Goal: Task Accomplishment & Management: Use online tool/utility

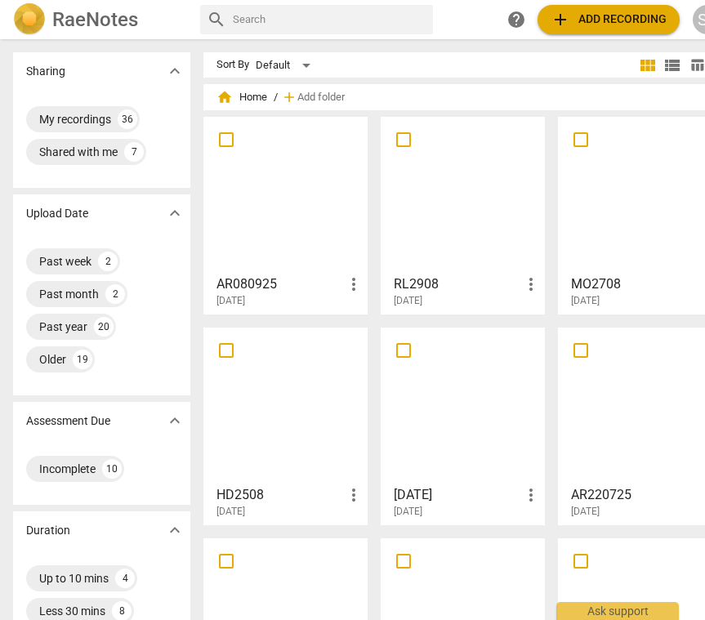
click at [256, 194] on div at bounding box center [285, 195] width 153 height 145
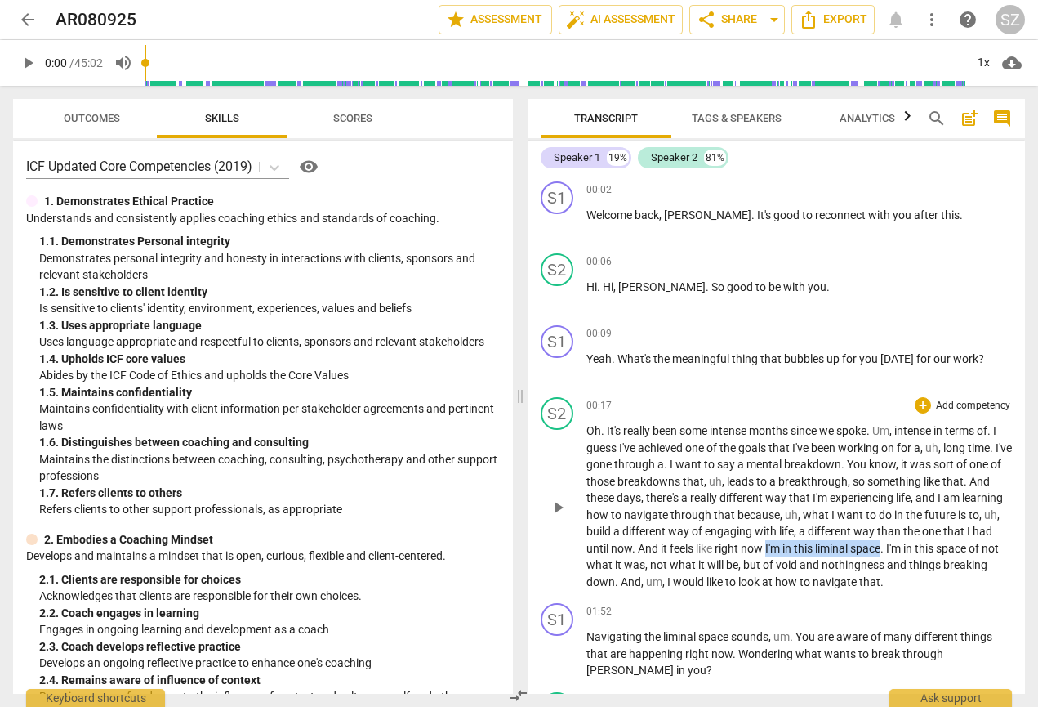
drag, startPoint x: 818, startPoint y: 546, endPoint x: 935, endPoint y: 550, distance: 116.9
click at [705, 550] on p "Oh . It's really been some intense months since we spoke . Um , intense in term…" at bounding box center [799, 505] width 426 height 167
click at [705, 524] on icon "button" at bounding box center [975, 524] width 16 height 20
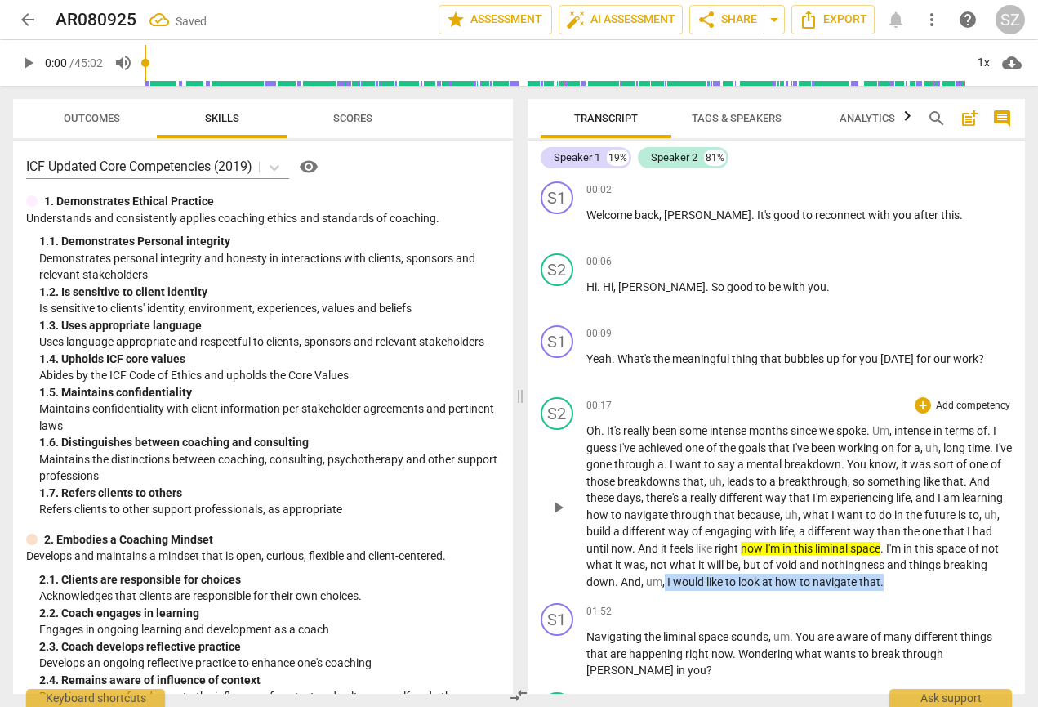
drag, startPoint x: 711, startPoint y: 578, endPoint x: 934, endPoint y: 577, distance: 223.8
click at [705, 577] on p "Oh . It's really been some intense months since we spoke . Um , intense in term…" at bounding box center [799, 505] width 426 height 167
click at [705, 551] on icon "button" at bounding box center [966, 553] width 10 height 11
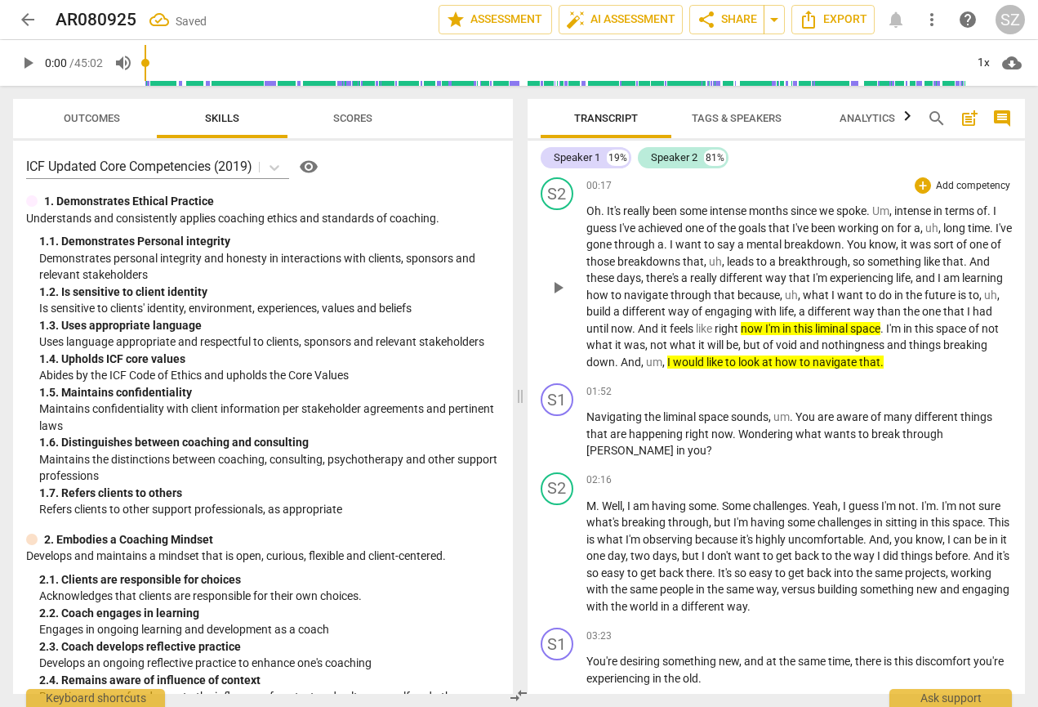
scroll to position [224, 0]
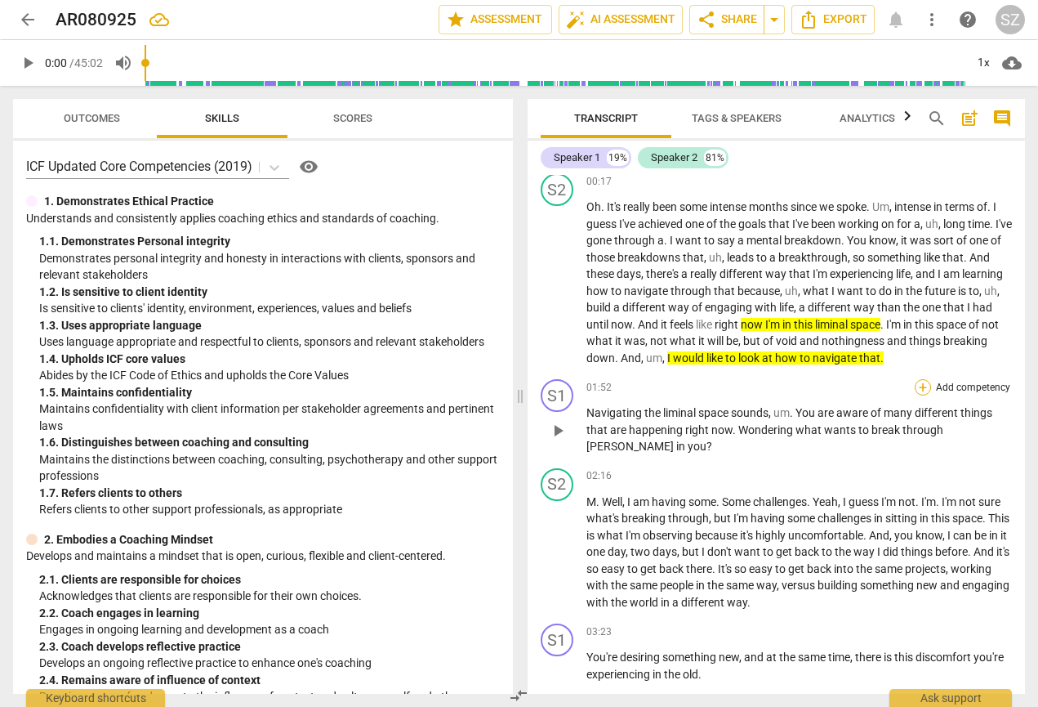
click at [705, 388] on div "+" at bounding box center [923, 387] width 16 height 16
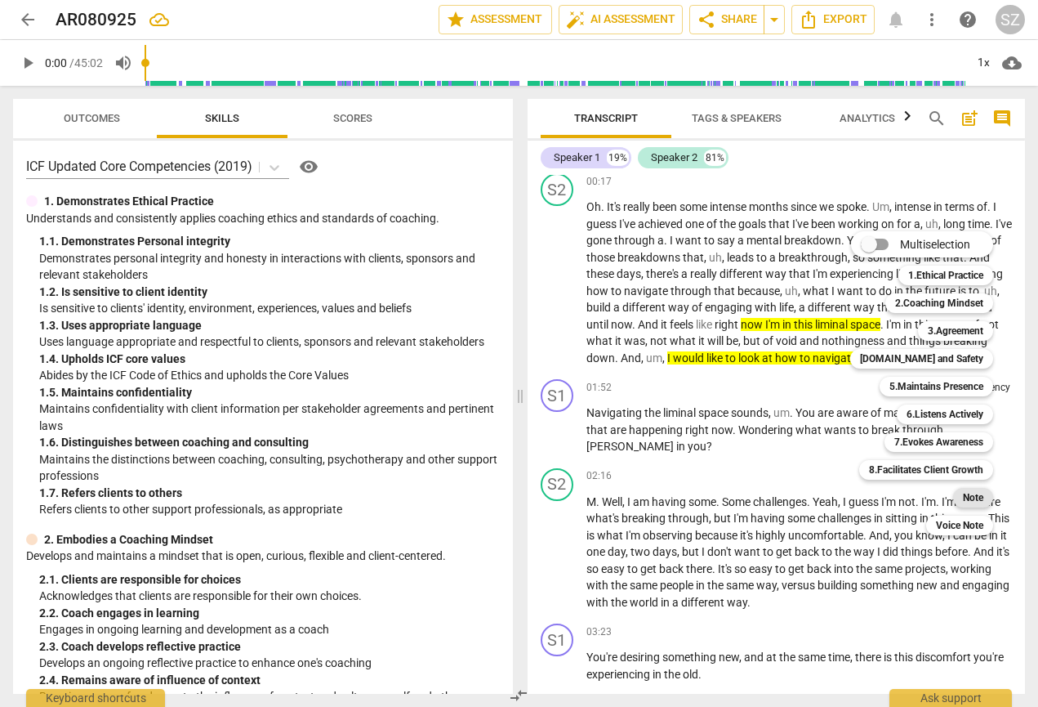
click at [705, 493] on b "Note" at bounding box center [973, 498] width 20 height 20
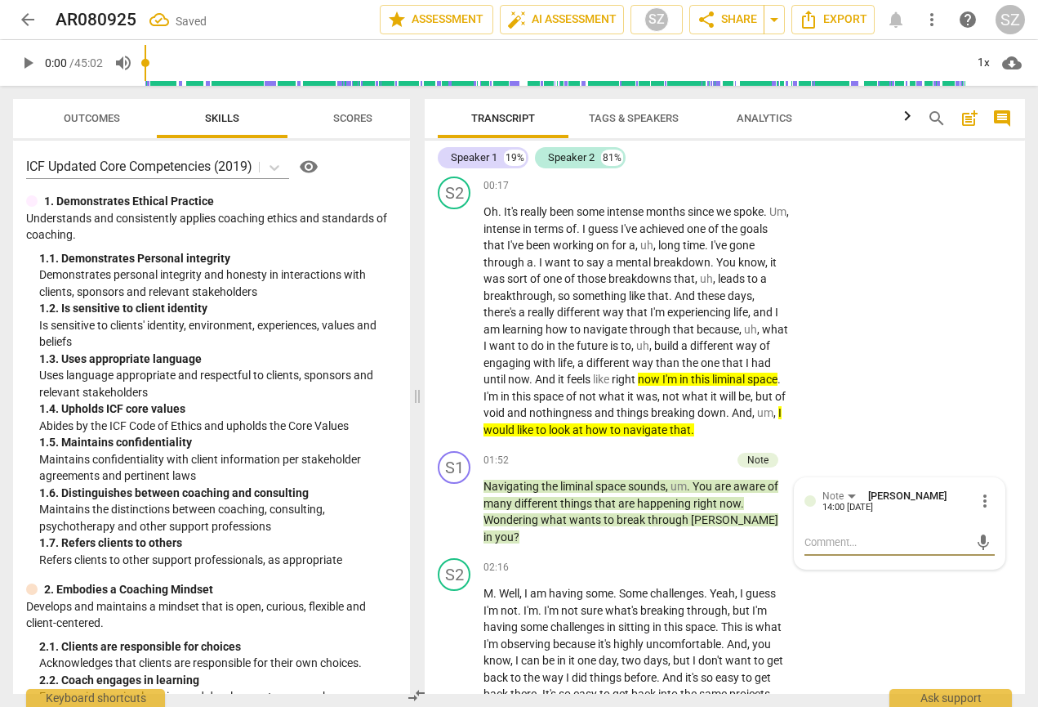
type textarea "W"
type textarea "Wh"
type textarea "Wha"
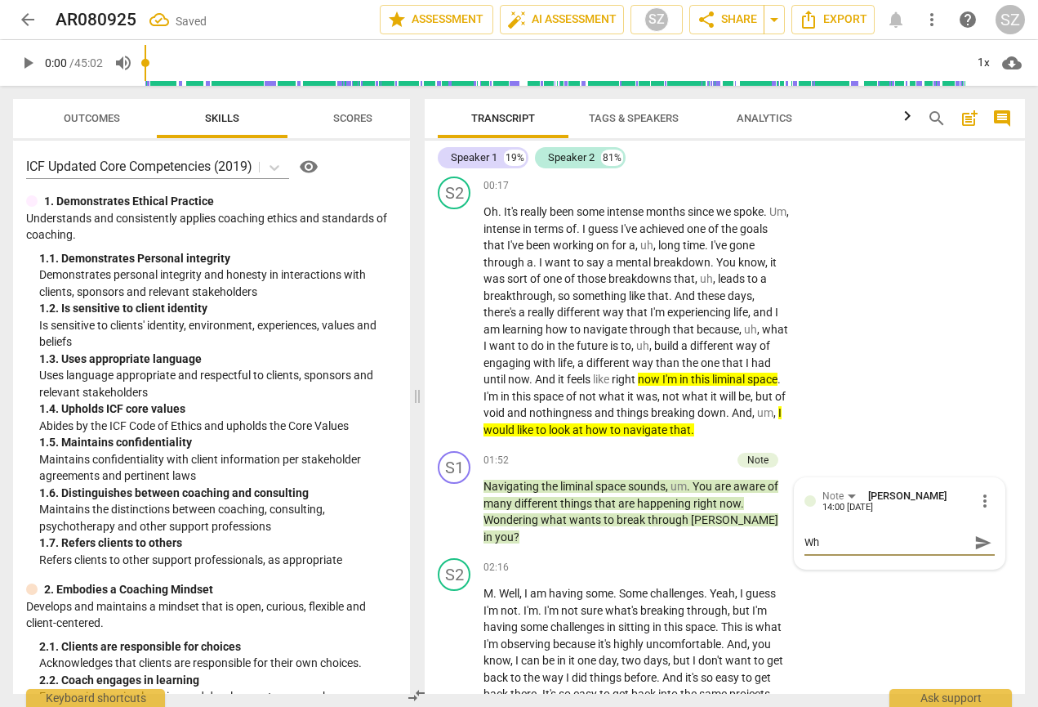
type textarea "Wha"
type textarea "What"
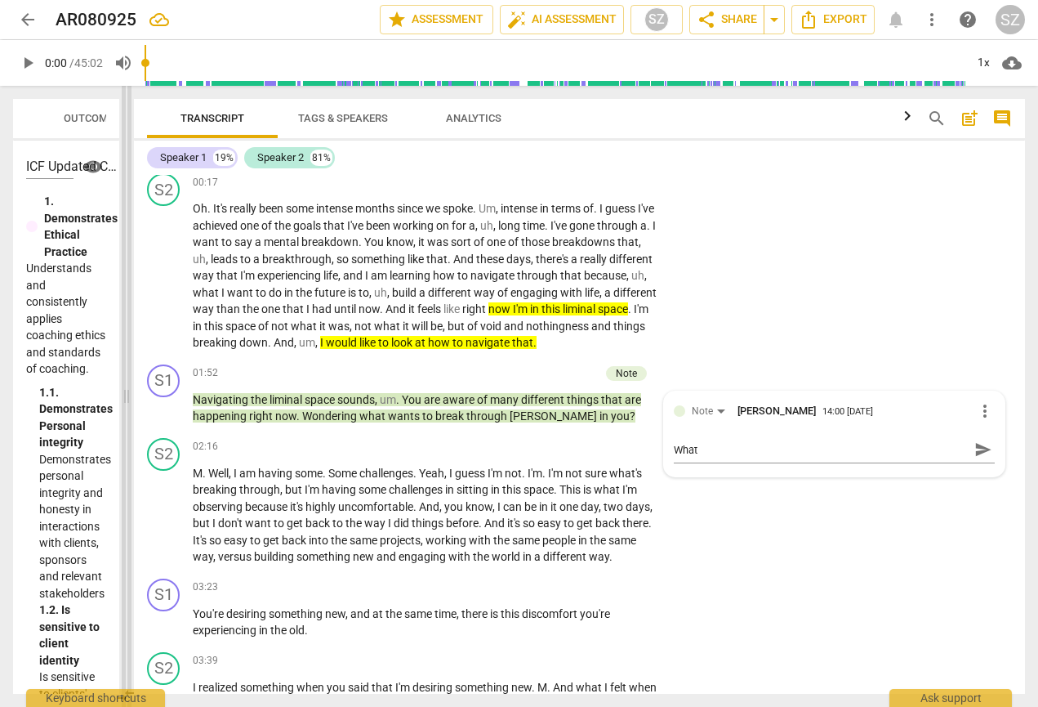
drag, startPoint x: 421, startPoint y: 401, endPoint x: 130, endPoint y: 372, distance: 292.2
click at [130, 372] on span at bounding box center [127, 396] width 10 height 621
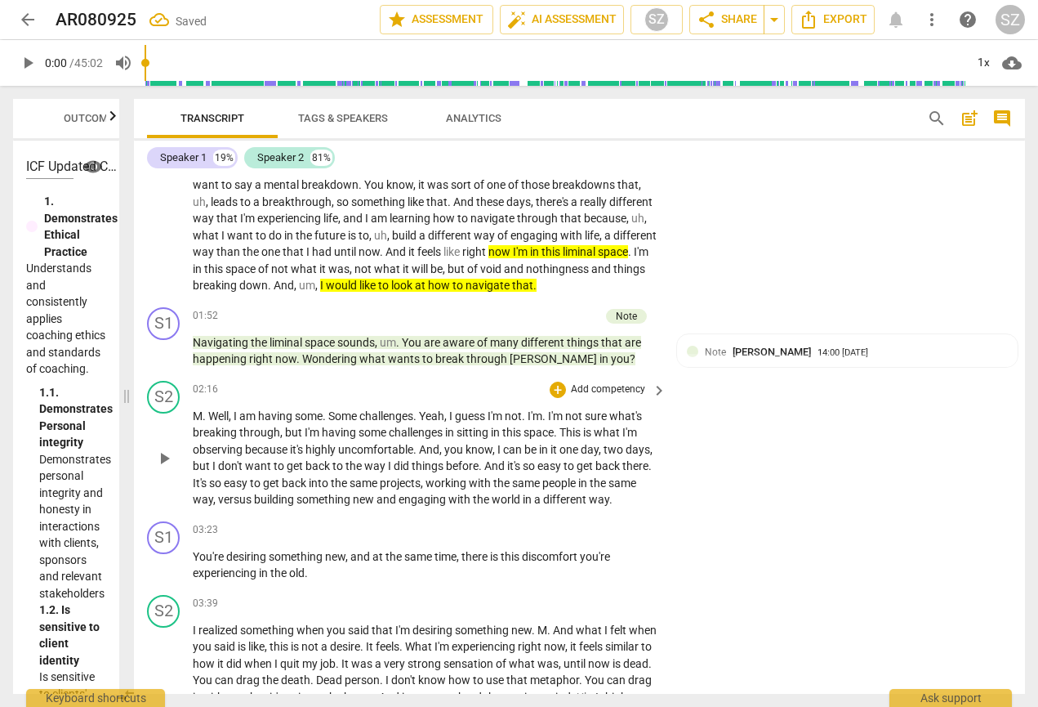
scroll to position [301, 0]
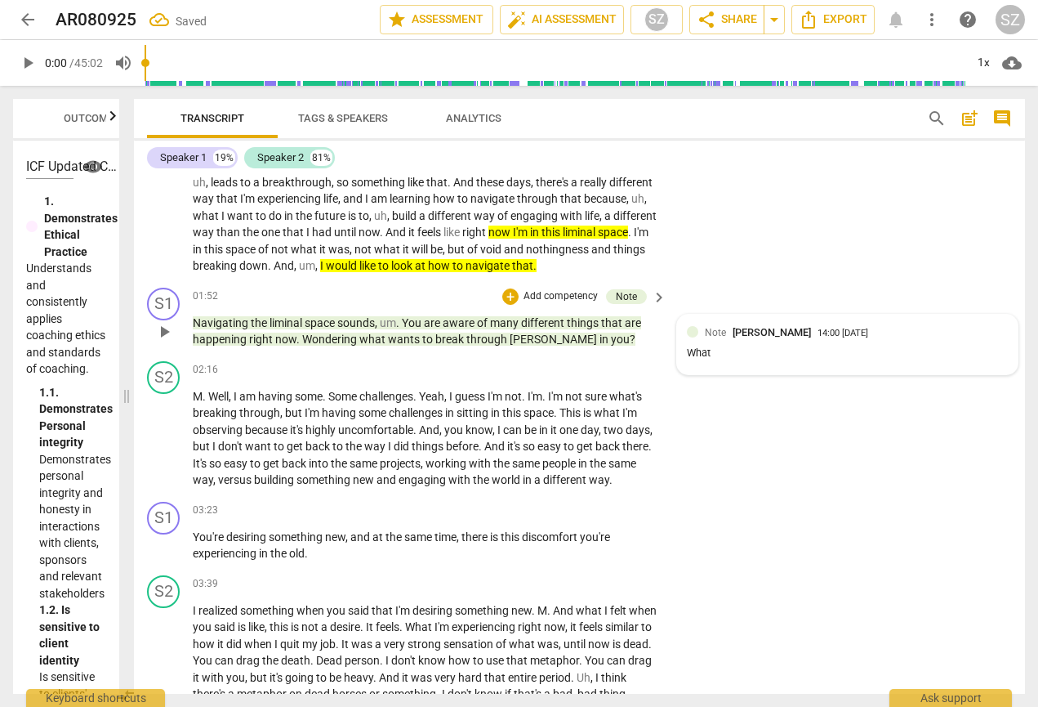
click at [705, 338] on span "[PERSON_NAME]" at bounding box center [772, 332] width 78 height 12
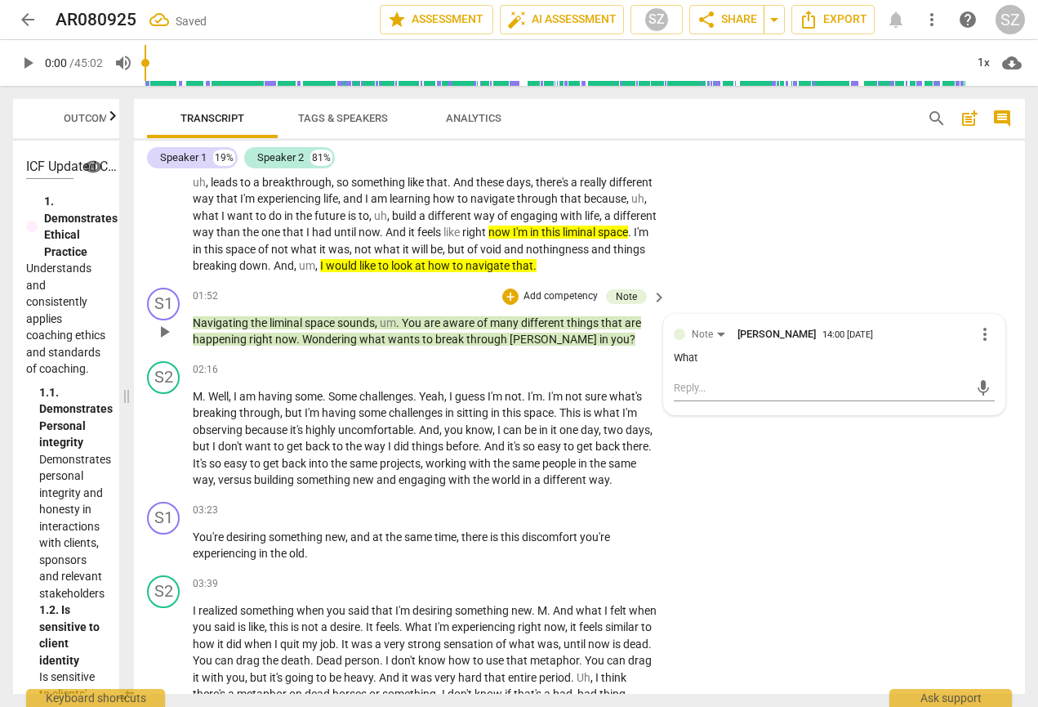
click at [705, 366] on div "What" at bounding box center [834, 358] width 321 height 16
click at [705, 344] on span "more_vert" at bounding box center [985, 334] width 20 height 20
click at [705, 347] on li "Edit" at bounding box center [996, 347] width 56 height 31
click at [705, 381] on textarea "What" at bounding box center [834, 373] width 321 height 16
type textarea "What k"
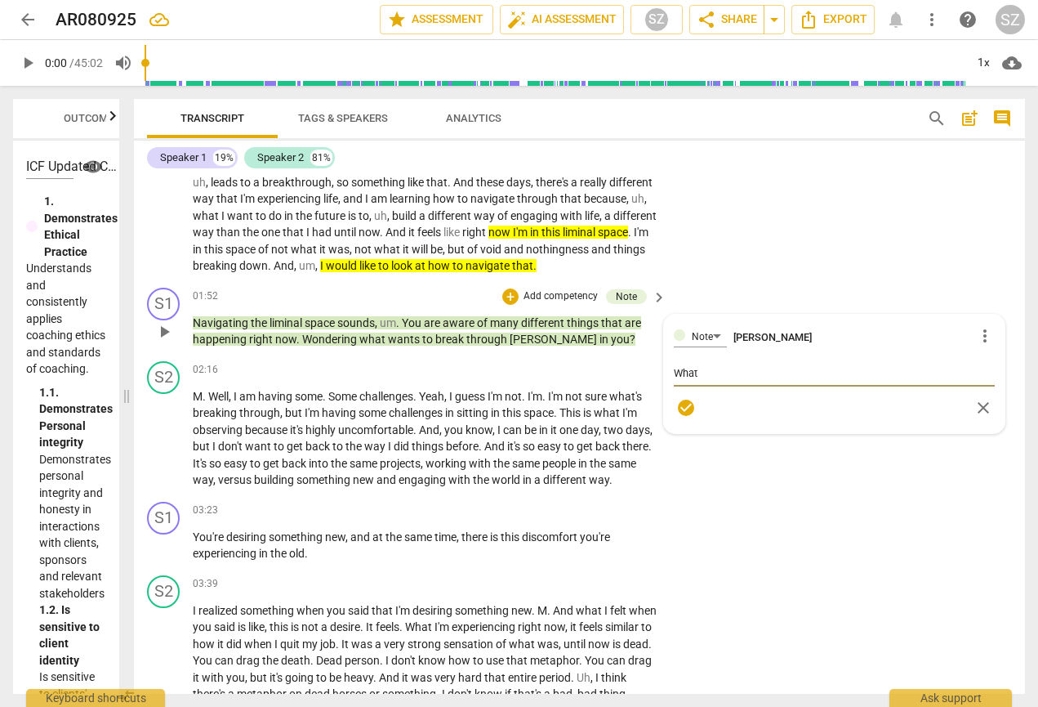
type textarea "What k"
type textarea "What ki"
type textarea "What kin"
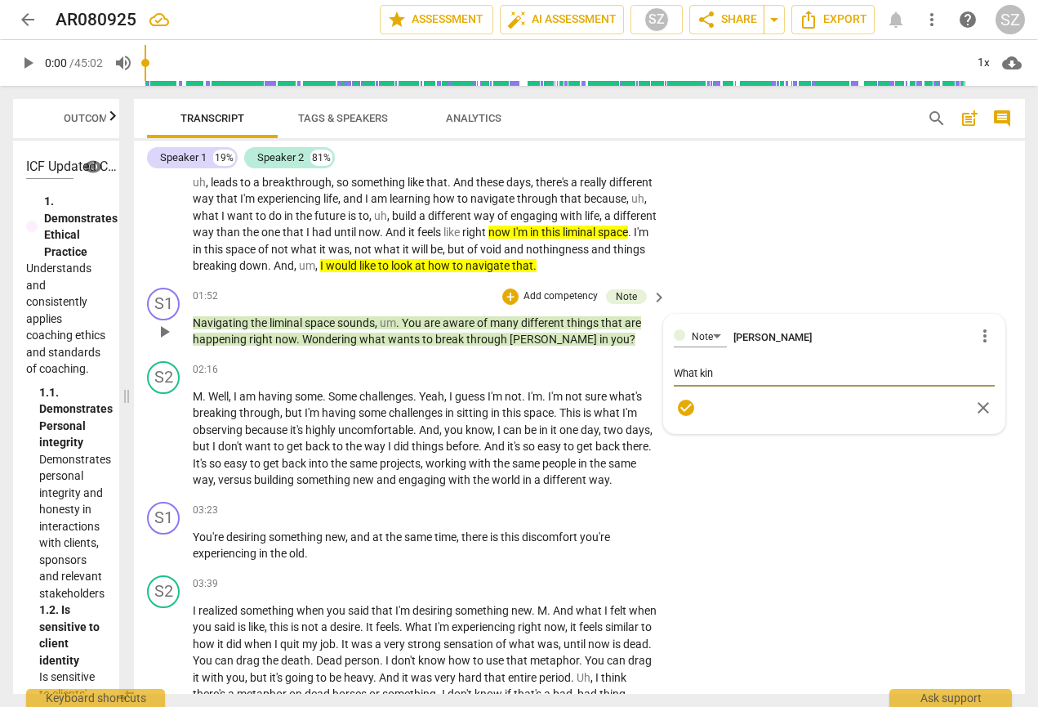
type textarea "What kind"
type textarea "What kind k"
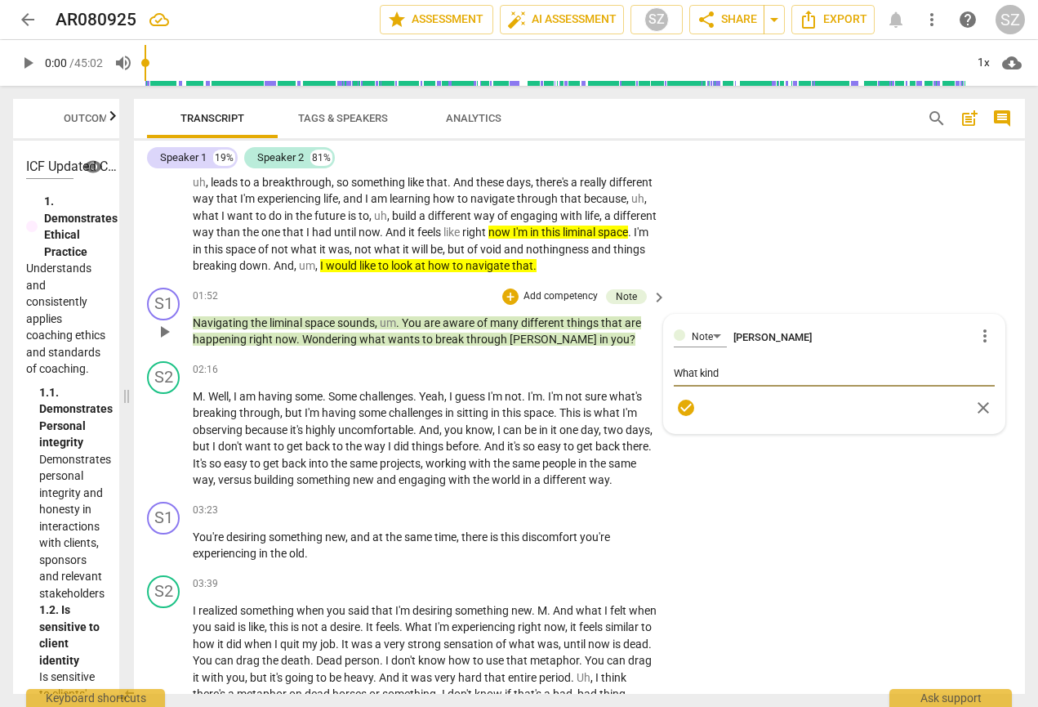
type textarea "What kind k"
type textarea "What kind ki"
type textarea "What kind kin"
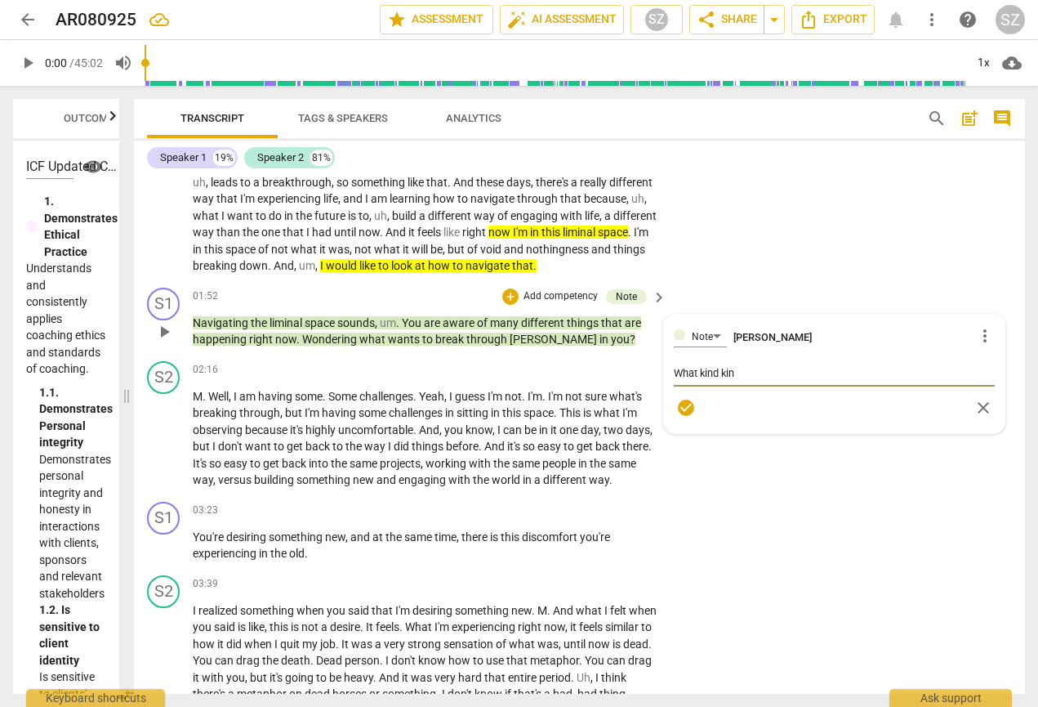
type textarea "What kind kind"
type textarea "What kind kind o"
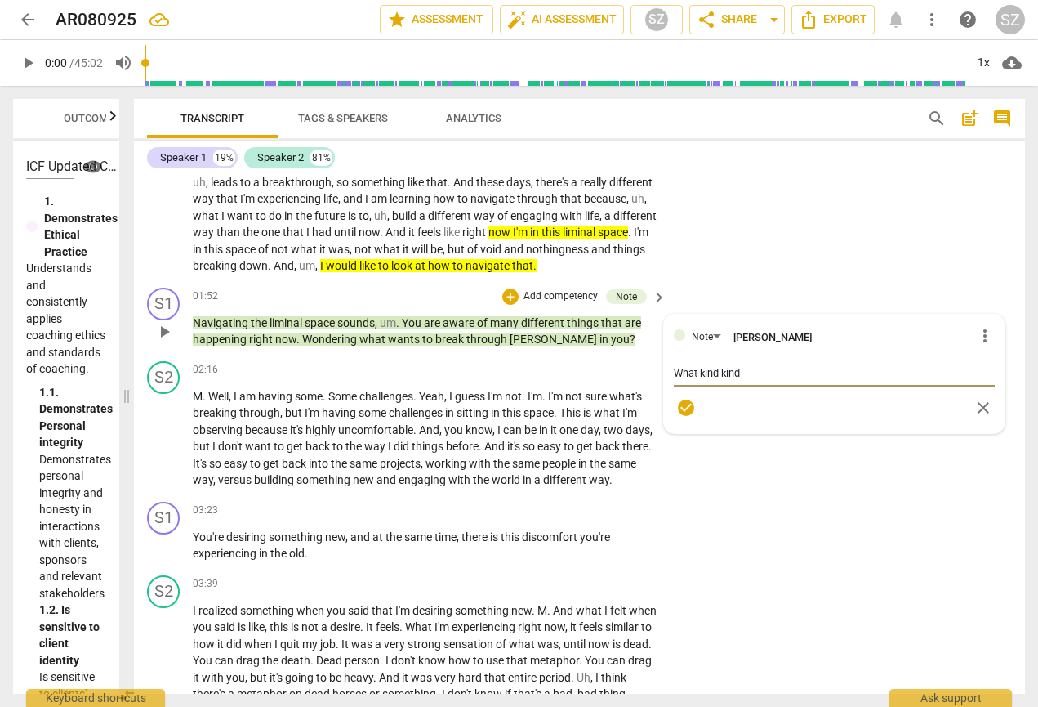
type textarea "What kind kind o"
type textarea "What kind kind of"
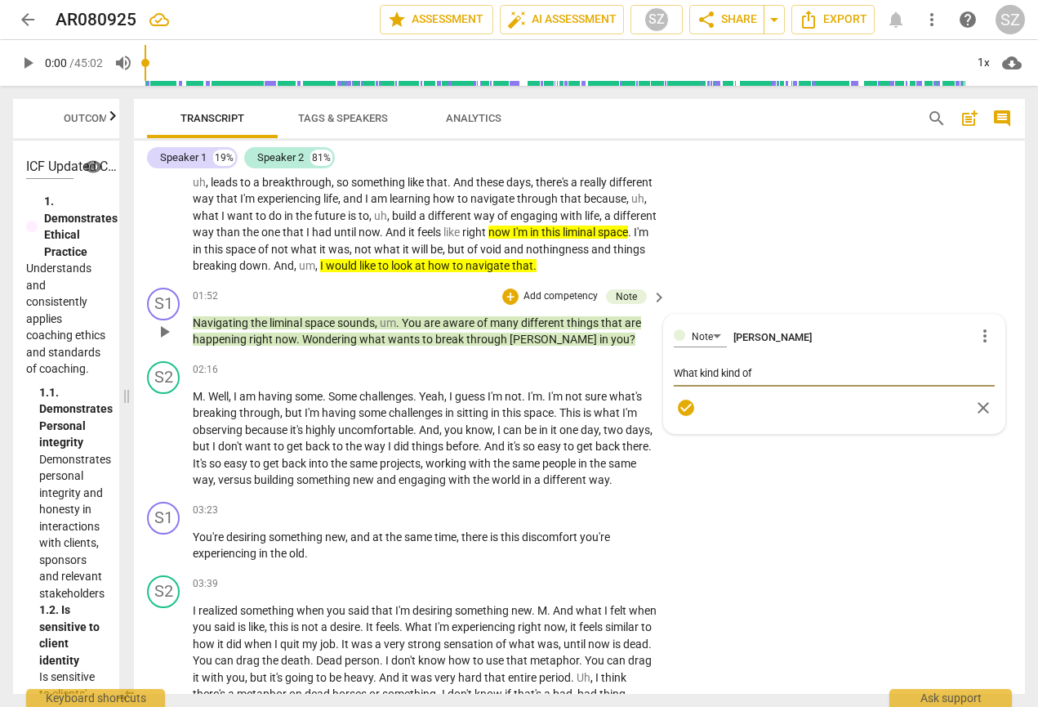
type textarea "What kind kind of s"
type textarea "What kind kind of sp"
type textarea "What kind kind of spa"
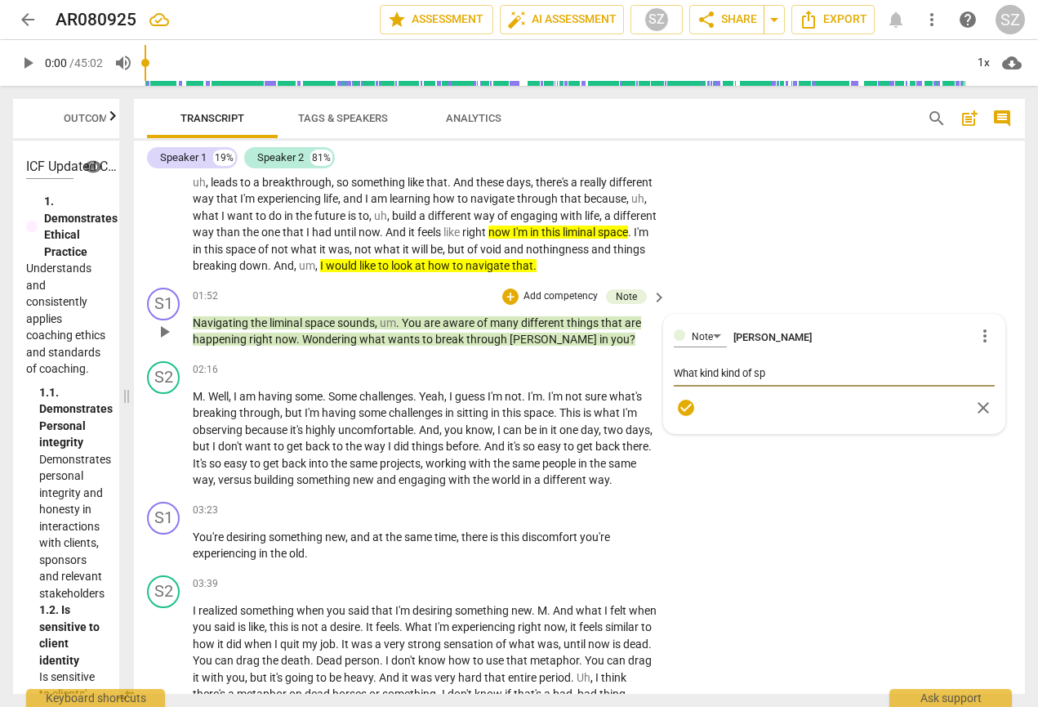
type textarea "What kind kind of spa"
type textarea "What kind kind of spac"
type textarea "What kind kind of space"
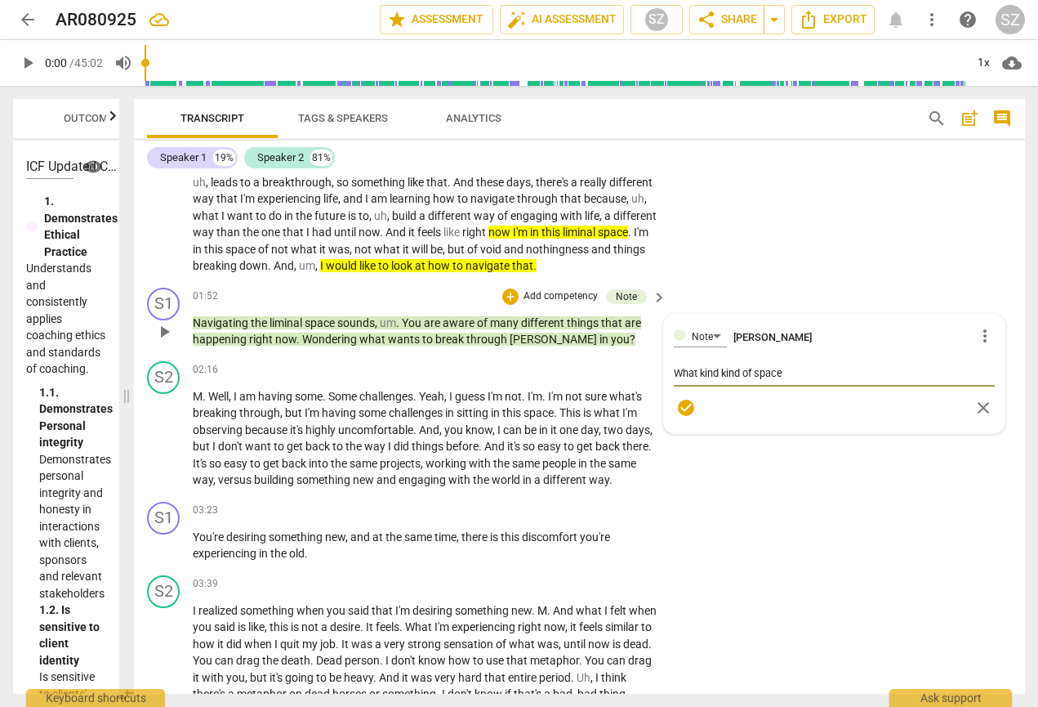
type textarea "What kind kind of space"
type textarea "What kind kind of space i"
type textarea "What kind kind of space is"
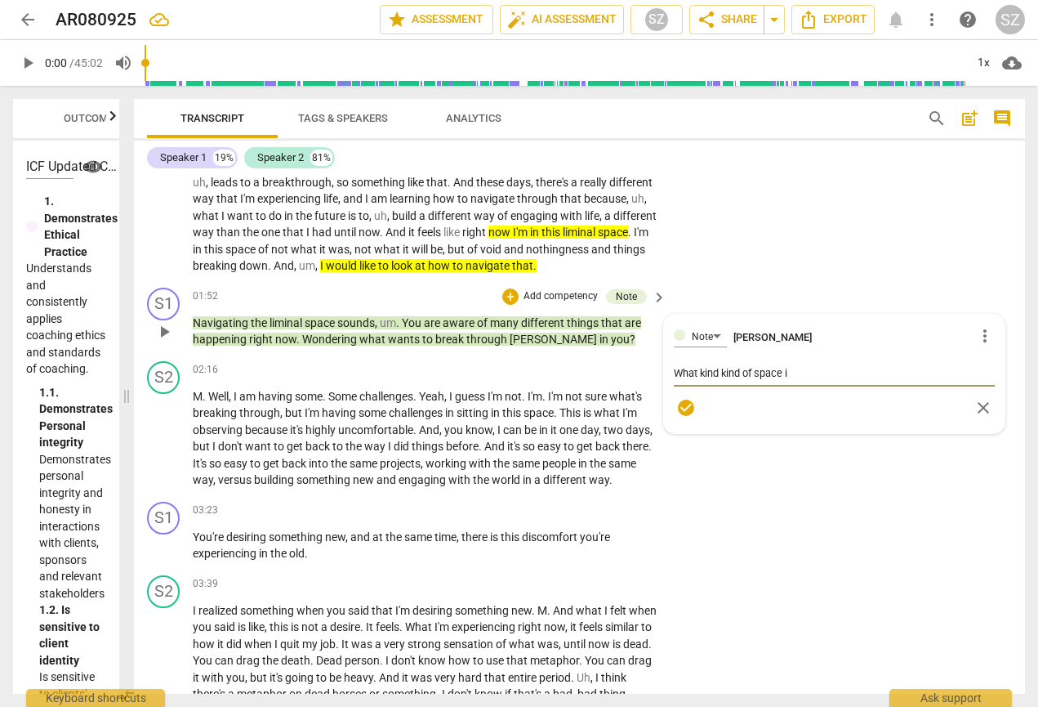
type textarea "What kind kind of space is"
type textarea "What kind kind of space is t"
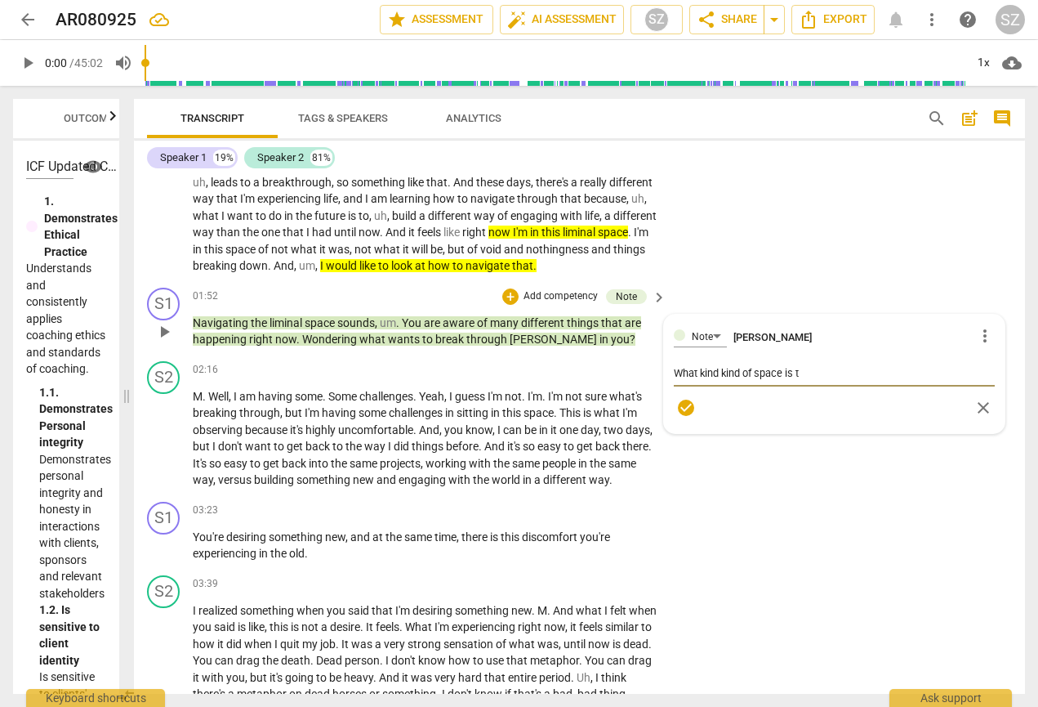
type textarea "What kind kind of space is th"
type textarea "What kind kind of space is the"
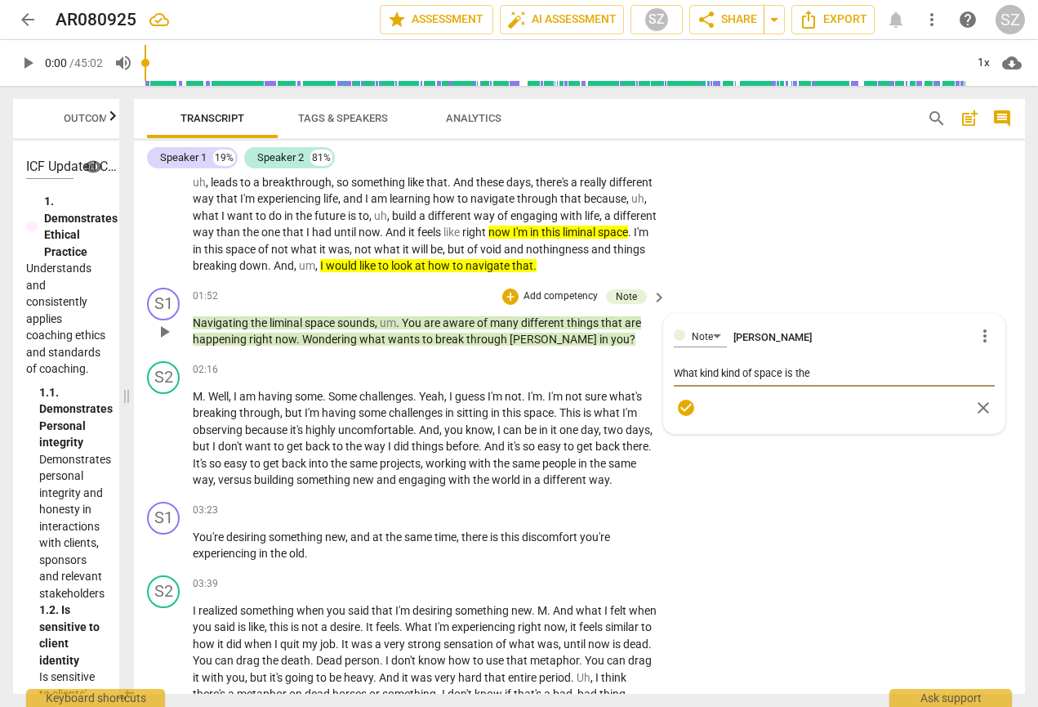
type textarea "What kind kind of space is the"
type textarea "What kind kind of space is the l"
type textarea "What kind kind of space is the li"
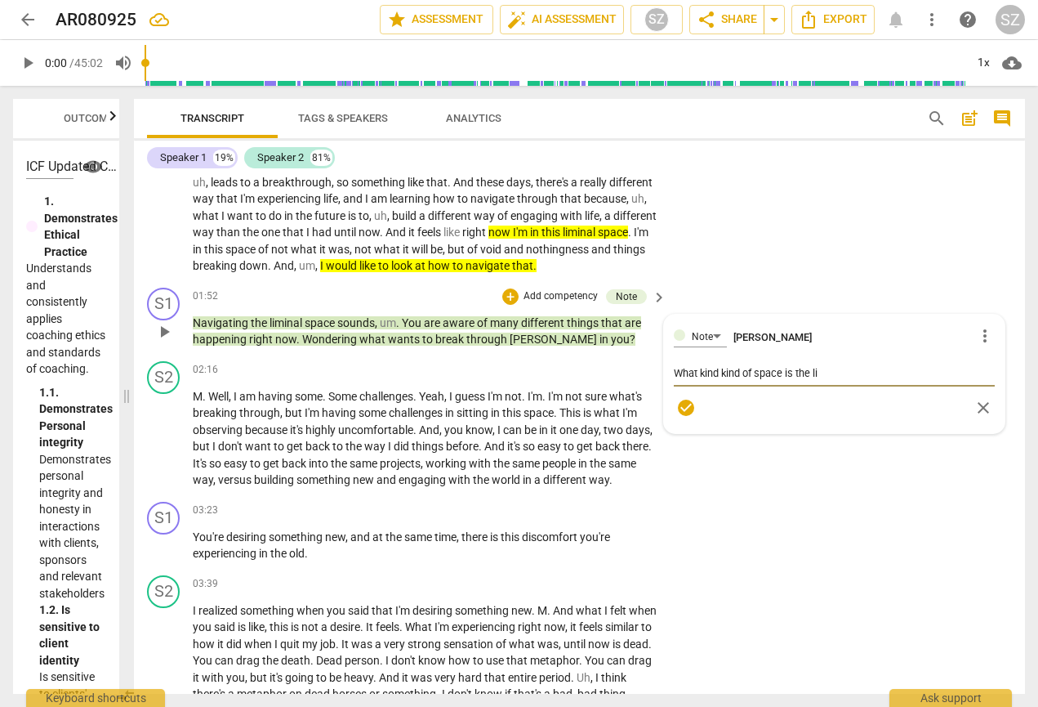
type textarea "What kind kind of space is the lim"
type textarea "What kind kind of space is the limi"
type textarea "What kind kind of space is the limin"
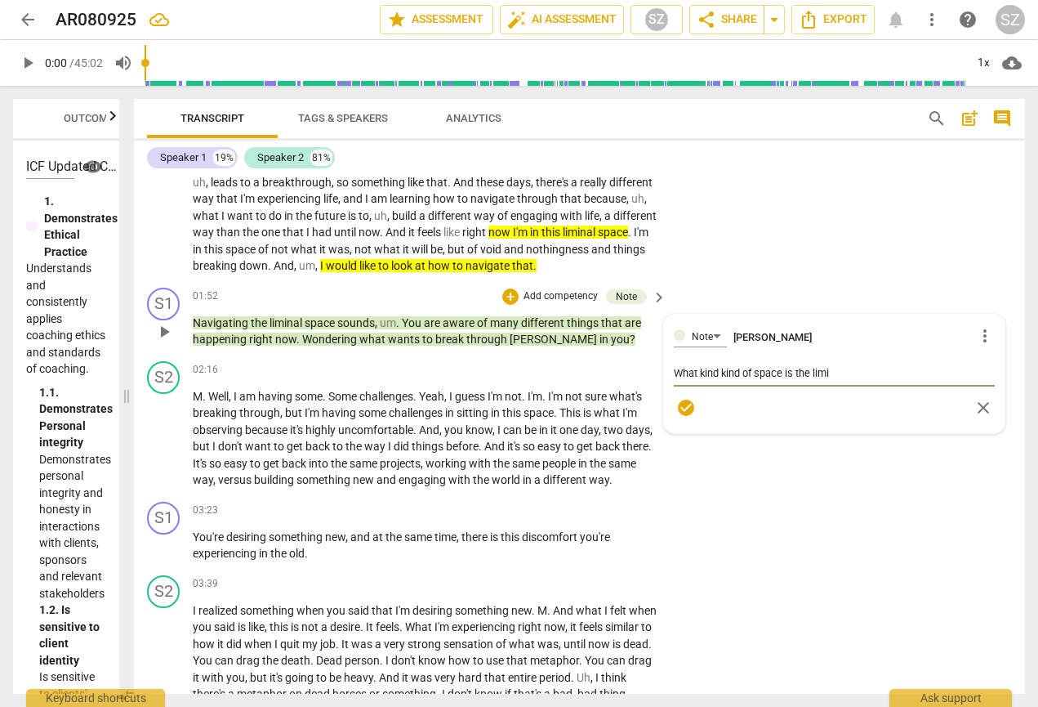
type textarea "What kind kind of space is the limin"
type textarea "What kind kind of space is the limina"
type textarea "What kind kind of space is the liminal"
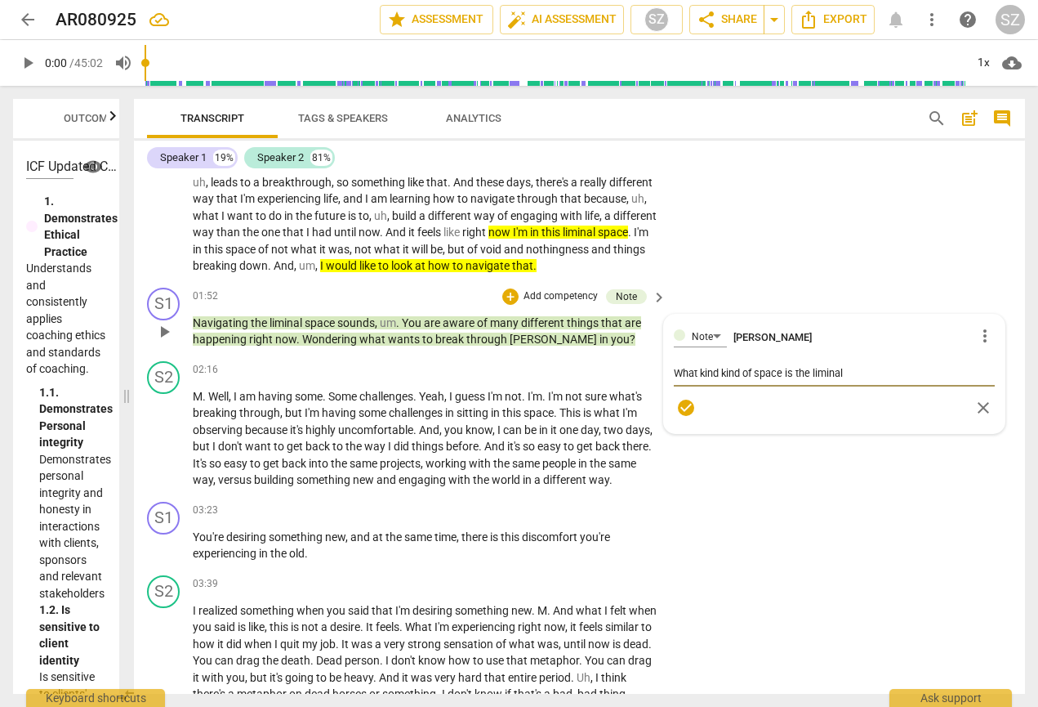
type textarea "What kind kind of space is the liminal"
type textarea "What kind kind of space is the liminal t"
type textarea "What kind kind of space is the liminal th"
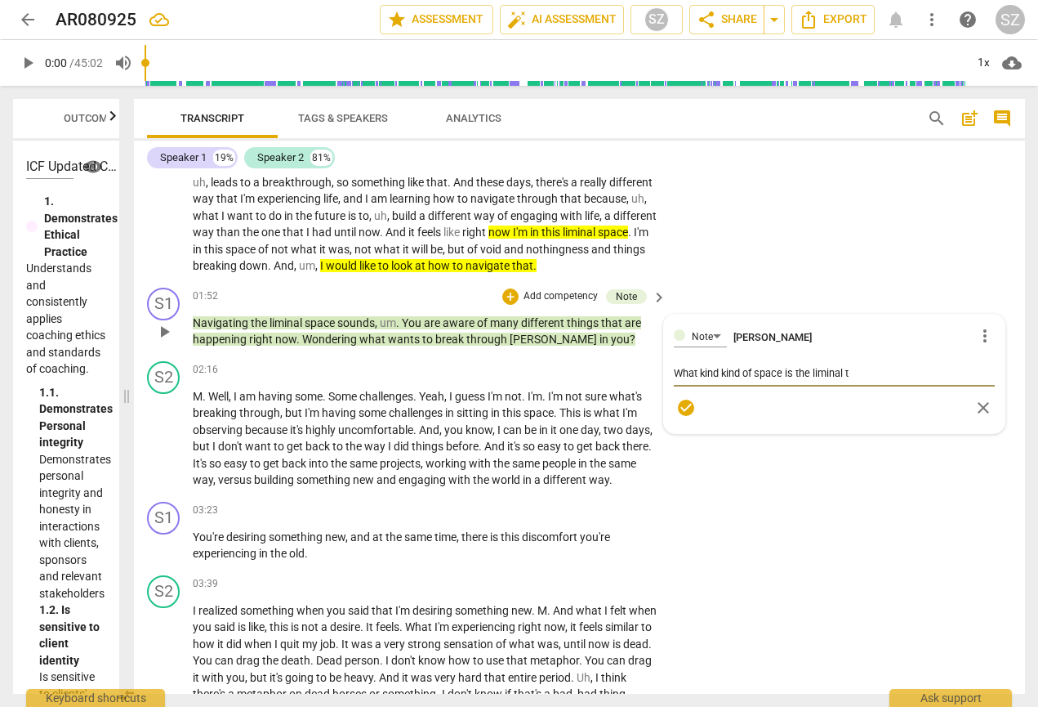
type textarea "What kind kind of space is the liminal th"
type textarea "What kind kind of space is the liminal tha"
type textarea "What kind kind of space is the liminal that"
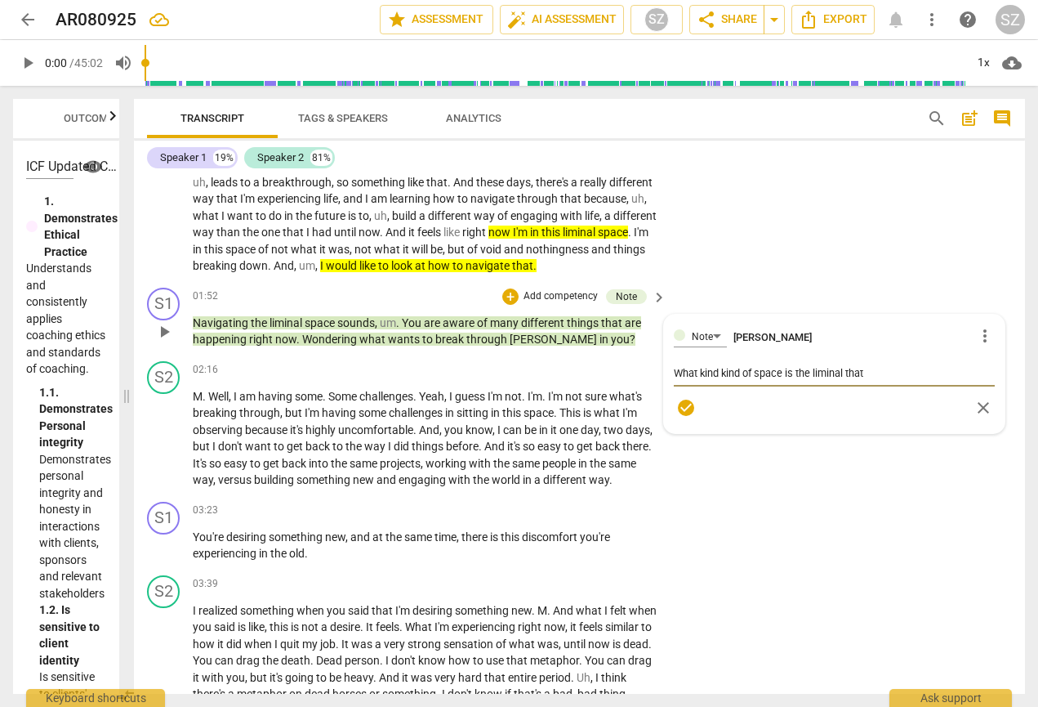
type textarea "What kind kind of space is the liminal that"
type textarea "What kind kind of space is the liminal that y"
type textarea "What kind kind of space is the liminal that yo"
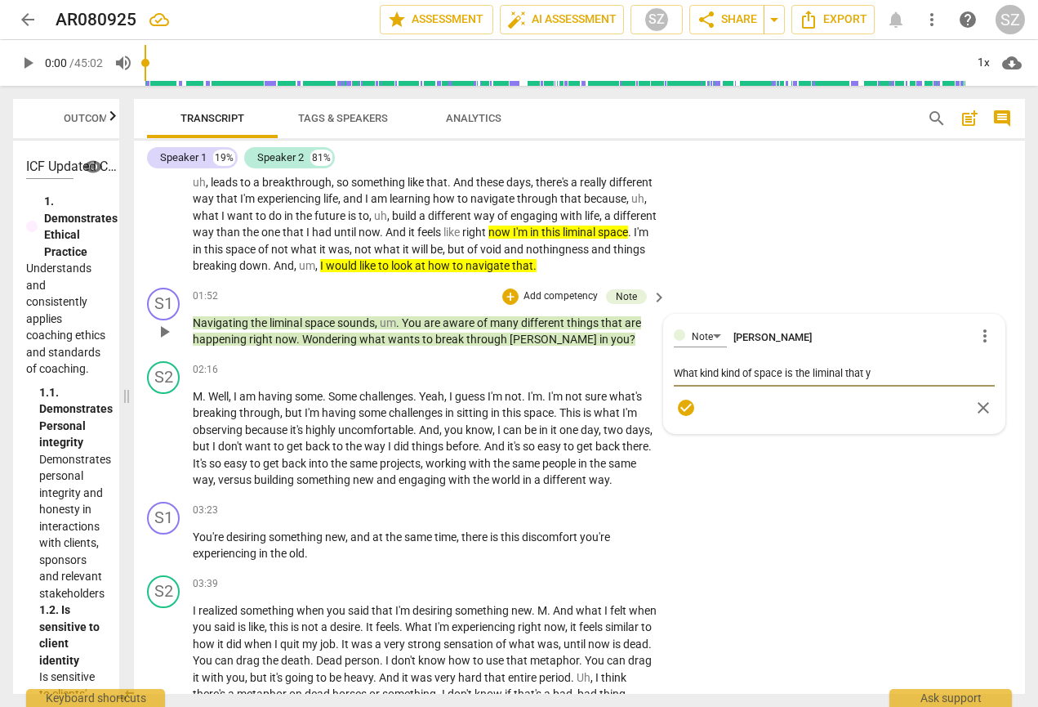
type textarea "What kind kind of space is the liminal that yo"
type textarea "What kind kind of space is the liminal that you"
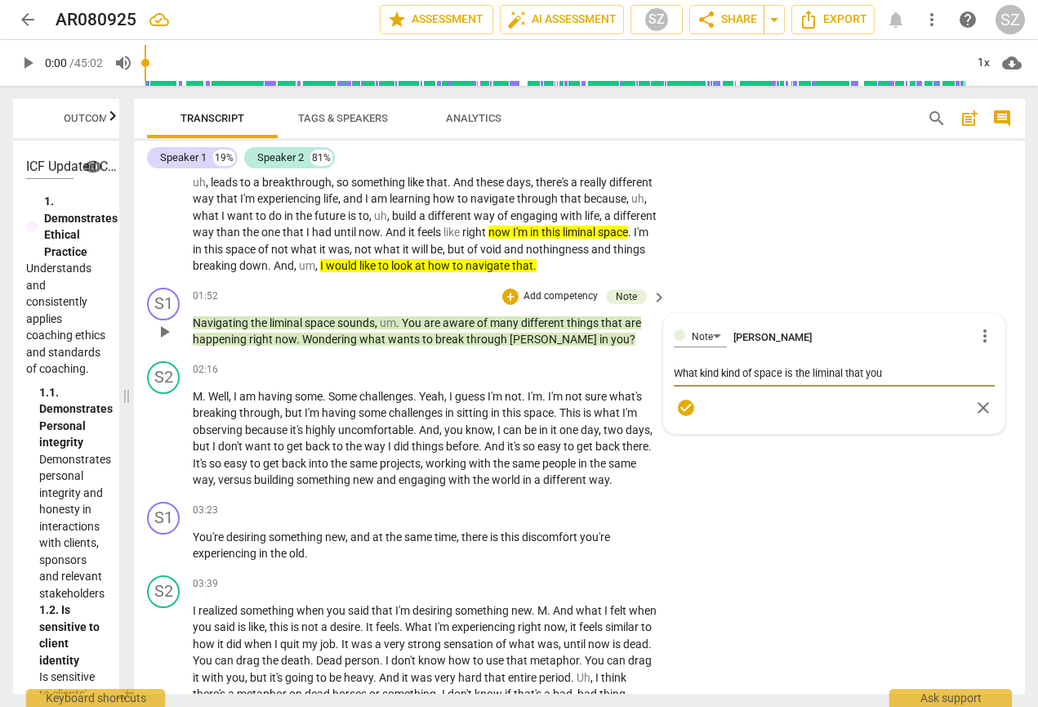
type textarea "What kind kind of space is the liminal that you w"
type textarea "What kind kind of space is the liminal that you wo"
type textarea "What kind kind of space is the liminal that you wou"
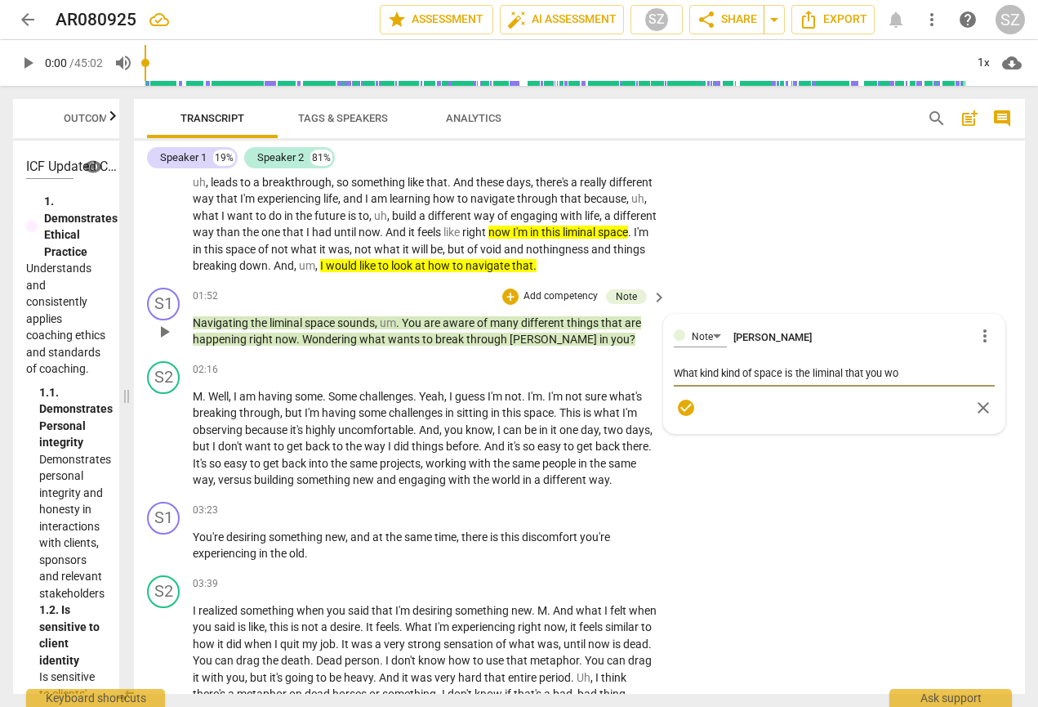
type textarea "What kind kind of space is the liminal that you wou"
type textarea "What kind kind of space is the liminal that you woul"
type textarea "What kind kind of space is the liminal that you would"
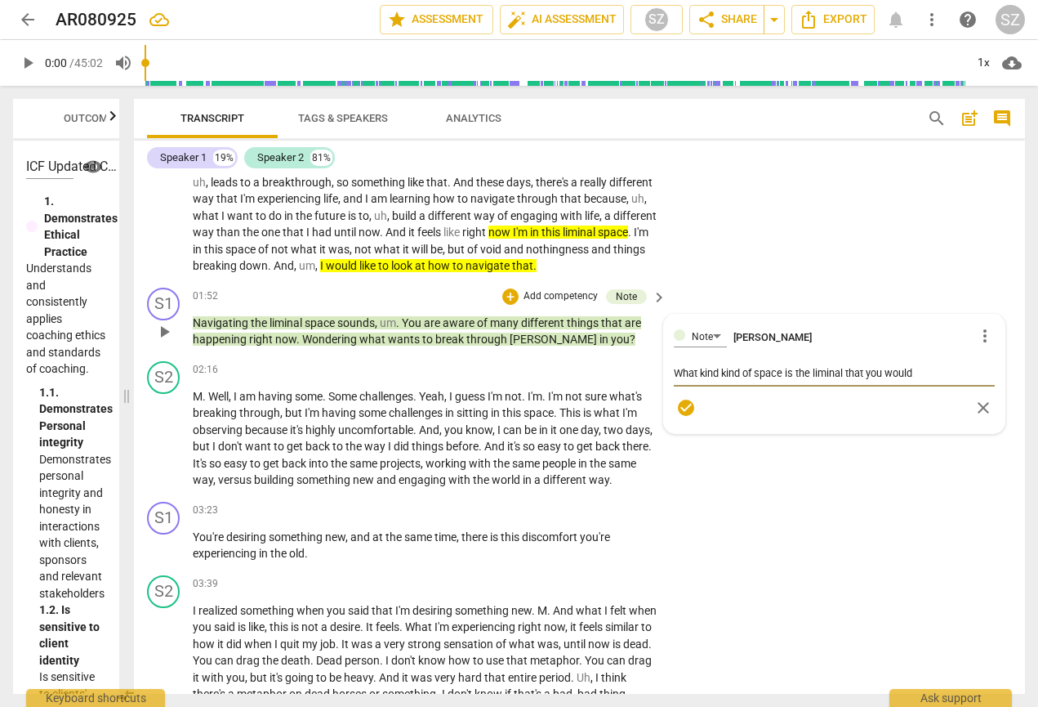
type textarea "What kind kind of space is the liminal that you would"
type textarea "What kind kind of space is the liminal that you would l"
type textarea "What kind kind of space is the liminal that you would li"
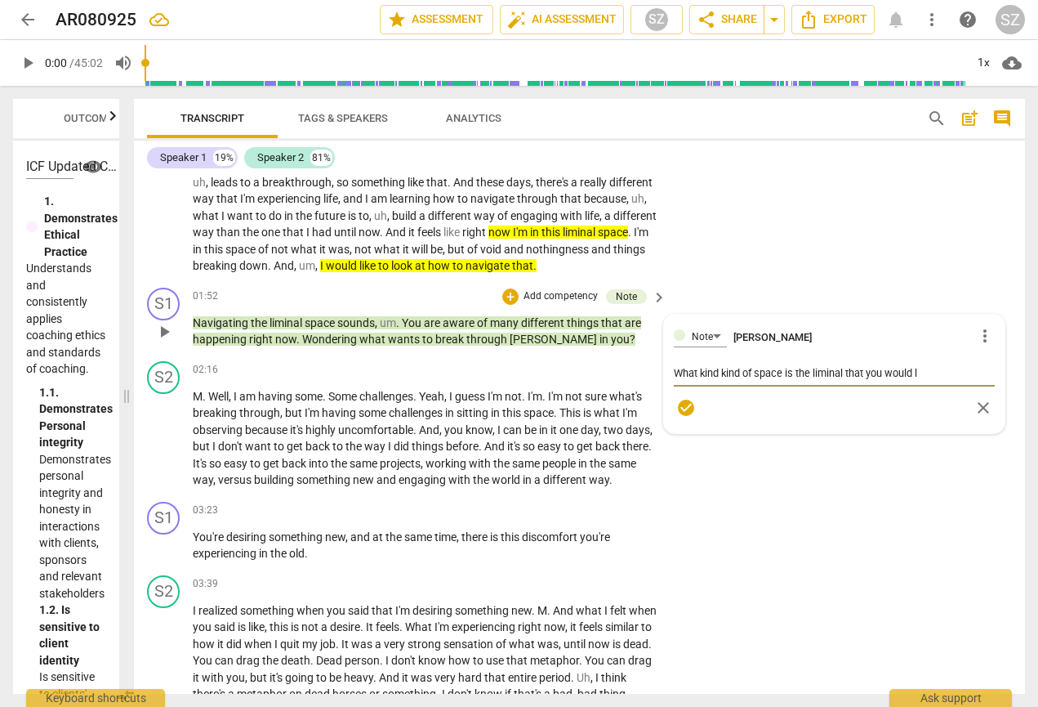
type textarea "What kind kind of space is the liminal that you would li"
type textarea "What kind kind of space is the liminal that you would lik"
type textarea "What kind kind of space is the liminal that you would like"
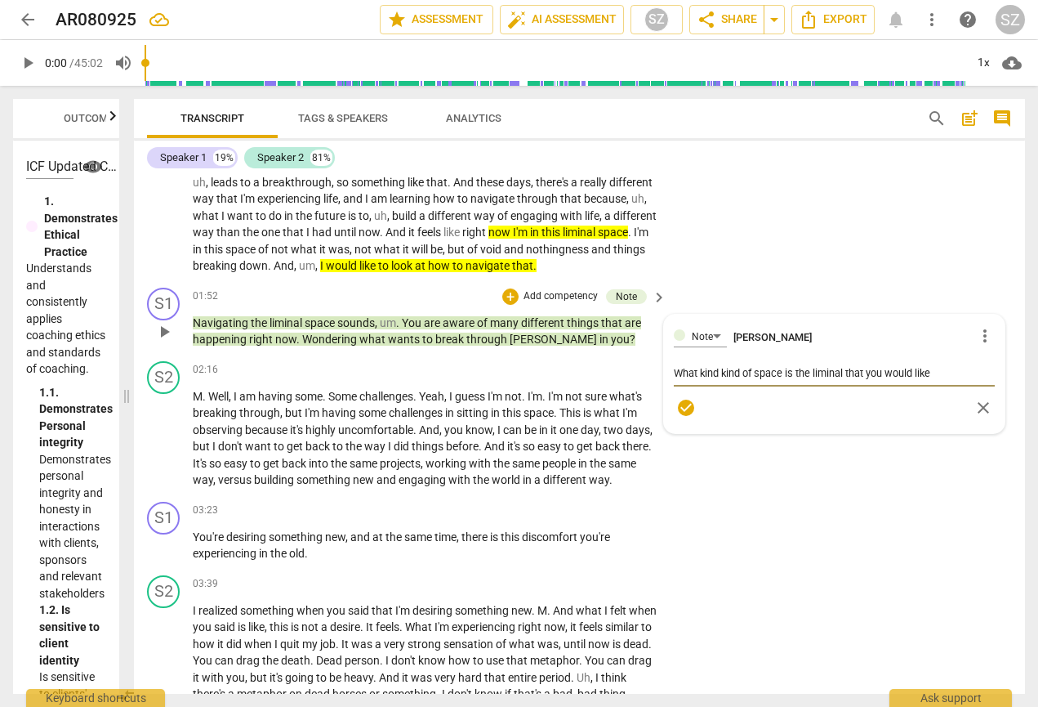
type textarea "What kind kind of space is the liminal that you would like"
type textarea "What kind kind of space is the liminal that you would like t"
type textarea "What kind kind of space is the liminal that you would like to"
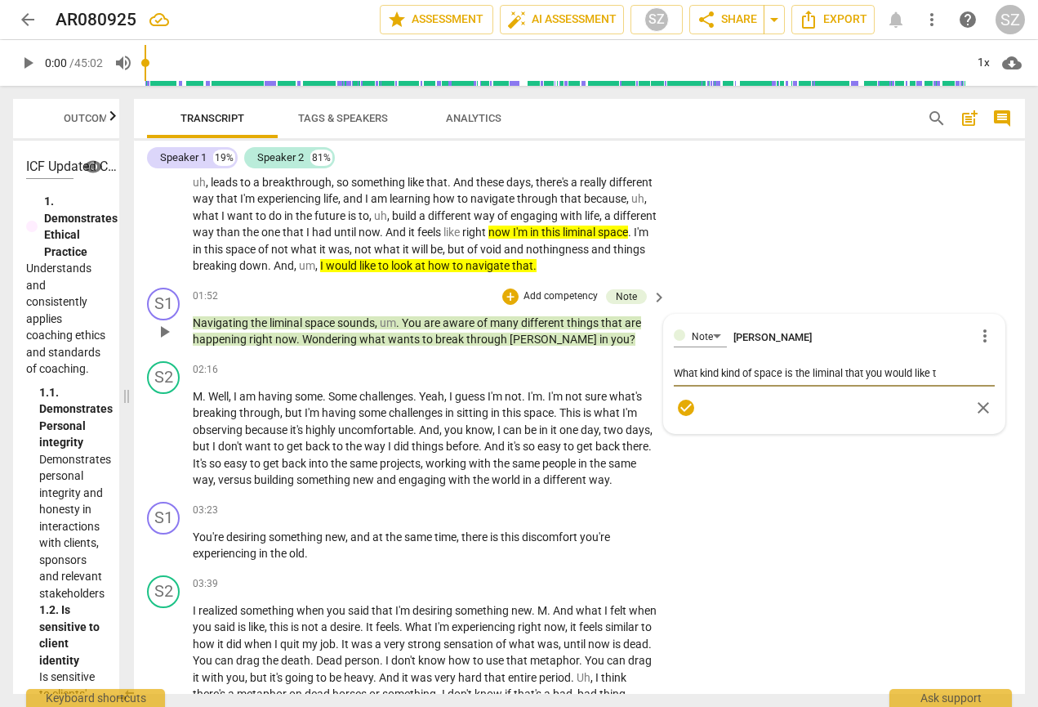
type textarea "What kind kind of space is the liminal that you would like to"
type textarea "What kind kind of space is the liminal that you would like to n"
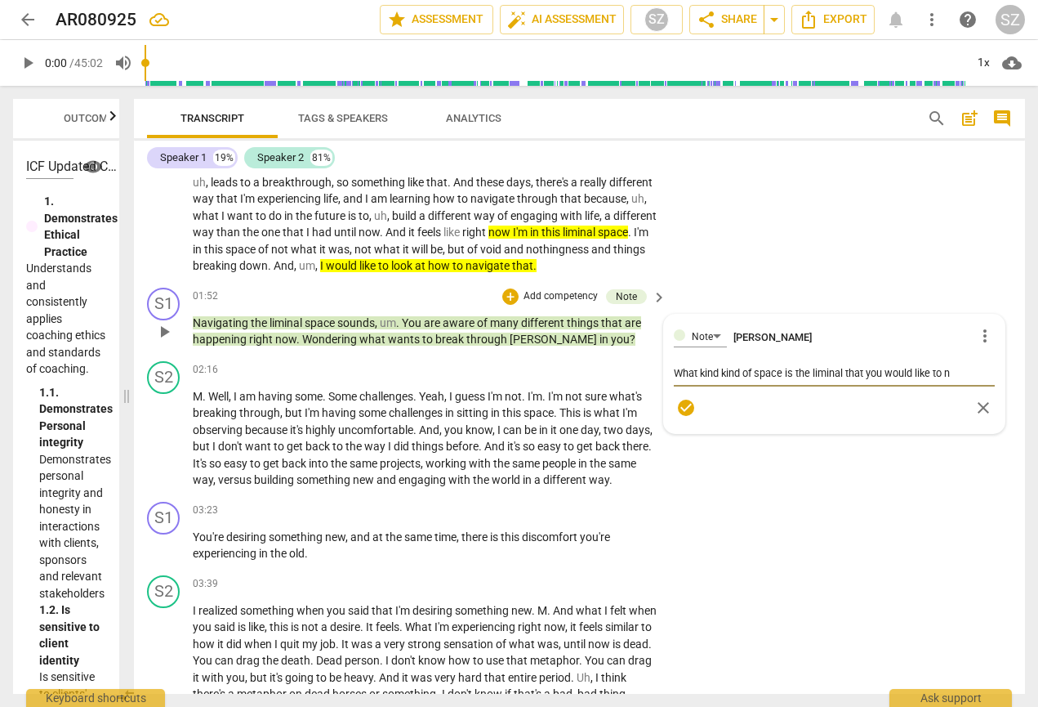
type textarea "What kind kind of space is the liminal that you would like to na"
type textarea "What kind kind of space is the liminal that you would like to nav"
type textarea "What kind kind of space is the liminal that you would like to navi"
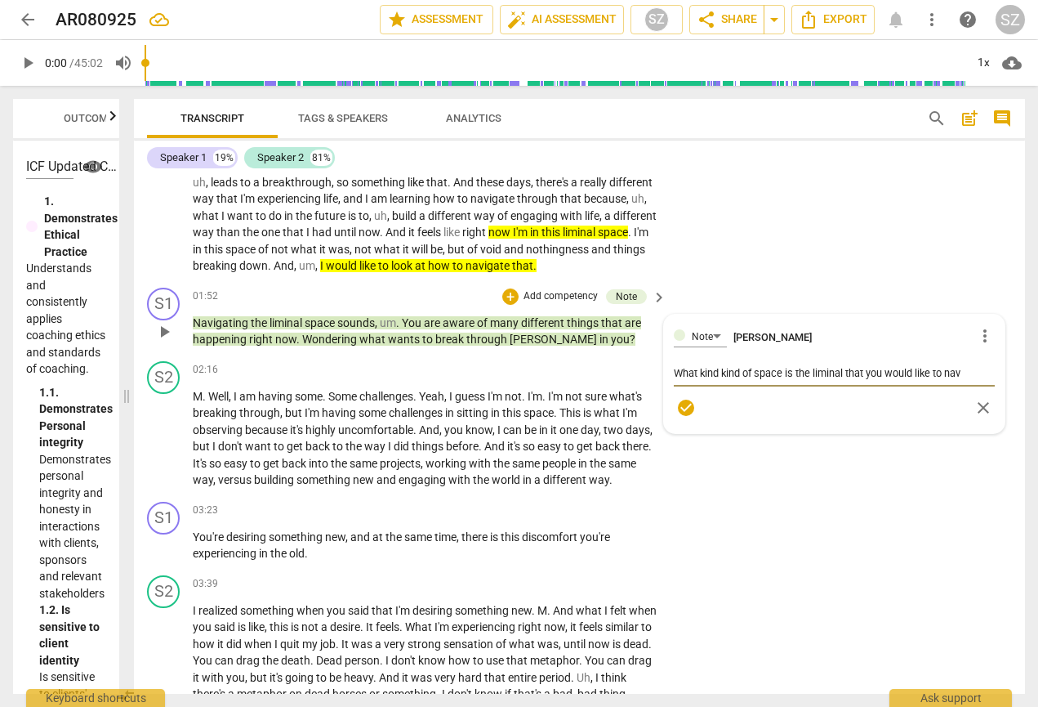
type textarea "What kind kind of space is the liminal that you would like to navi"
type textarea "What kind kind of space is the liminal that you would like to navig"
type textarea "What kind kind of space is the liminal that you would like to naviga"
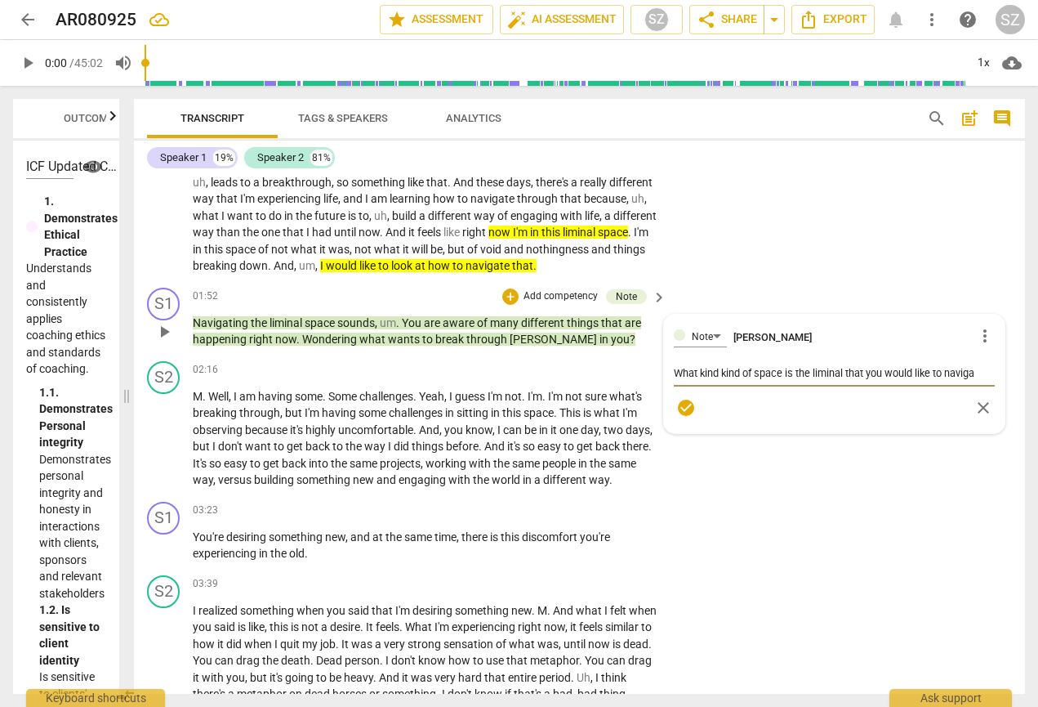
type textarea "What kind kind of space is the liminal that you would like to navigat"
type textarea "What kind kind of space is the liminal that you would like to navigate"
type textarea "What kind kind of space is the liminal that you would like to navigate?"
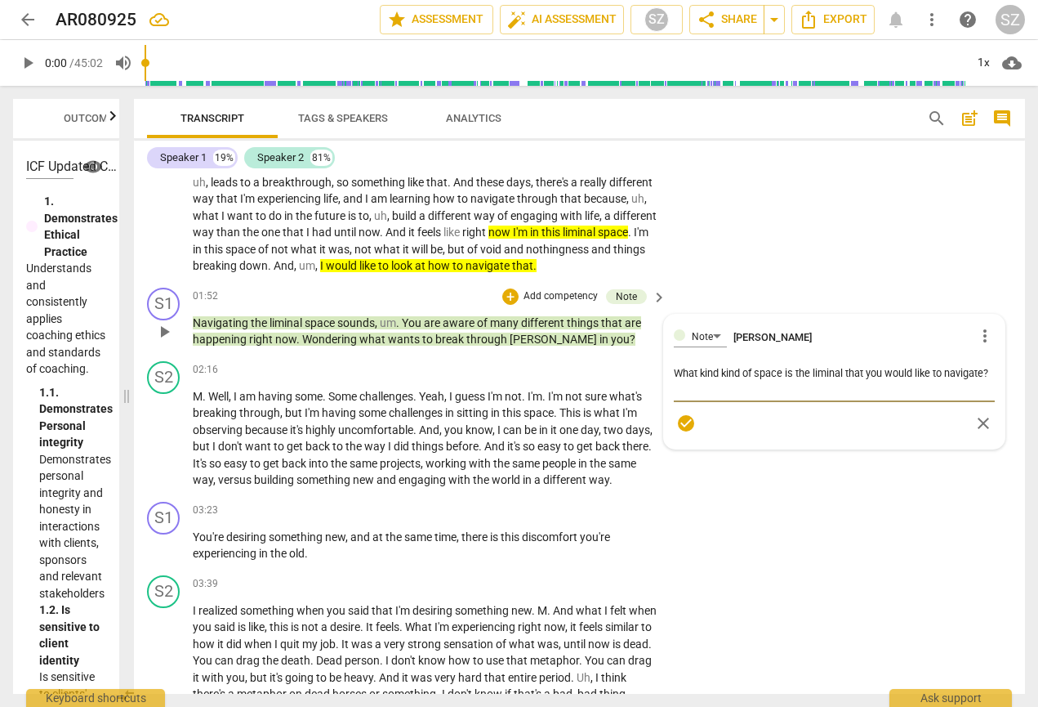
type textarea "What kind kind of space is the liminal that you would like to navigate?"
click at [690, 433] on span "check_circle" at bounding box center [686, 423] width 20 height 20
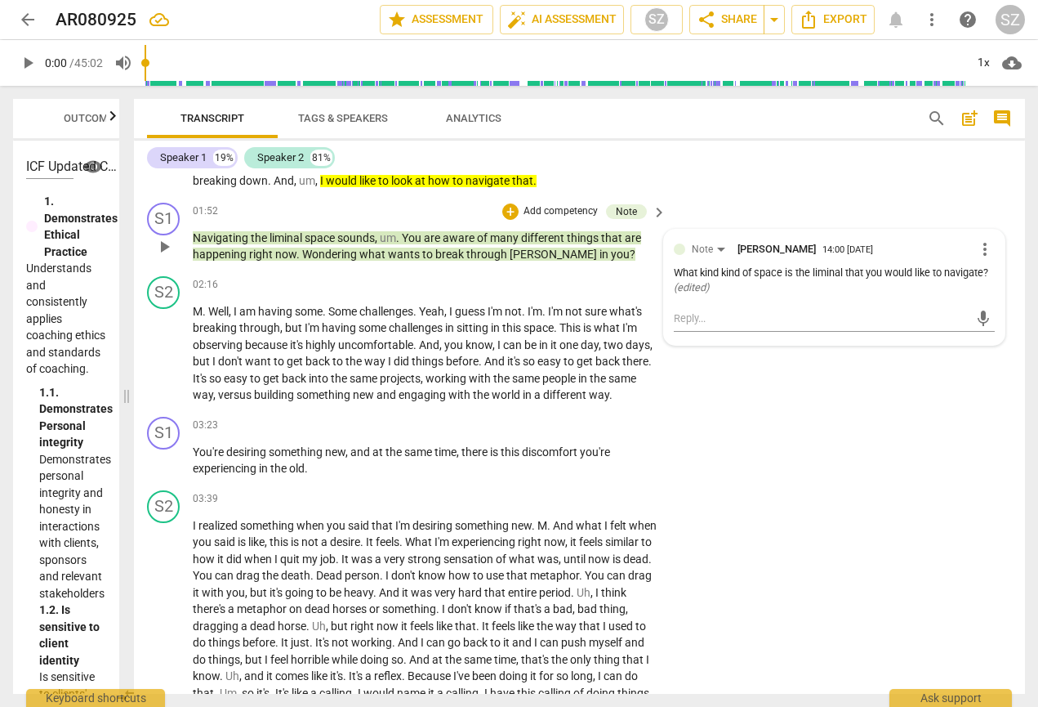
scroll to position [389, 0]
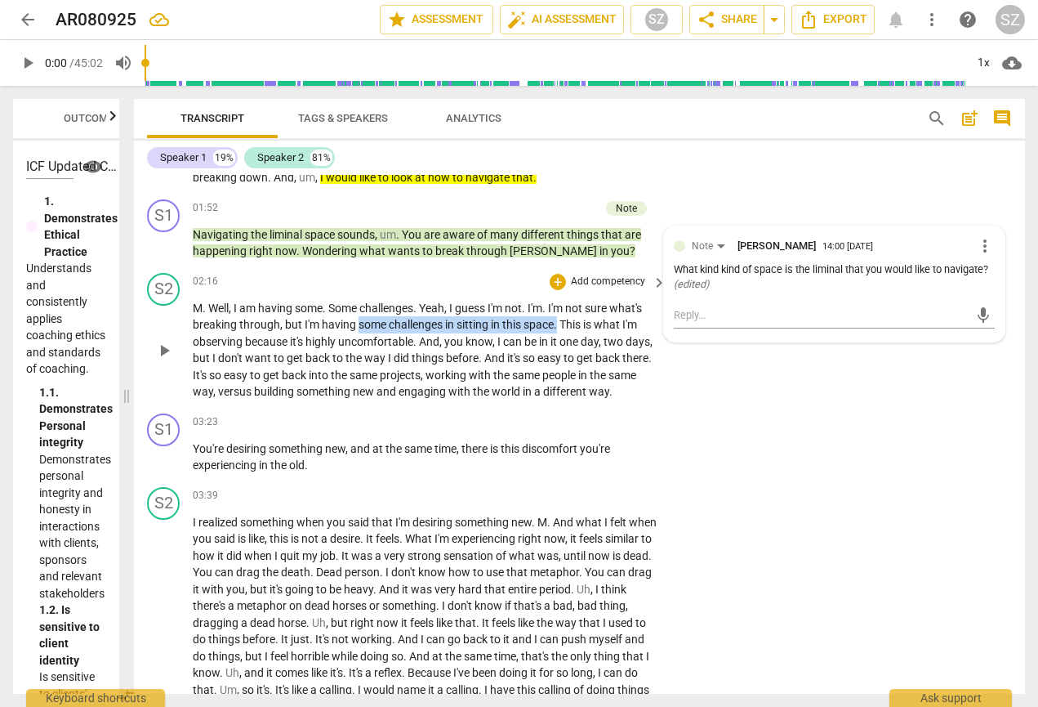
drag, startPoint x: 358, startPoint y: 334, endPoint x: 558, endPoint y: 337, distance: 200.1
click at [558, 337] on p "M . Well , I am having some . Some challenges . Yeah , I guess I'm not . I'm . …" at bounding box center [426, 350] width 466 height 100
click at [599, 312] on icon "button" at bounding box center [594, 315] width 16 height 20
drag, startPoint x: 308, startPoint y: 355, endPoint x: 435, endPoint y: 354, distance: 126.6
click at [435, 354] on p "M . Well , I am having some . Some challenges . Yeah , I guess I'm not . I'm . …" at bounding box center [426, 350] width 466 height 100
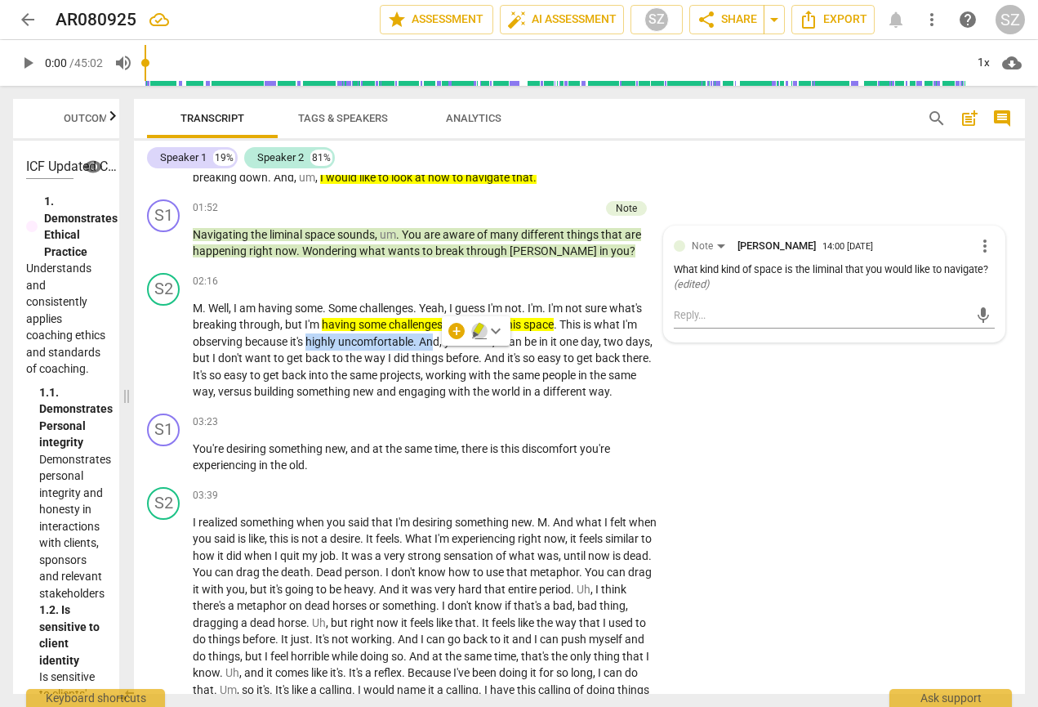
click at [475, 334] on icon "button" at bounding box center [476, 335] width 6 height 7
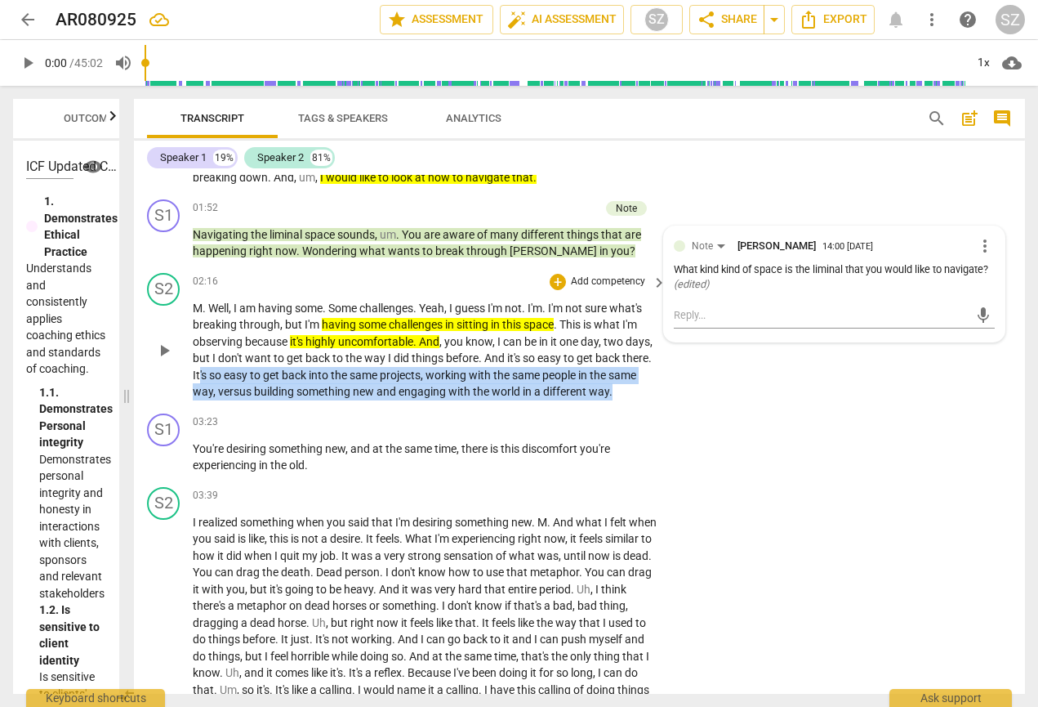
drag, startPoint x: 231, startPoint y: 388, endPoint x: 613, endPoint y: 412, distance: 383.0
click at [613, 407] on div "S2 play_arrow pause 02:16 + Add competency keyboard_arrow_right M . Well , I am…" at bounding box center [579, 336] width 891 height 140
click at [684, 380] on icon "button" at bounding box center [683, 380] width 16 height 20
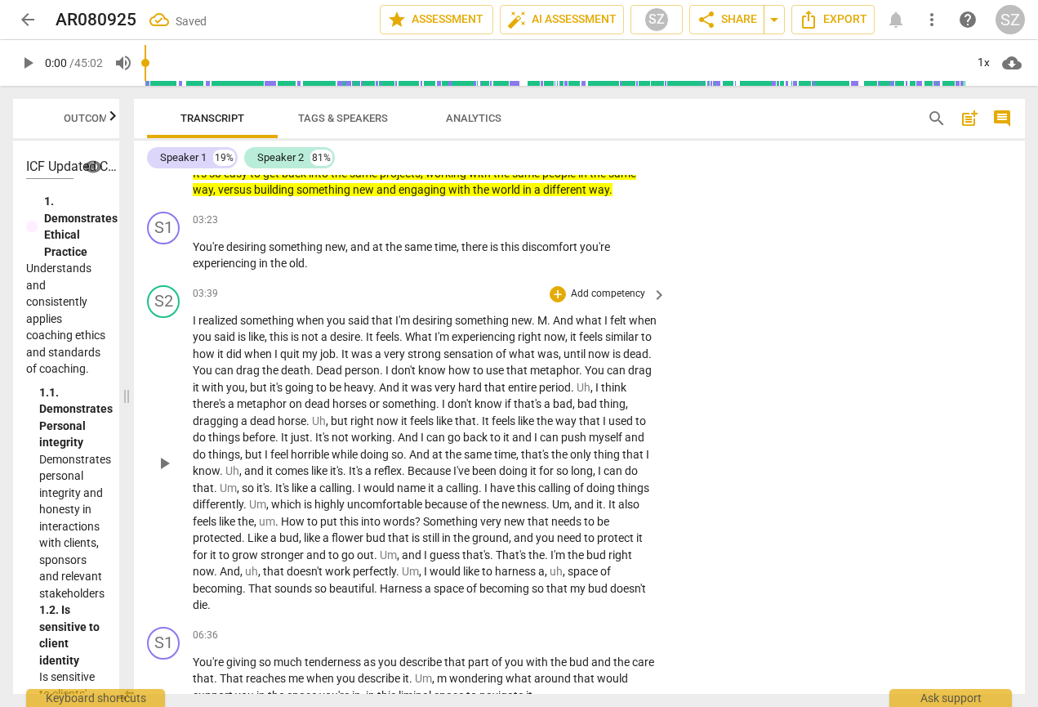
scroll to position [638, 0]
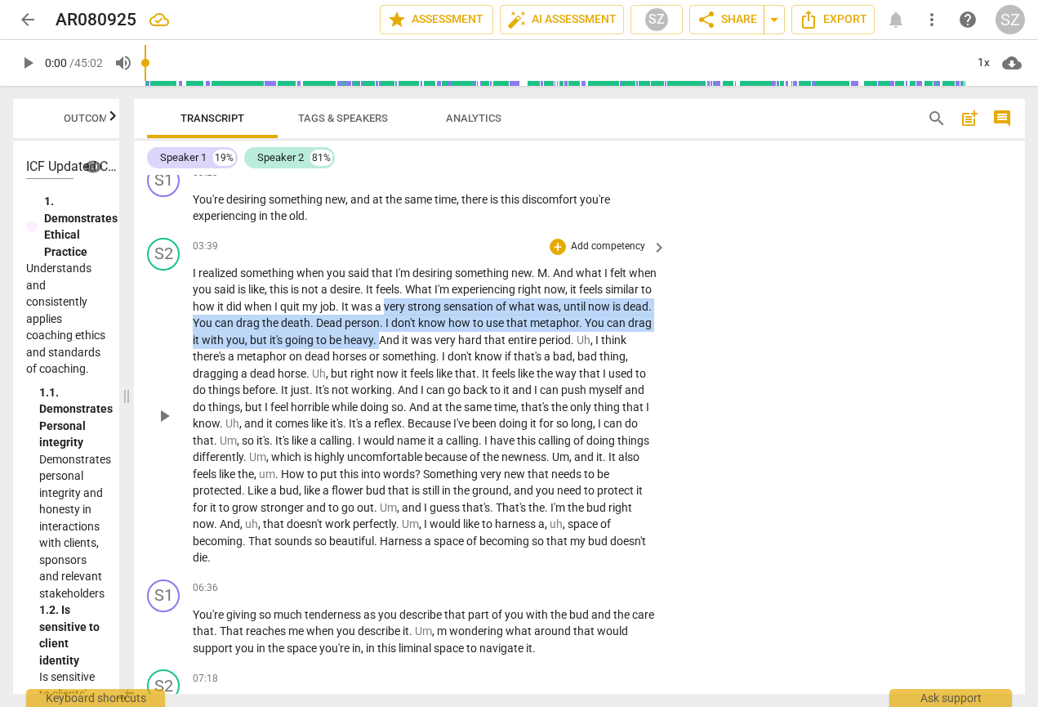
drag, startPoint x: 435, startPoint y: 319, endPoint x: 450, endPoint y: 343, distance: 28.3
click at [450, 343] on p "I realized something when you said that I'm desiring something new . M . And wh…" at bounding box center [426, 415] width 466 height 301
click at [481, 329] on icon "button" at bounding box center [487, 325] width 16 height 20
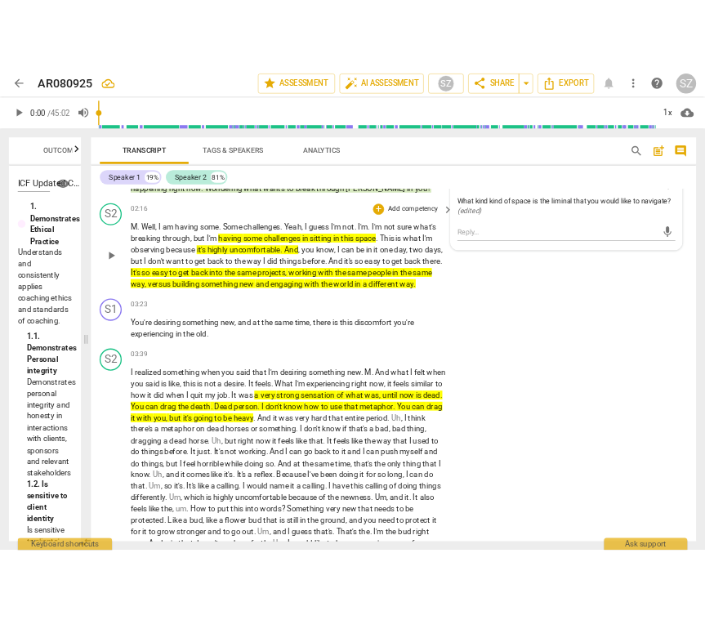
scroll to position [470, 0]
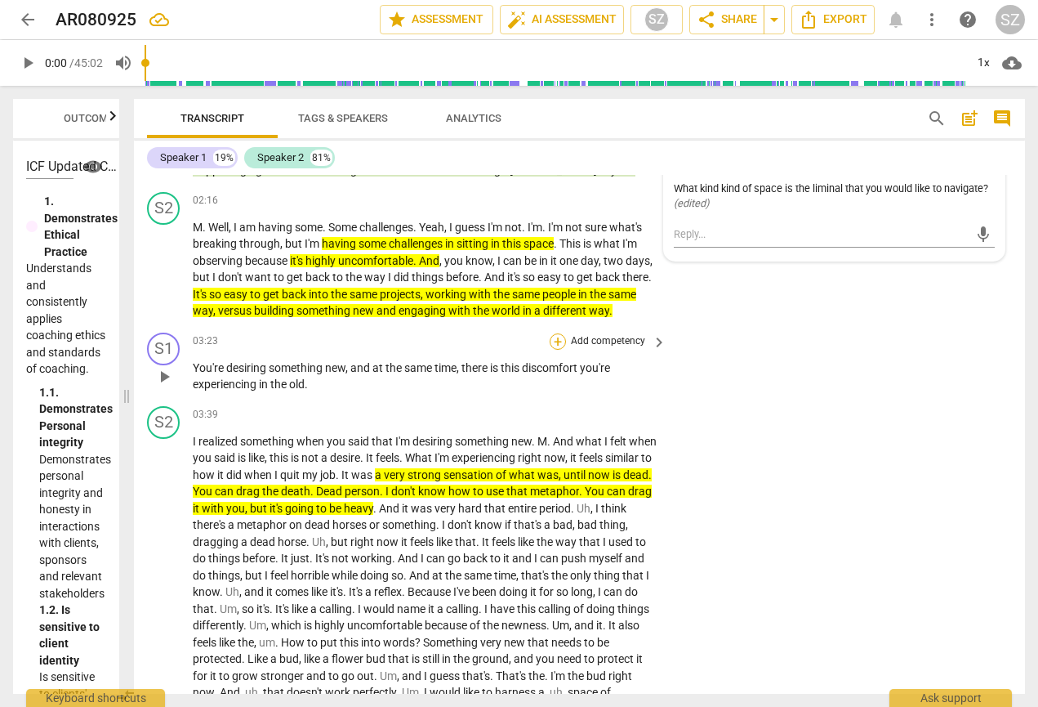
click at [556, 350] on div "+" at bounding box center [558, 341] width 16 height 16
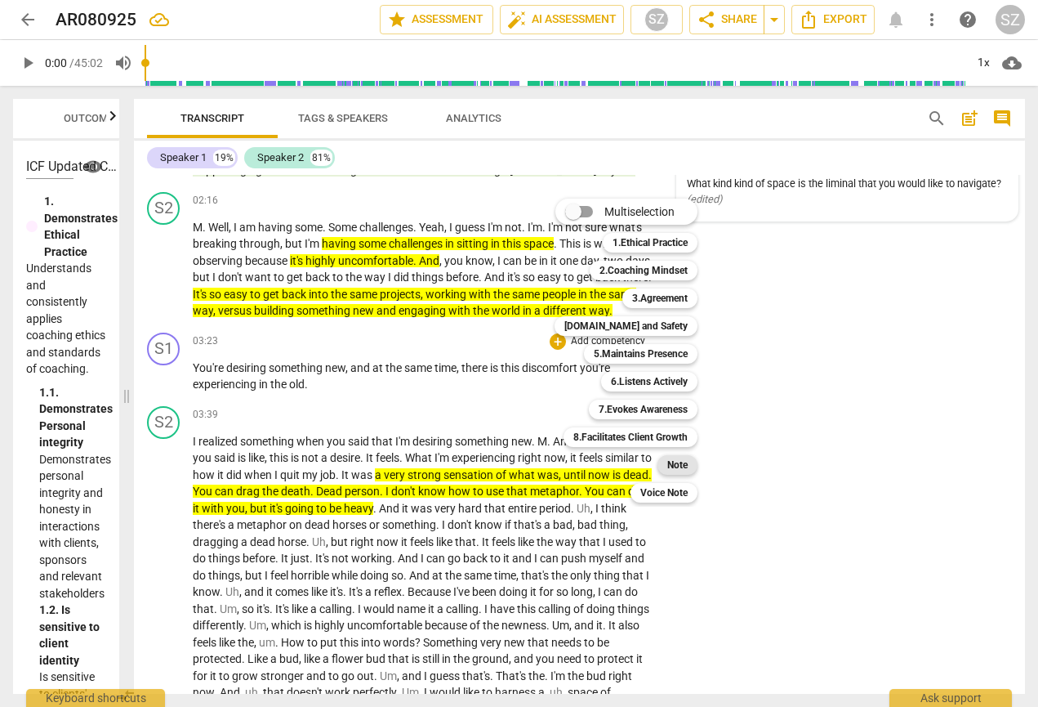
click at [671, 464] on b "Note" at bounding box center [677, 465] width 20 height 20
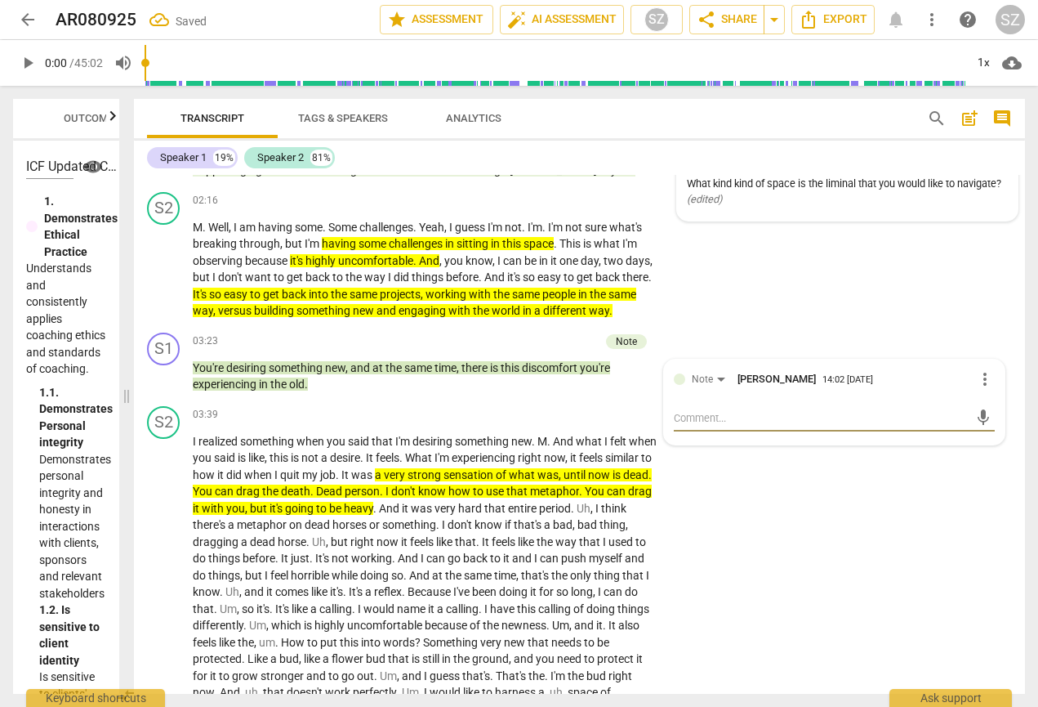
type textarea "W"
type textarea "Wh"
type textarea "Wha"
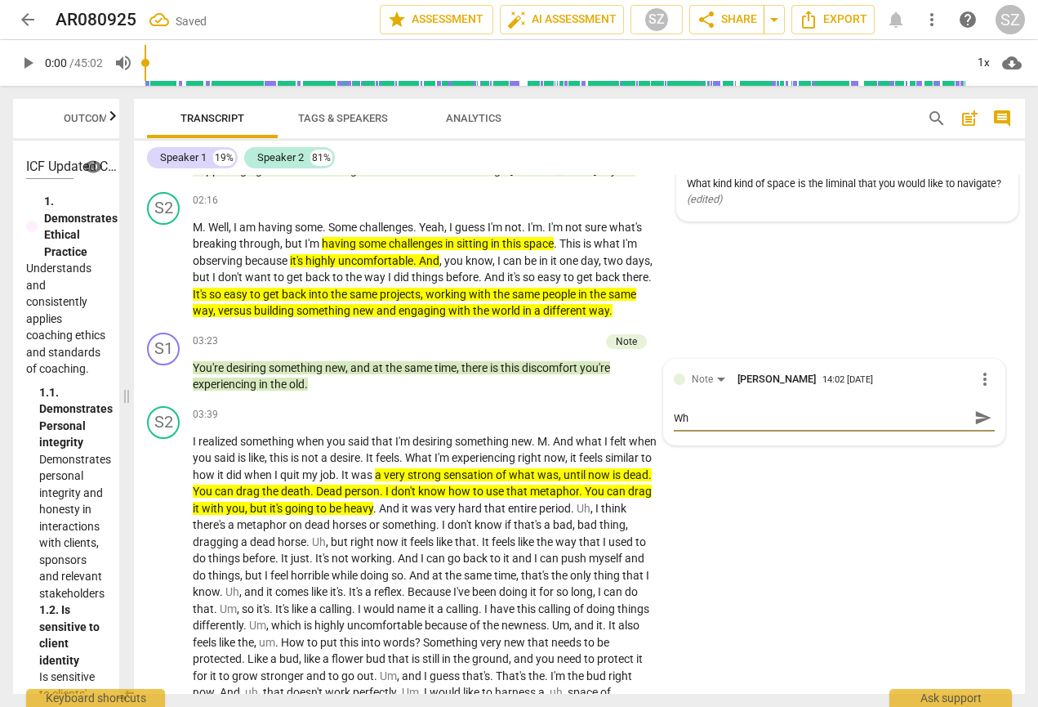
type textarea "Wha"
type textarea "What"
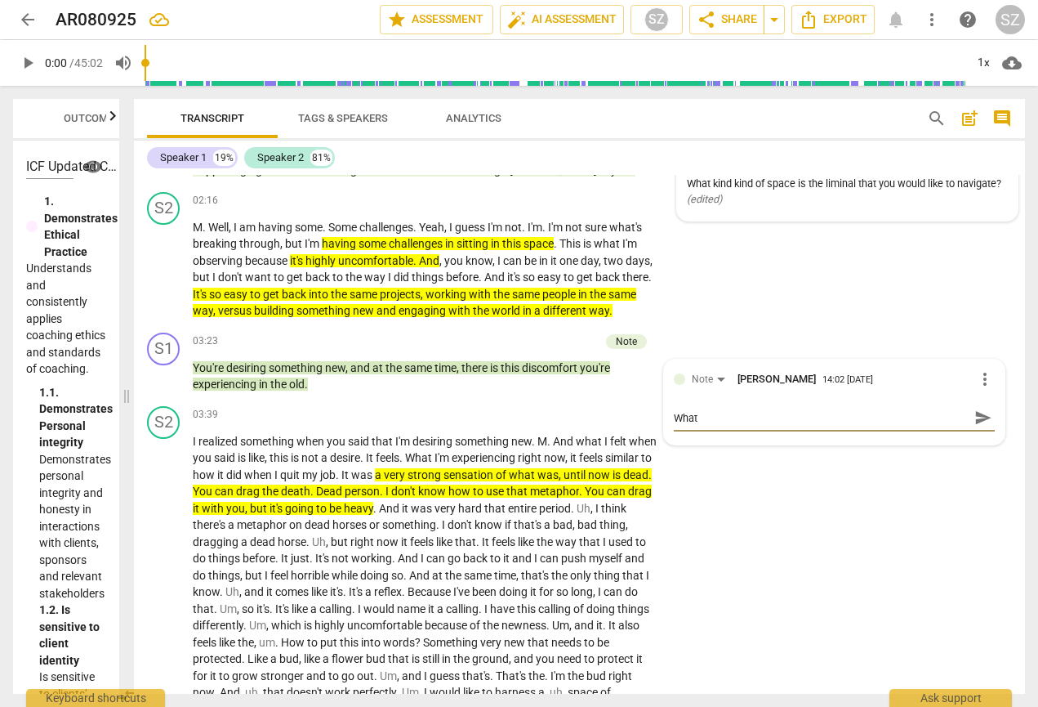
type textarea "What i"
type textarea "What is"
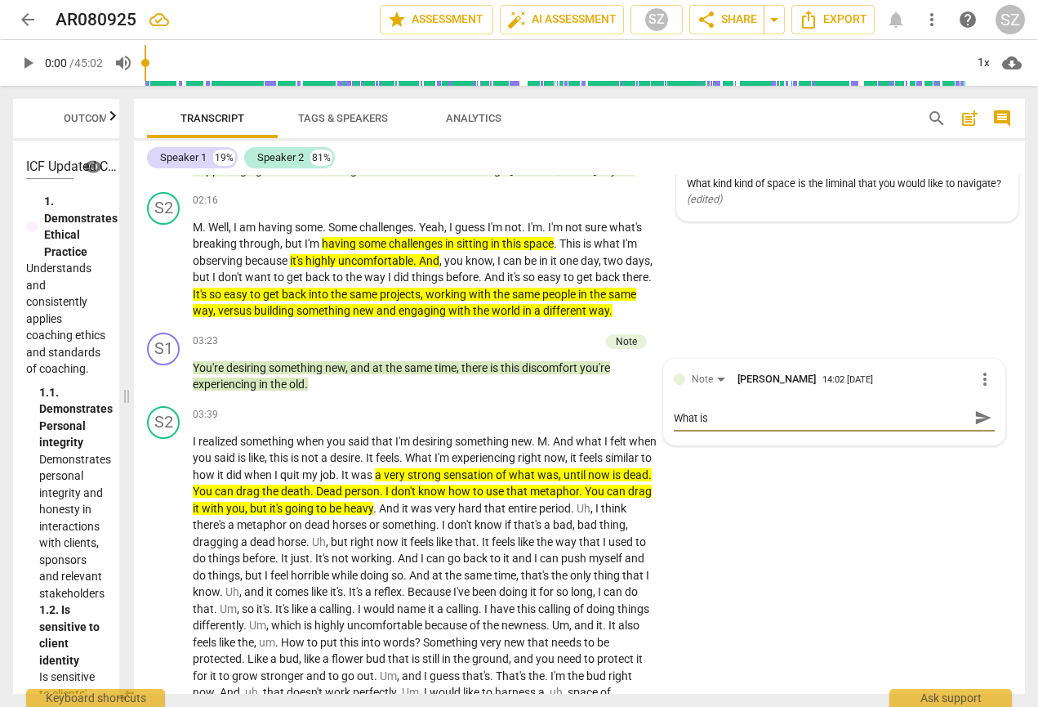
type textarea "What is"
type textarea "What is c"
type textarea "What is ch"
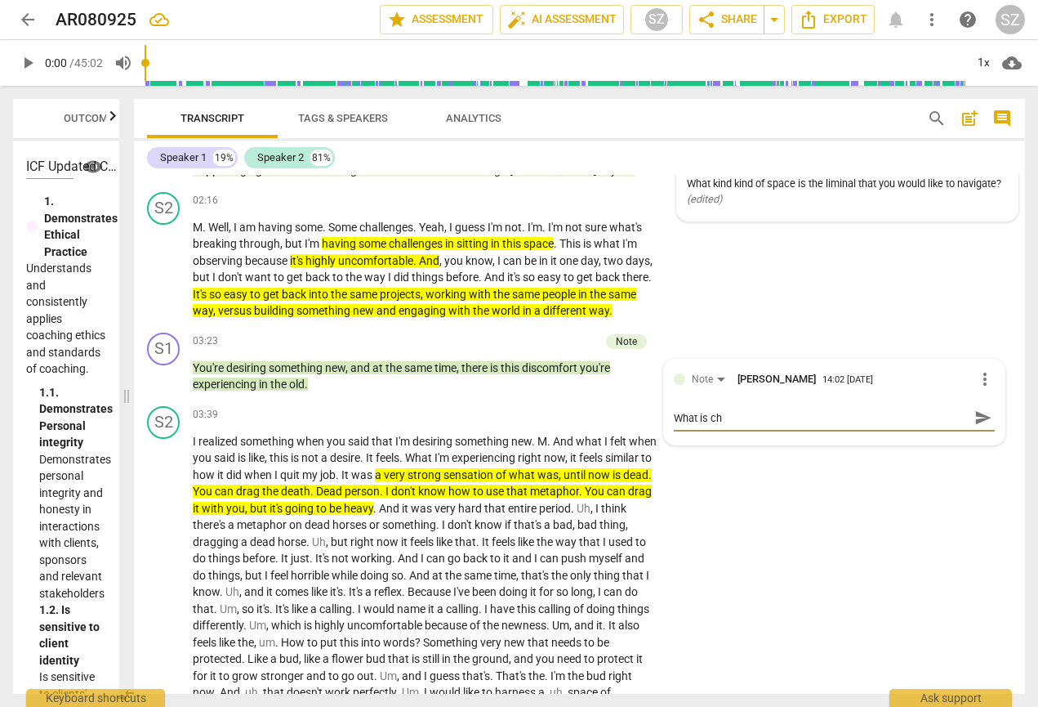
type textarea "What is cha"
type textarea "What is chal"
type textarea "What is chall"
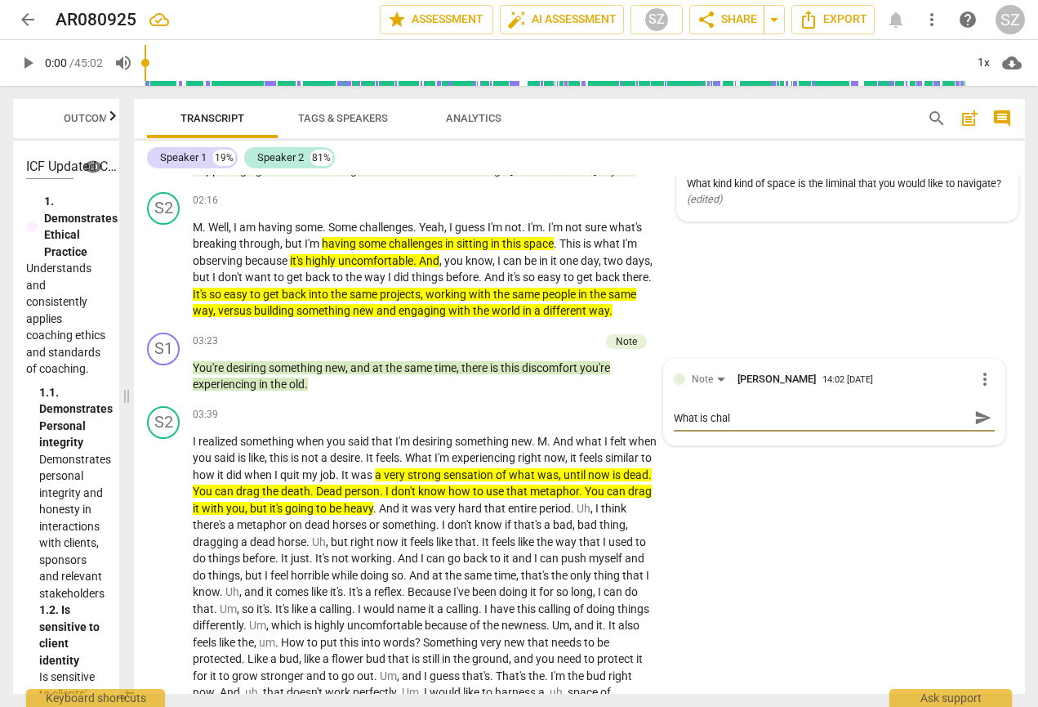
type textarea "What is chall"
type textarea "What is challe"
type textarea "What is challen"
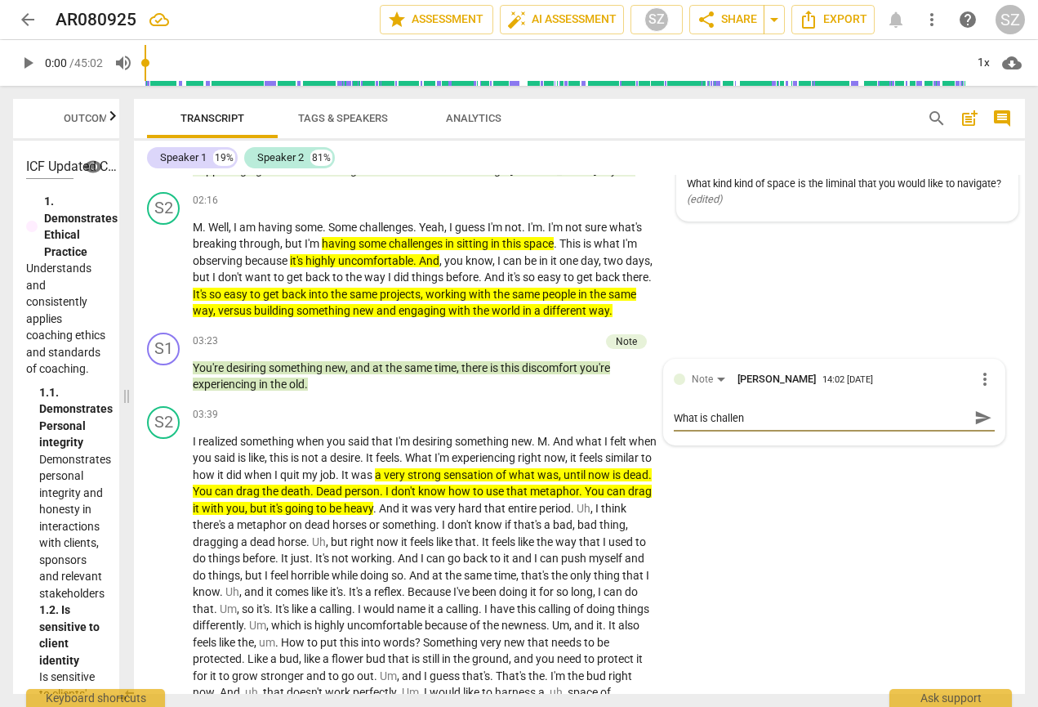
type textarea "What is challeng"
type textarea "What is challengi"
type textarea "What is challengin"
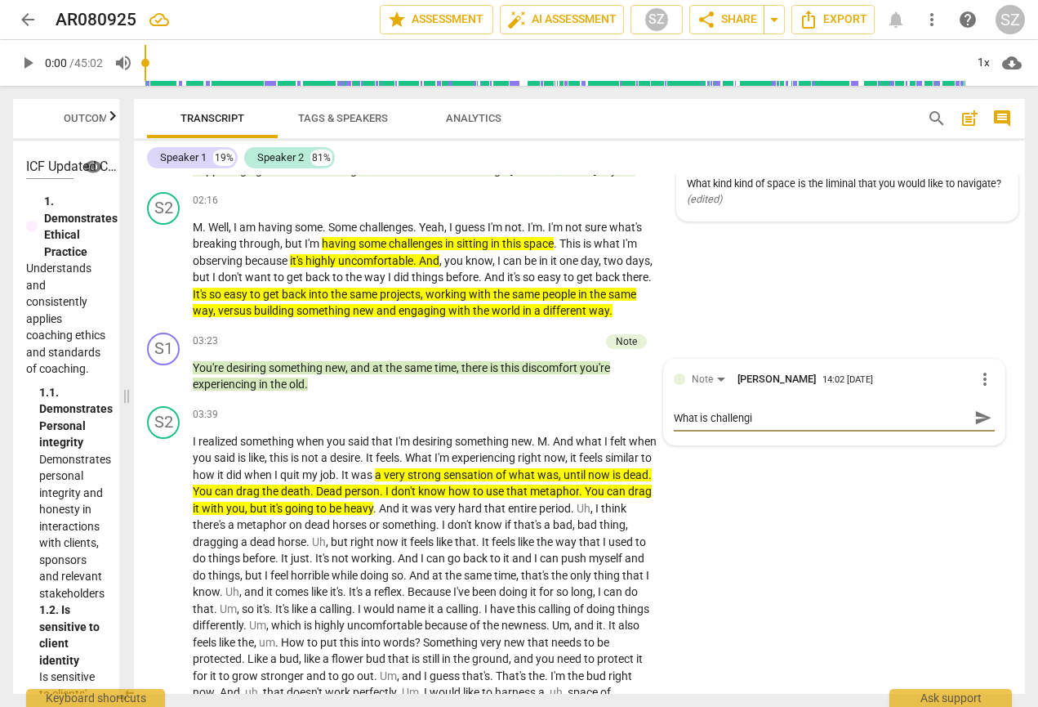
type textarea "What is challengin"
type textarea "What is challenging"
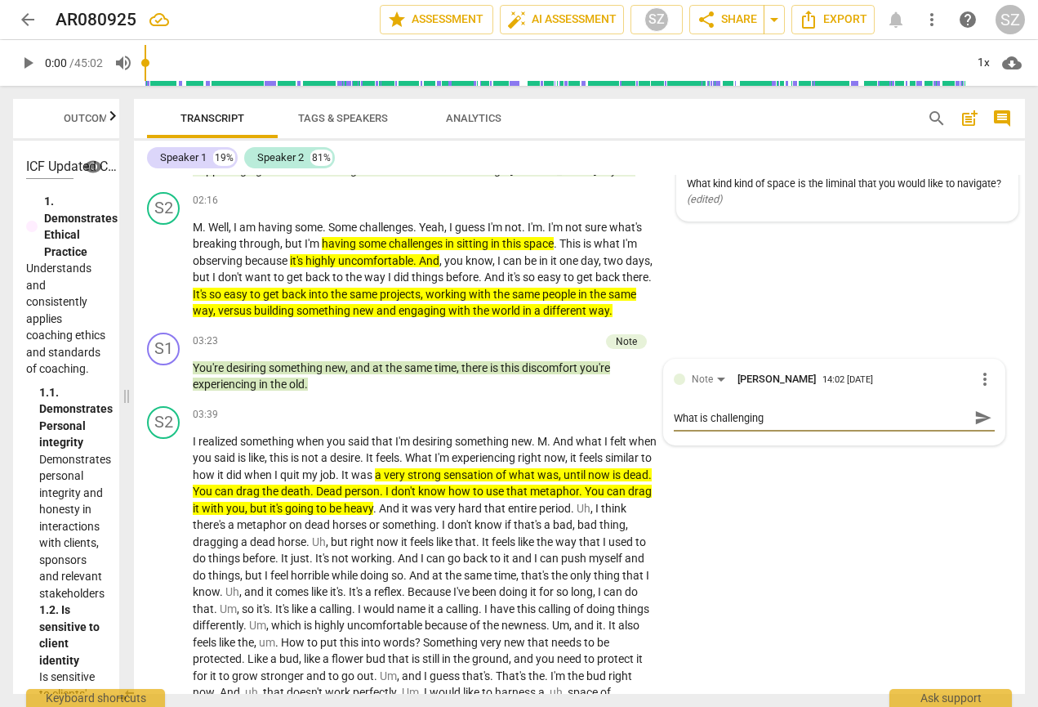
type textarea "What is challenging y"
type textarea "What is challenging yo"
type textarea "What is challenging you"
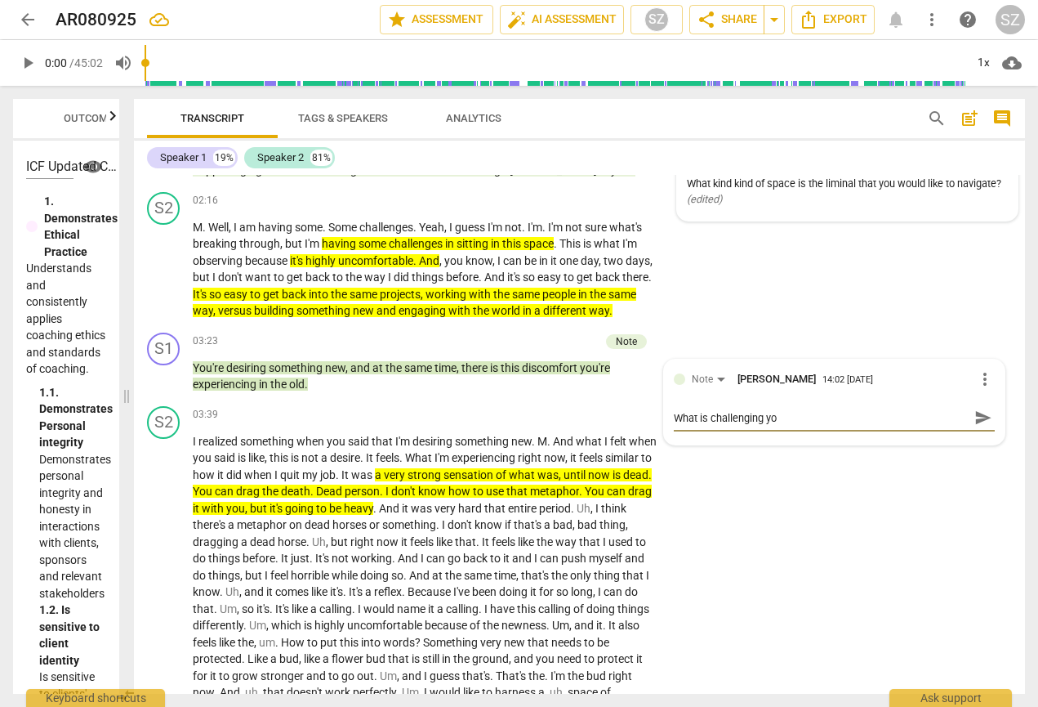
type textarea "What is challenging you"
type textarea "What is challenging you i"
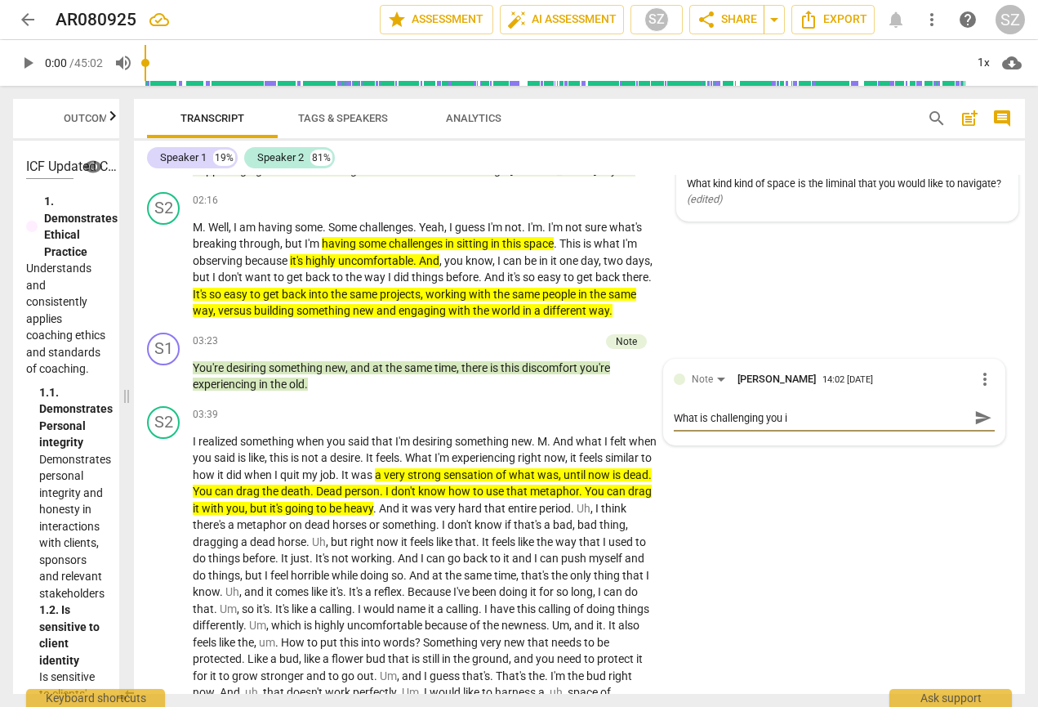
type textarea "What is challenging you in"
type textarea "What is challenging you in t"
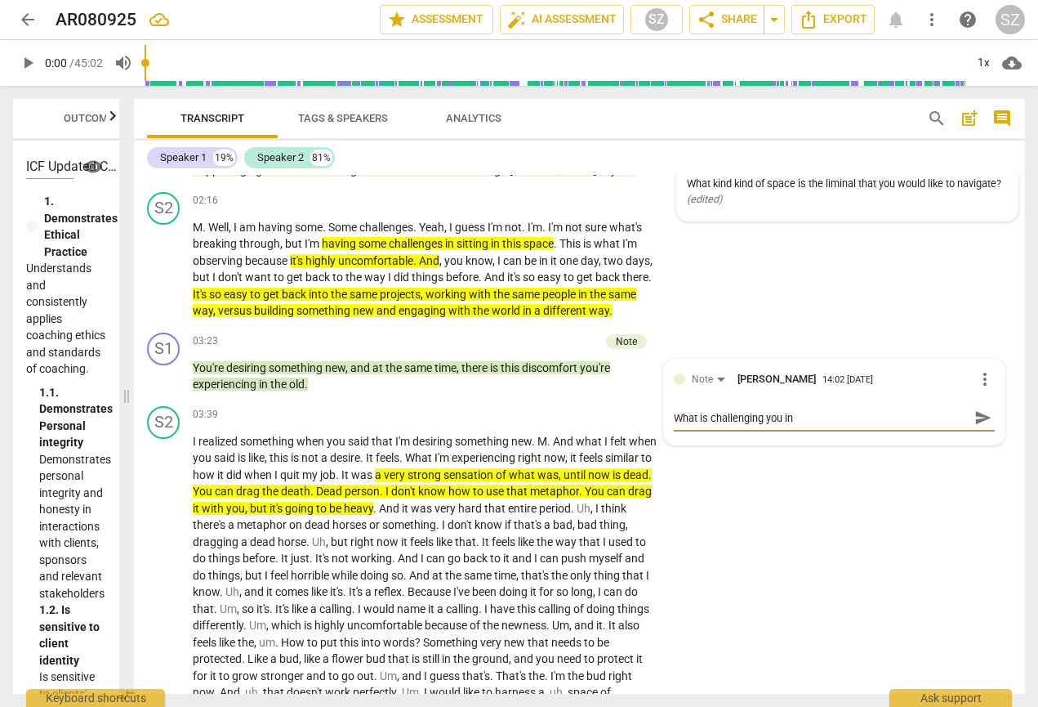
type textarea "What is challenging you in t"
type textarea "What is challenging you in th"
click at [705, 426] on span "send" at bounding box center [983, 417] width 18 height 18
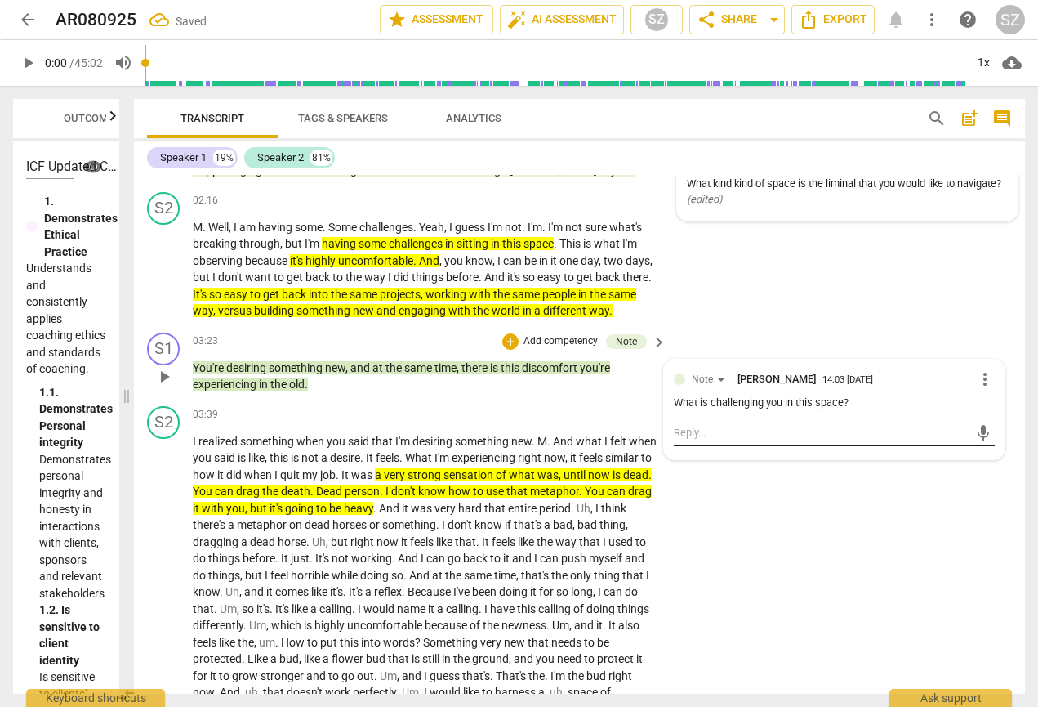
click at [705, 435] on textarea at bounding box center [821, 433] width 295 height 16
click at [705, 185] on div "Note [PERSON_NAME] 14:00 [DATE] What kind kind of space is the liminal that you…" at bounding box center [847, 183] width 321 height 56
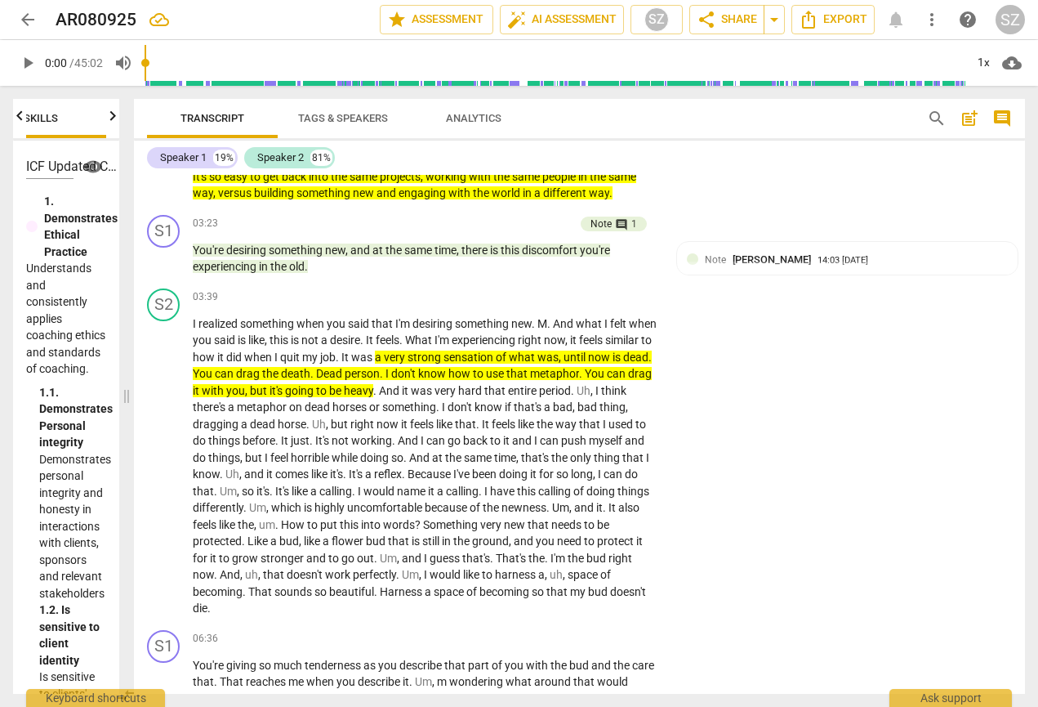
scroll to position [607, 0]
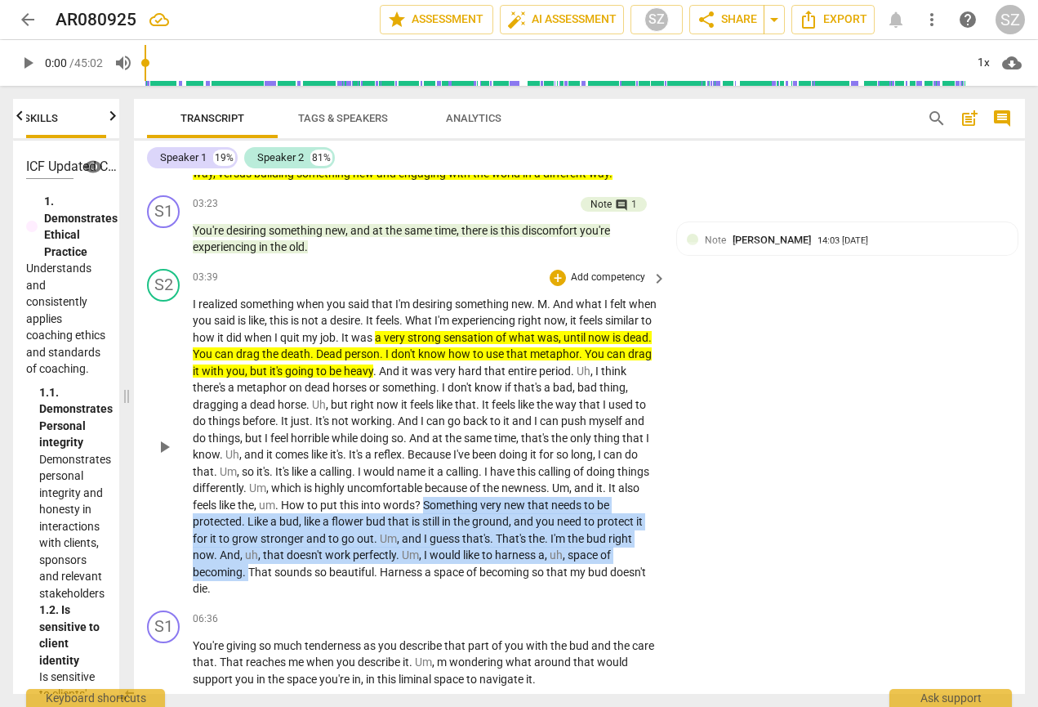
drag, startPoint x: 493, startPoint y: 510, endPoint x: 262, endPoint y: 576, distance: 240.4
click at [262, 576] on p "I realized something when you said that I'm desiring something new . M . And wh…" at bounding box center [426, 446] width 466 height 301
click at [298, 551] on icon "button" at bounding box center [299, 549] width 10 height 11
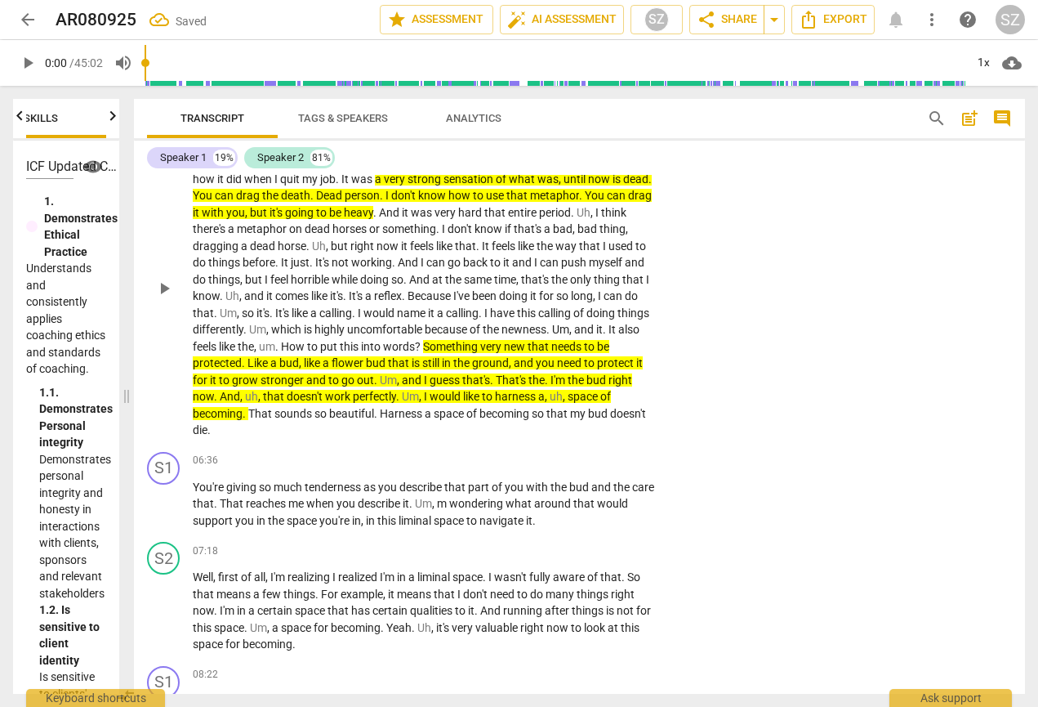
scroll to position [767, 0]
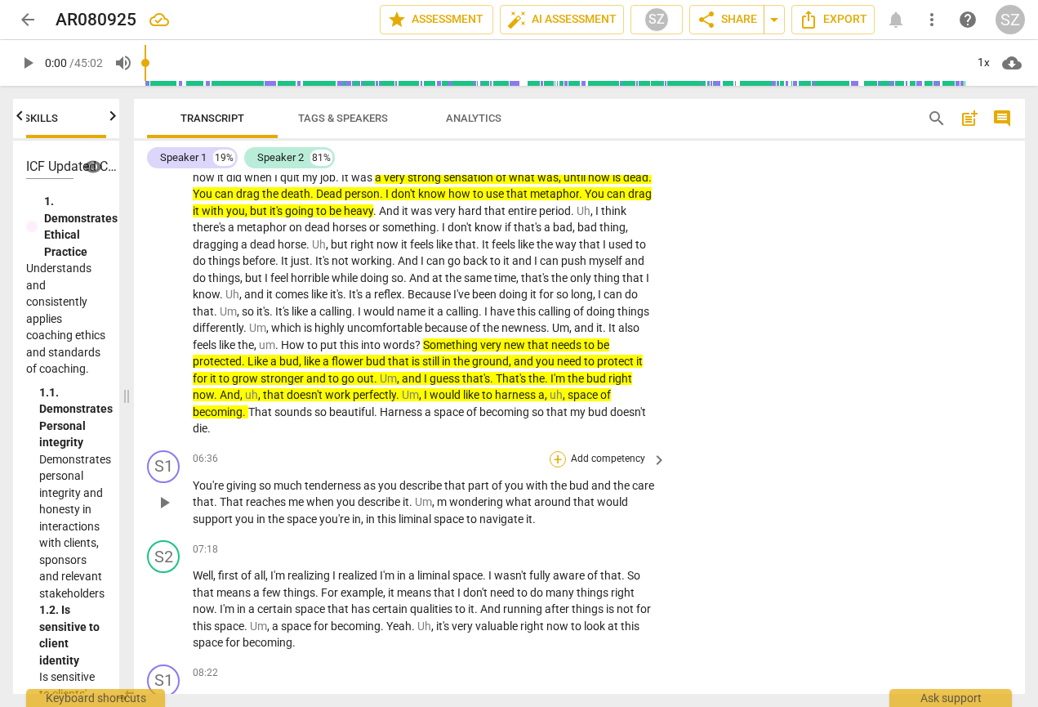
click at [560, 457] on div "+" at bounding box center [558, 459] width 16 height 16
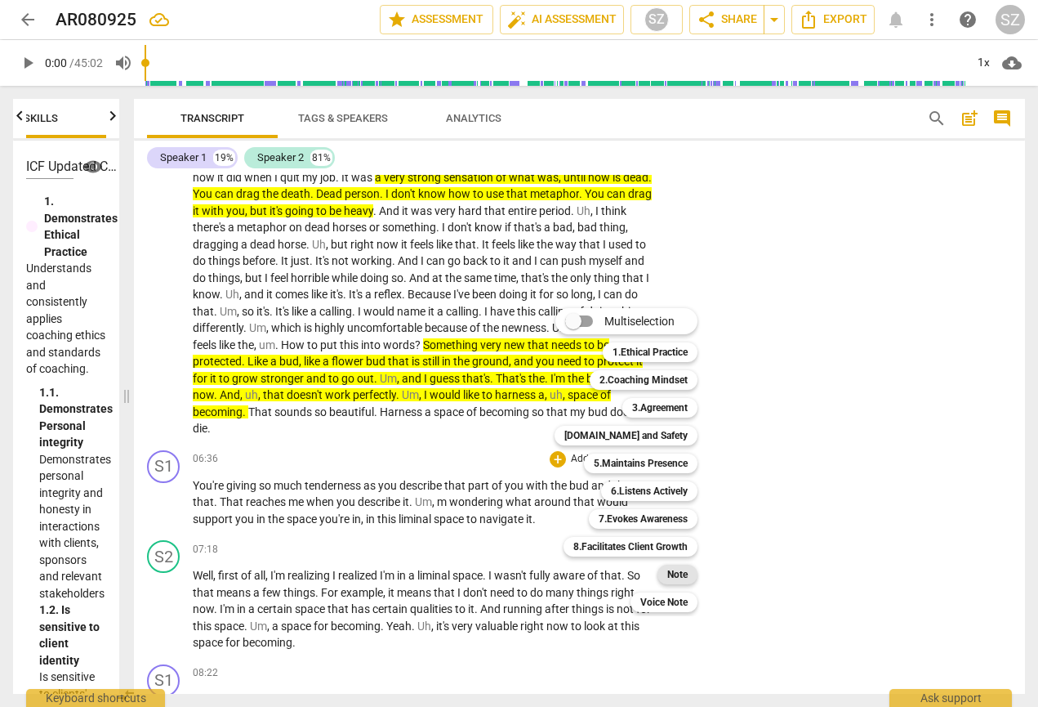
click at [670, 569] on b "Note" at bounding box center [677, 574] width 20 height 20
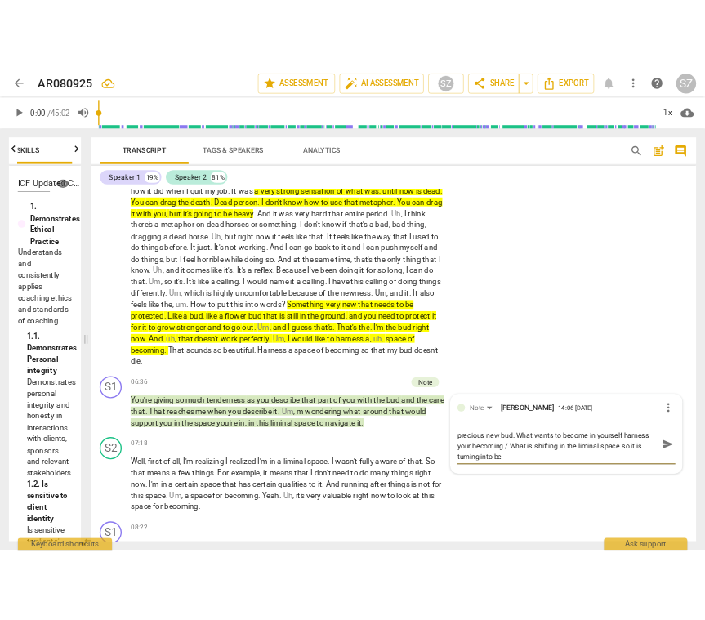
scroll to position [0, 0]
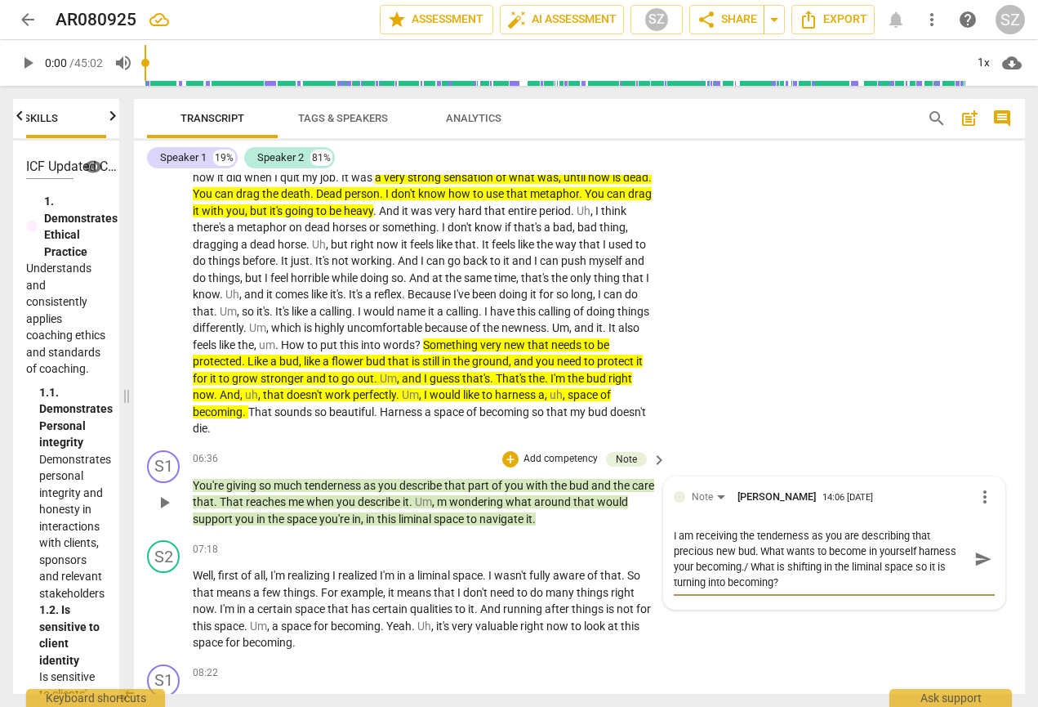
click at [705, 560] on span "send" at bounding box center [983, 559] width 18 height 18
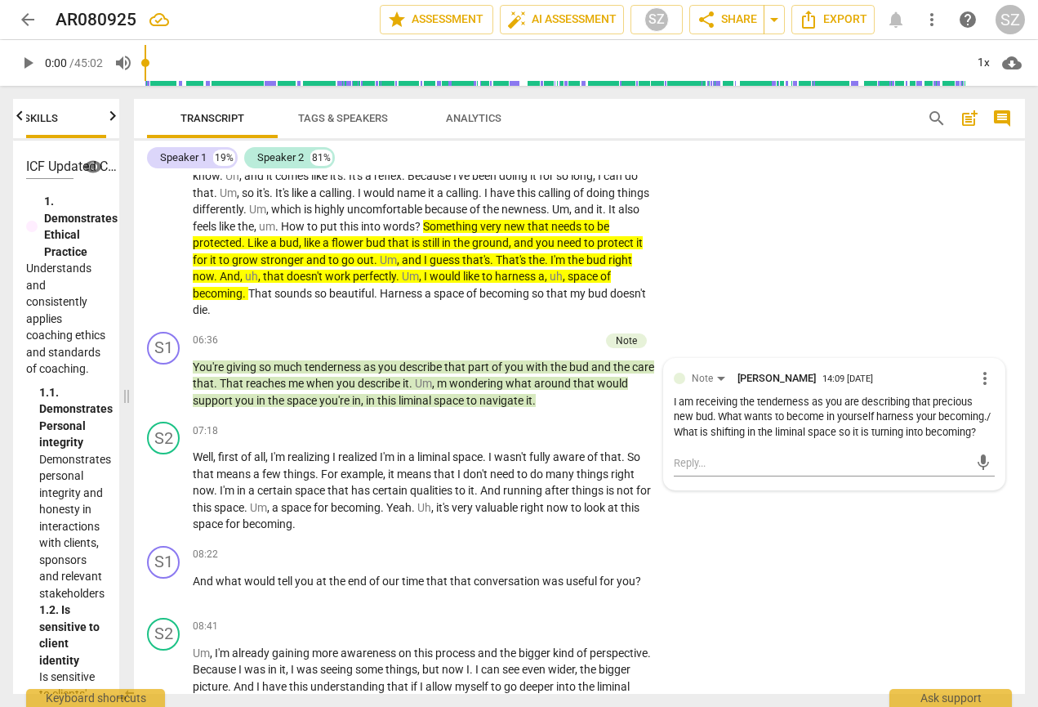
scroll to position [886, 0]
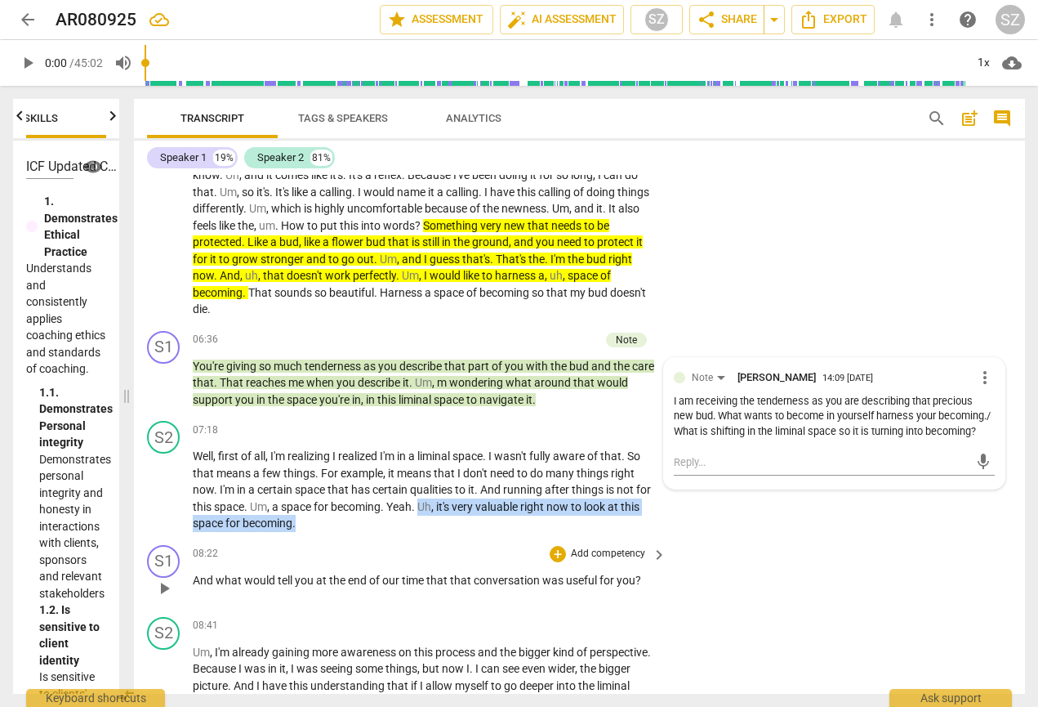
drag, startPoint x: 422, startPoint y: 508, endPoint x: 580, endPoint y: 547, distance: 162.4
click at [580, 547] on div "S1 play_arrow pause 00:02 + Add competency keyboard_arrow_right Welcome back , …" at bounding box center [579, 434] width 891 height 519
click at [332, 493] on icon "button" at bounding box center [335, 500] width 16 height 20
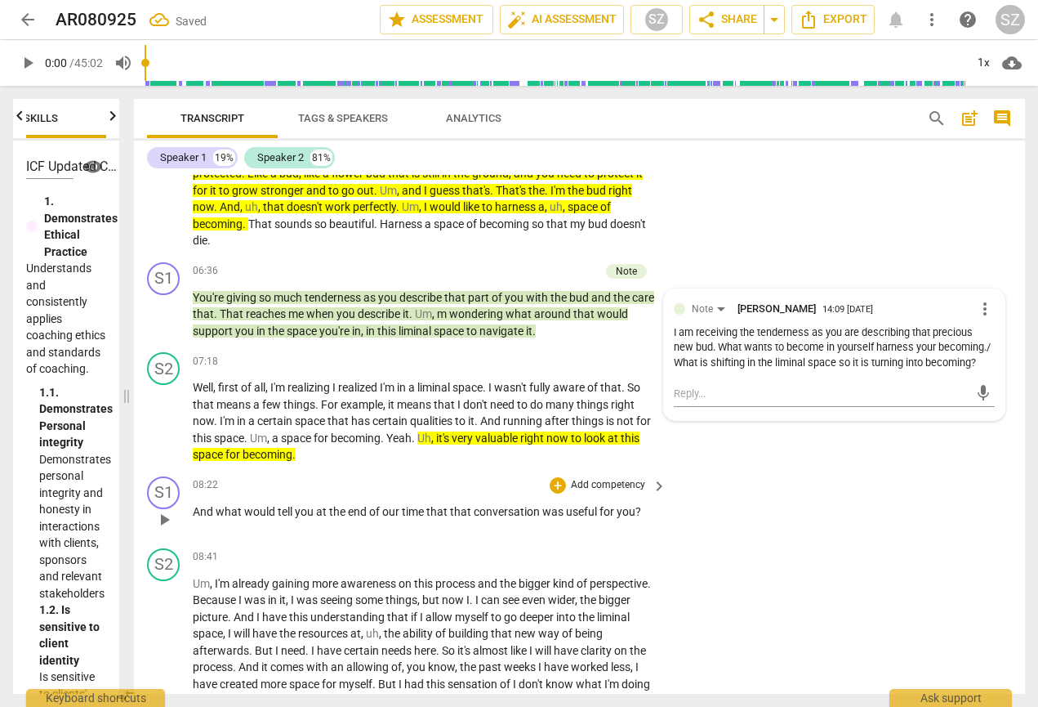
scroll to position [967, 0]
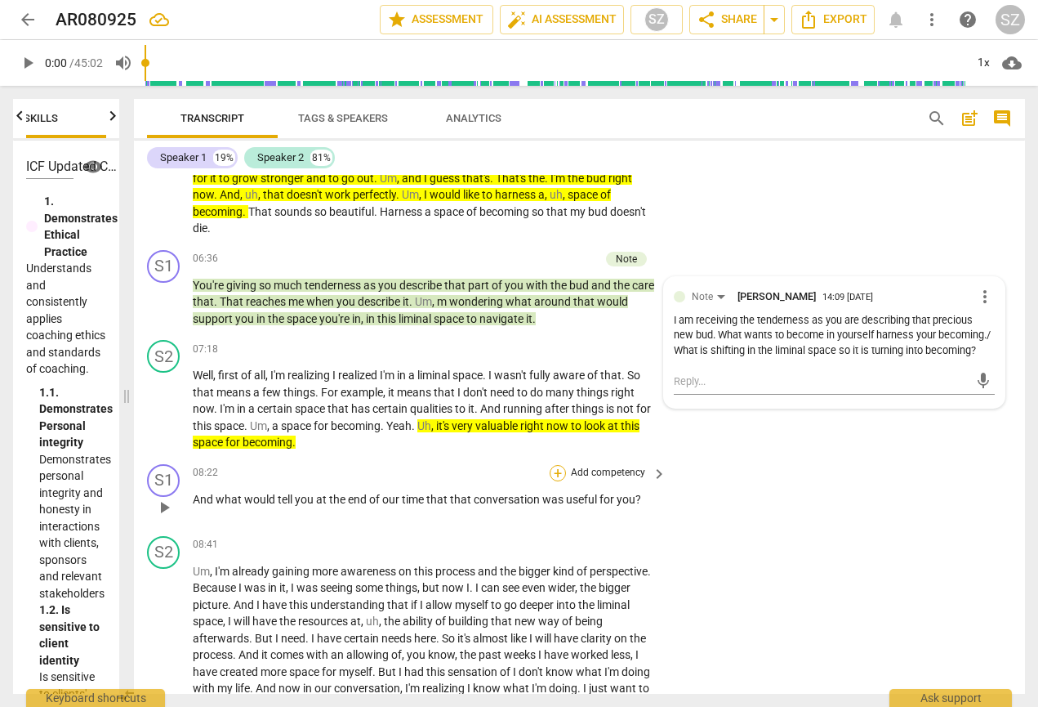
click at [555, 469] on div "+" at bounding box center [558, 473] width 16 height 16
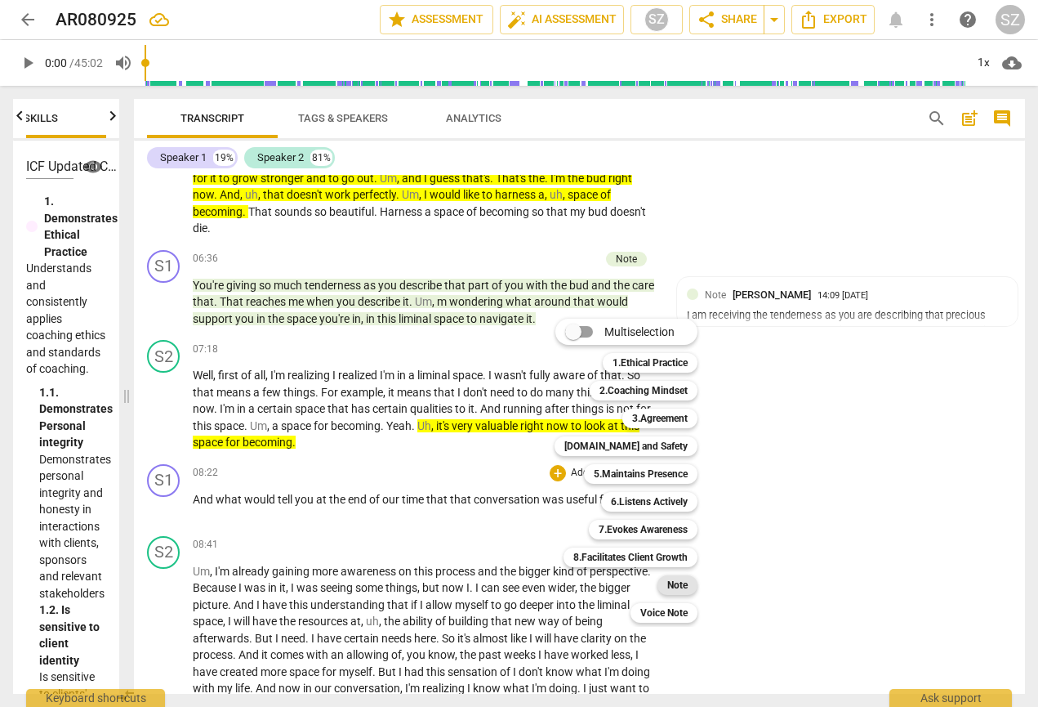
click at [678, 577] on b "Note" at bounding box center [677, 585] width 20 height 20
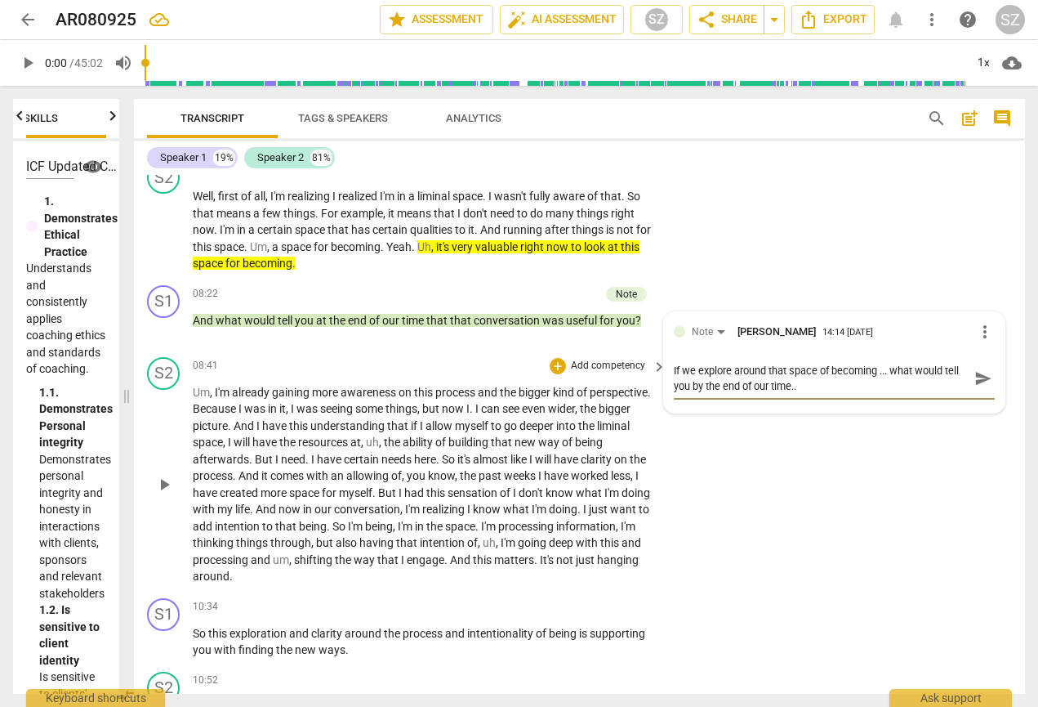
scroll to position [1179, 0]
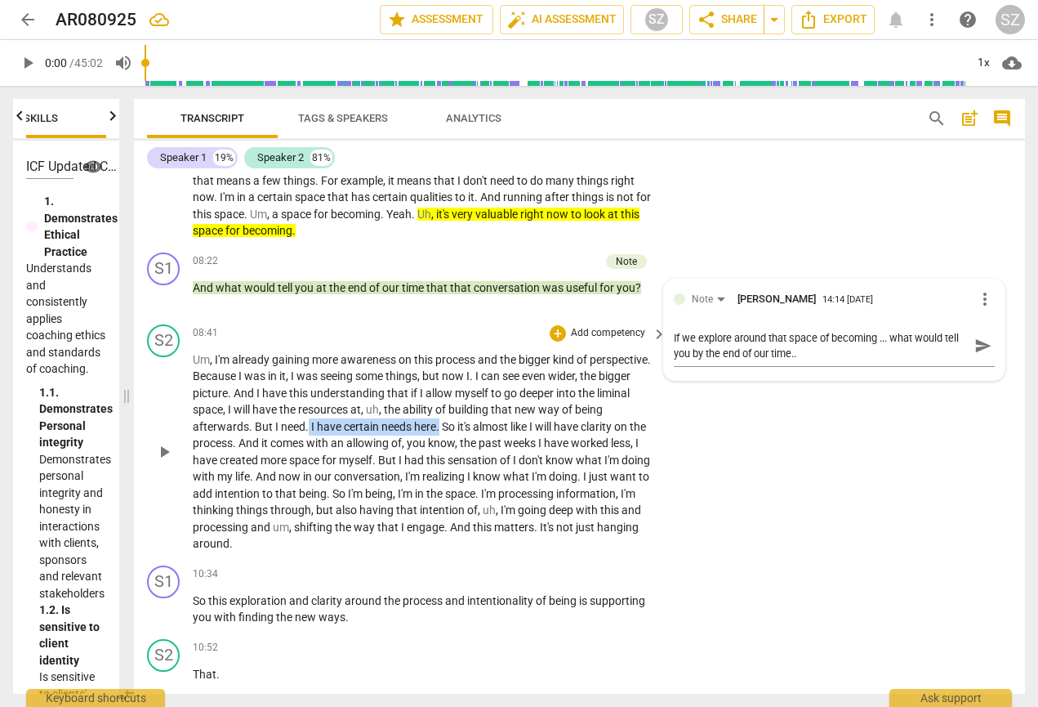
drag, startPoint x: 308, startPoint y: 423, endPoint x: 439, endPoint y: 414, distance: 131.0
click at [439, 414] on p "Um , I'm already gaining more awareness on this process and the bigger kind of …" at bounding box center [426, 451] width 466 height 201
click at [479, 402] on icon "button" at bounding box center [480, 398] width 10 height 11
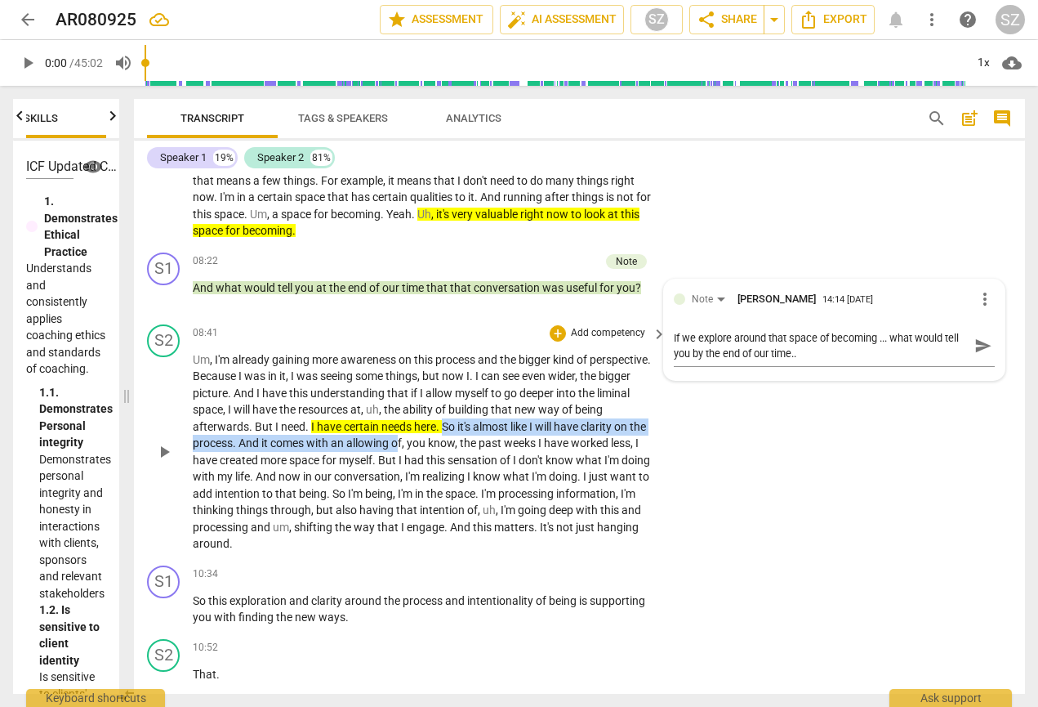
drag, startPoint x: 444, startPoint y: 421, endPoint x: 399, endPoint y: 438, distance: 47.8
click at [399, 438] on p "Um , I'm already gaining more awareness on this process and the bigger kind of …" at bounding box center [426, 451] width 466 height 201
click at [444, 417] on icon "button" at bounding box center [442, 418] width 16 height 20
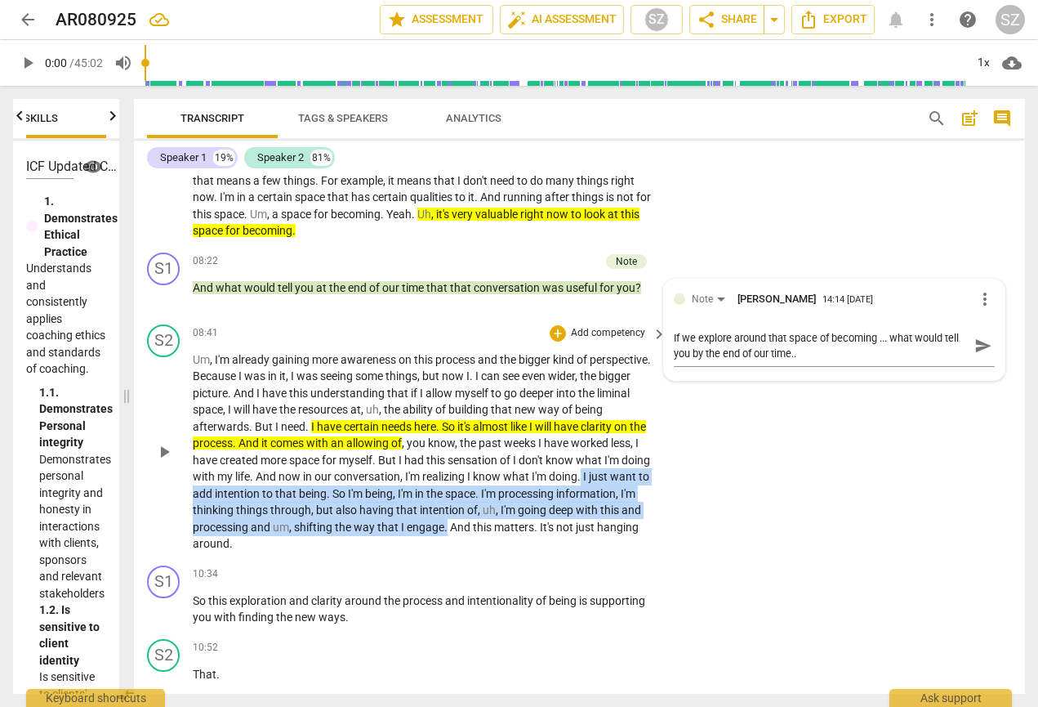
drag, startPoint x: 583, startPoint y: 475, endPoint x: 447, endPoint y: 522, distance: 144.4
click at [447, 522] on p "Um , I'm already gaining more awareness on this process and the bigger kind of …" at bounding box center [426, 451] width 466 height 201
click at [490, 504] on icon "button" at bounding box center [487, 499] width 16 height 20
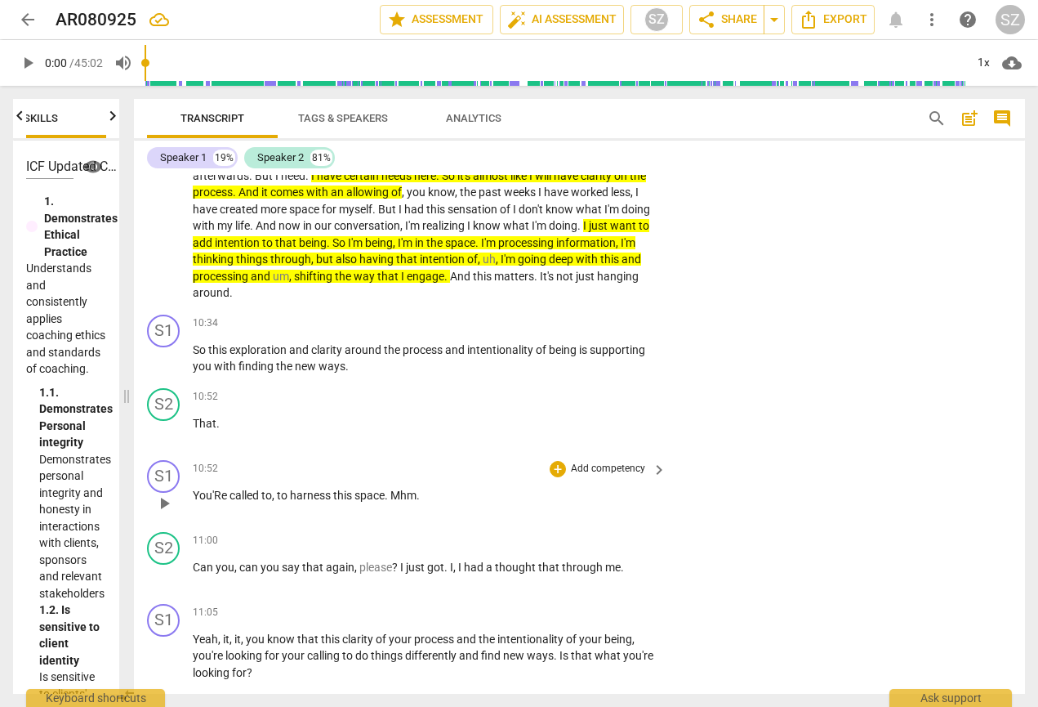
scroll to position [1438, 0]
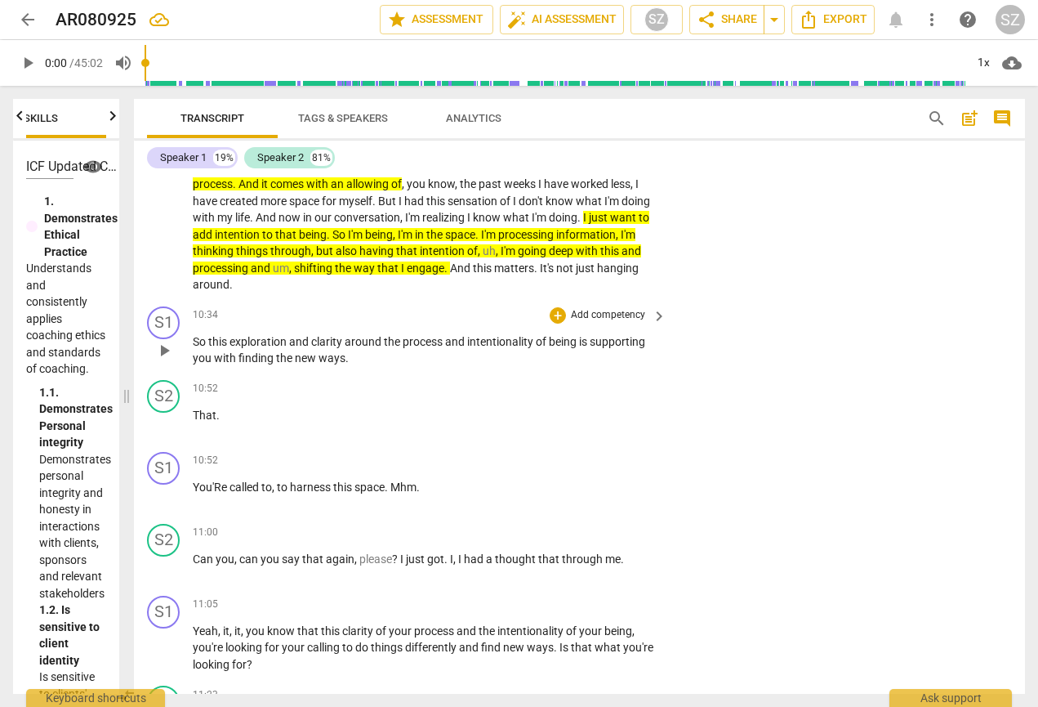
click at [327, 351] on span "ways" at bounding box center [332, 357] width 27 height 13
click at [553, 309] on div "+" at bounding box center [558, 315] width 16 height 16
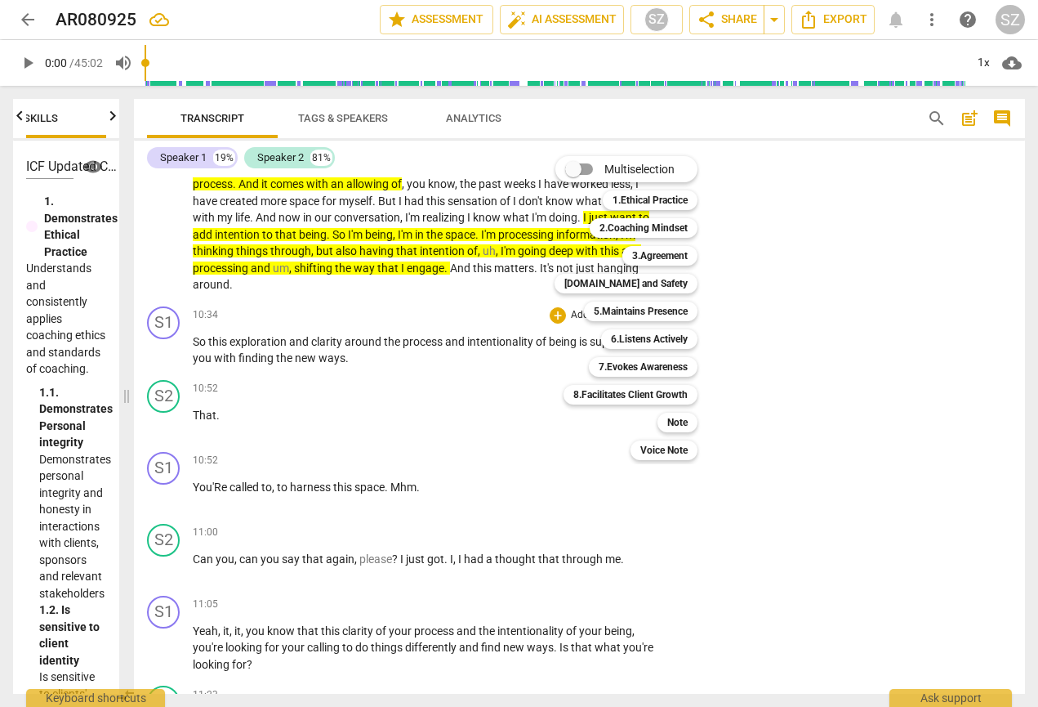
click at [670, 410] on div "Note 9" at bounding box center [686, 422] width 71 height 28
click at [675, 421] on b "Note" at bounding box center [677, 422] width 20 height 20
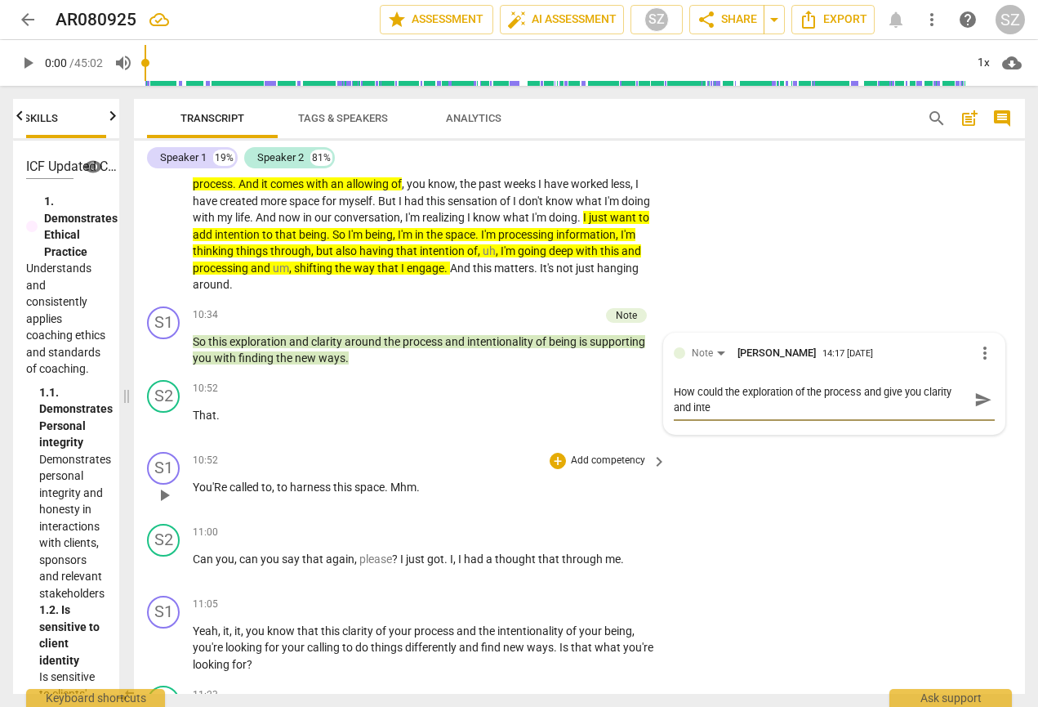
scroll to position [0, 0]
click at [705, 396] on span "send" at bounding box center [983, 399] width 18 height 18
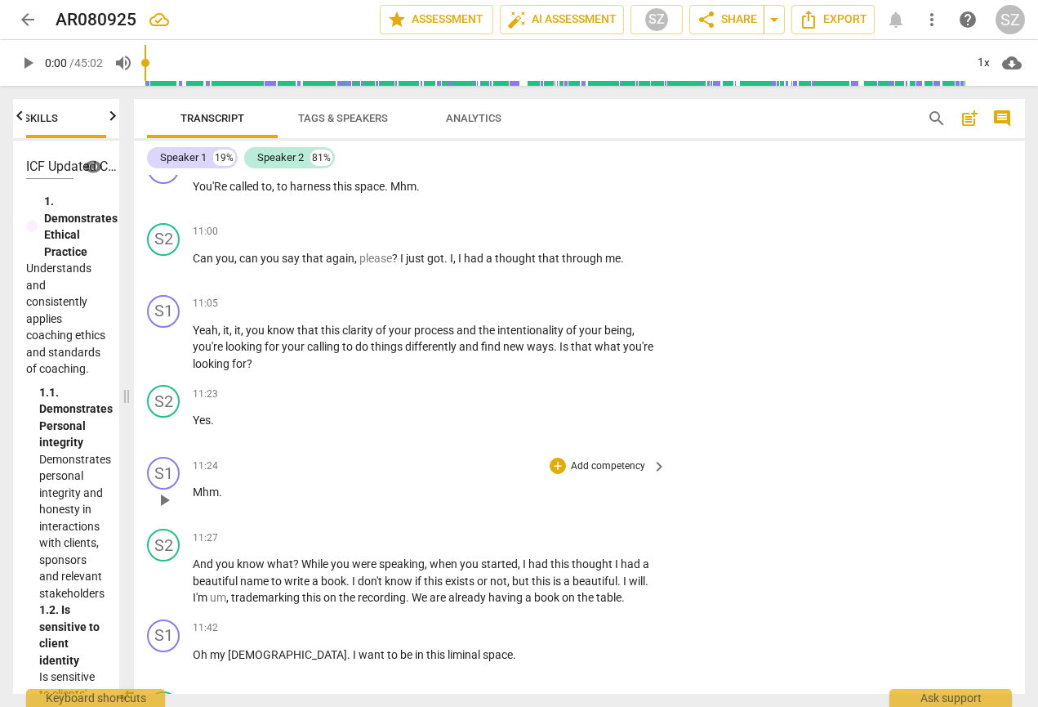
scroll to position [1736, 0]
click at [564, 297] on div "+ Add competency" at bounding box center [598, 305] width 97 height 16
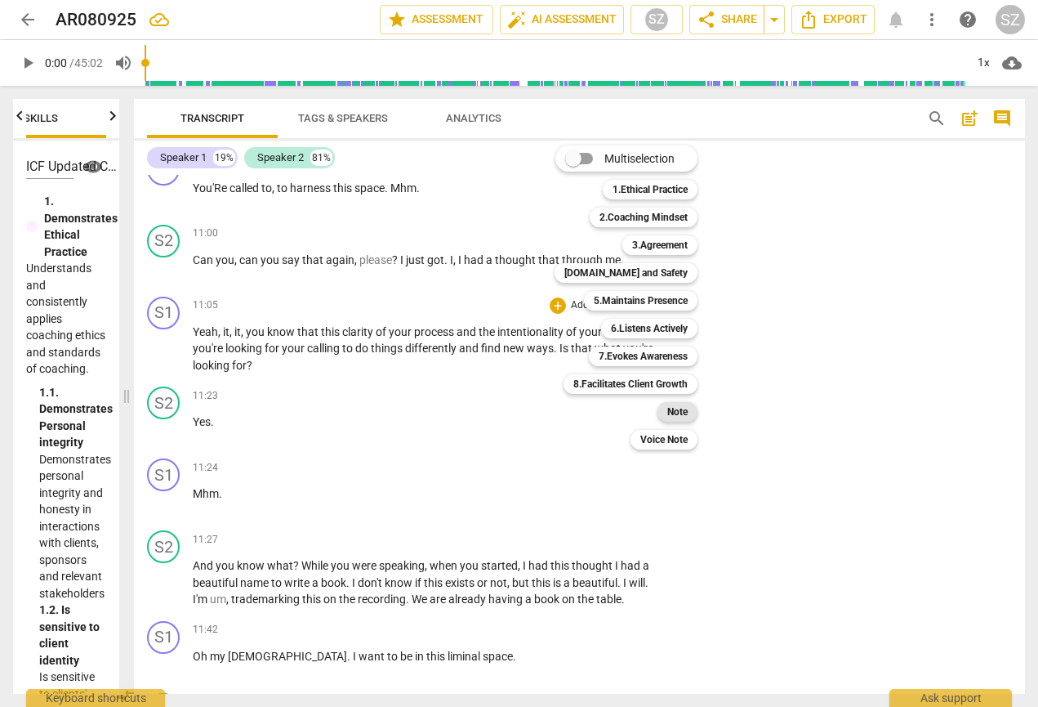
click at [675, 409] on b "Note" at bounding box center [677, 412] width 20 height 20
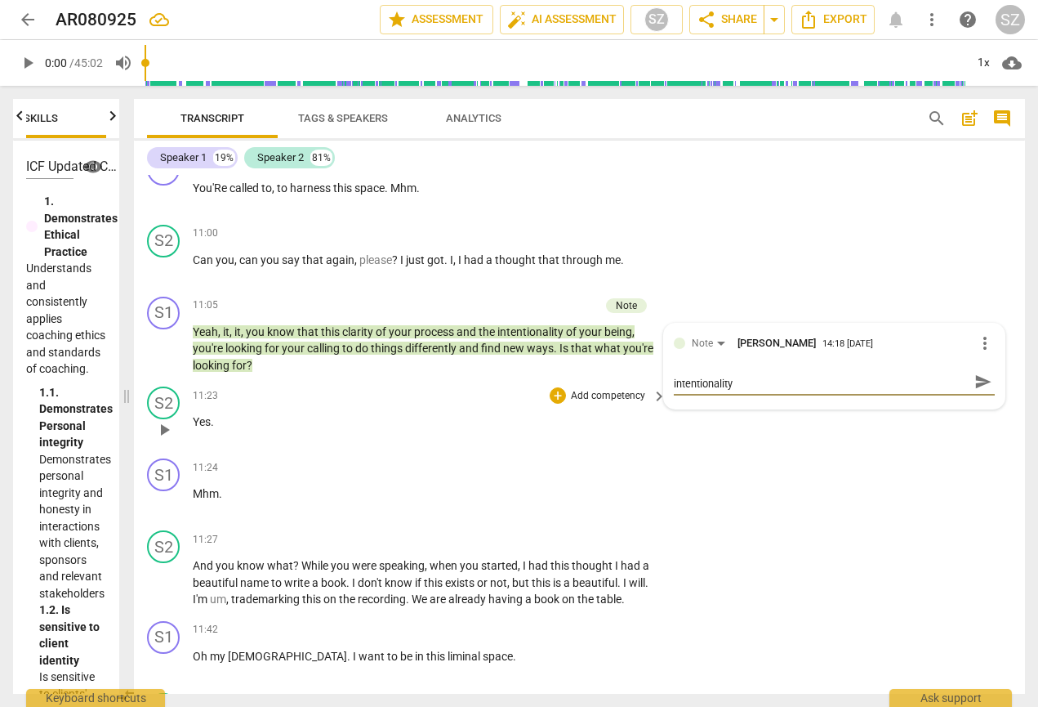
scroll to position [1684, 0]
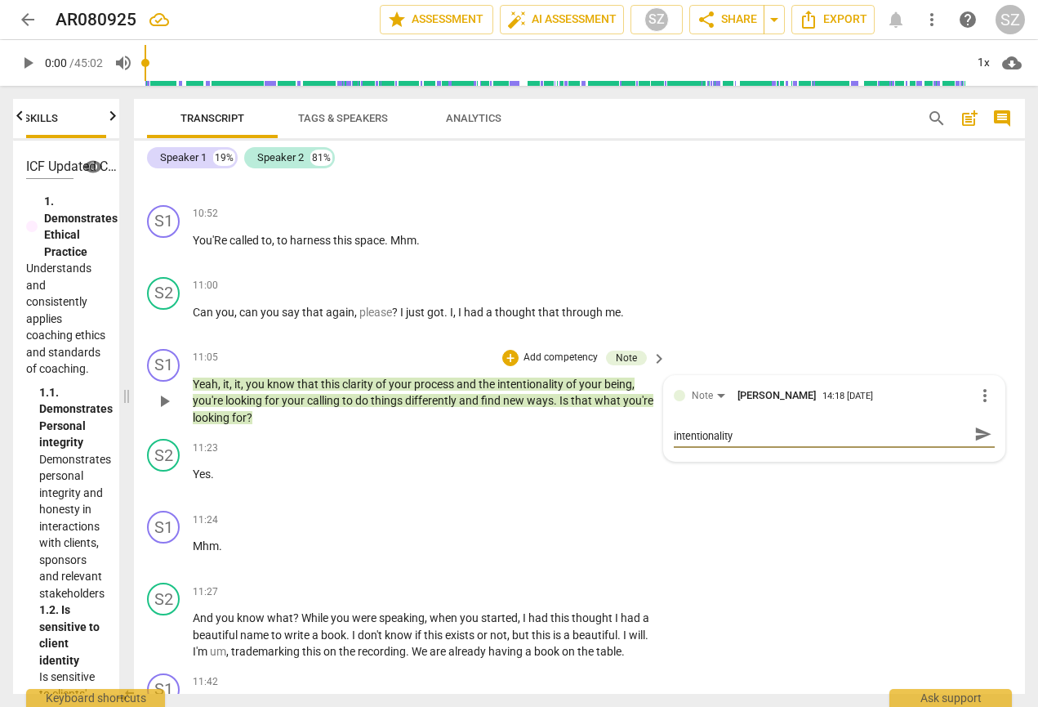
click at [705, 426] on textarea "Exploring deeper what will change with the clarity & intentionality" at bounding box center [821, 434] width 295 height 16
click at [705, 427] on textarea "Exploring deeper what will change with the clarity & intentionality" at bounding box center [821, 434] width 295 height 16
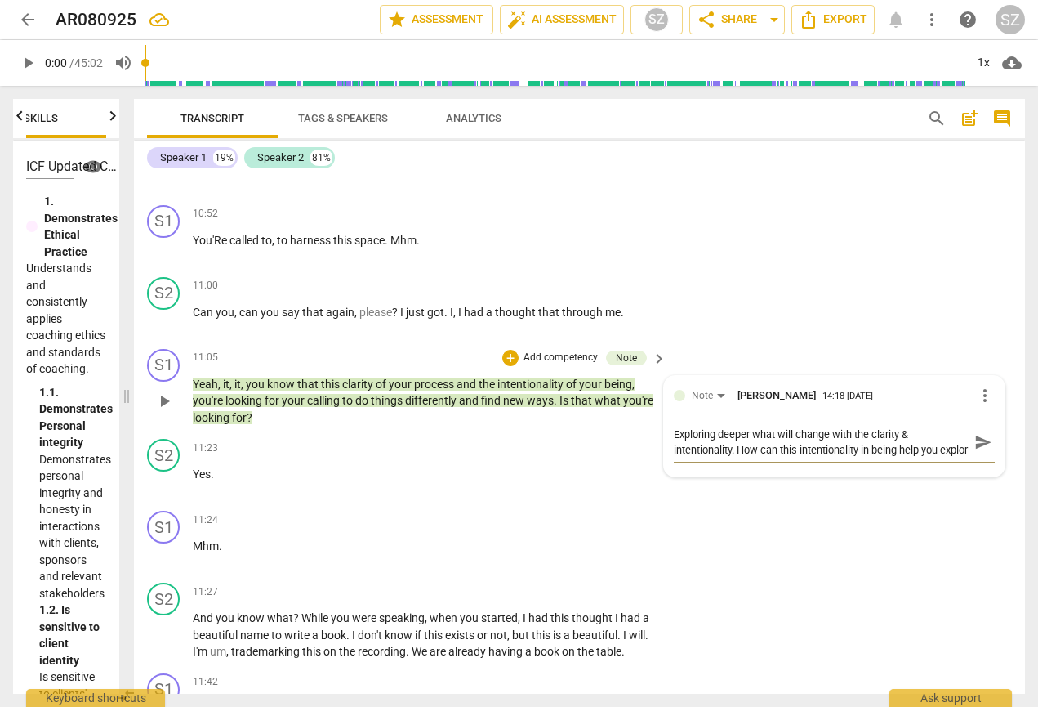
scroll to position [14, 0]
click at [705, 433] on span "send" at bounding box center [983, 442] width 18 height 18
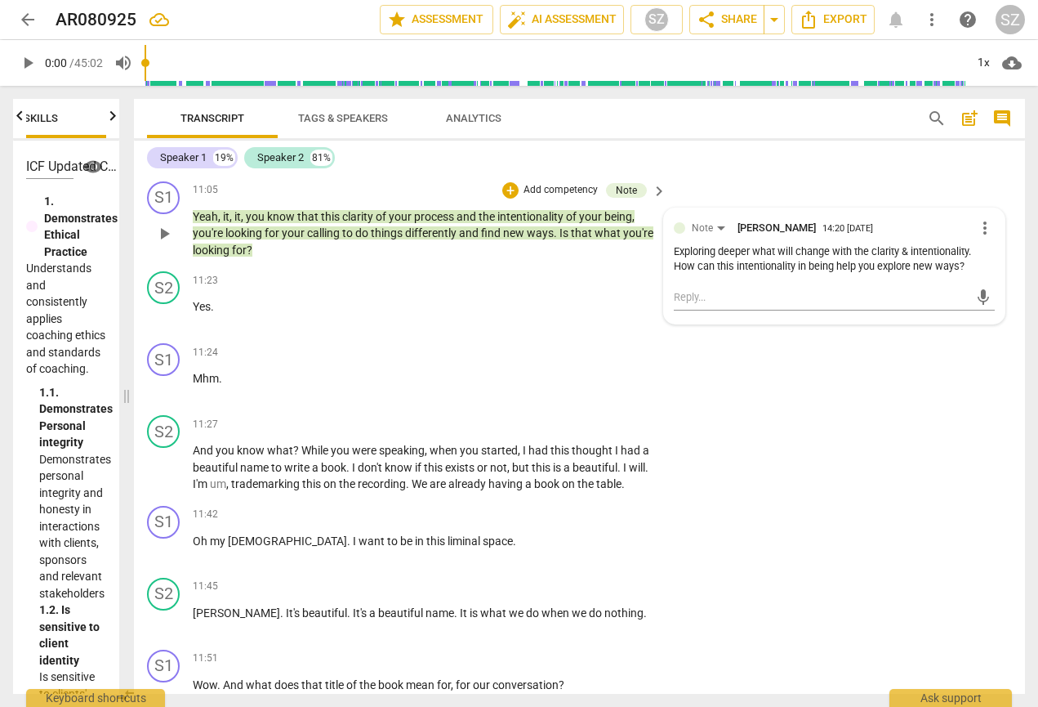
scroll to position [1854, 0]
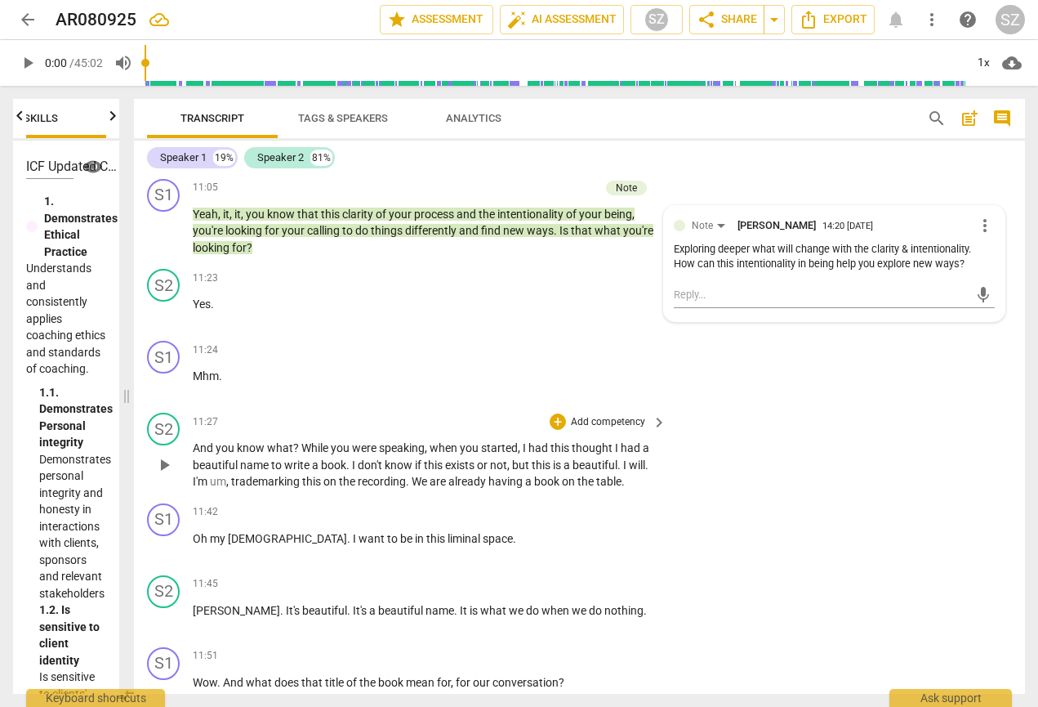
click at [415, 475] on span "We" at bounding box center [421, 481] width 18 height 13
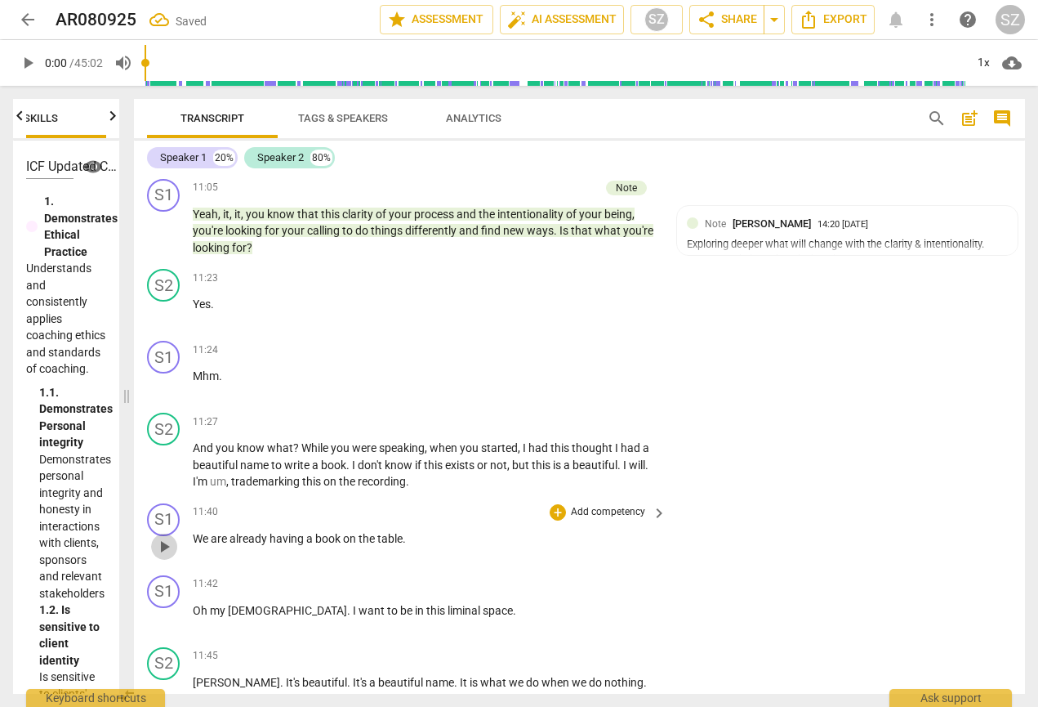
click at [165, 537] on span "play_arrow" at bounding box center [164, 547] width 20 height 20
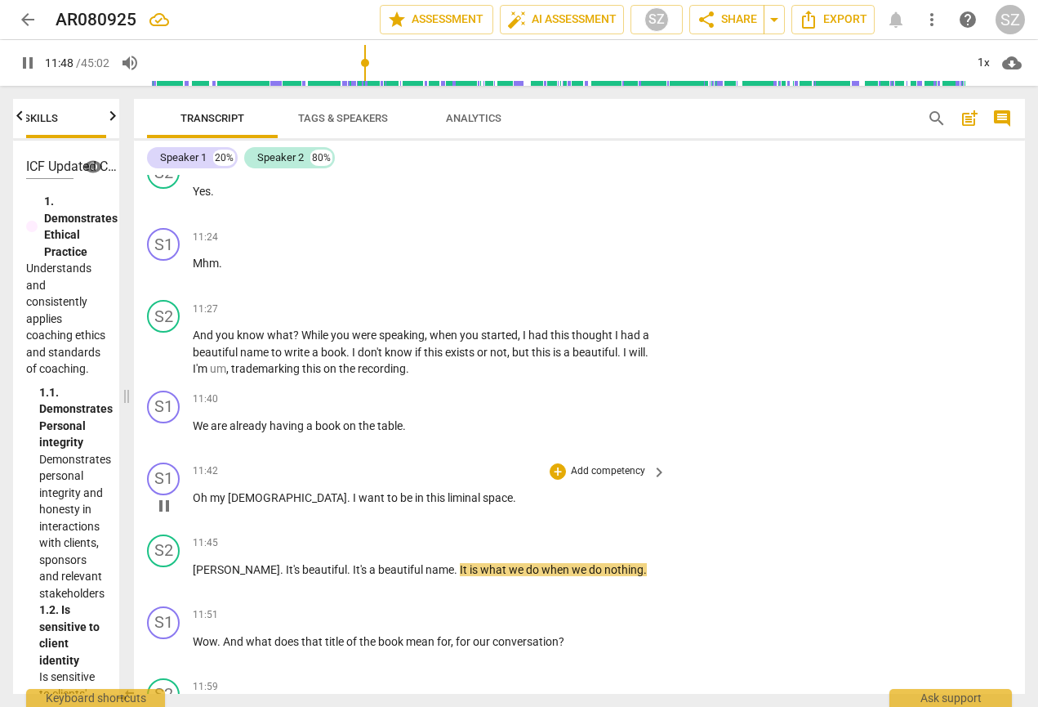
scroll to position [1977, 0]
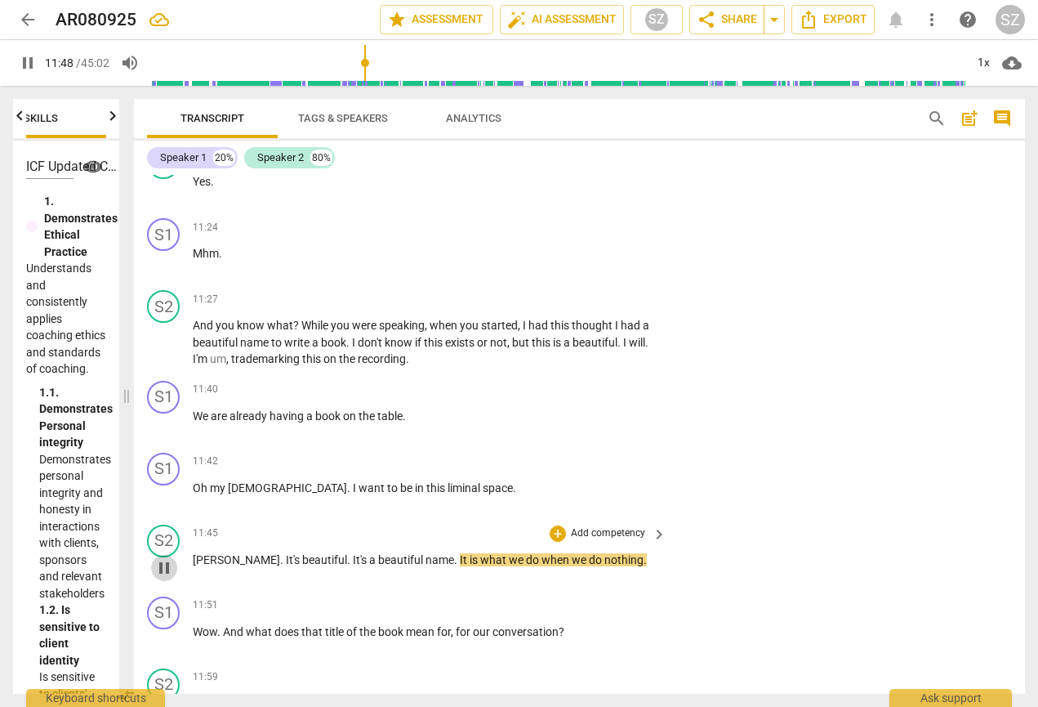
click at [167, 558] on span "pause" at bounding box center [164, 568] width 20 height 20
click at [194, 481] on span "Oh" at bounding box center [201, 487] width 17 height 13
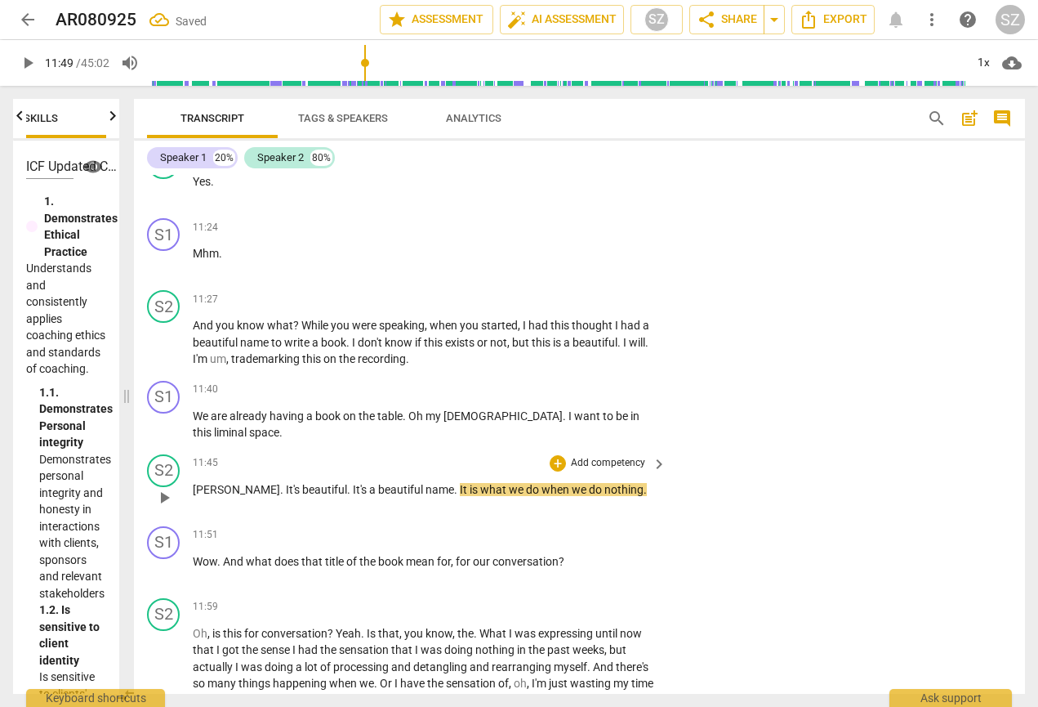
click at [193, 483] on span "[PERSON_NAME]" at bounding box center [236, 489] width 87 height 13
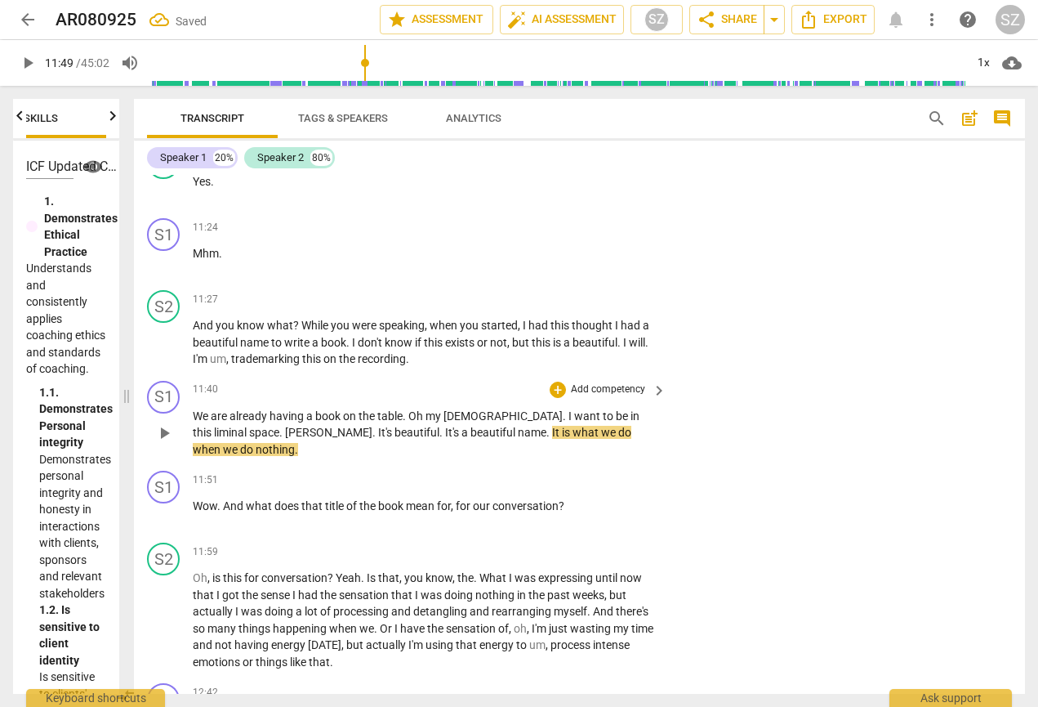
click at [372, 426] on span "." at bounding box center [375, 432] width 6 height 13
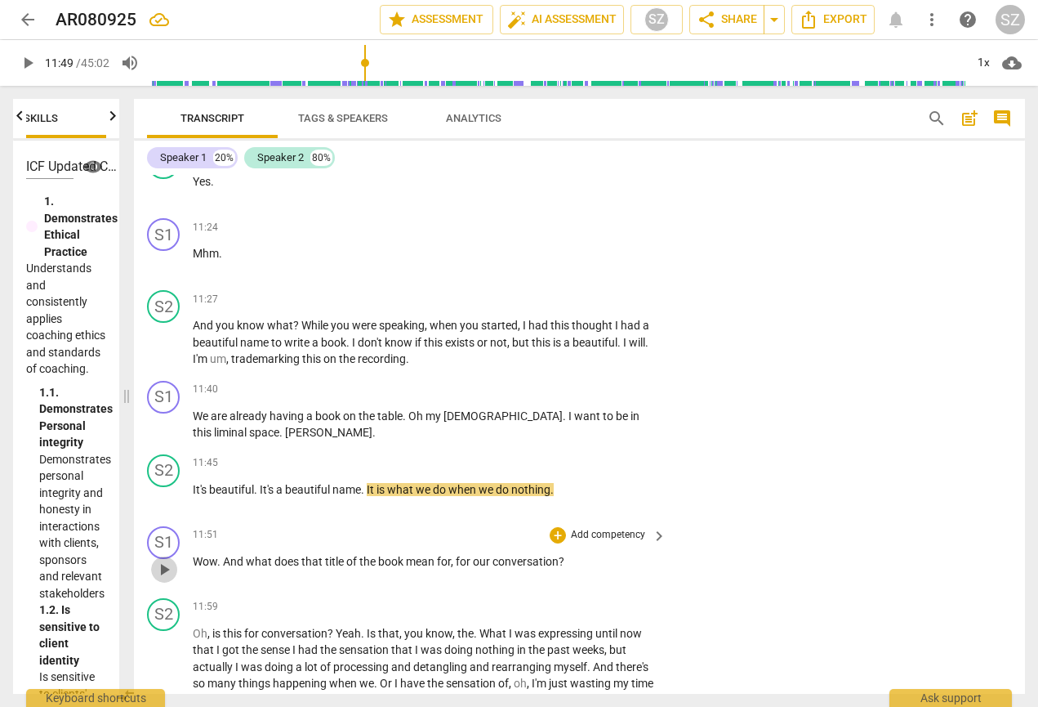
click at [163, 559] on span "play_arrow" at bounding box center [164, 569] width 20 height 20
click at [162, 559] on span "pause" at bounding box center [164, 569] width 20 height 20
click at [558, 527] on div "+" at bounding box center [558, 535] width 16 height 16
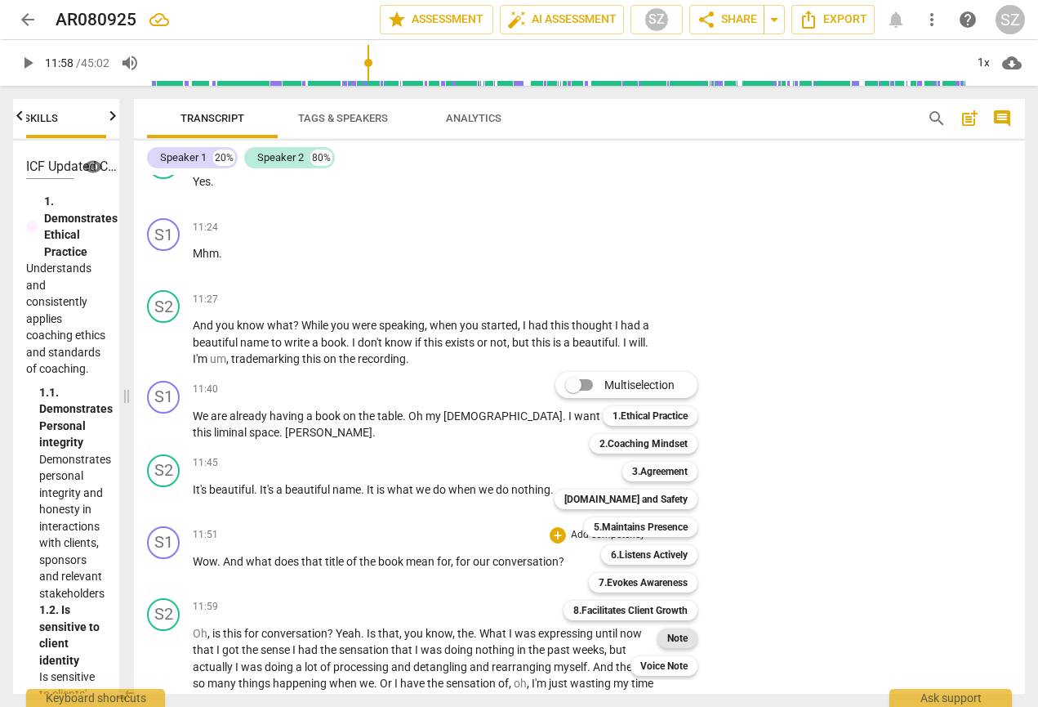
click at [674, 619] on b "Note" at bounding box center [677, 638] width 20 height 20
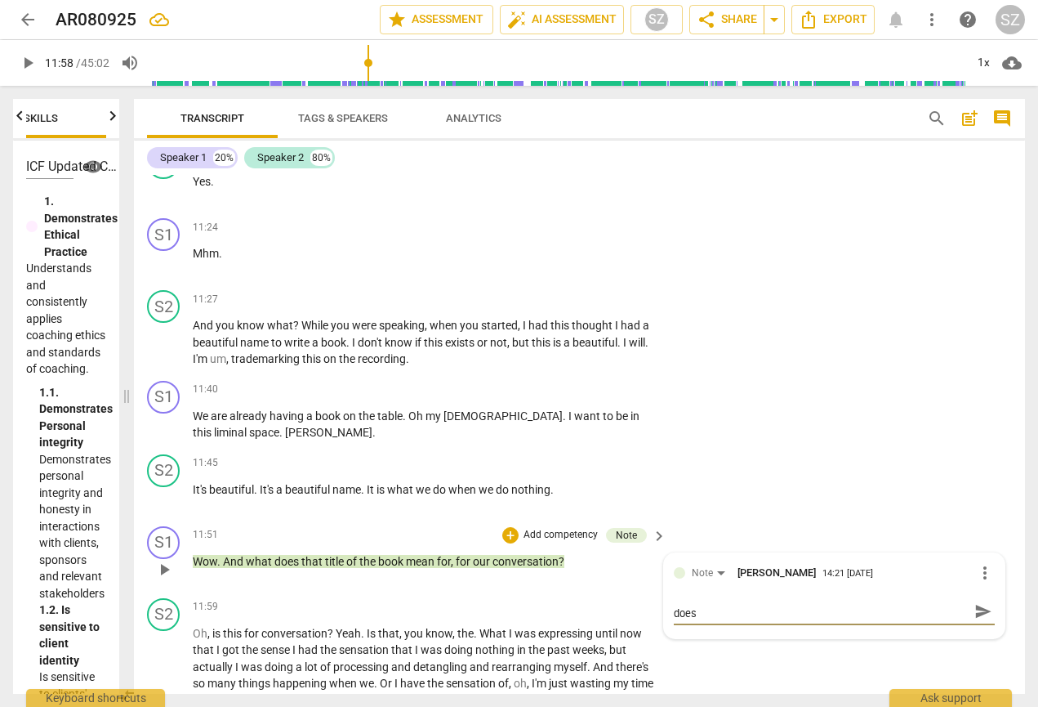
scroll to position [0, 0]
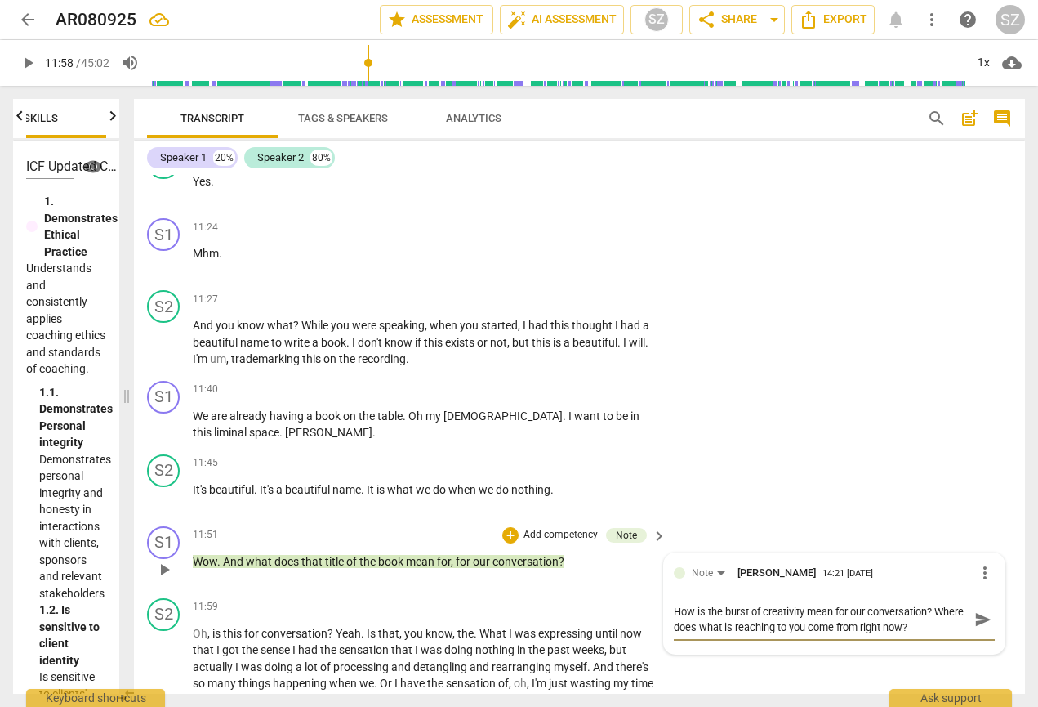
click at [705, 610] on span "send" at bounding box center [983, 619] width 18 height 18
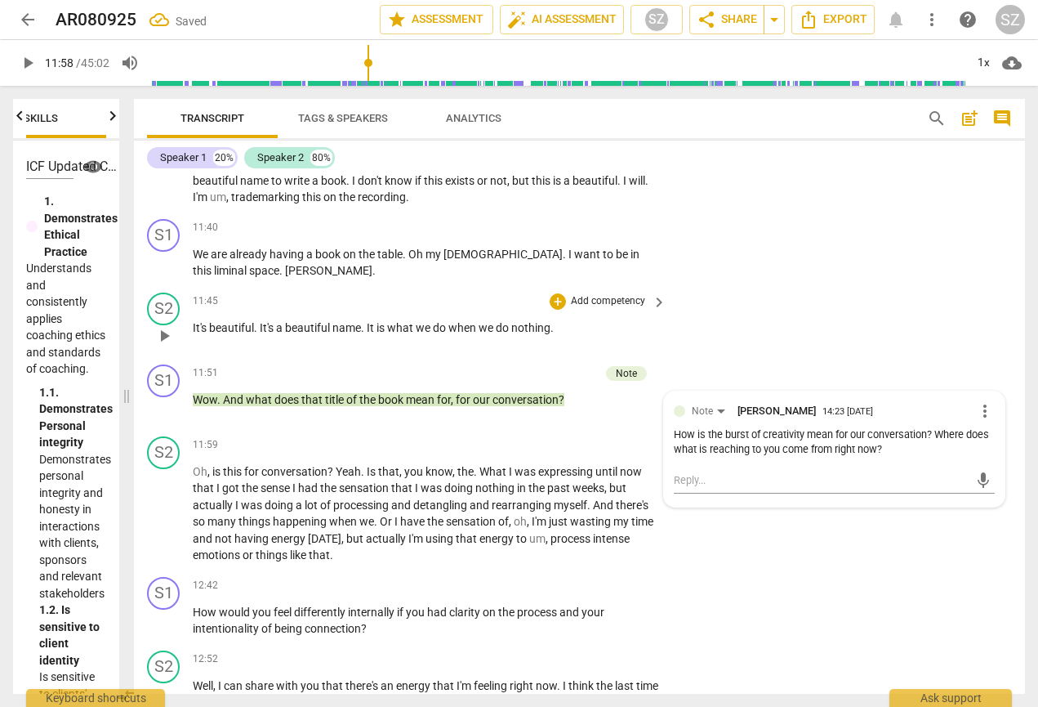
scroll to position [2139, 0]
click at [163, 503] on span "play_arrow" at bounding box center [164, 513] width 20 height 20
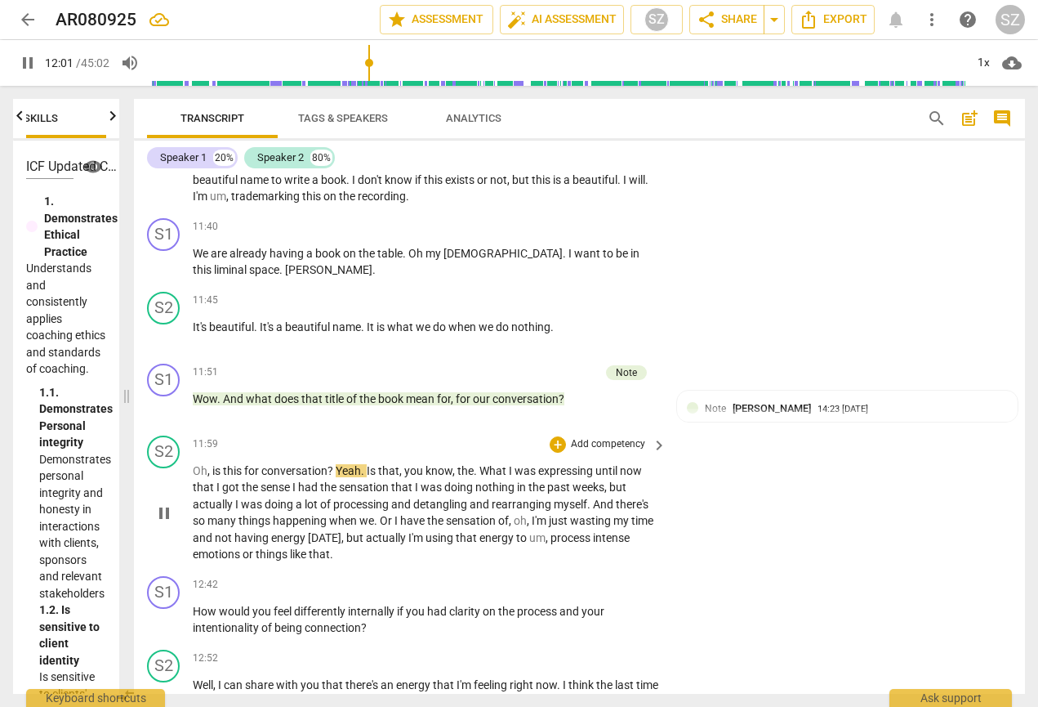
click at [158, 503] on span "pause" at bounding box center [164, 513] width 20 height 20
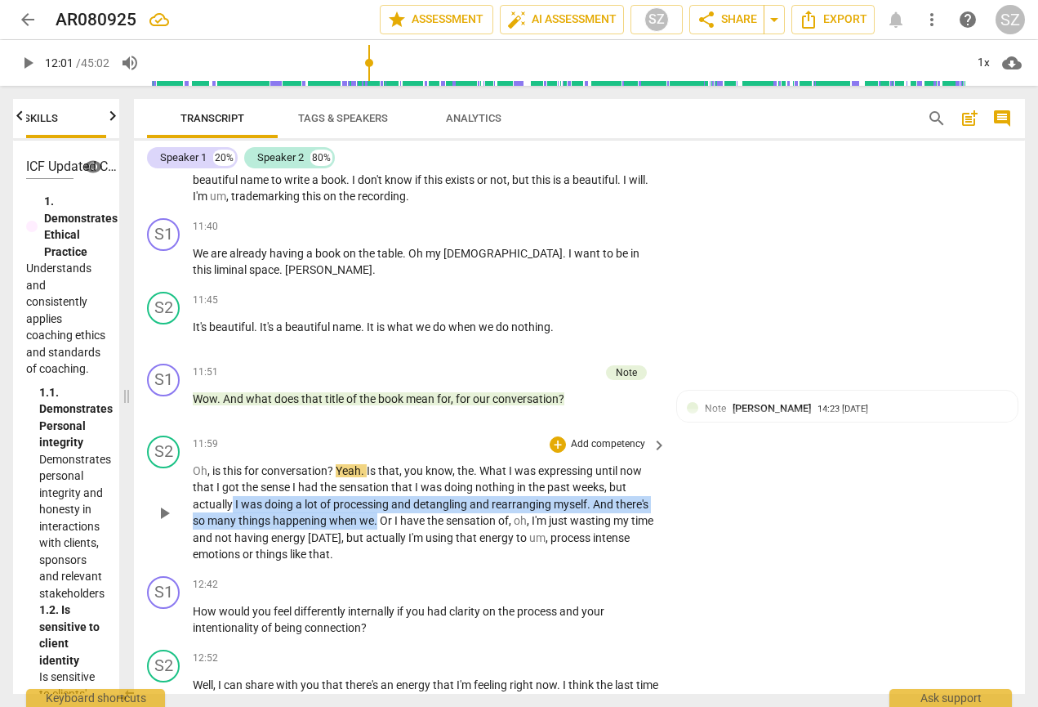
drag, startPoint x: 232, startPoint y: 495, endPoint x: 377, endPoint y: 504, distance: 145.7
click at [377, 504] on p "Oh , is this for conversation ? Yeah . Is that , you know , the . What I was ex…" at bounding box center [426, 512] width 466 height 100
click at [416, 488] on icon "button" at bounding box center [417, 484] width 10 height 11
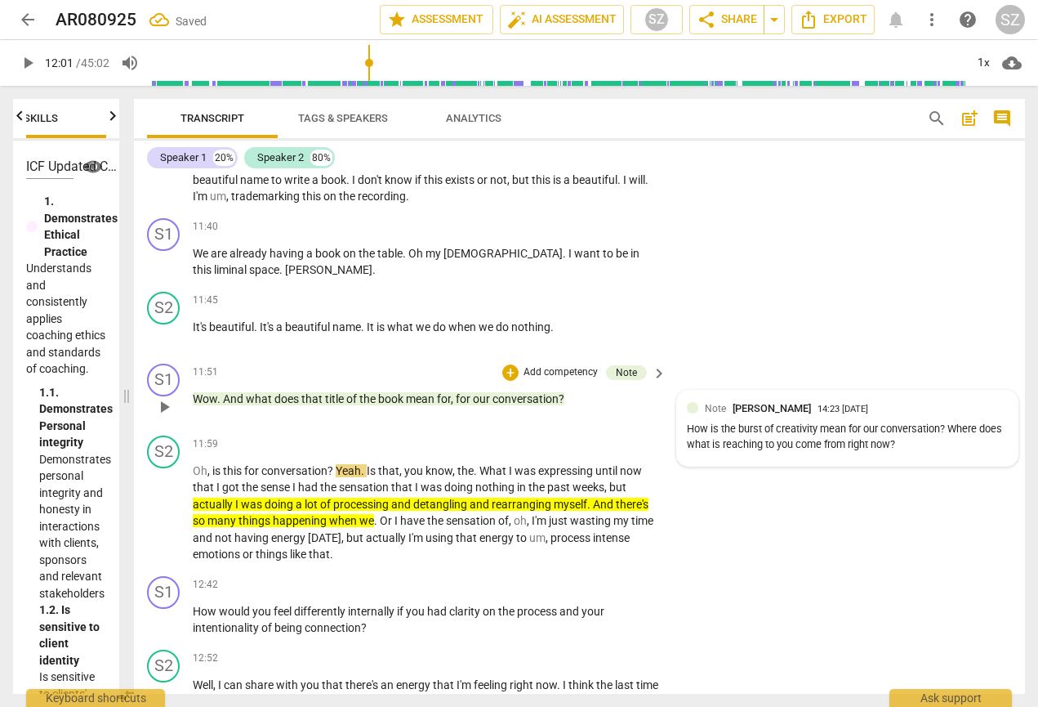
click at [705, 431] on div "How is the burst of creativity mean for our conversation? Where does what is re…" at bounding box center [847, 436] width 321 height 31
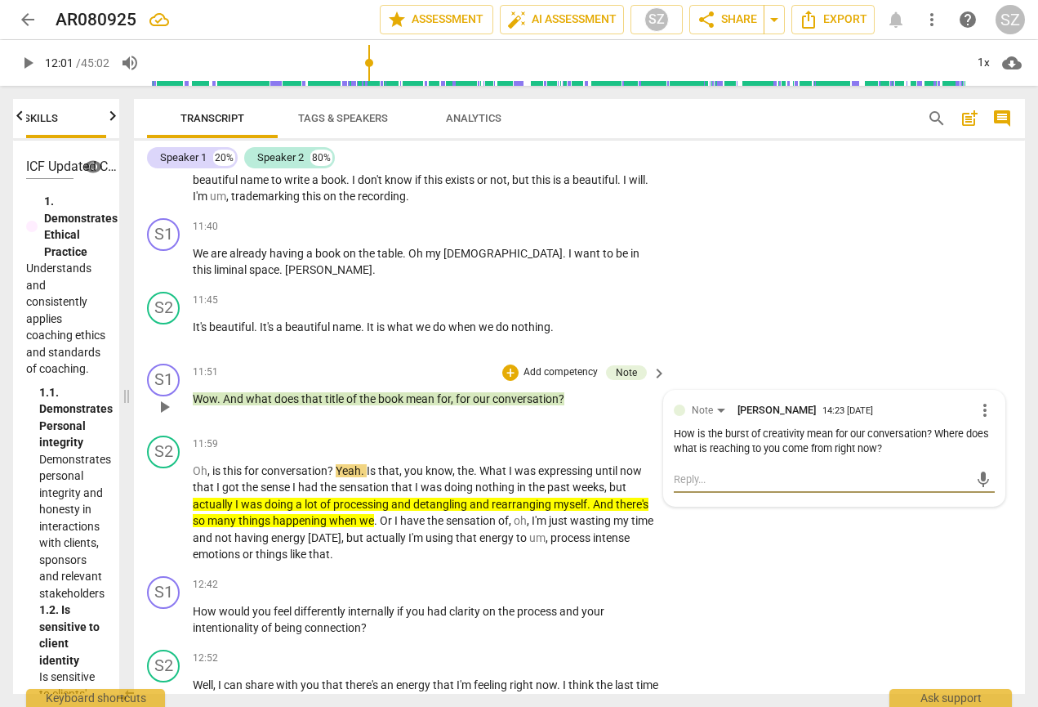
click at [705, 471] on textarea at bounding box center [821, 479] width 295 height 16
click at [705, 470] on span "send" at bounding box center [983, 479] width 18 height 18
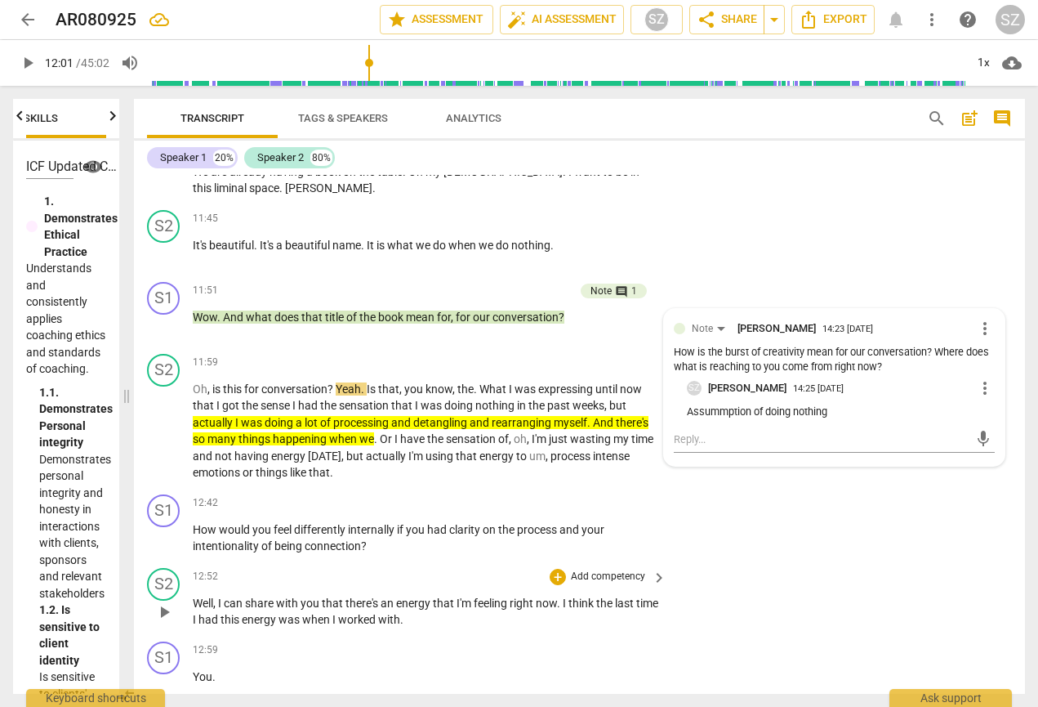
scroll to position [2227, 0]
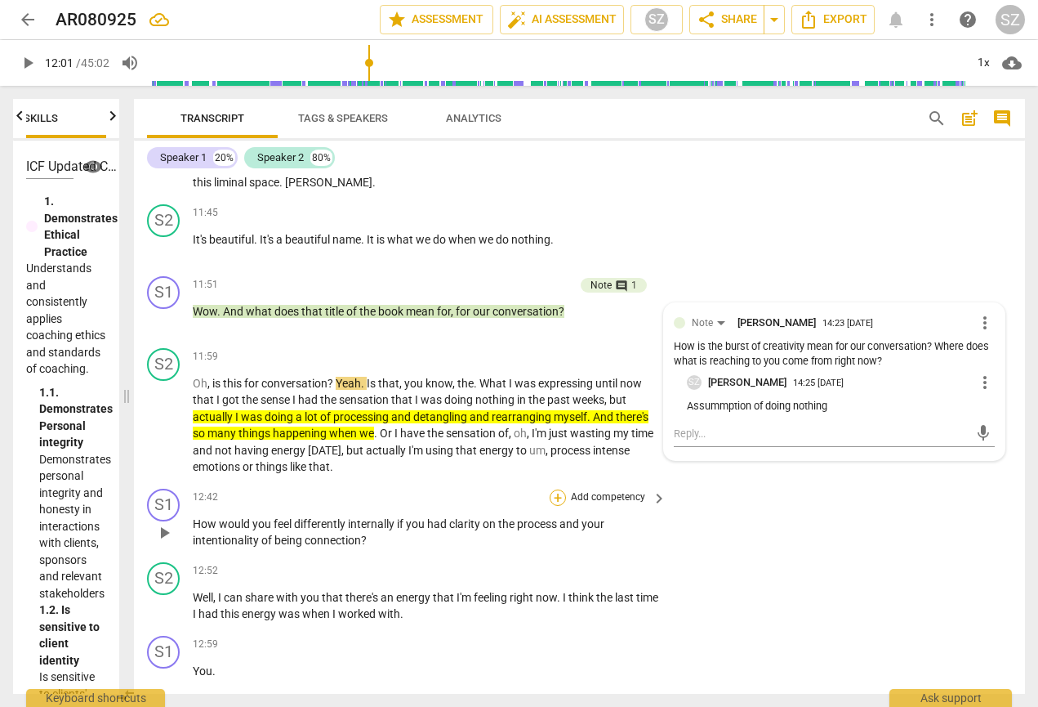
click at [559, 489] on div "+" at bounding box center [558, 497] width 16 height 16
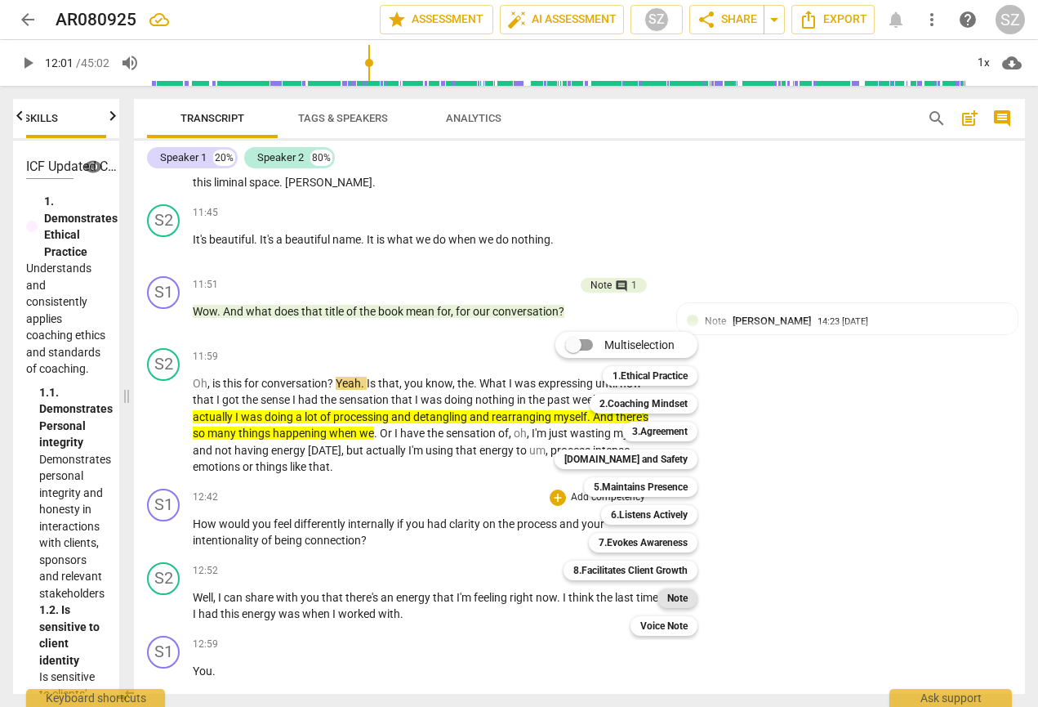
click at [680, 601] on b "Note" at bounding box center [677, 598] width 20 height 20
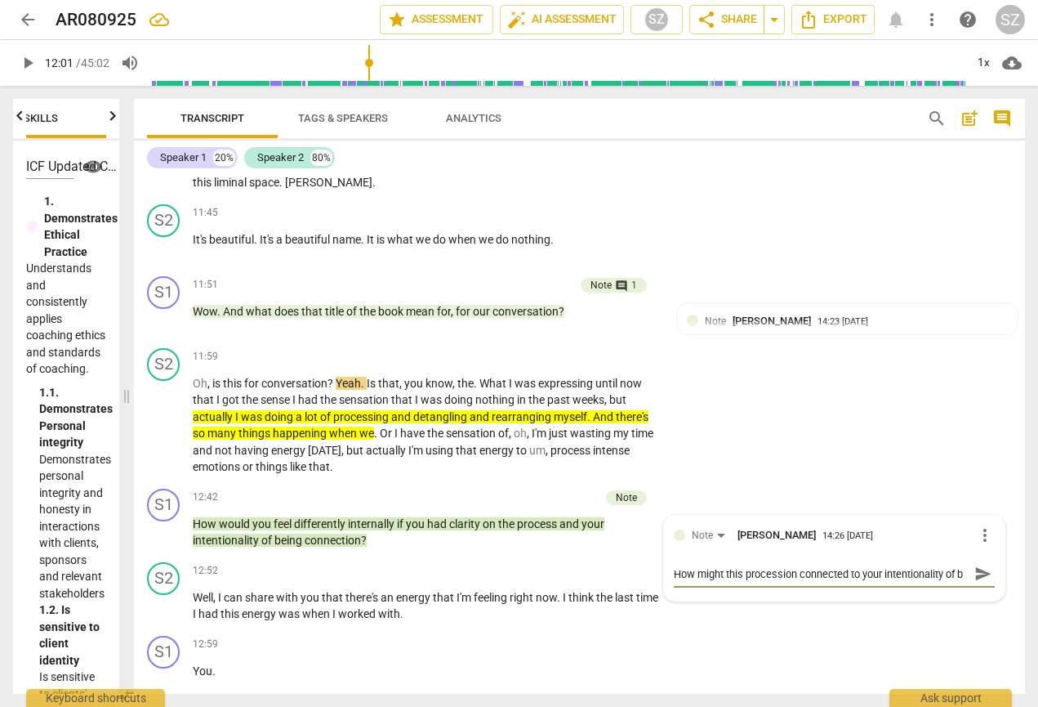
scroll to position [14, 0]
click at [705, 564] on span "send" at bounding box center [983, 573] width 18 height 18
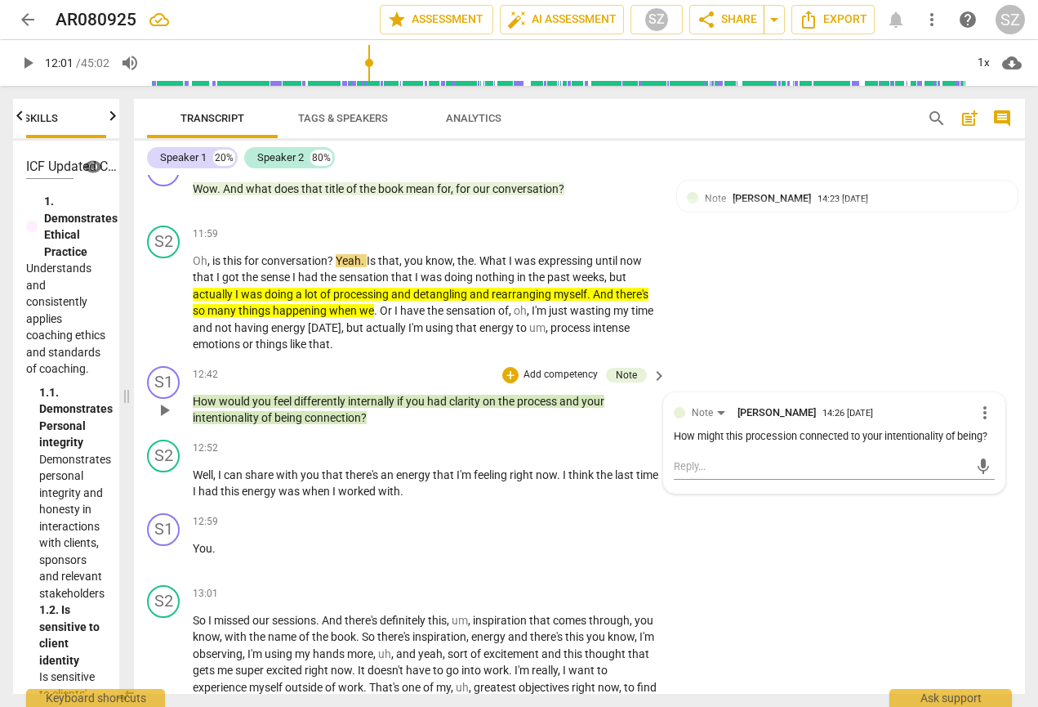
scroll to position [2355, 0]
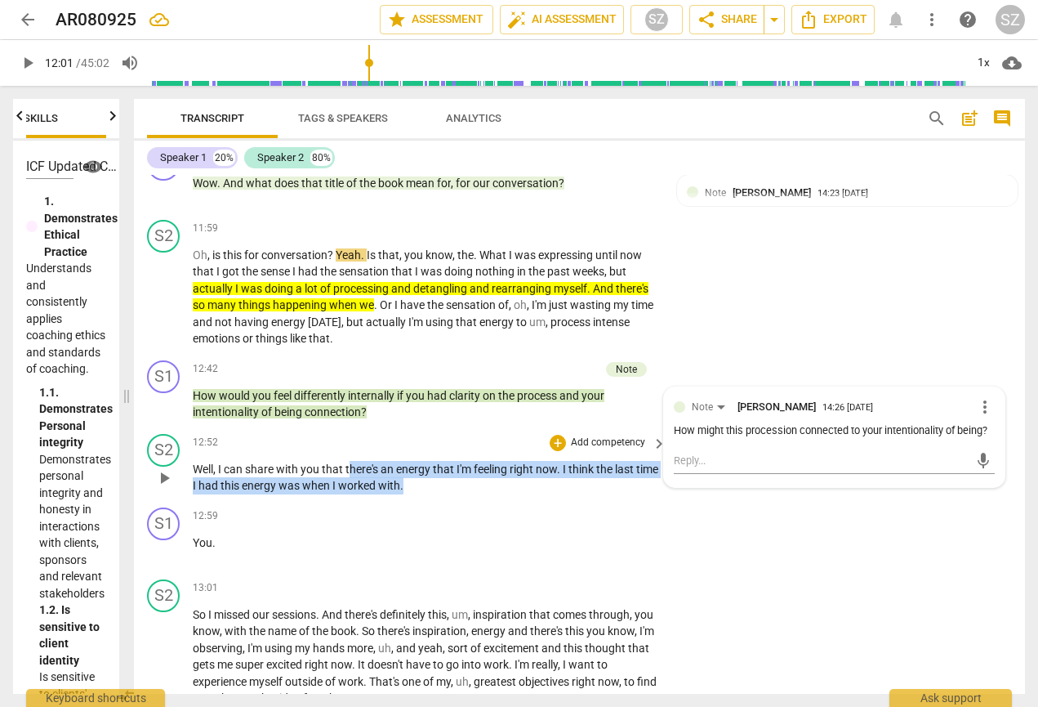
drag, startPoint x: 351, startPoint y: 453, endPoint x: 522, endPoint y: 470, distance: 171.5
click at [522, 470] on p "Well , I can share with you that there's an energy that I'm feeling right now .…" at bounding box center [426, 477] width 466 height 33
click at [463, 448] on icon "button" at bounding box center [466, 446] width 10 height 11
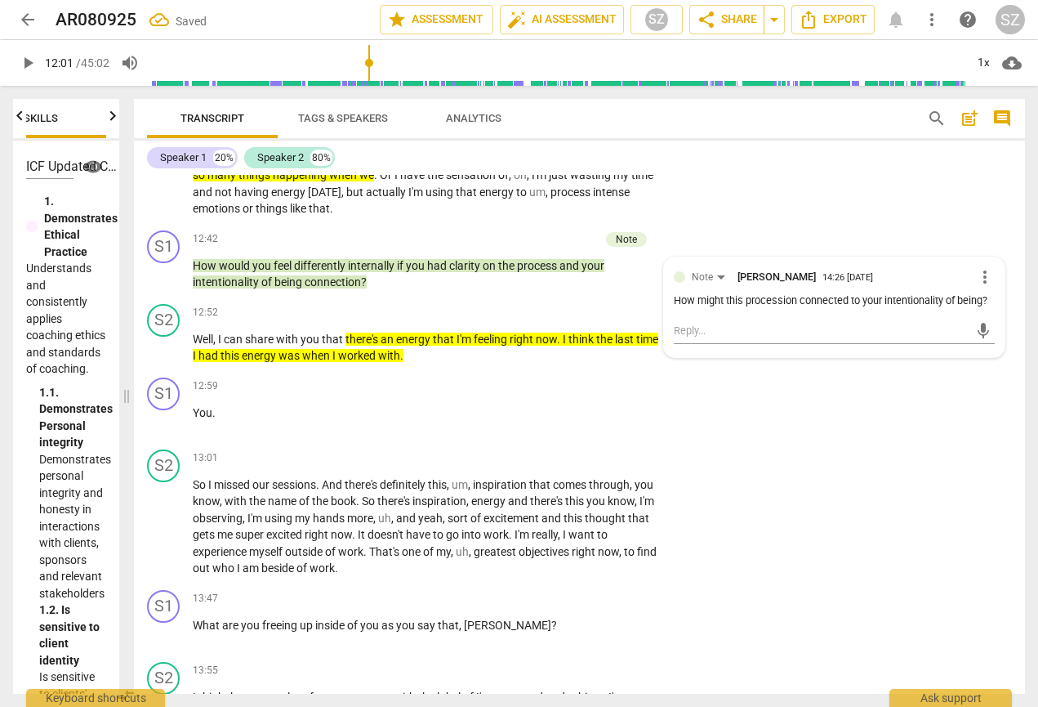
scroll to position [2487, 0]
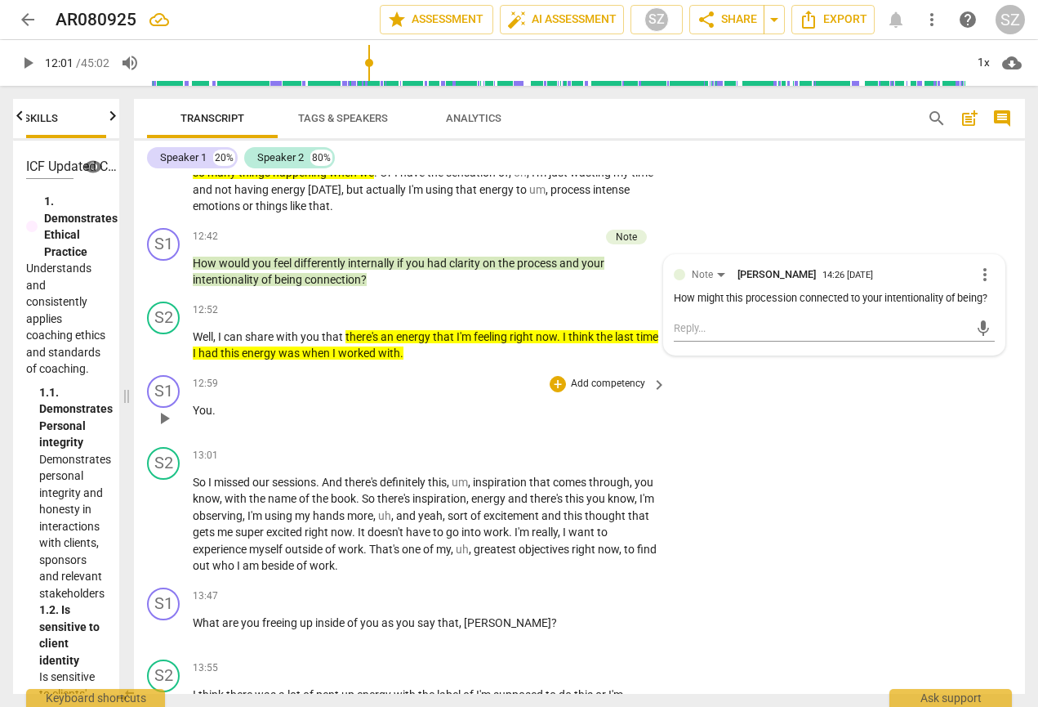
click at [193, 403] on span "You" at bounding box center [203, 409] width 20 height 13
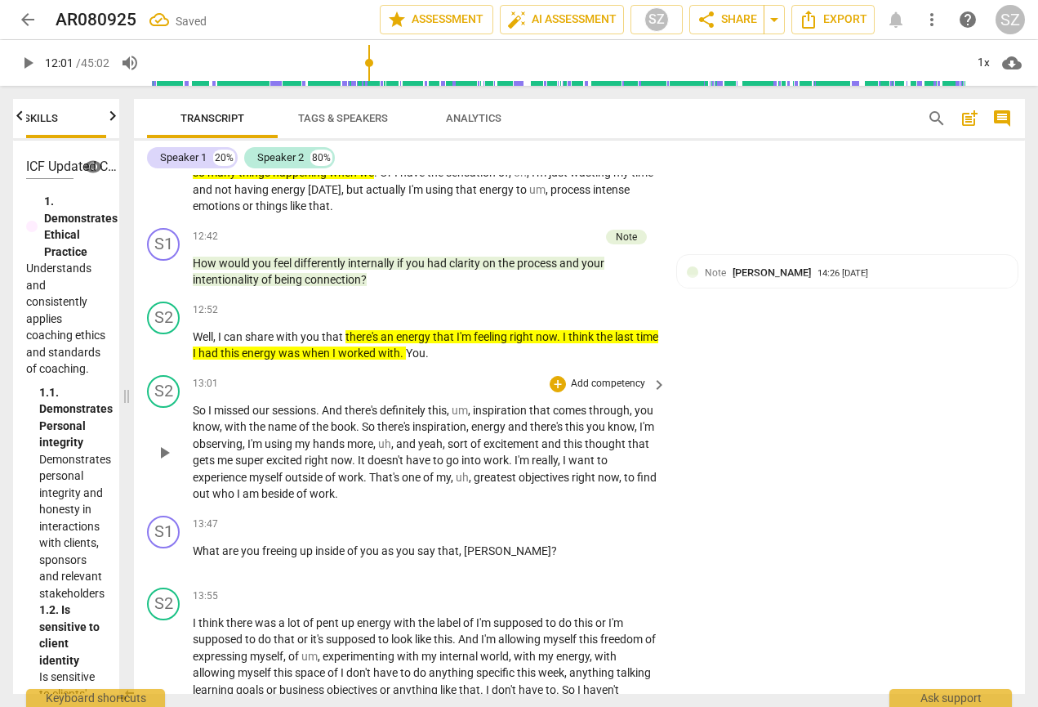
click at [194, 403] on span "So" at bounding box center [201, 409] width 16 height 13
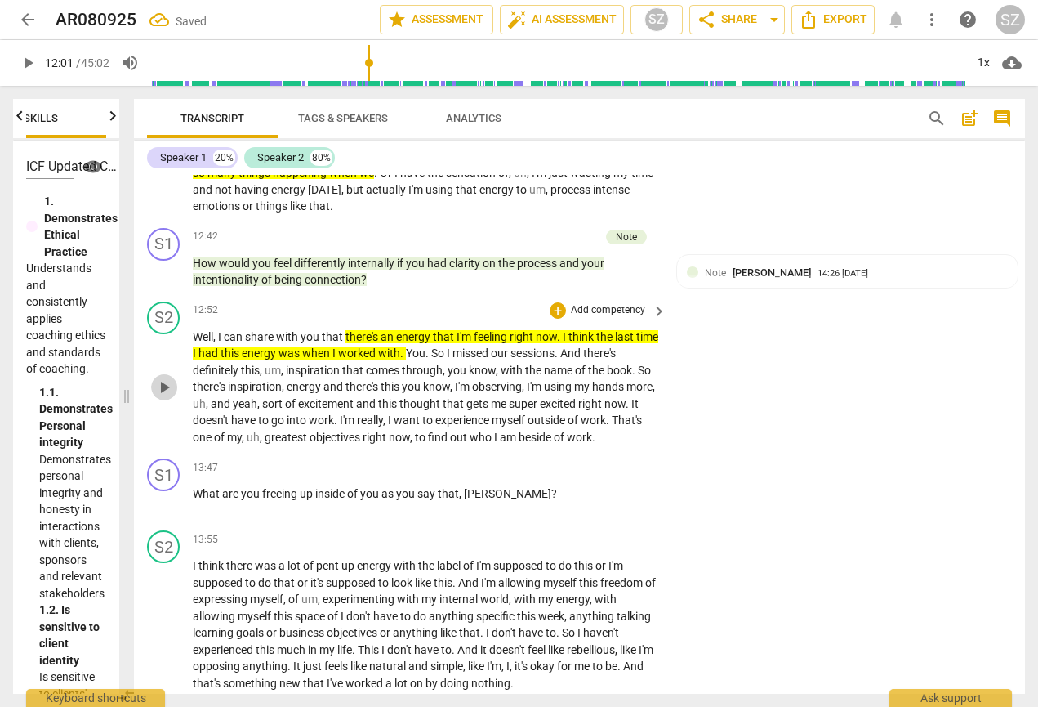
click at [172, 377] on span "play_arrow" at bounding box center [164, 387] width 20 height 20
click at [161, 377] on span "pause" at bounding box center [164, 387] width 20 height 20
click at [551, 459] on div "+" at bounding box center [558, 467] width 16 height 16
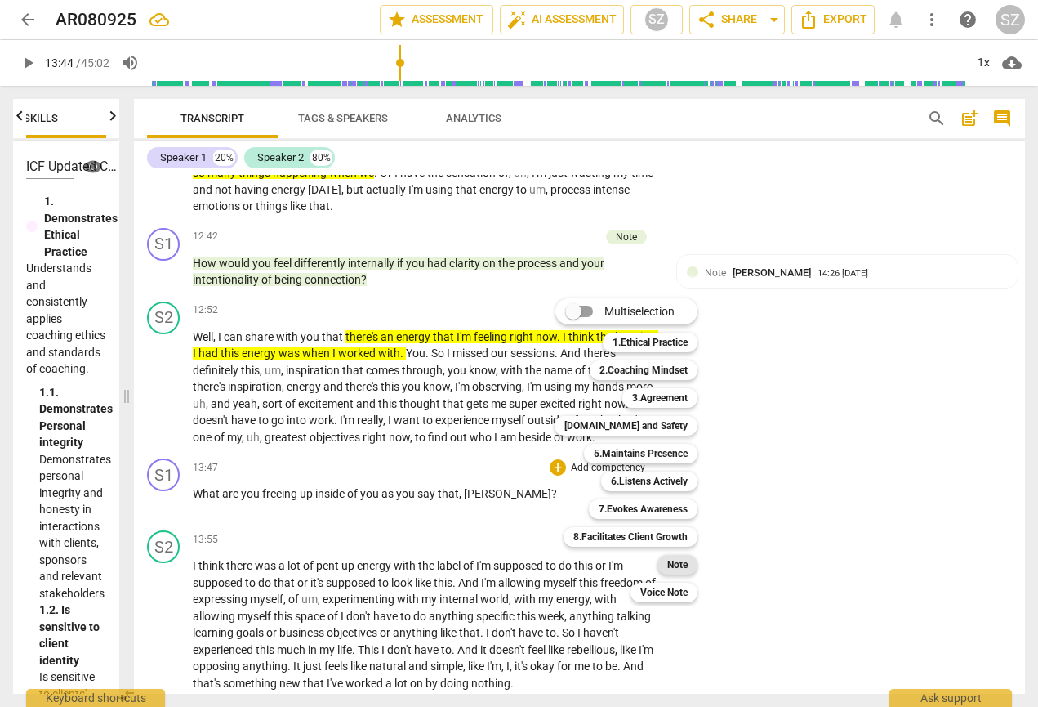
click at [682, 563] on b "Note" at bounding box center [677, 565] width 20 height 20
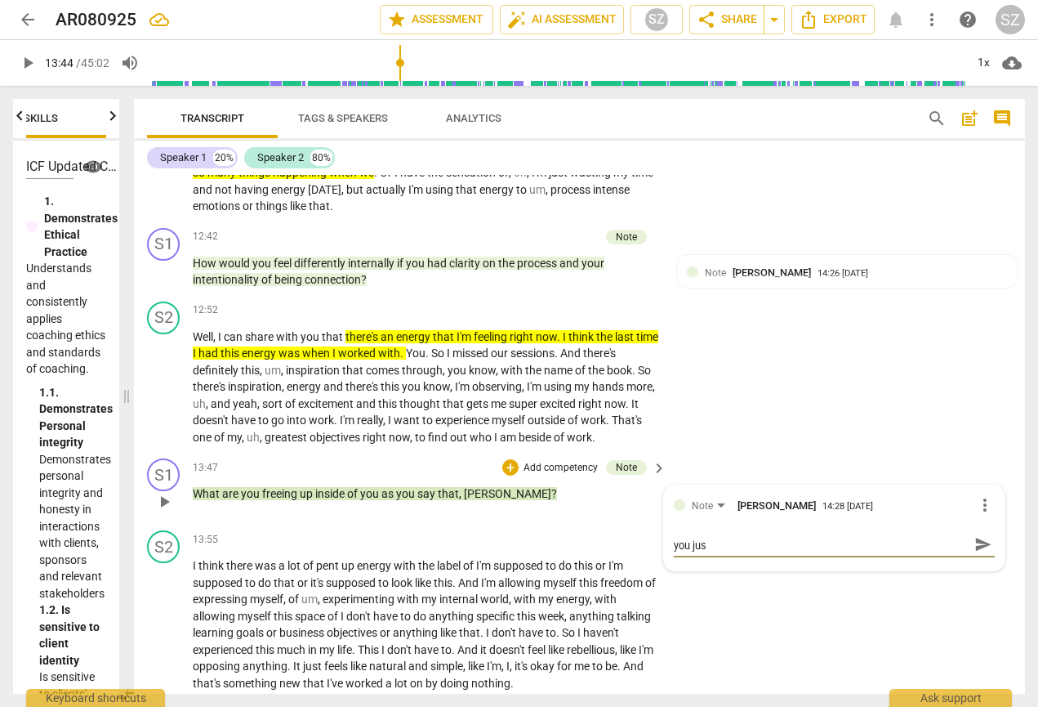
scroll to position [0, 0]
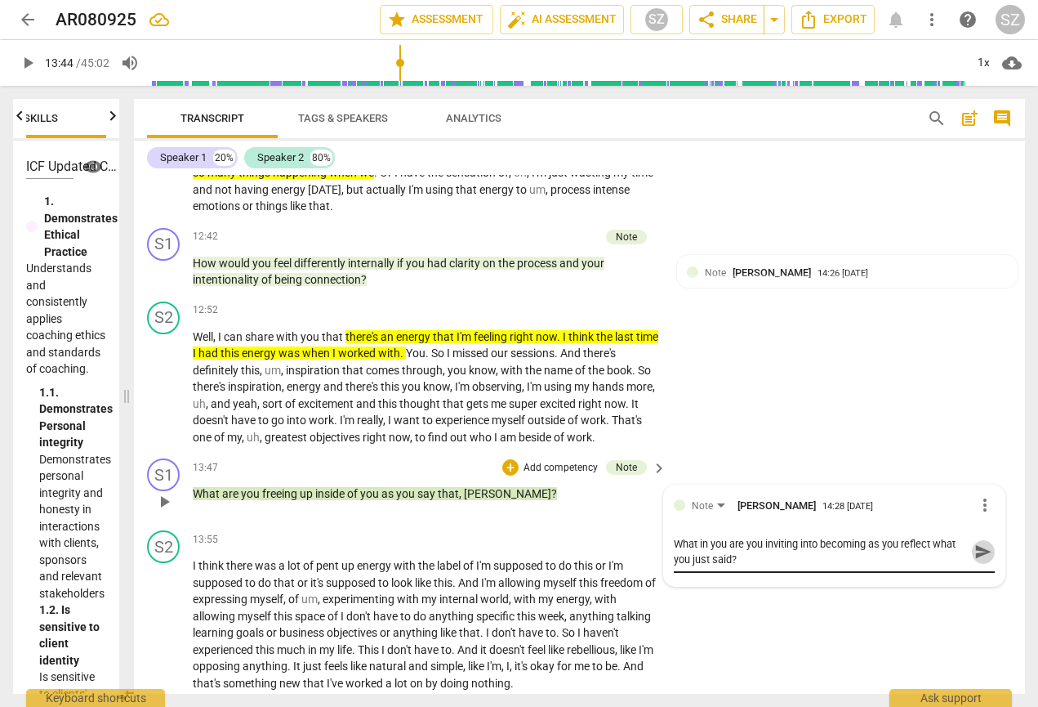
click at [705, 542] on span "send" at bounding box center [983, 551] width 18 height 18
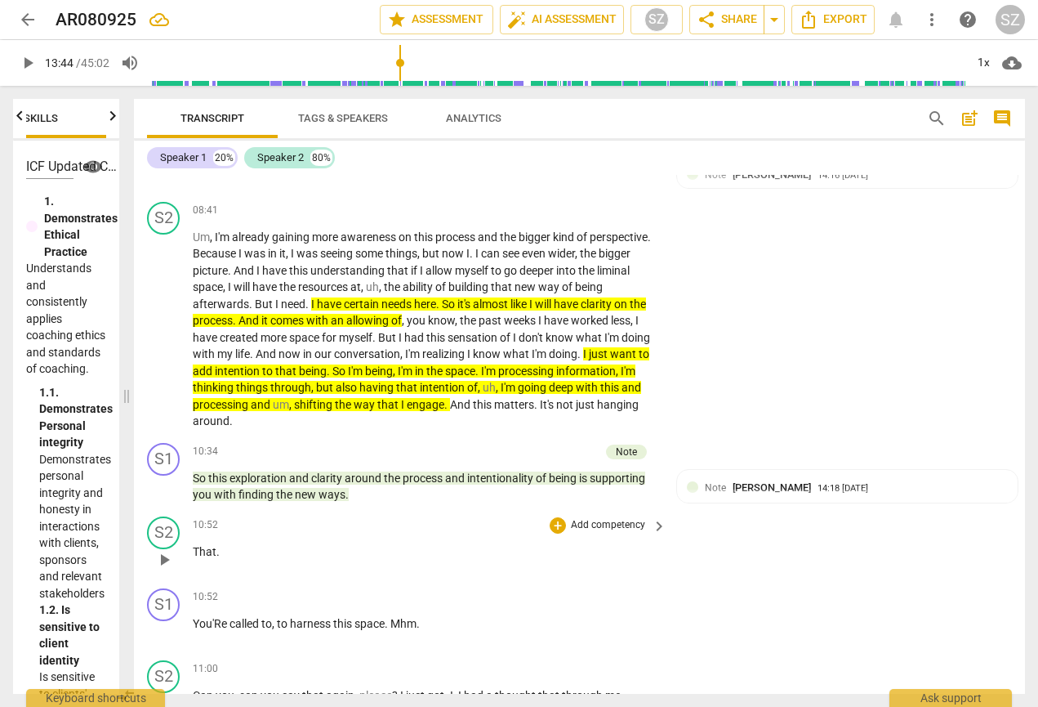
scroll to position [1303, 0]
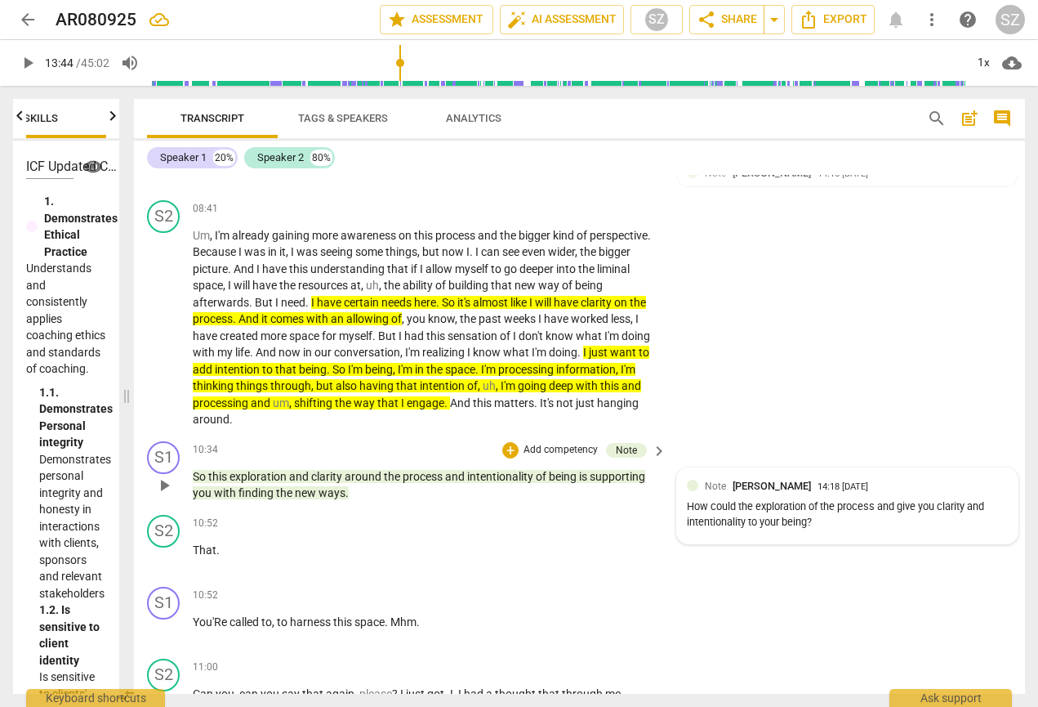
click at [705, 512] on div "How could the exploration of the process and give you clarity and intentionalit…" at bounding box center [847, 514] width 321 height 31
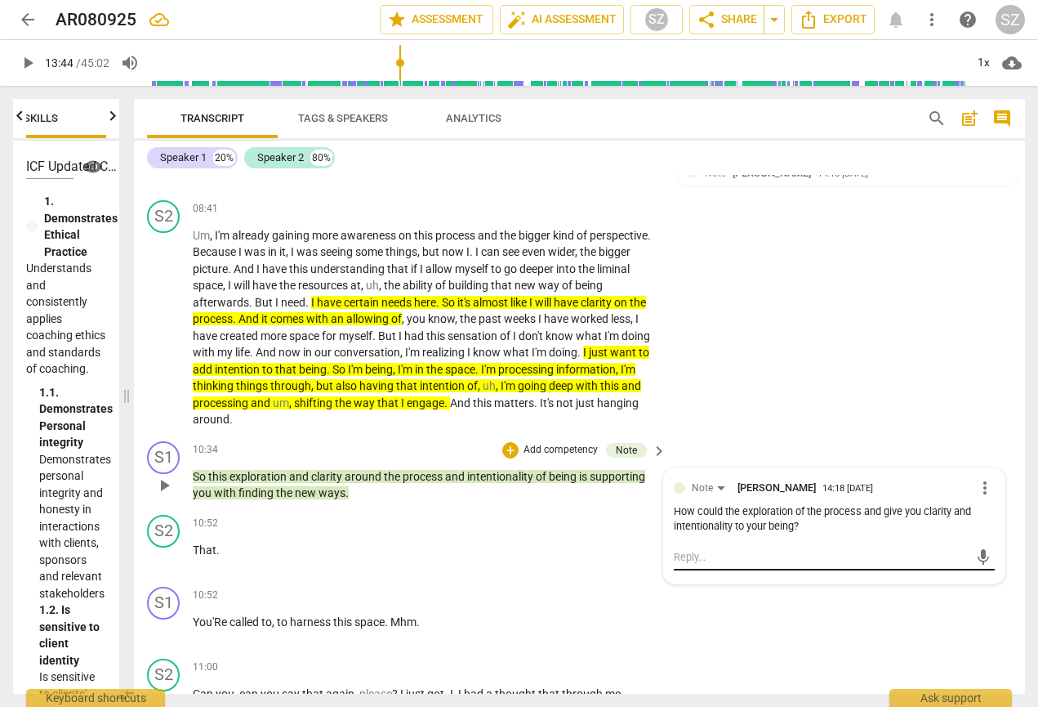
click at [705, 549] on textarea at bounding box center [821, 557] width 295 height 16
click at [705, 548] on span "send" at bounding box center [983, 557] width 18 height 18
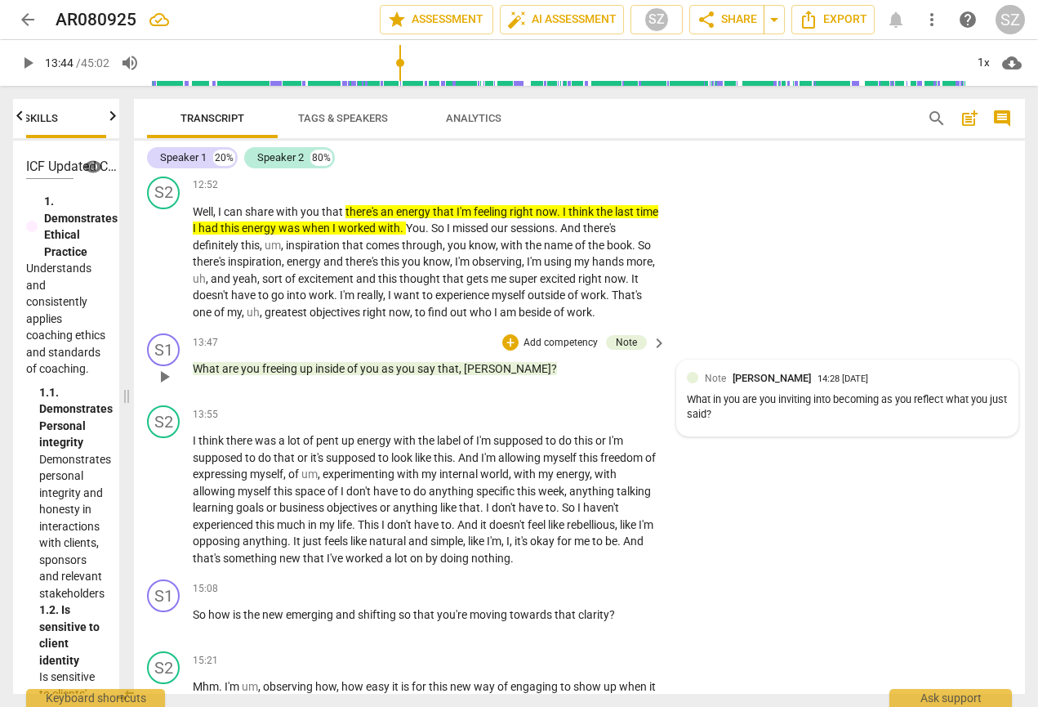
scroll to position [2625, 0]
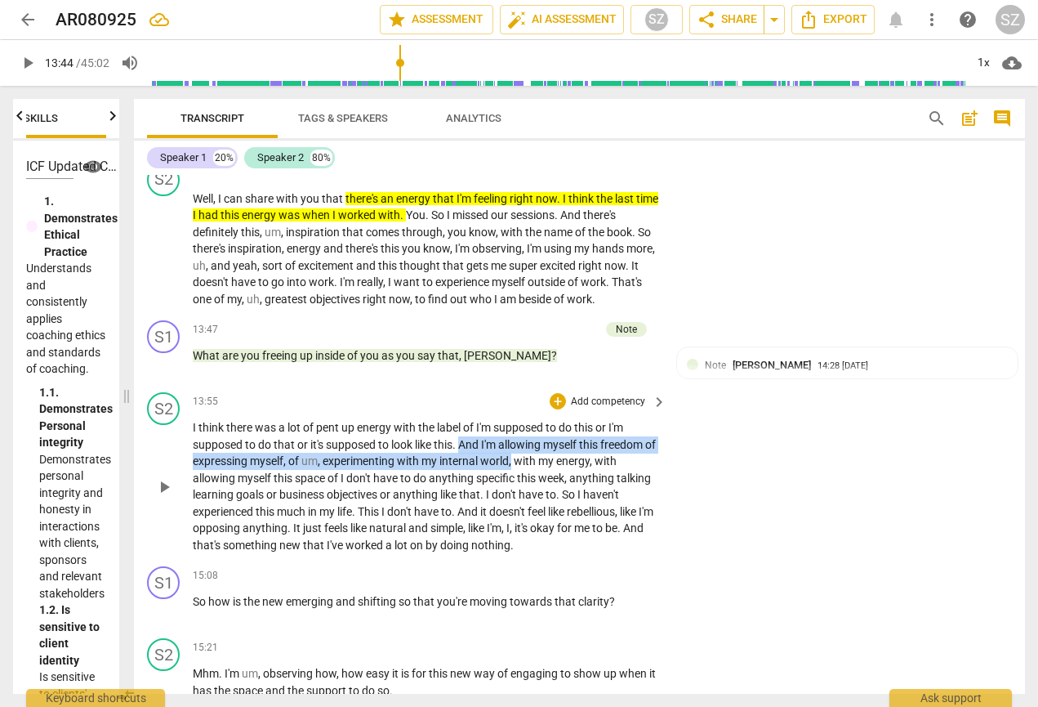
drag, startPoint x: 463, startPoint y: 430, endPoint x: 528, endPoint y: 440, distance: 66.1
click at [528, 440] on p "I think there was a lot of pent up energy with the label of I'm supposed to do …" at bounding box center [426, 486] width 466 height 134
click at [564, 418] on icon "button" at bounding box center [567, 422] width 16 height 20
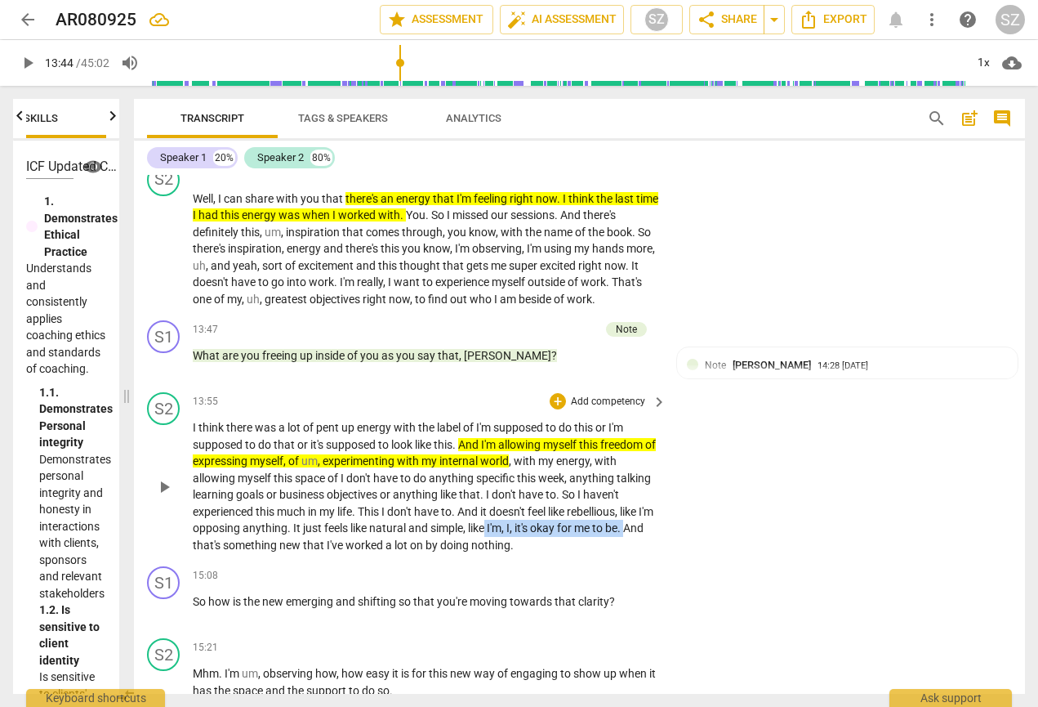
drag, startPoint x: 506, startPoint y: 507, endPoint x: 661, endPoint y: 502, distance: 154.4
click at [661, 502] on div "I think there was a lot of pent up energy with the label of I'm supposed to do …" at bounding box center [430, 486] width 475 height 134
click at [680, 485] on icon "button" at bounding box center [685, 487] width 16 height 20
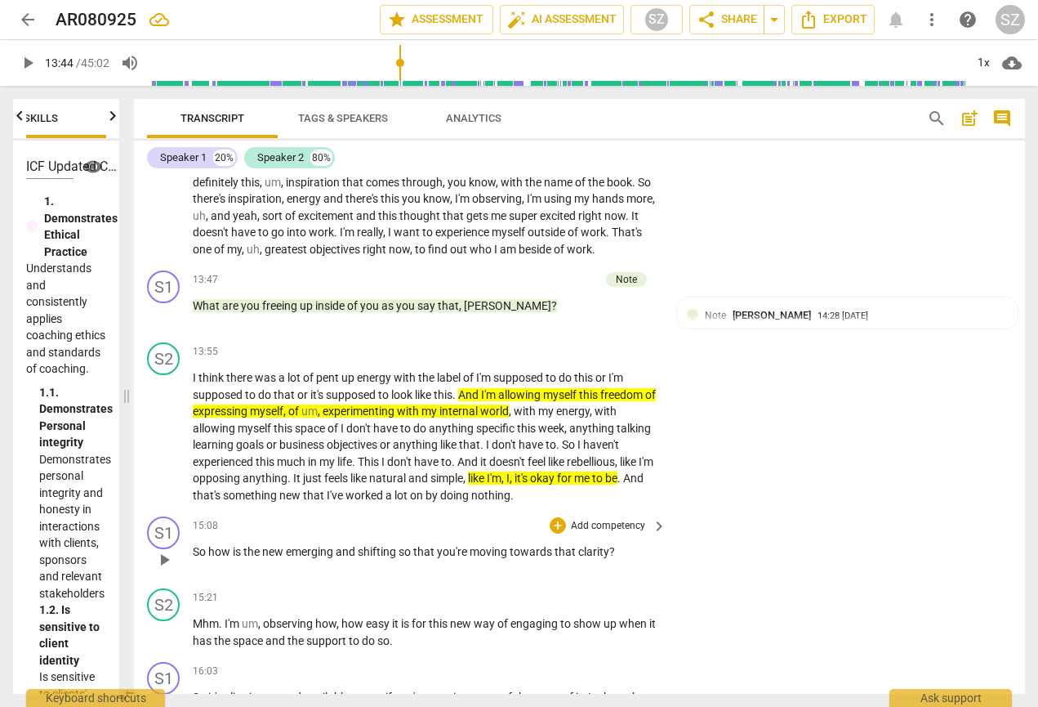
scroll to position [2681, 0]
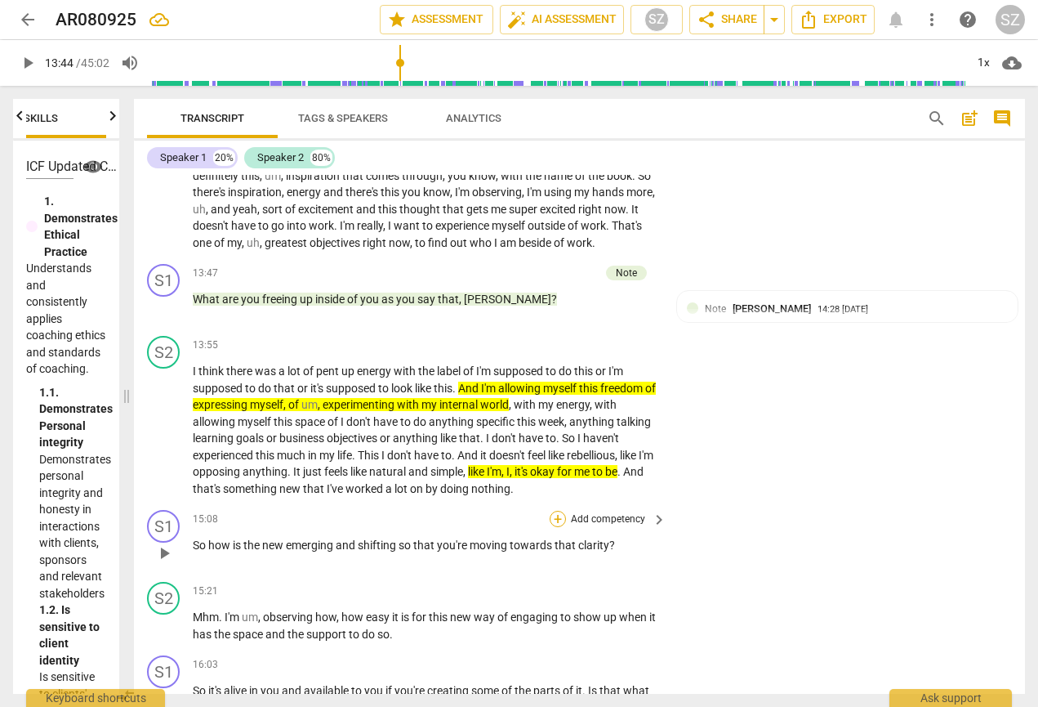
click at [553, 510] on div "+" at bounding box center [558, 518] width 16 height 16
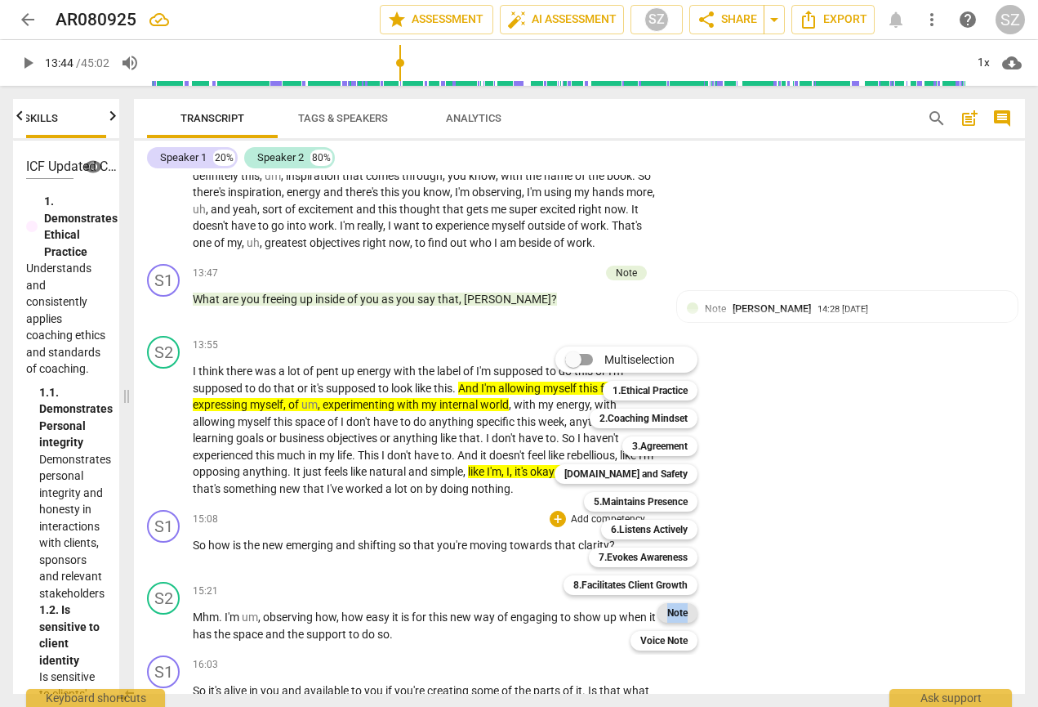
click at [673, 609] on b "Note" at bounding box center [677, 613] width 20 height 20
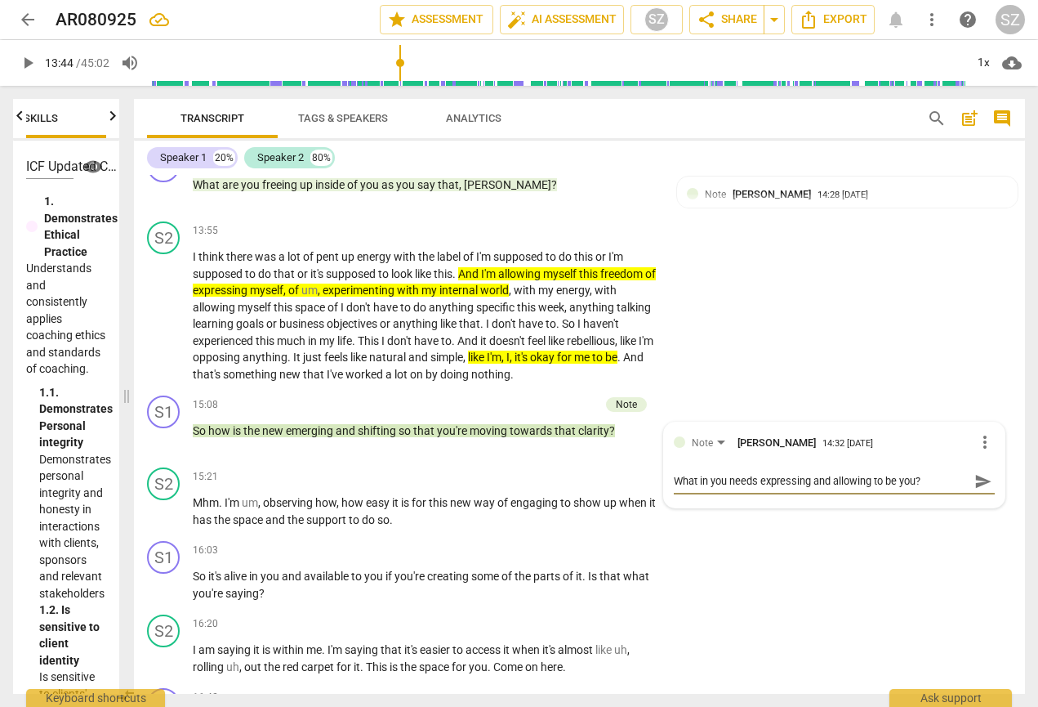
scroll to position [2815, 0]
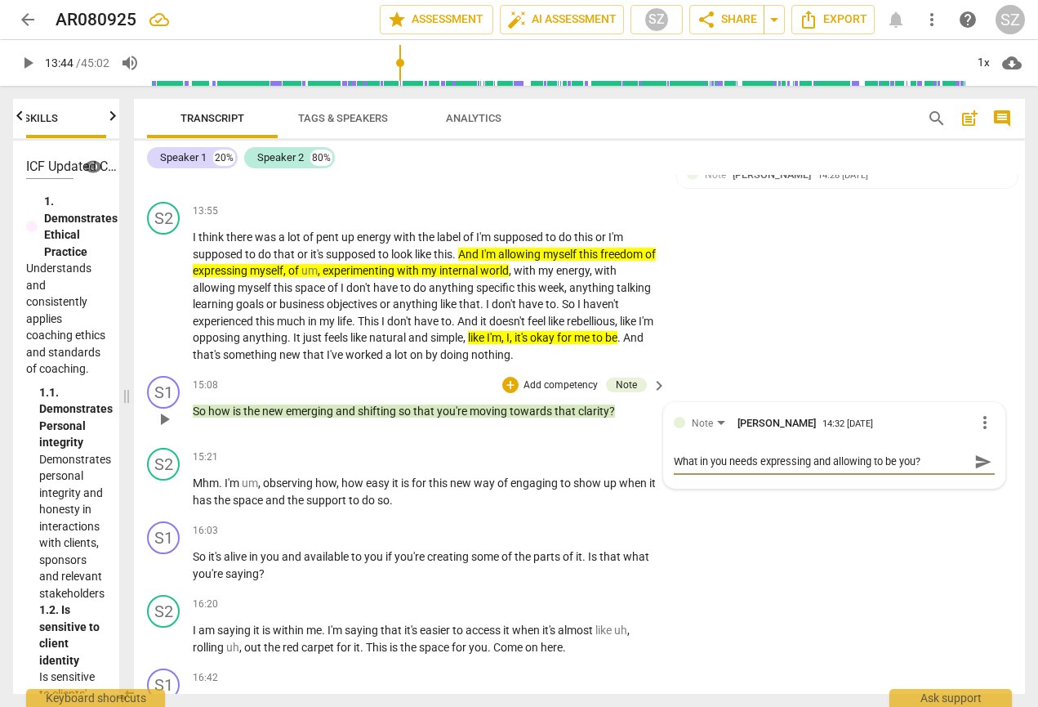
click at [705, 452] on span "send" at bounding box center [983, 461] width 18 height 18
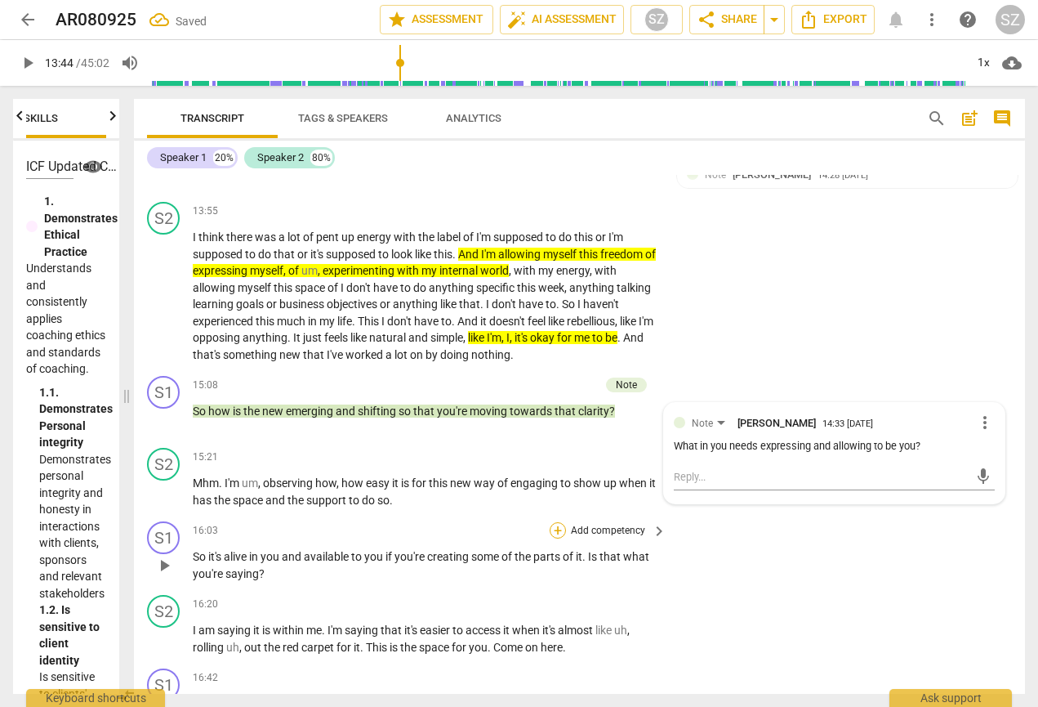
click at [555, 522] on div "+" at bounding box center [558, 530] width 16 height 16
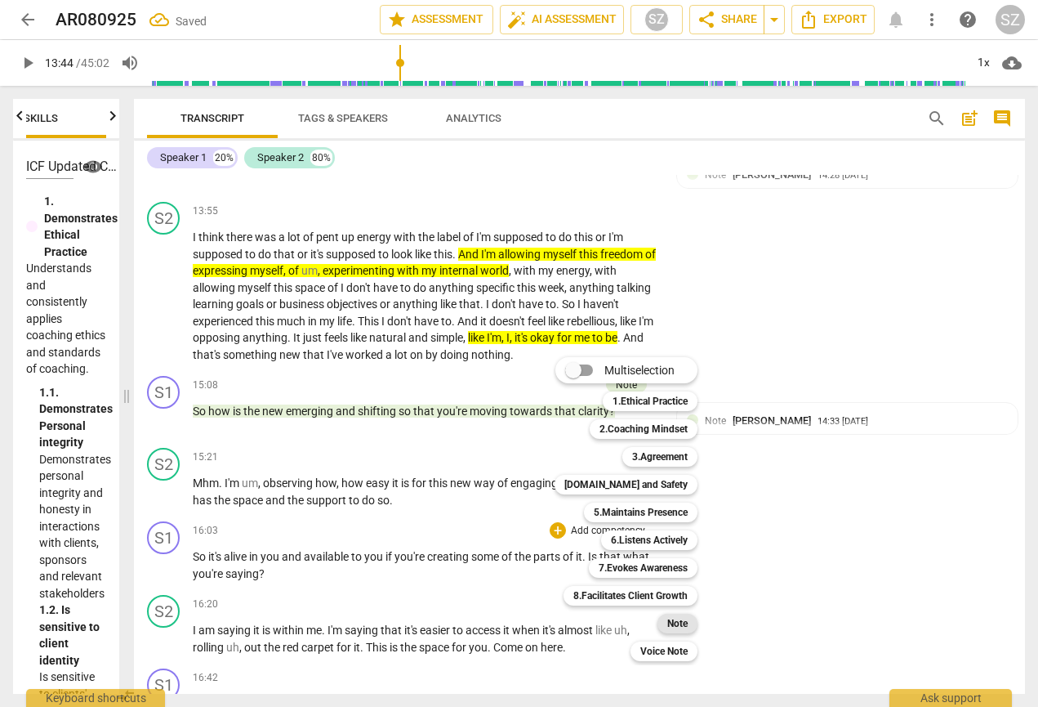
click at [685, 619] on b "Note" at bounding box center [677, 623] width 20 height 20
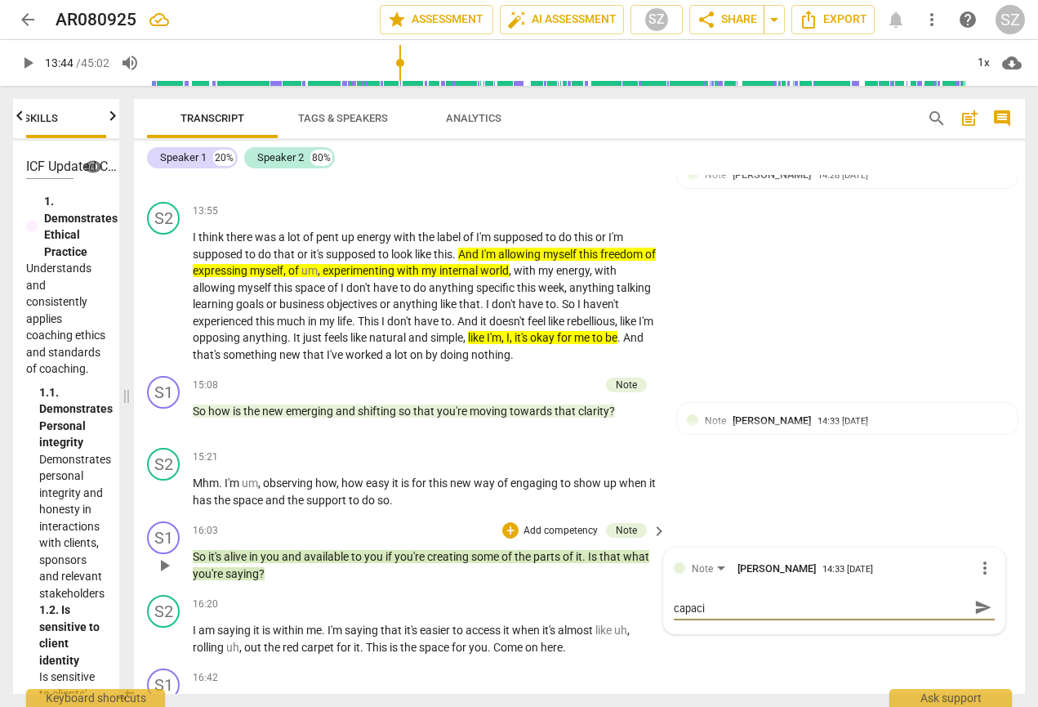
scroll to position [0, 0]
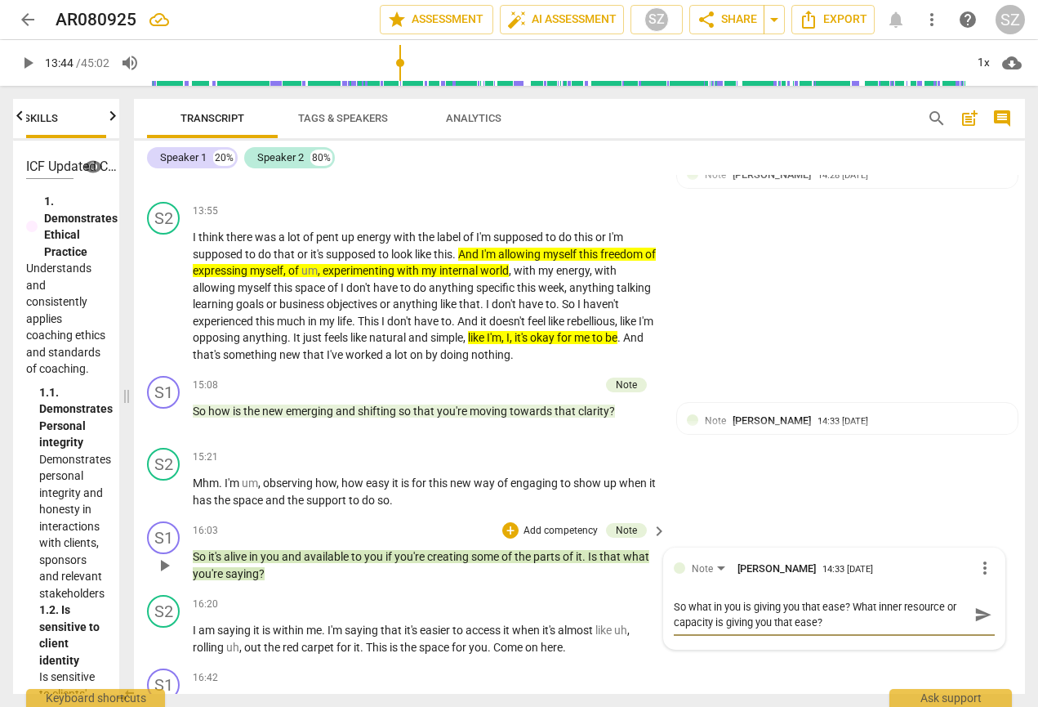
click at [705, 605] on span "send" at bounding box center [983, 614] width 18 height 18
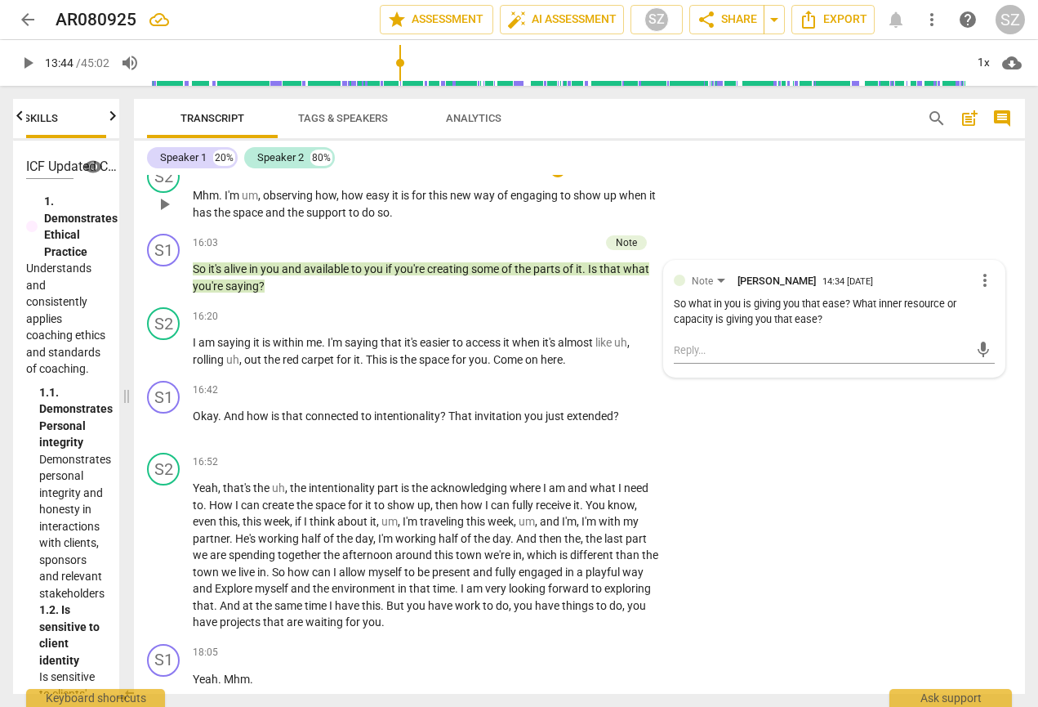
scroll to position [3090, 0]
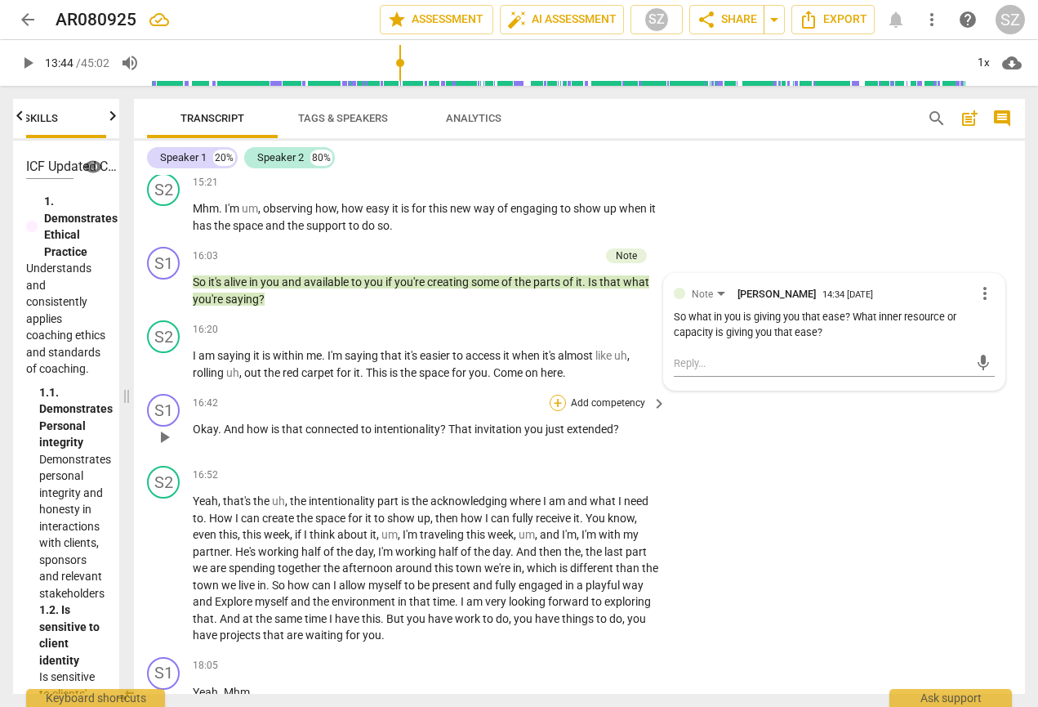
click at [552, 395] on div "+" at bounding box center [558, 403] width 16 height 16
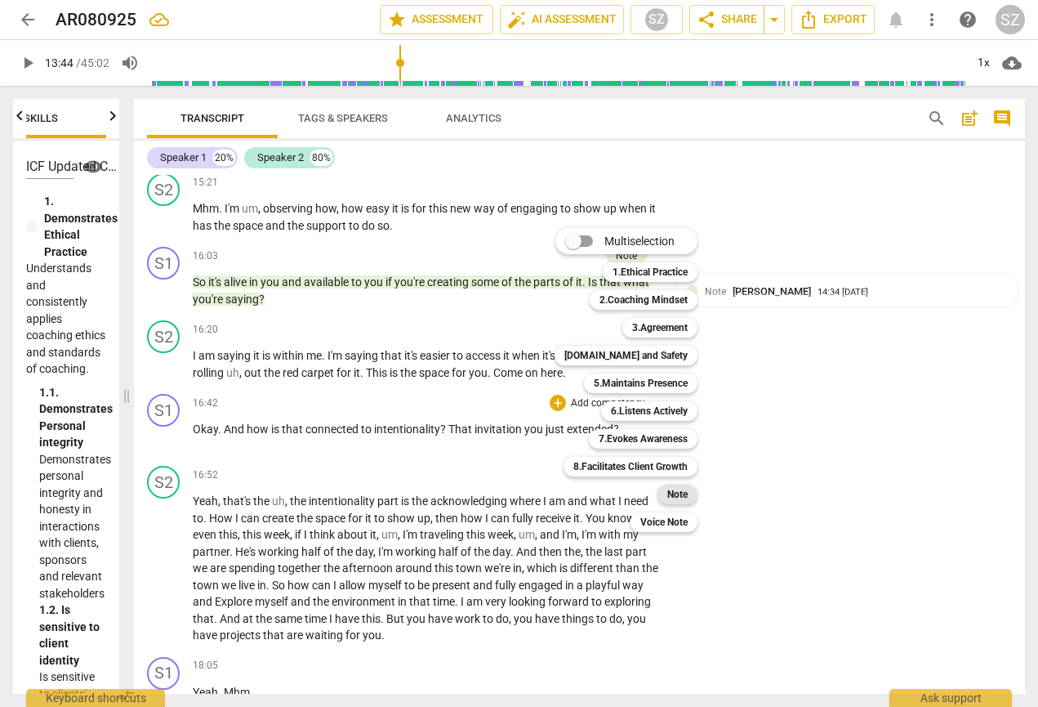
click at [688, 487] on b "Note" at bounding box center [677, 494] width 20 height 20
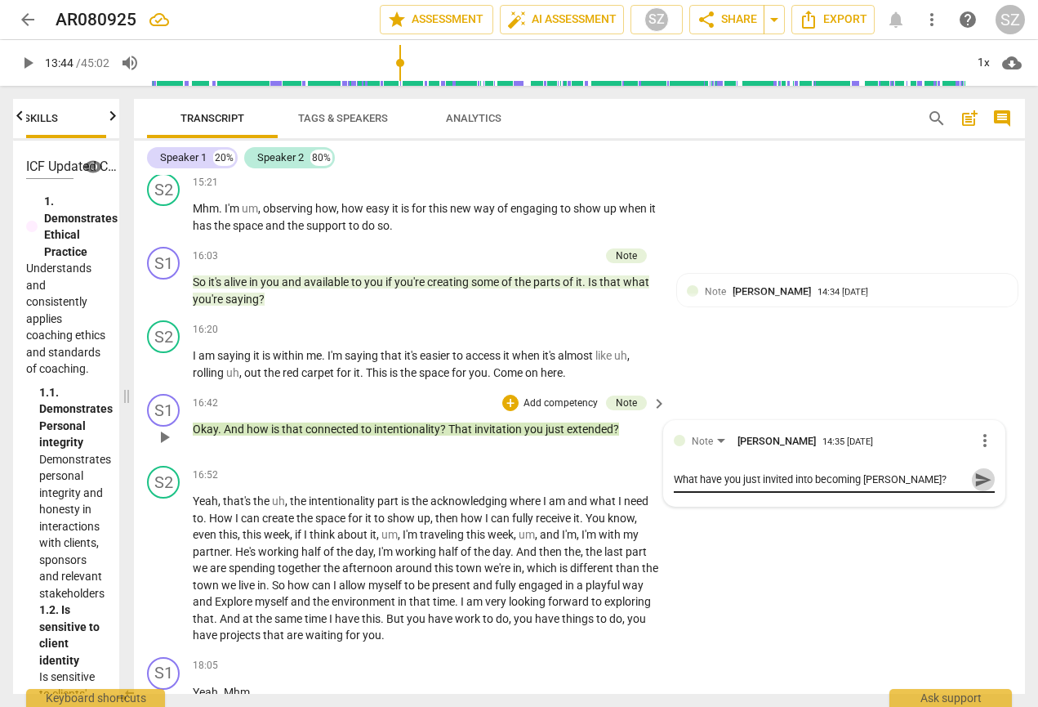
click at [705, 470] on span "send" at bounding box center [983, 479] width 18 height 18
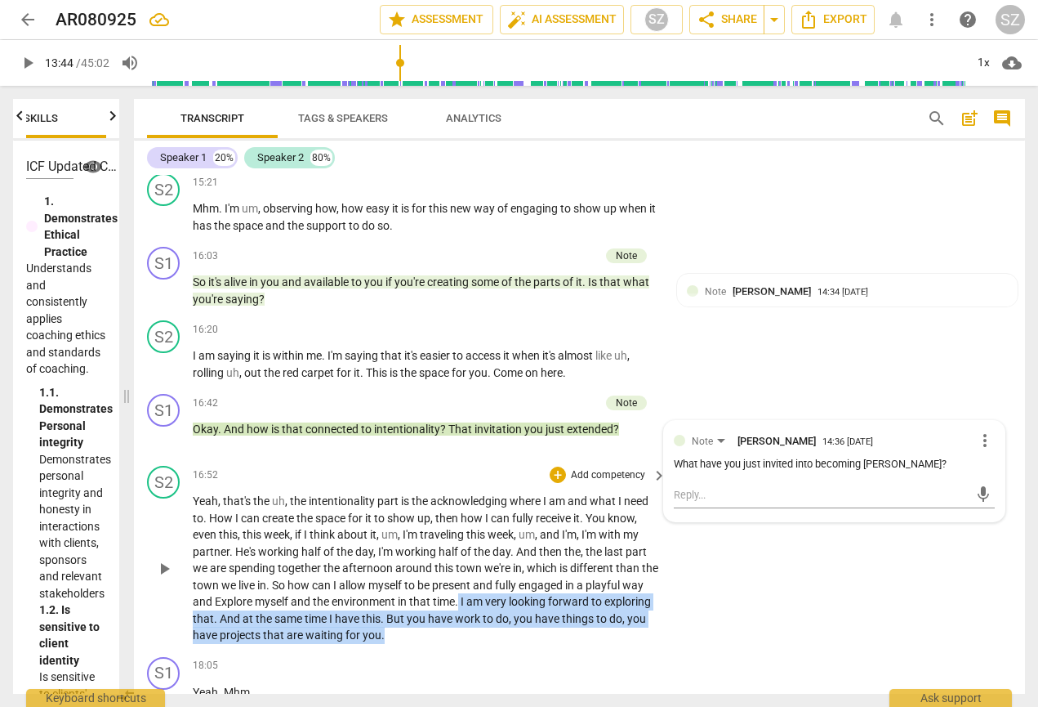
drag, startPoint x: 481, startPoint y: 577, endPoint x: 537, endPoint y: 609, distance: 64.7
click at [538, 612] on p "Yeah , that's the uh , the intentionality part is the acknowledging where I am …" at bounding box center [426, 568] width 466 height 151
click at [469, 582] on icon "button" at bounding box center [473, 587] width 16 height 20
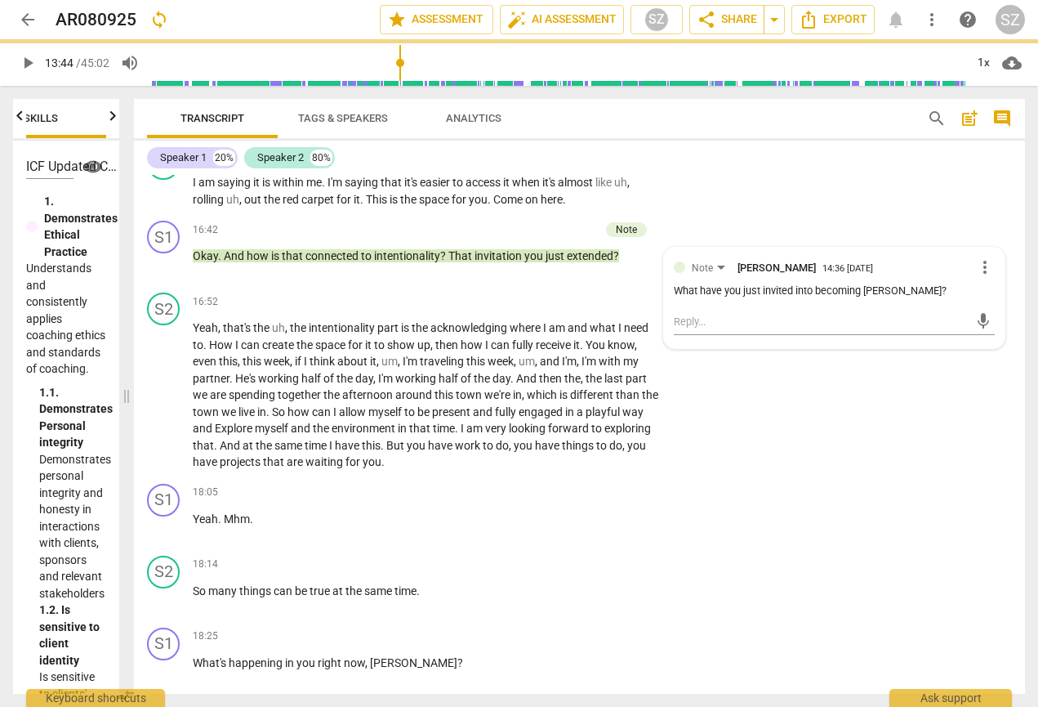
scroll to position [3268, 0]
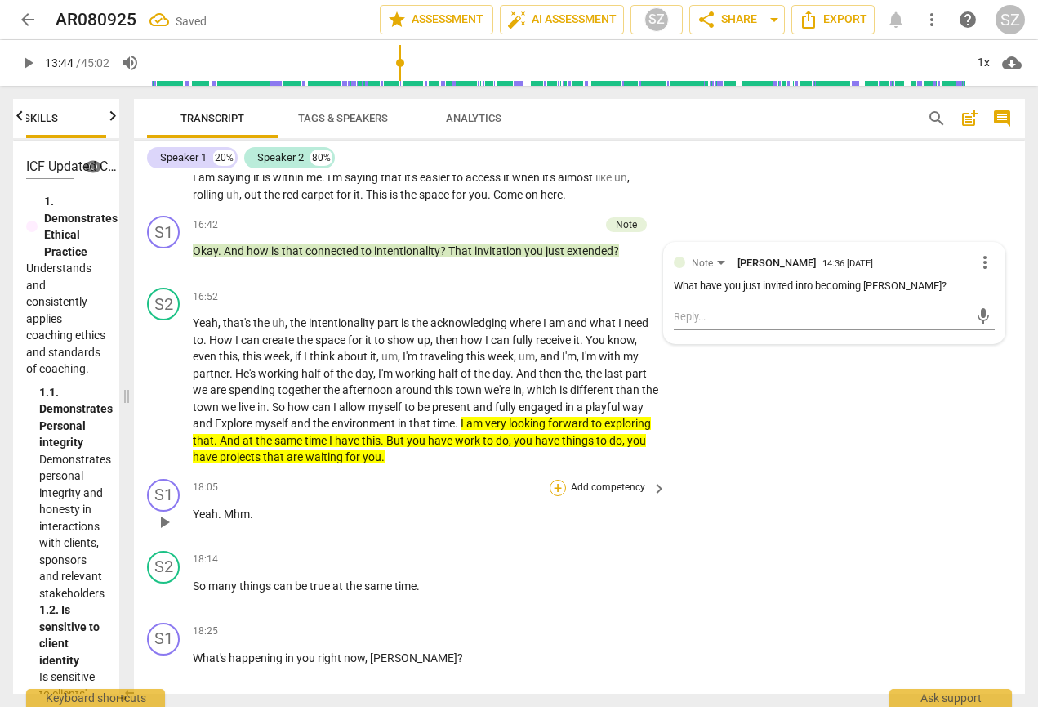
click at [555, 479] on div "+" at bounding box center [558, 487] width 16 height 16
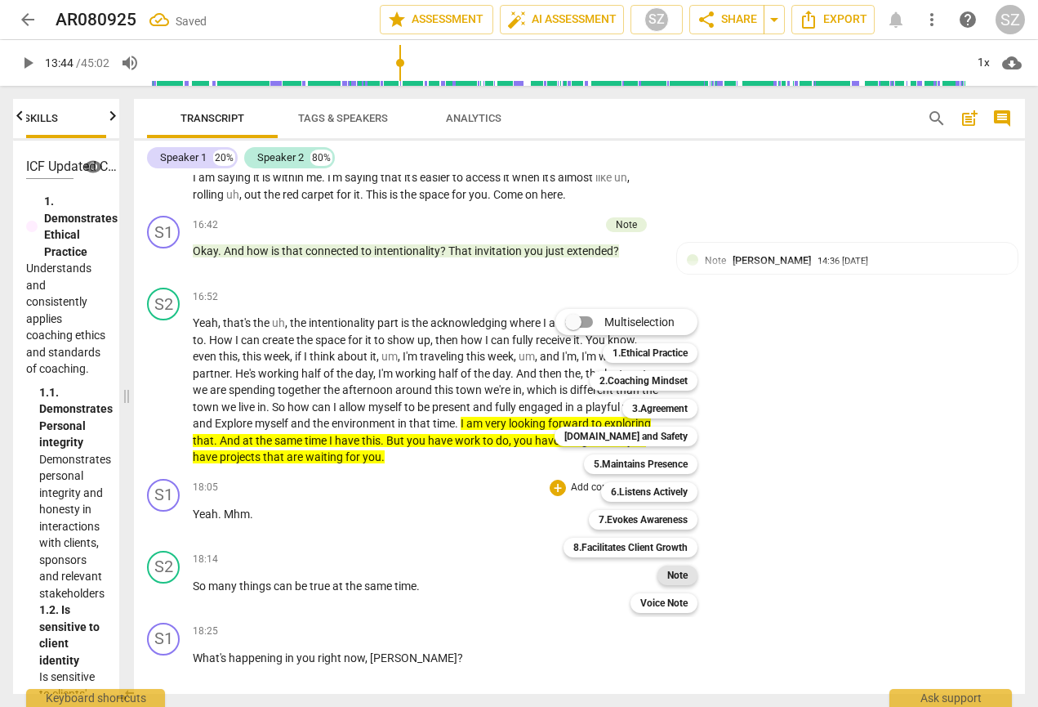
click at [677, 571] on b "Note" at bounding box center [677, 575] width 20 height 20
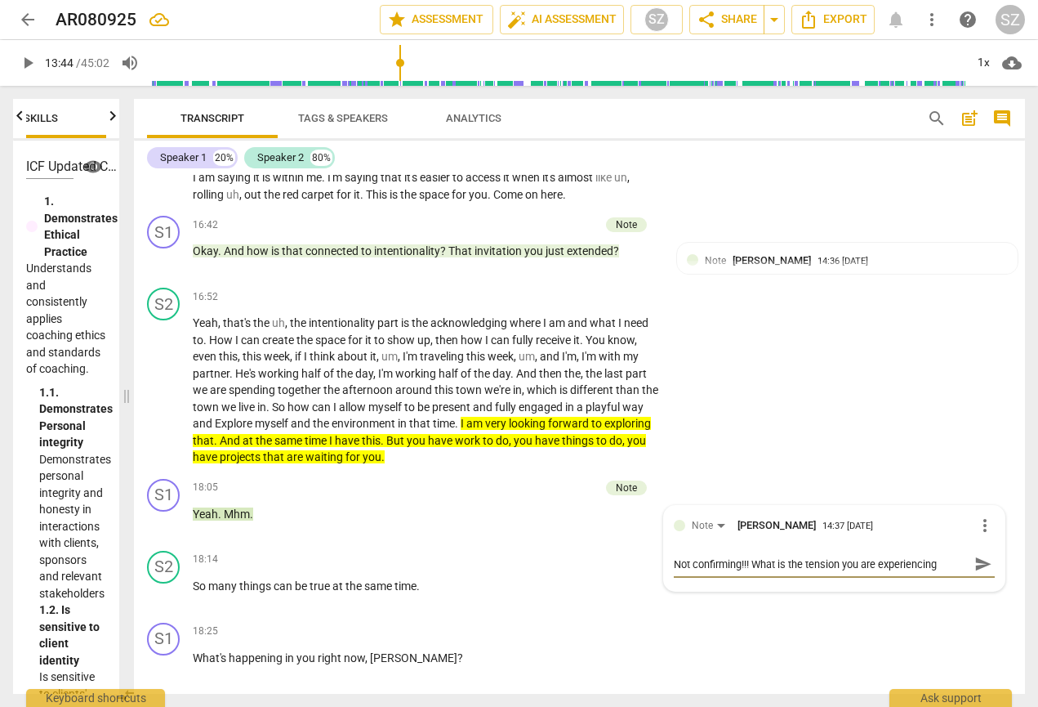
scroll to position [14, 0]
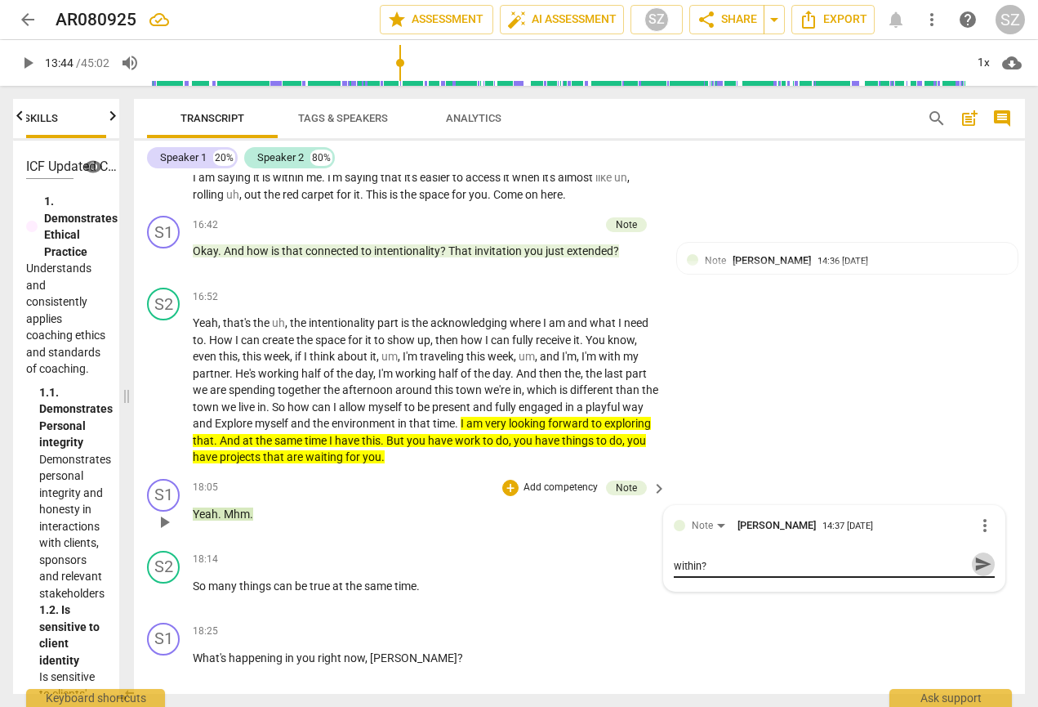
click at [705, 555] on span "send" at bounding box center [983, 564] width 18 height 18
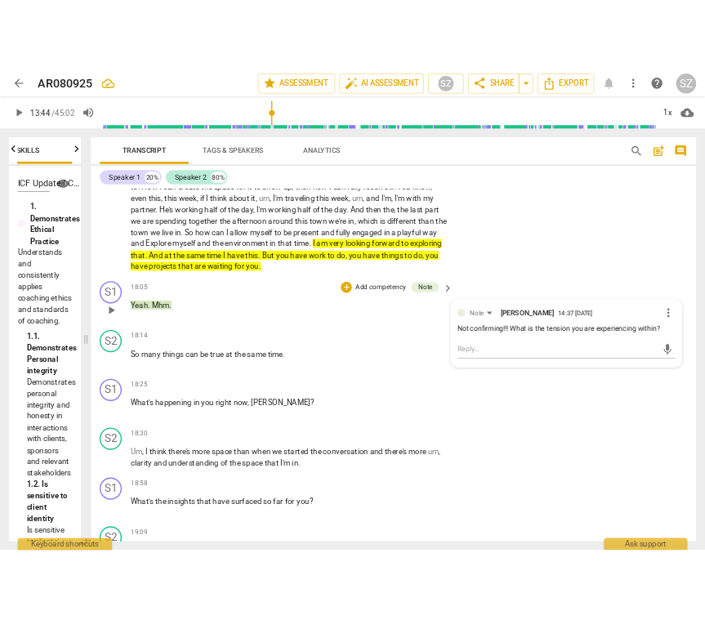
scroll to position [3442, 0]
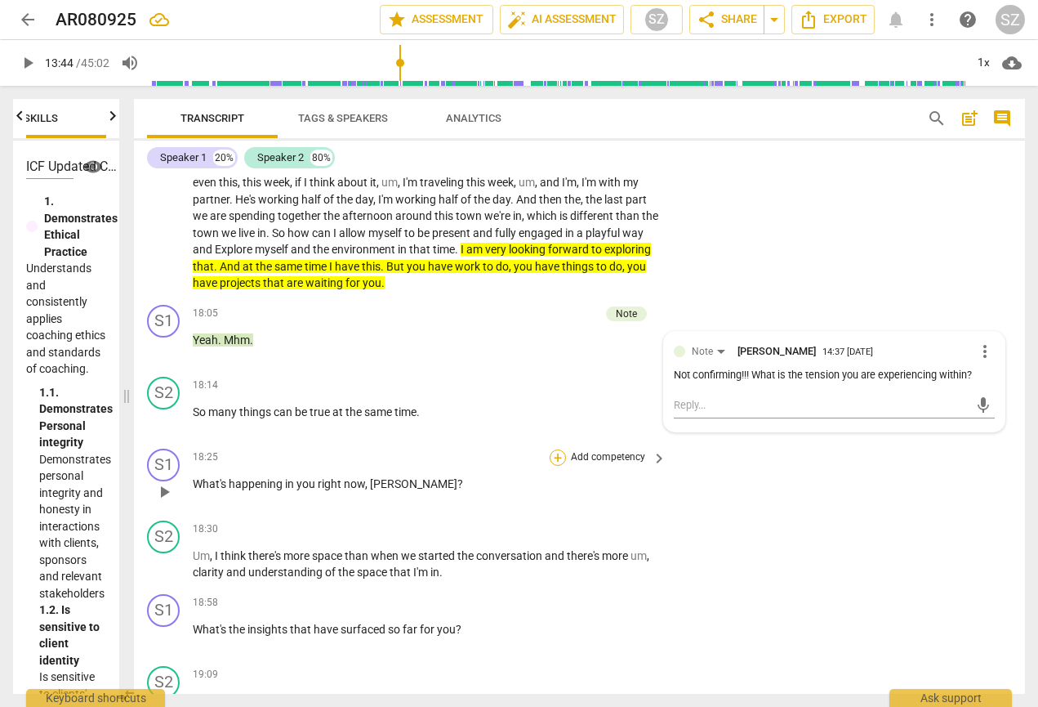
click at [560, 449] on div "+" at bounding box center [558, 457] width 16 height 16
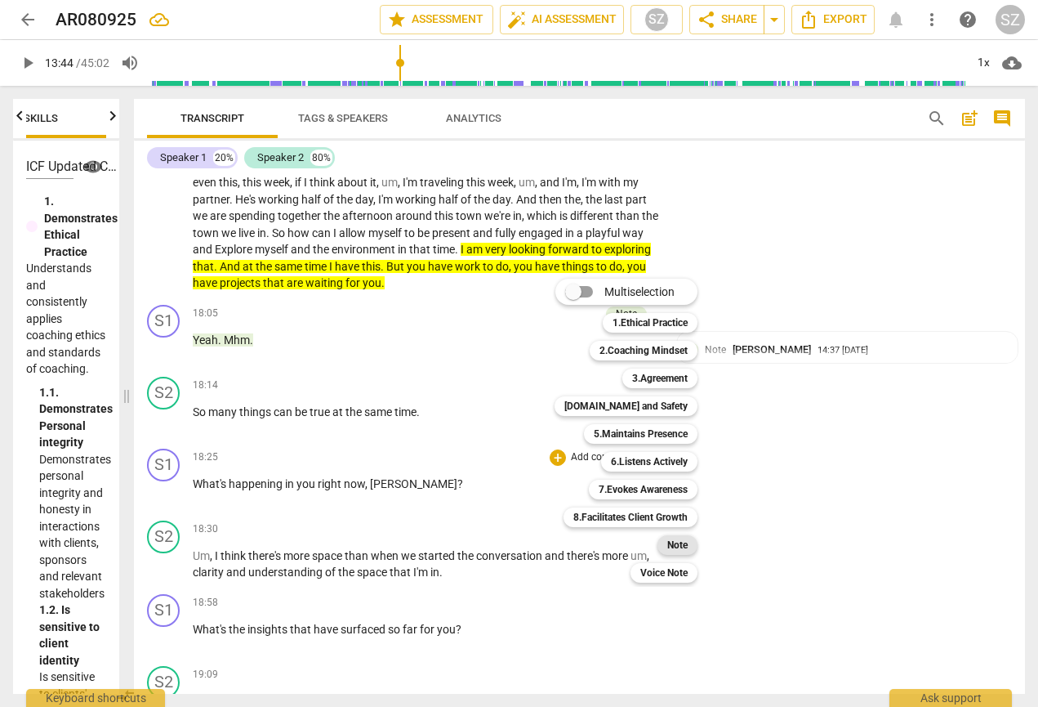
click at [669, 545] on b "Note" at bounding box center [677, 545] width 20 height 20
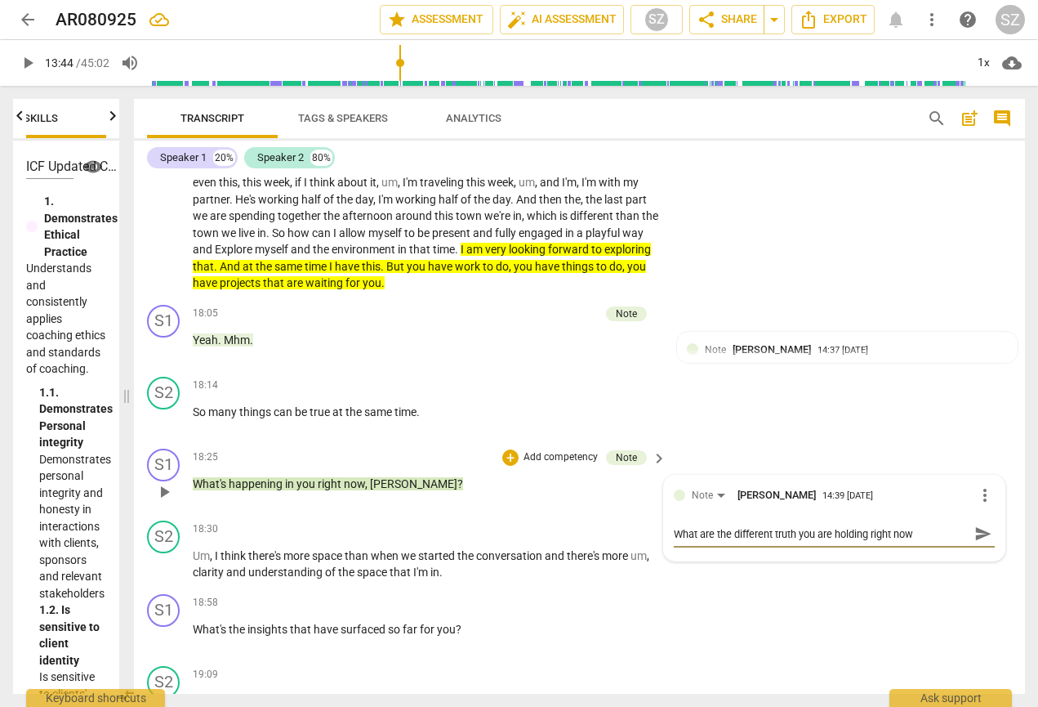
click at [705, 524] on span "send" at bounding box center [983, 533] width 18 height 18
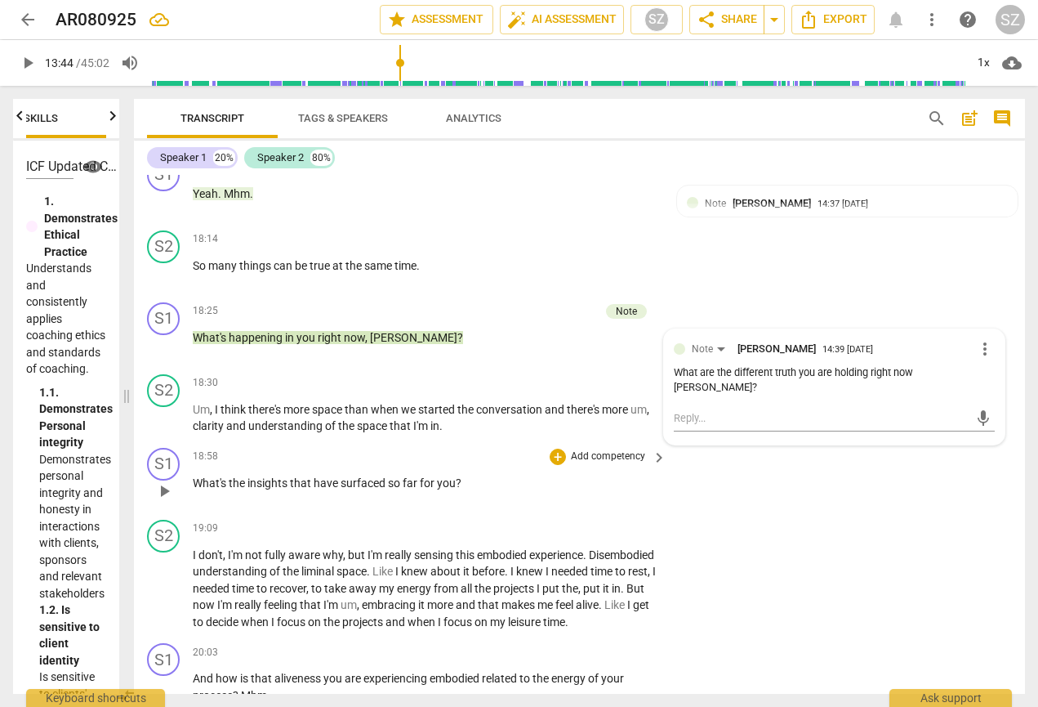
scroll to position [3598, 0]
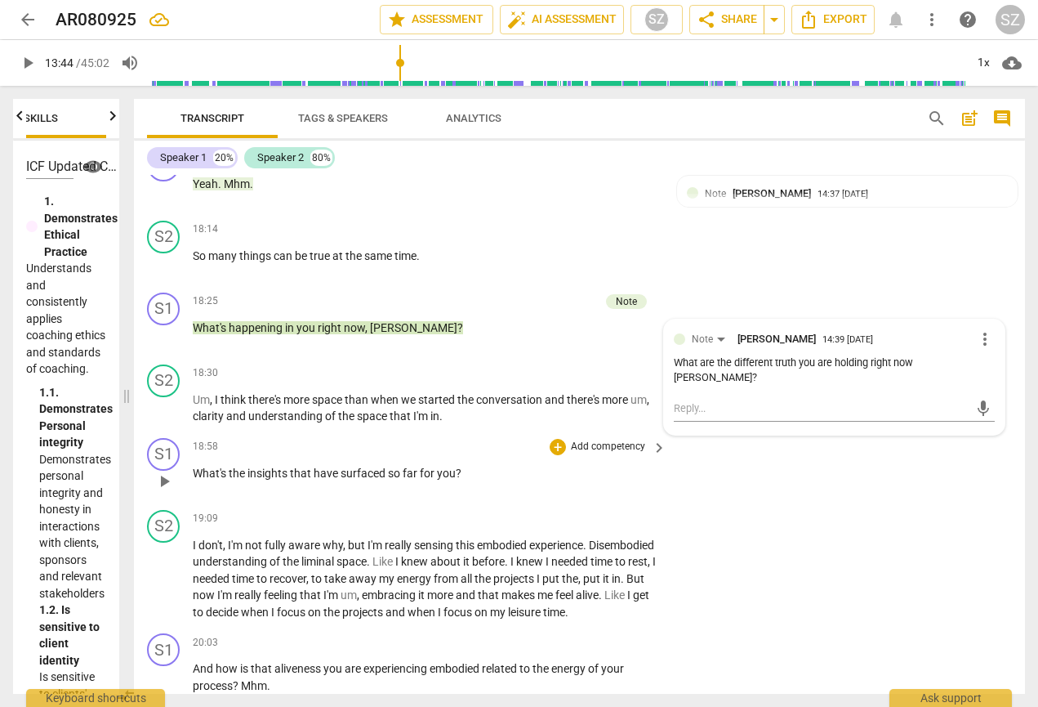
click at [445, 438] on div "18:58 + Add competency keyboard_arrow_right What's the insights that have surfa…" at bounding box center [430, 467] width 475 height 59
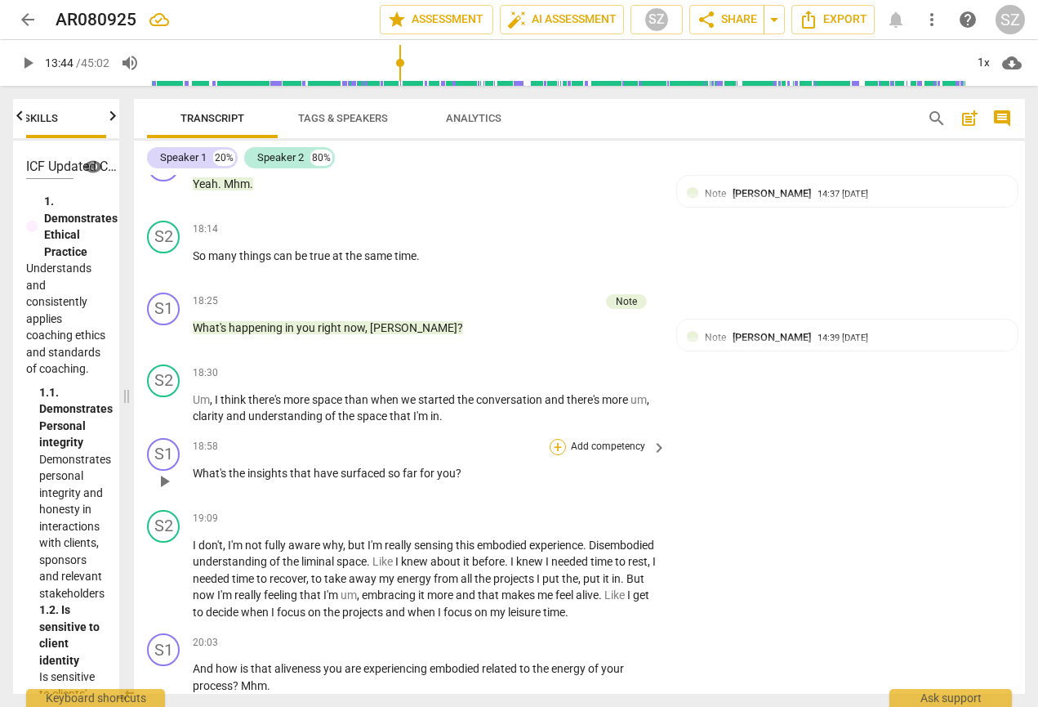
click at [560, 439] on div "+" at bounding box center [558, 447] width 16 height 16
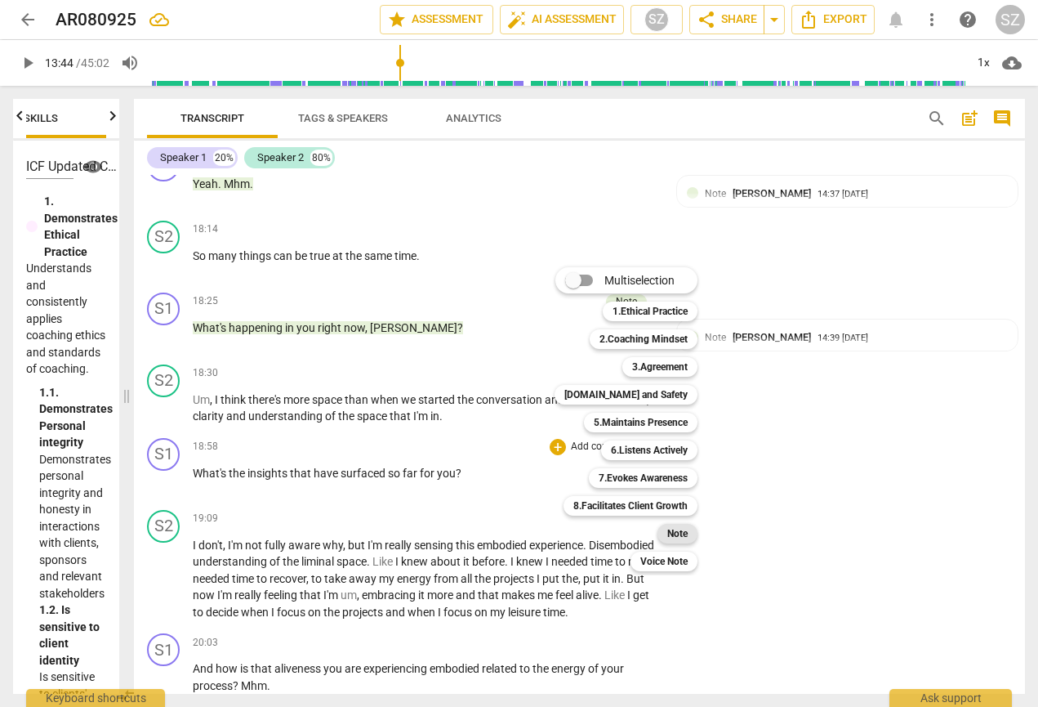
click at [680, 527] on b "Note" at bounding box center [677, 534] width 20 height 20
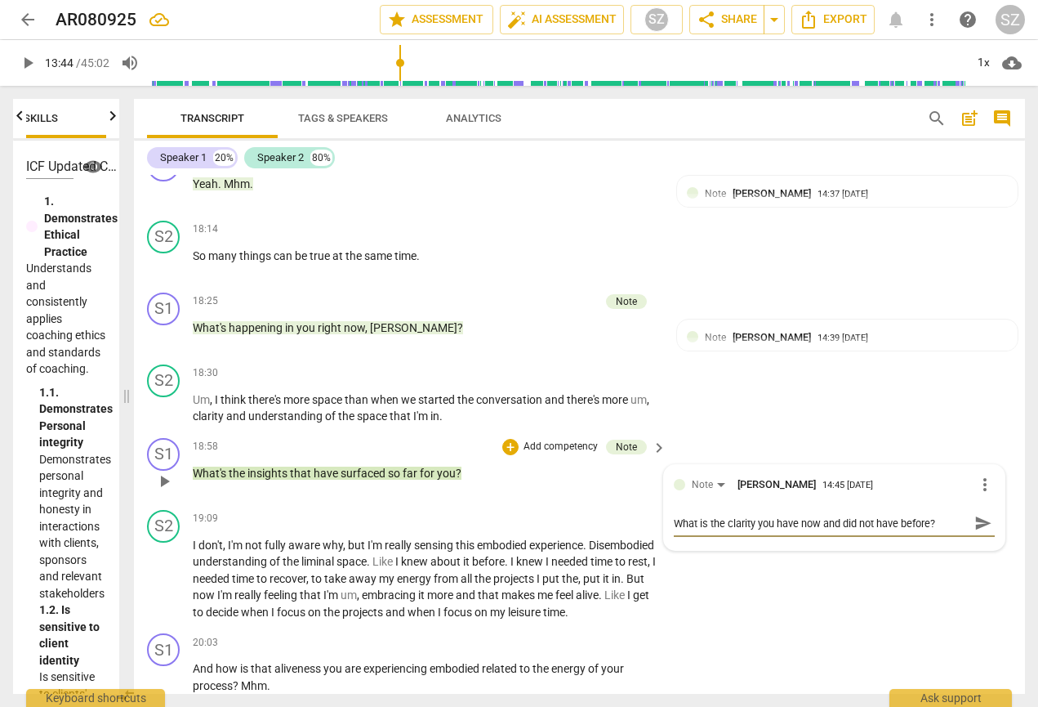
click at [705, 514] on span "send" at bounding box center [983, 523] width 18 height 18
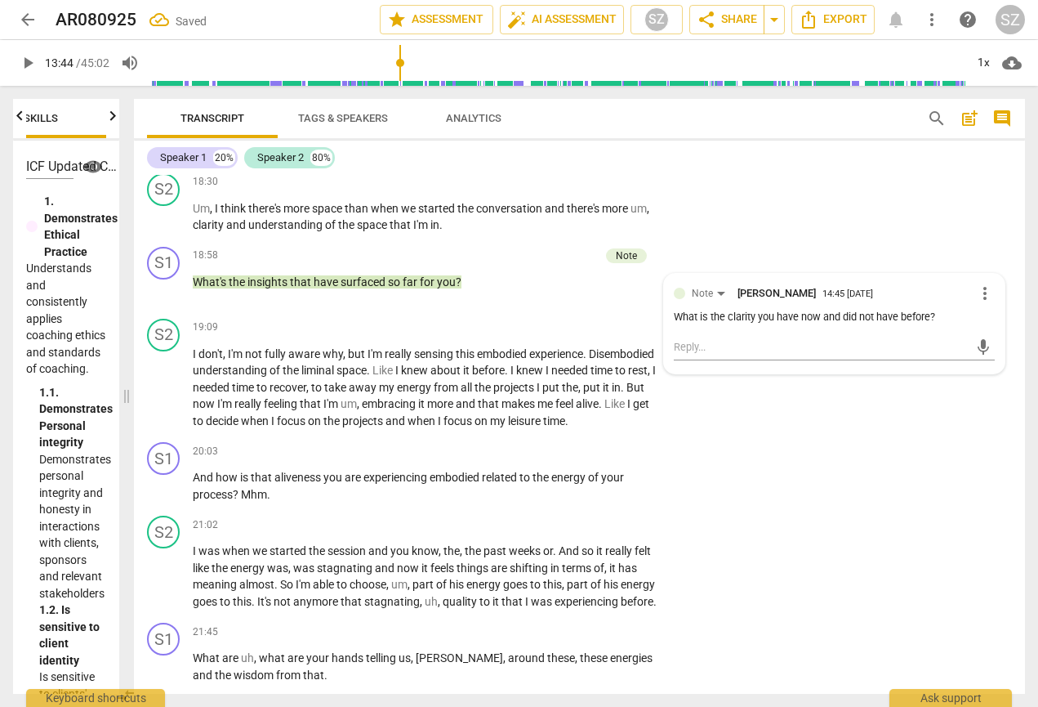
scroll to position [3786, 0]
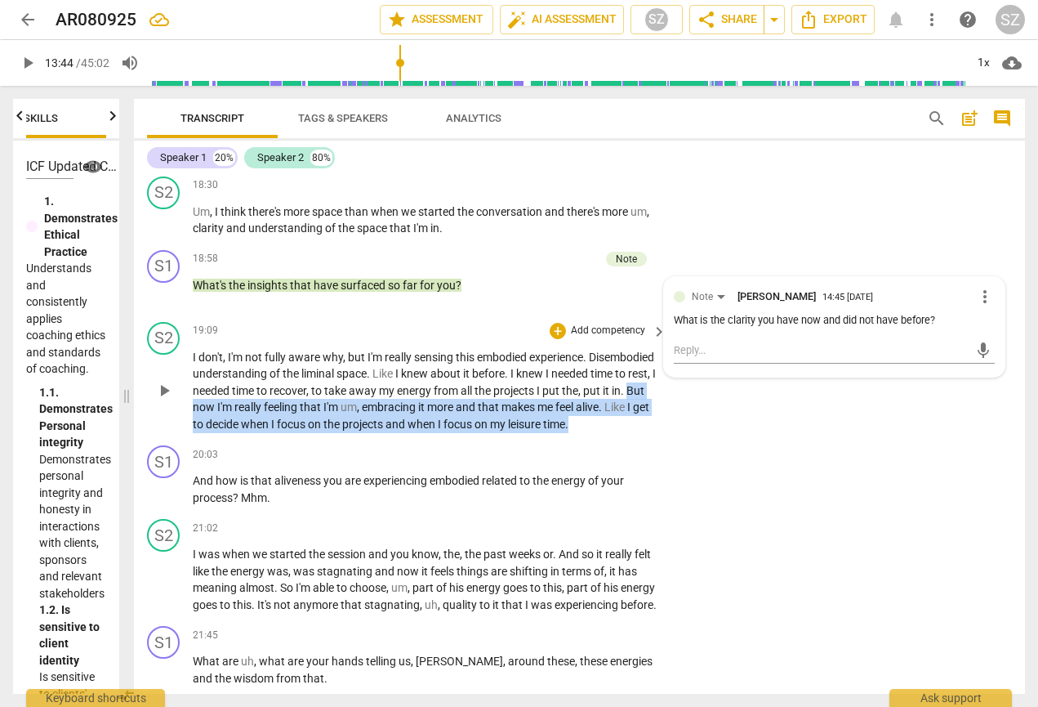
drag, startPoint x: 279, startPoint y: 380, endPoint x: 344, endPoint y: 408, distance: 70.2
click at [344, 408] on p "I don't , I'm not fully aware why , but I'm really sensing this embodied experi…" at bounding box center [426, 391] width 466 height 84
click at [293, 387] on icon "button" at bounding box center [292, 386] width 10 height 11
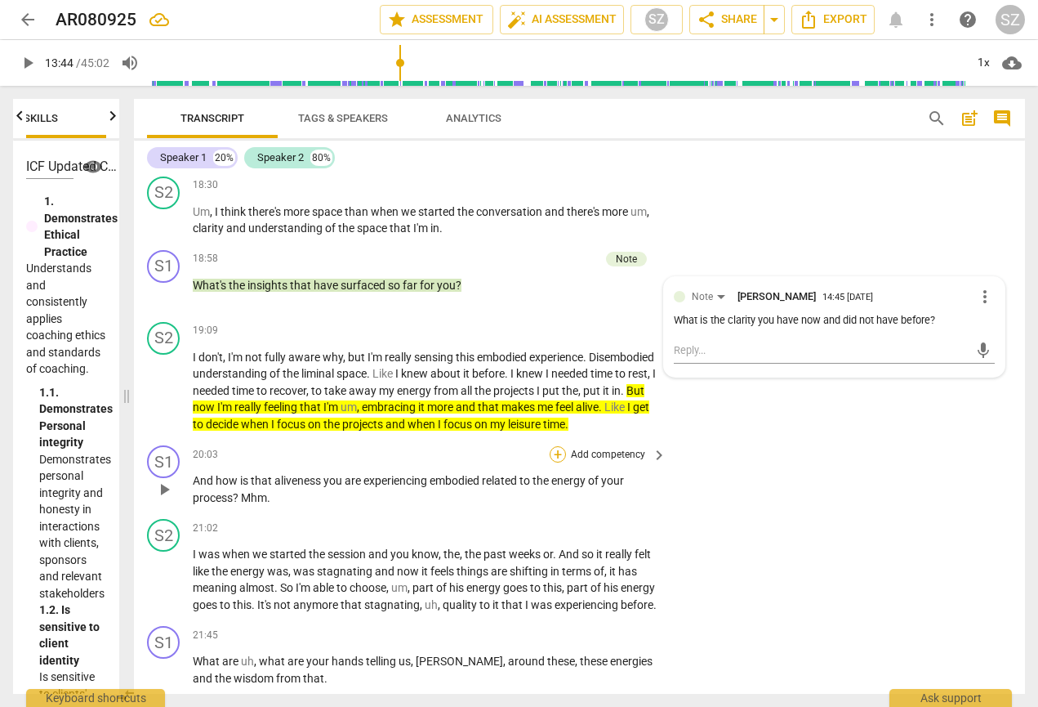
click at [557, 446] on div "+" at bounding box center [558, 454] width 16 height 16
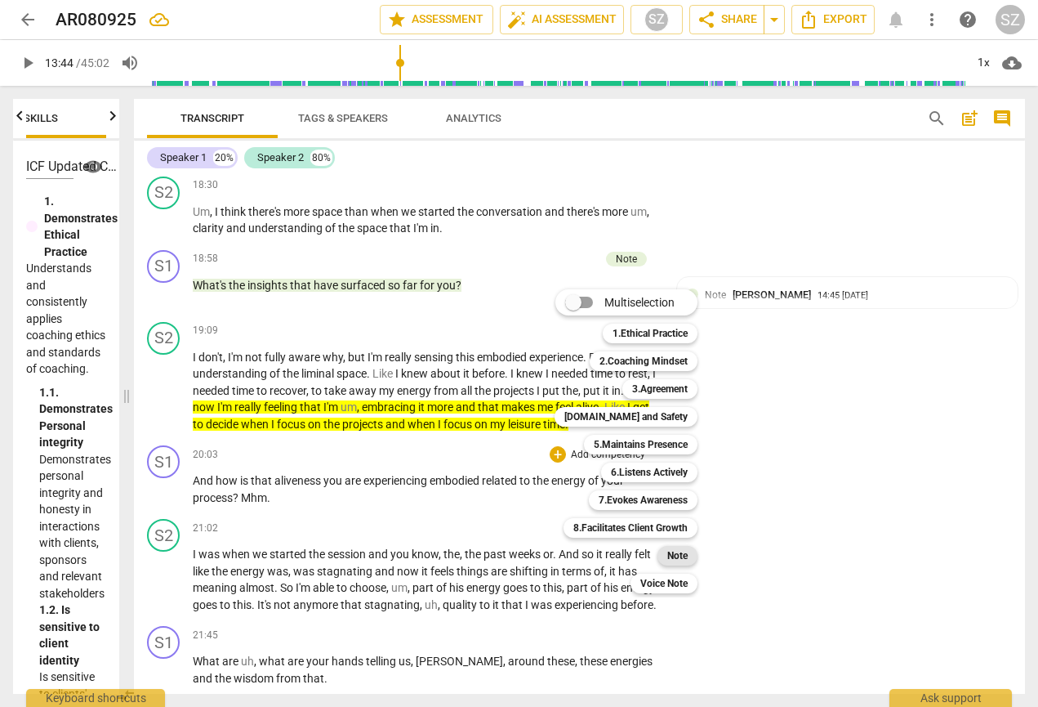
click at [683, 555] on b "Note" at bounding box center [677, 556] width 20 height 20
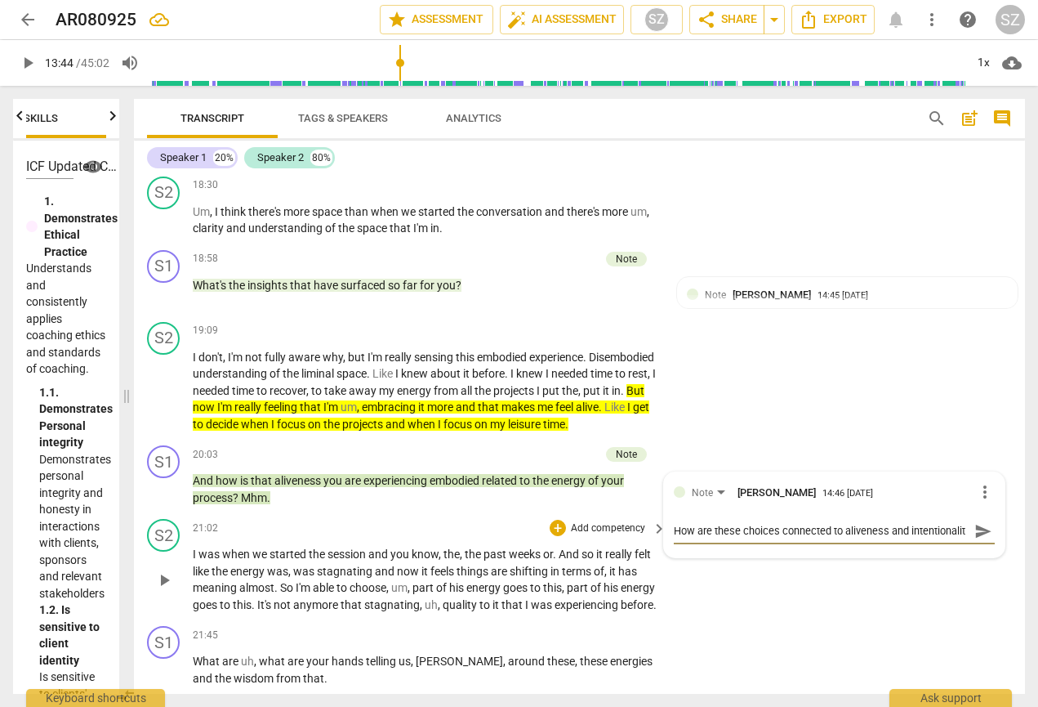
scroll to position [14, 0]
click at [705, 522] on span "send" at bounding box center [983, 531] width 18 height 18
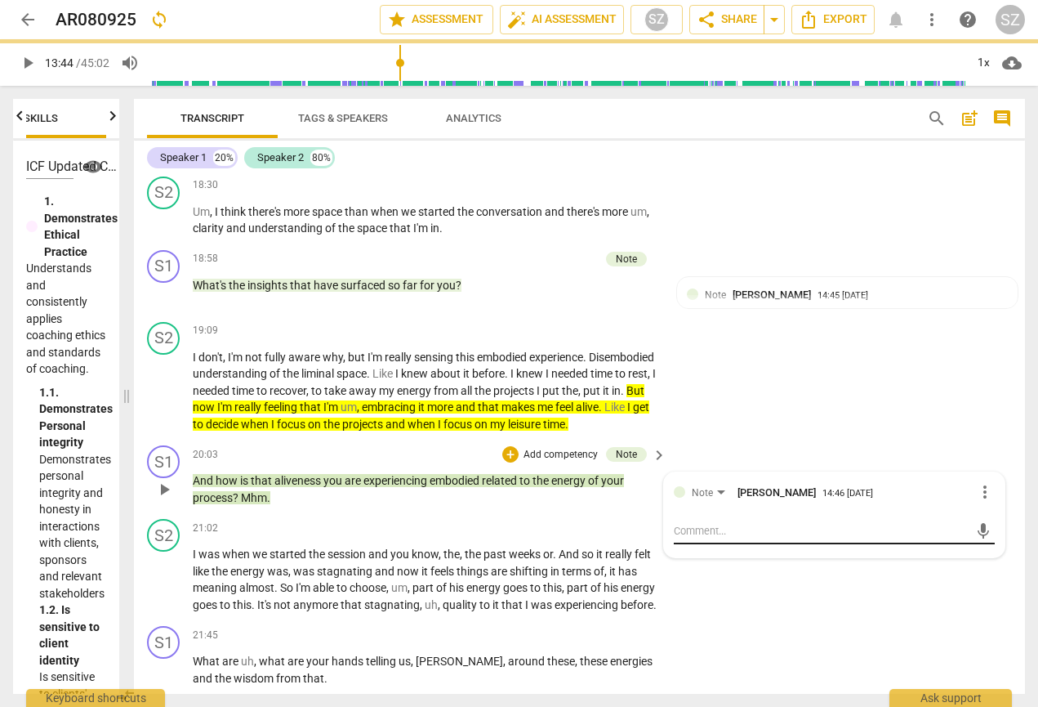
scroll to position [0, 0]
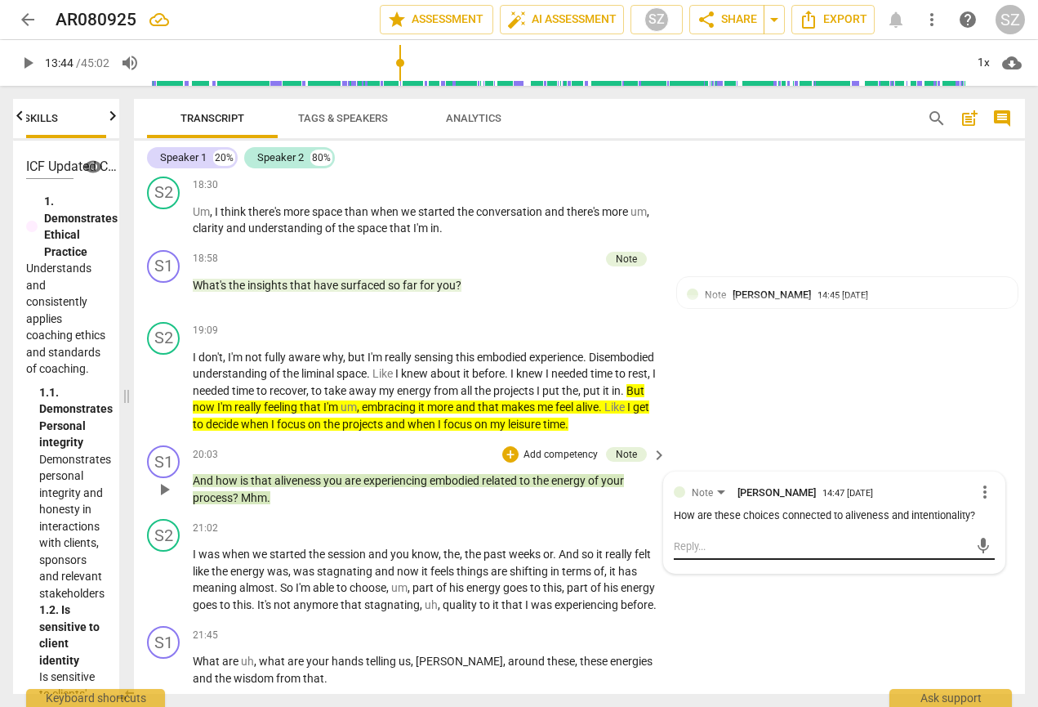
click at [705, 538] on textarea at bounding box center [821, 546] width 295 height 16
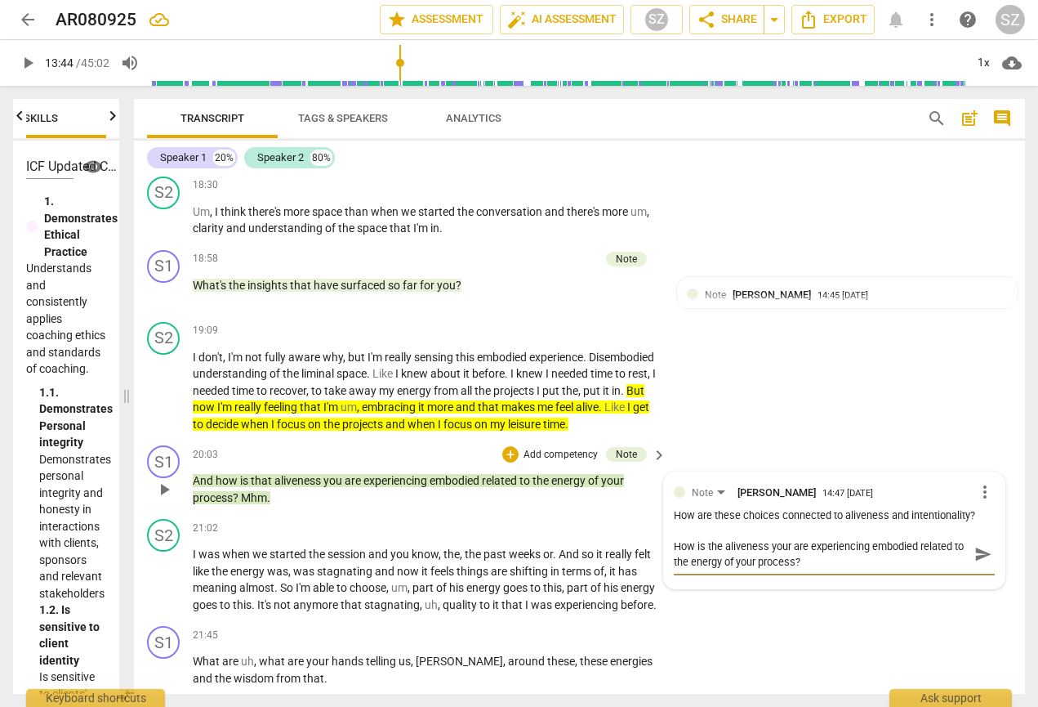
click at [705, 545] on span "send" at bounding box center [983, 554] width 18 height 18
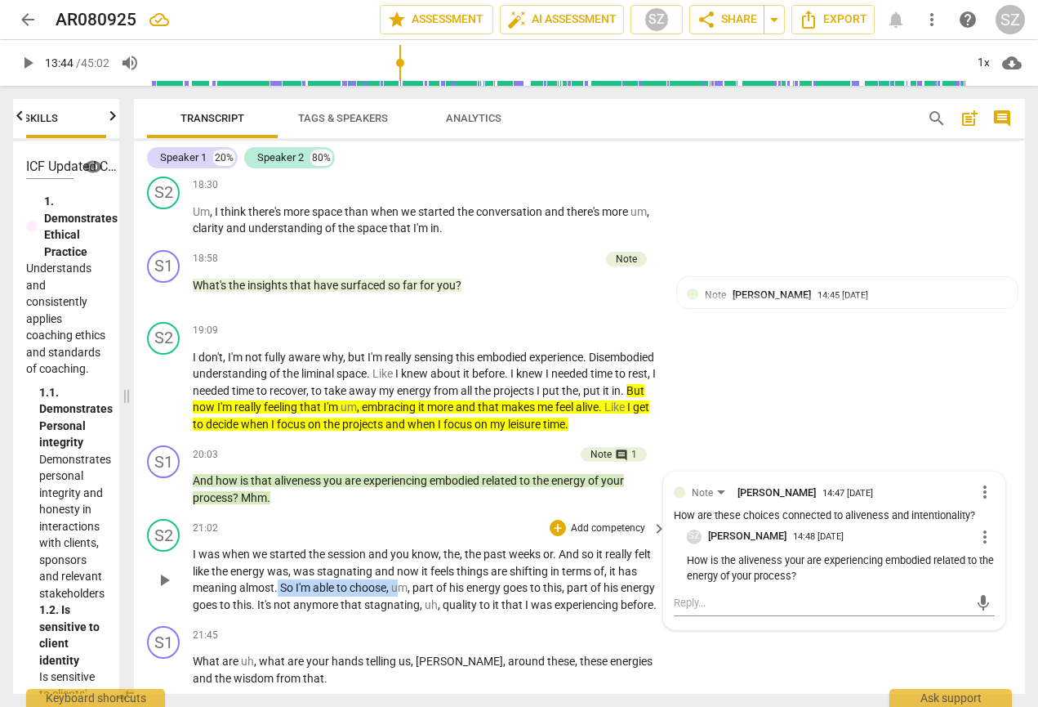
drag, startPoint x: 301, startPoint y: 574, endPoint x: 424, endPoint y: 578, distance: 123.4
click at [424, 578] on p "I was when we started the session and you know , the , the past weeks or . And …" at bounding box center [426, 579] width 466 height 67
click at [386, 581] on span "choose" at bounding box center [368, 587] width 37 height 13
drag, startPoint x: 301, startPoint y: 572, endPoint x: 288, endPoint y: 579, distance: 15.0
click at [288, 579] on p "I was when we started the session and you know , the , the past weeks or . And …" at bounding box center [426, 579] width 466 height 67
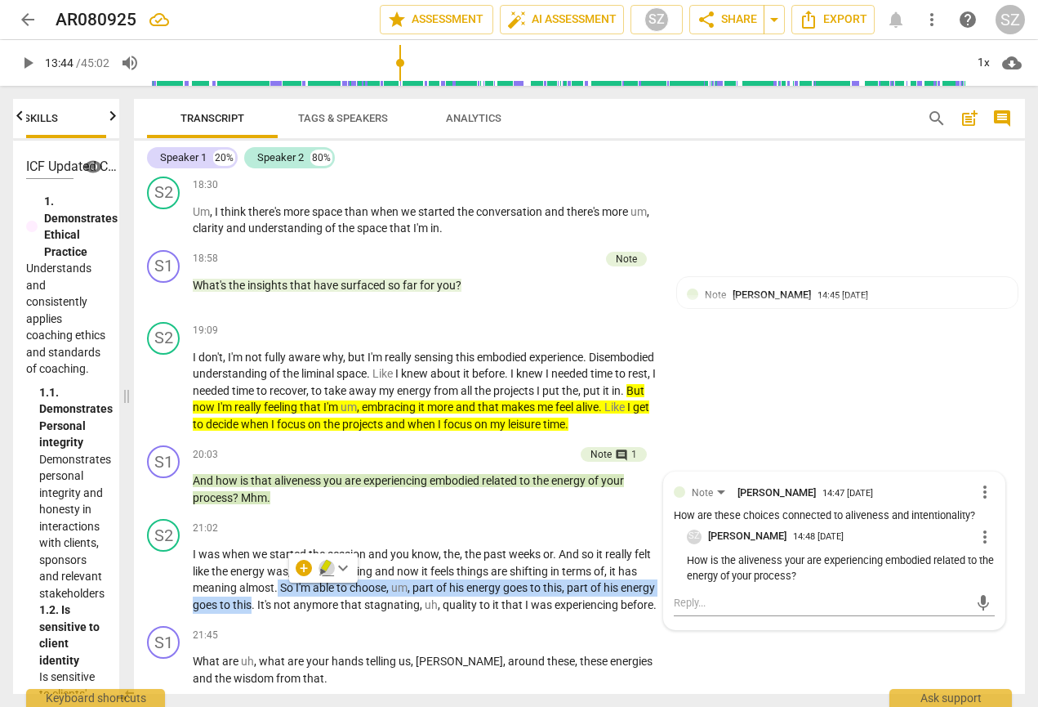
click at [323, 562] on icon "button" at bounding box center [327, 568] width 16 height 20
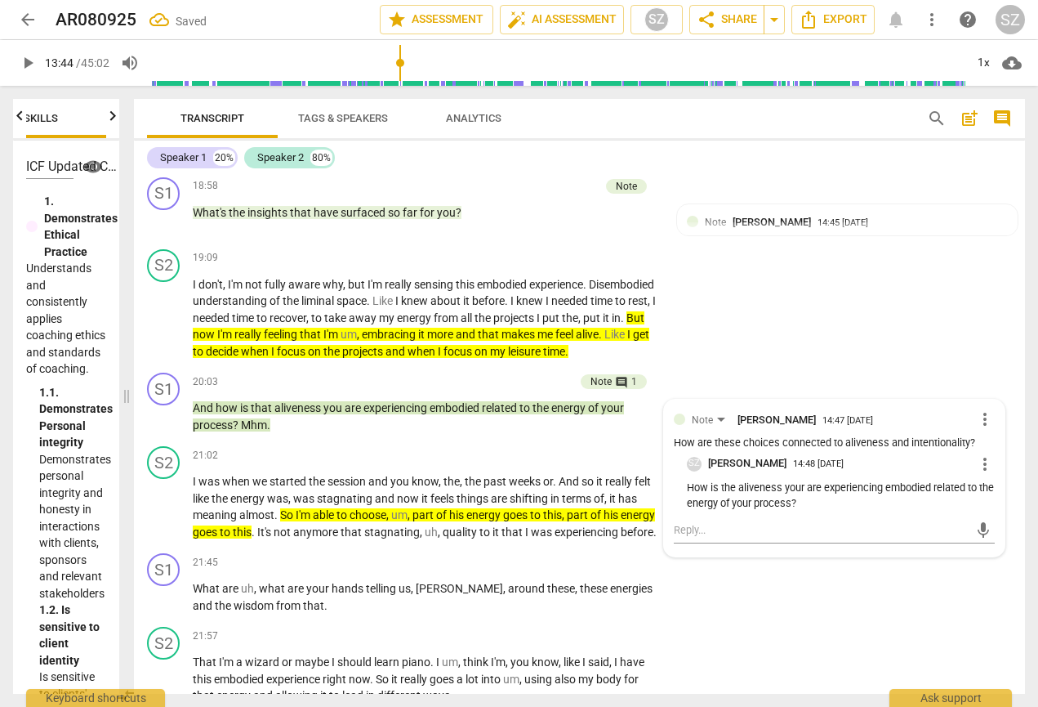
scroll to position [3865, 0]
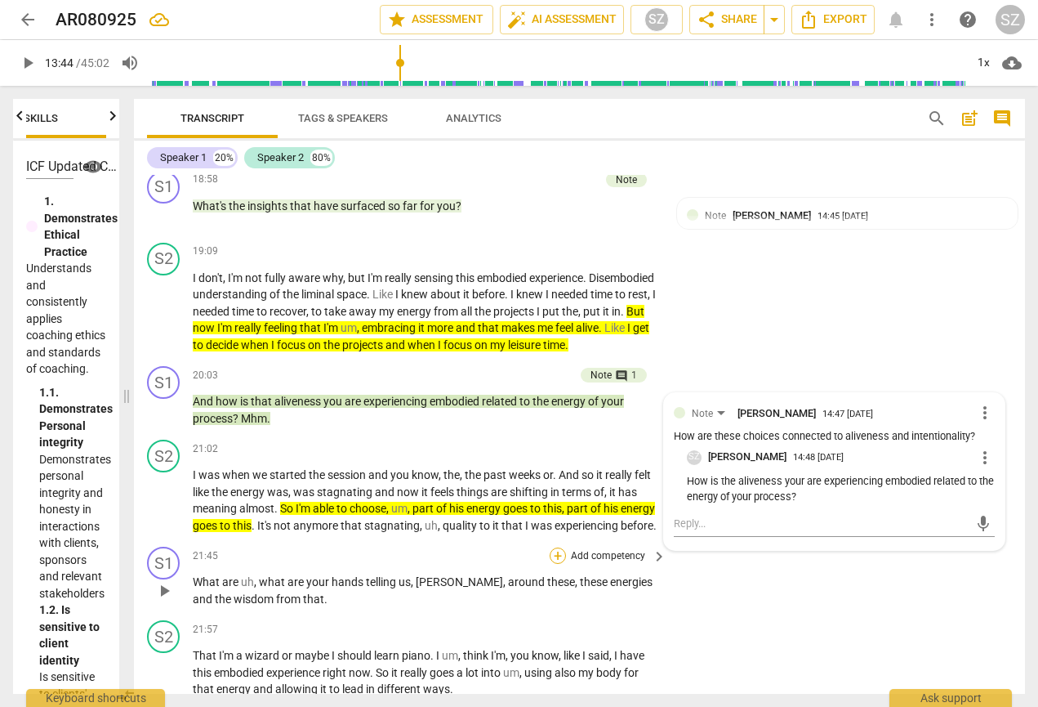
click at [558, 553] on div "+" at bounding box center [558, 555] width 16 height 16
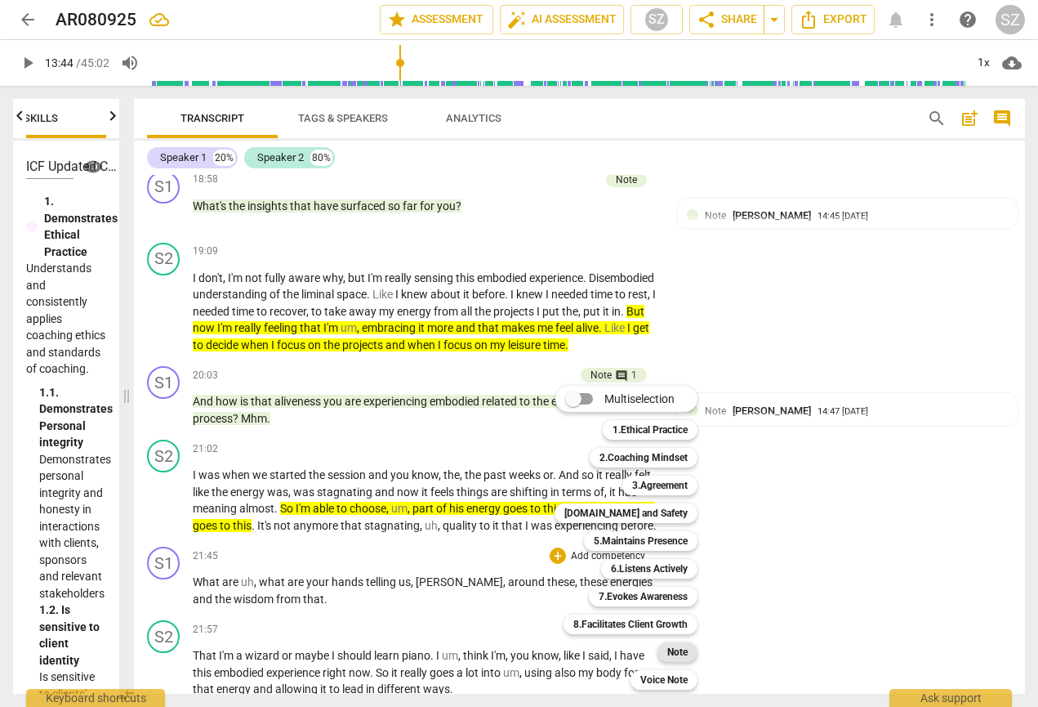
click at [680, 619] on b "Note" at bounding box center [677, 652] width 20 height 20
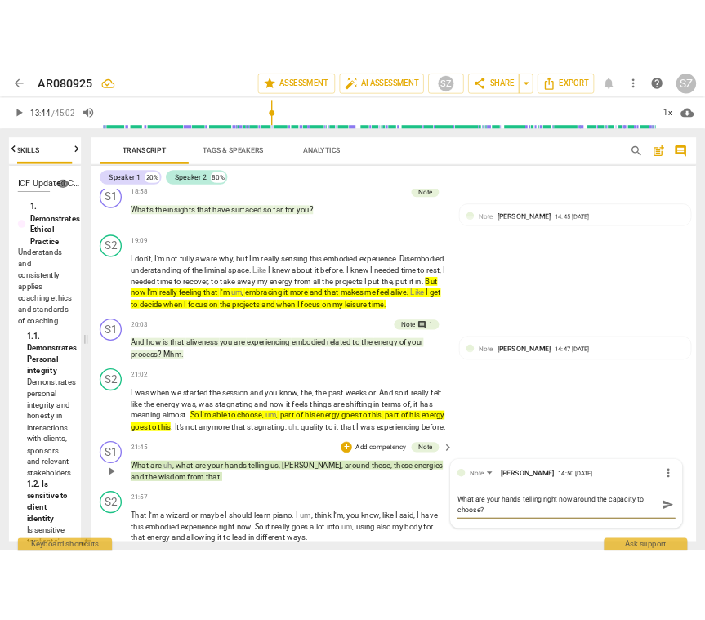
scroll to position [0, 0]
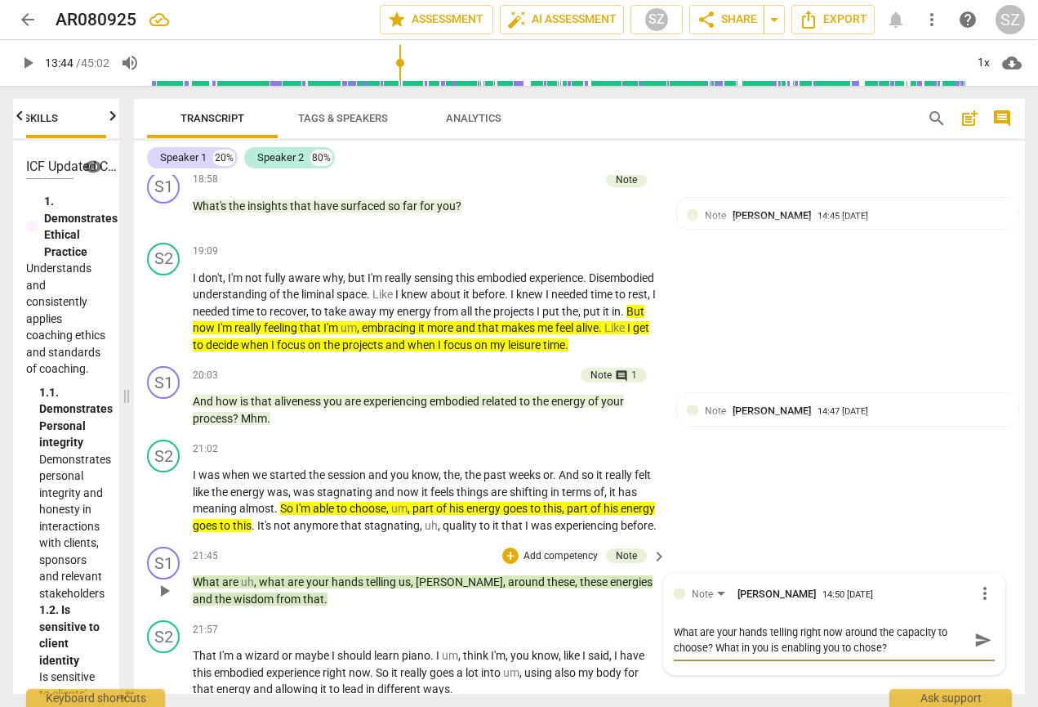
click at [705, 619] on span "send" at bounding box center [983, 640] width 18 height 18
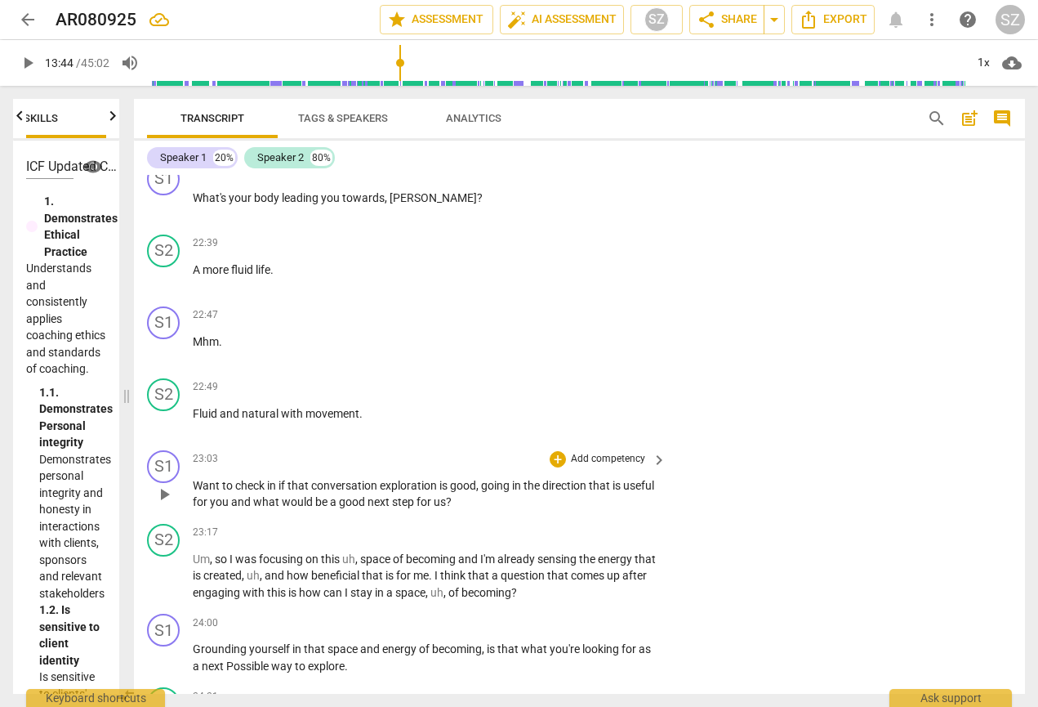
scroll to position [4416, 0]
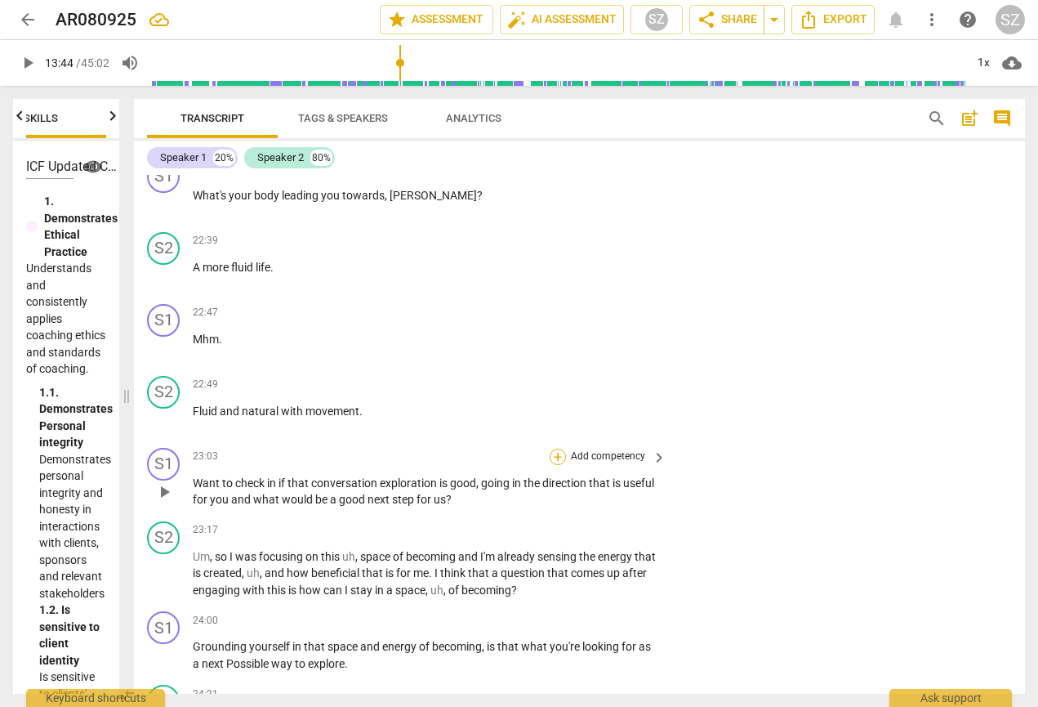
click at [560, 449] on div "+" at bounding box center [558, 456] width 16 height 16
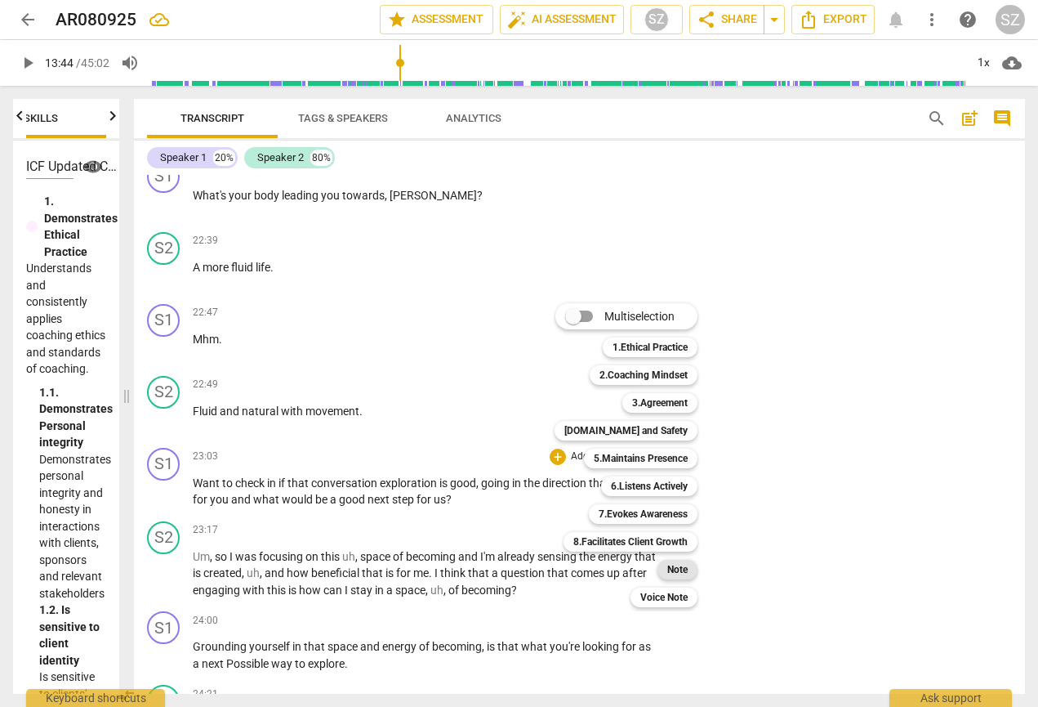
click at [675, 571] on b "Note" at bounding box center [677, 569] width 20 height 20
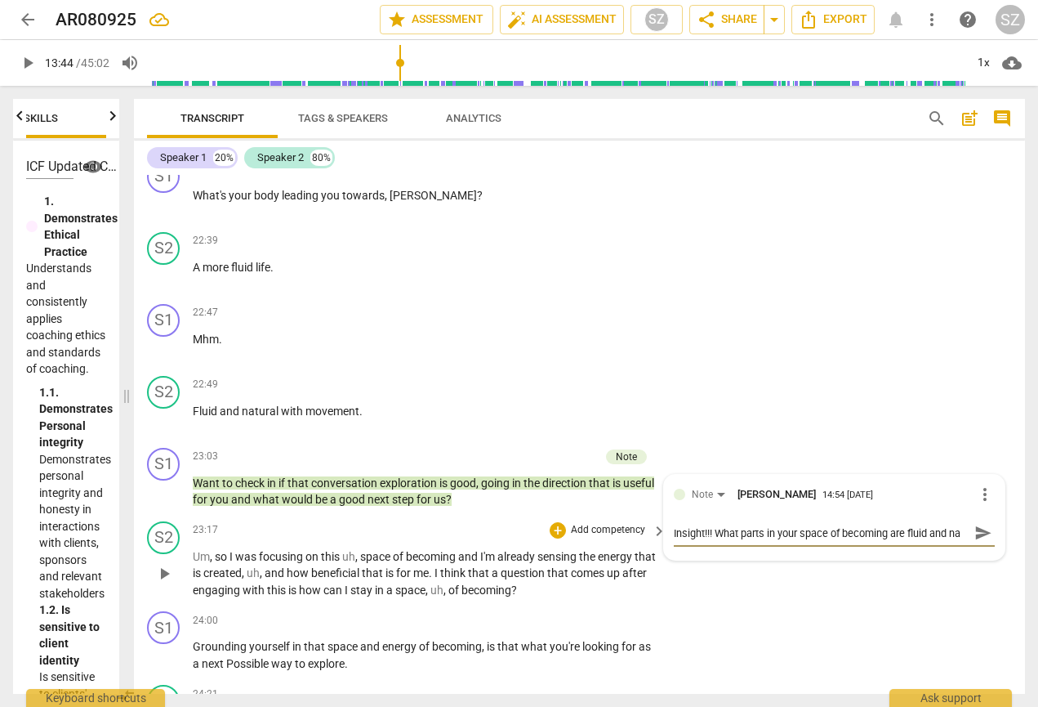
scroll to position [14, 0]
click at [705, 524] on span "send" at bounding box center [983, 533] width 18 height 18
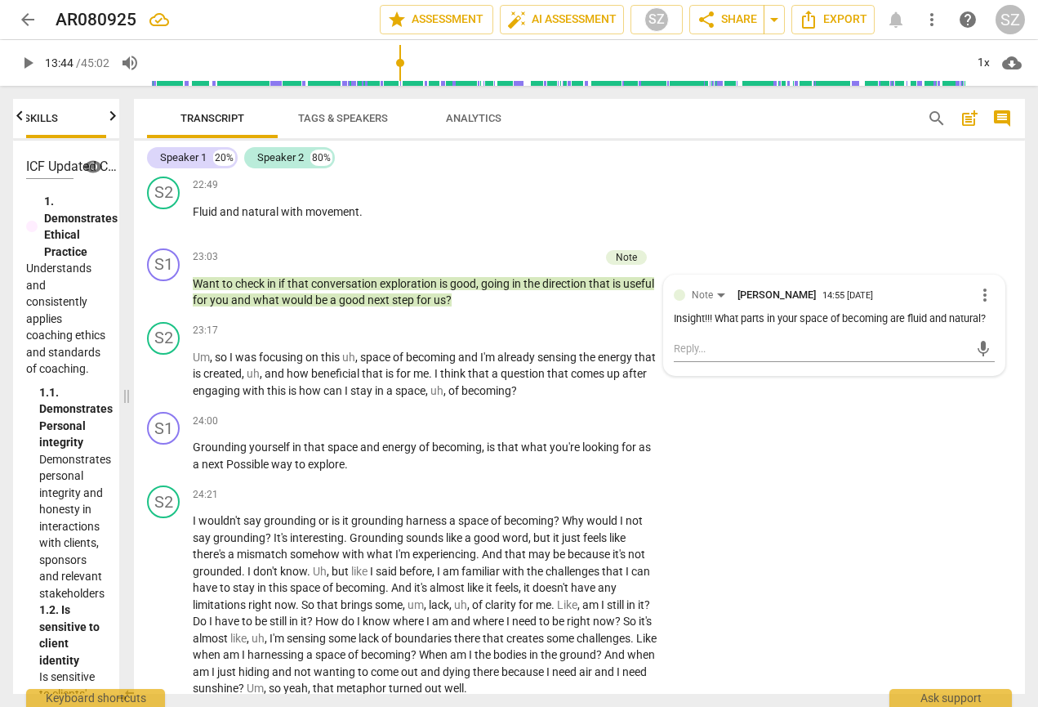
scroll to position [4622, 0]
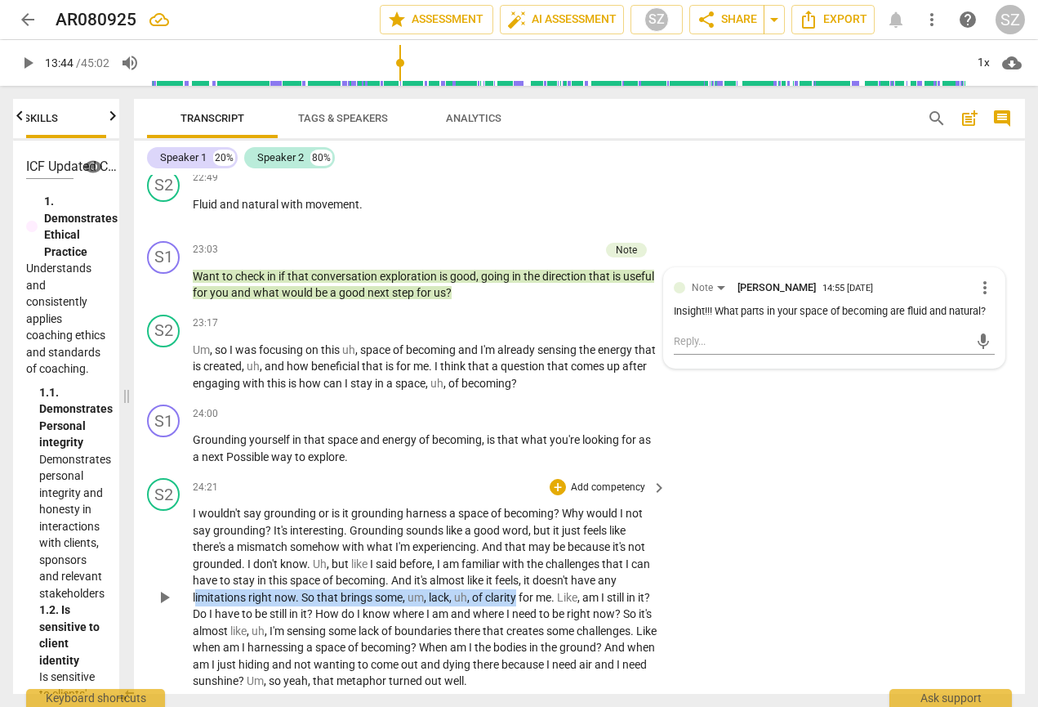
drag, startPoint x: 194, startPoint y: 589, endPoint x: 518, endPoint y: 592, distance: 323.5
click at [518, 595] on p "I wouldn't say grounding or is it grounding harness a space of becoming ? Why w…" at bounding box center [426, 597] width 466 height 185
click at [229, 582] on p "I wouldn't say grounding or is it grounding harness a space of becoming ? Why w…" at bounding box center [426, 597] width 466 height 185
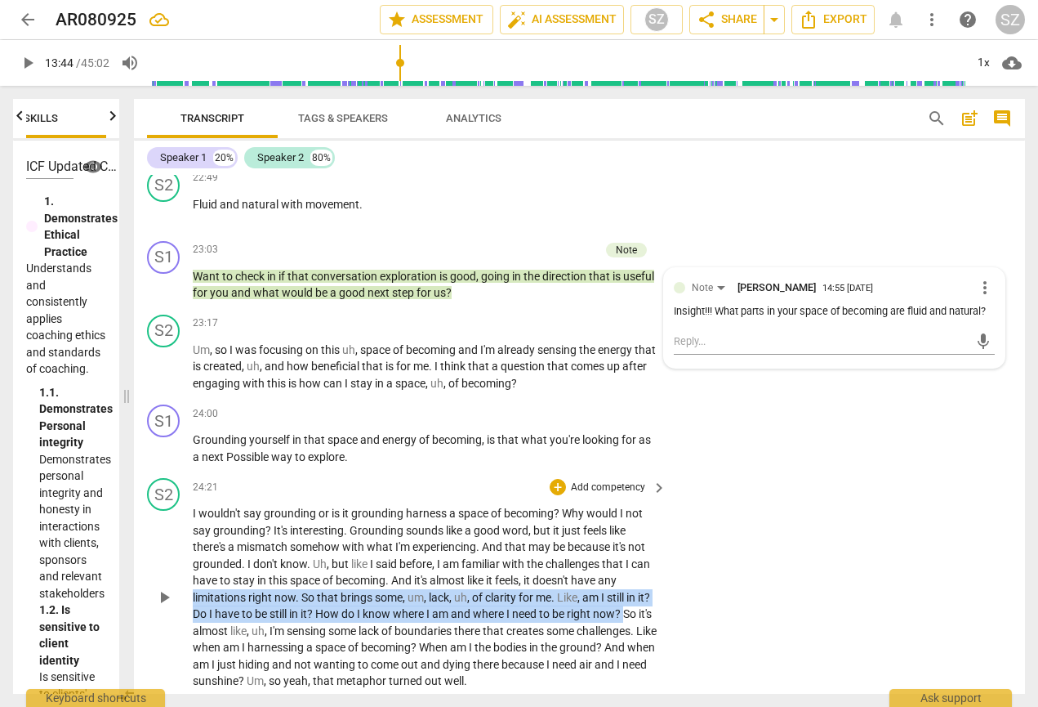
drag, startPoint x: 189, startPoint y: 588, endPoint x: 649, endPoint y: 605, distance: 461.0
click at [649, 605] on div "S2 play_arrow pause 24:21 + Add competency keyboard_arrow_right I wouldn't say …" at bounding box center [579, 583] width 891 height 225
click at [679, 585] on icon "button" at bounding box center [680, 582] width 10 height 11
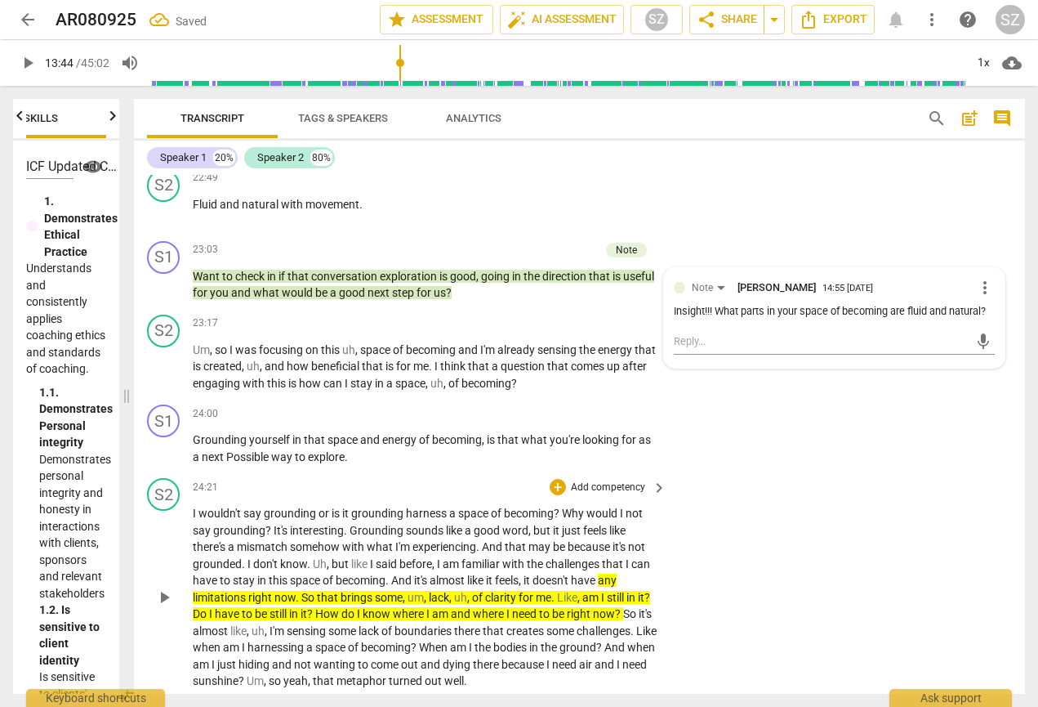
click at [596, 595] on span "am" at bounding box center [591, 597] width 19 height 13
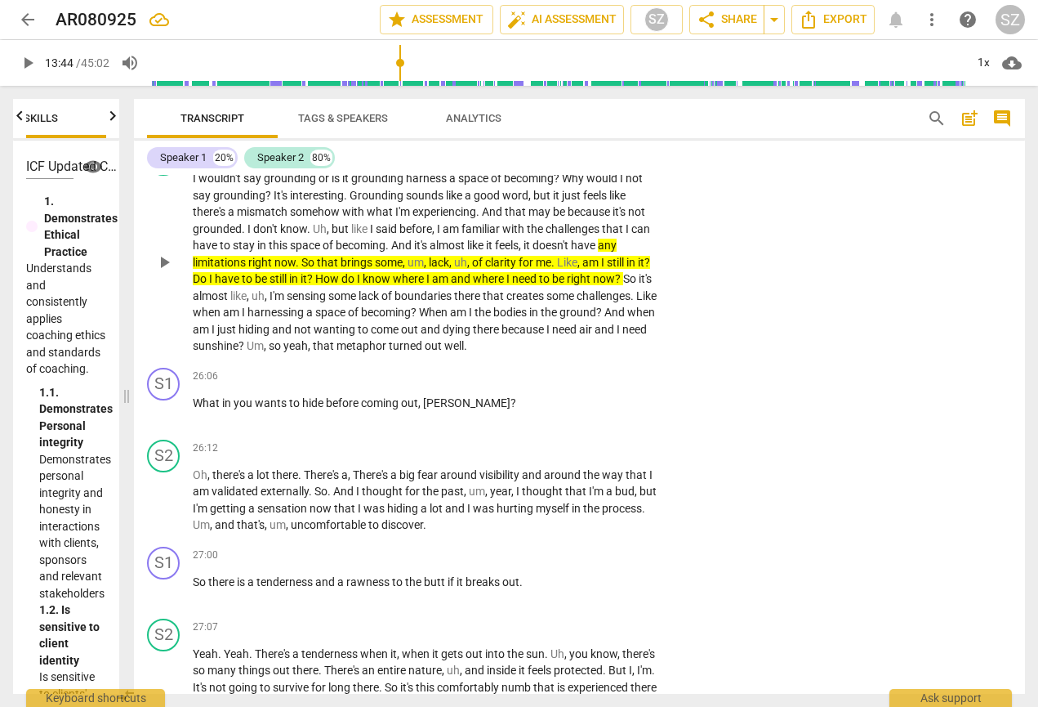
scroll to position [4955, 0]
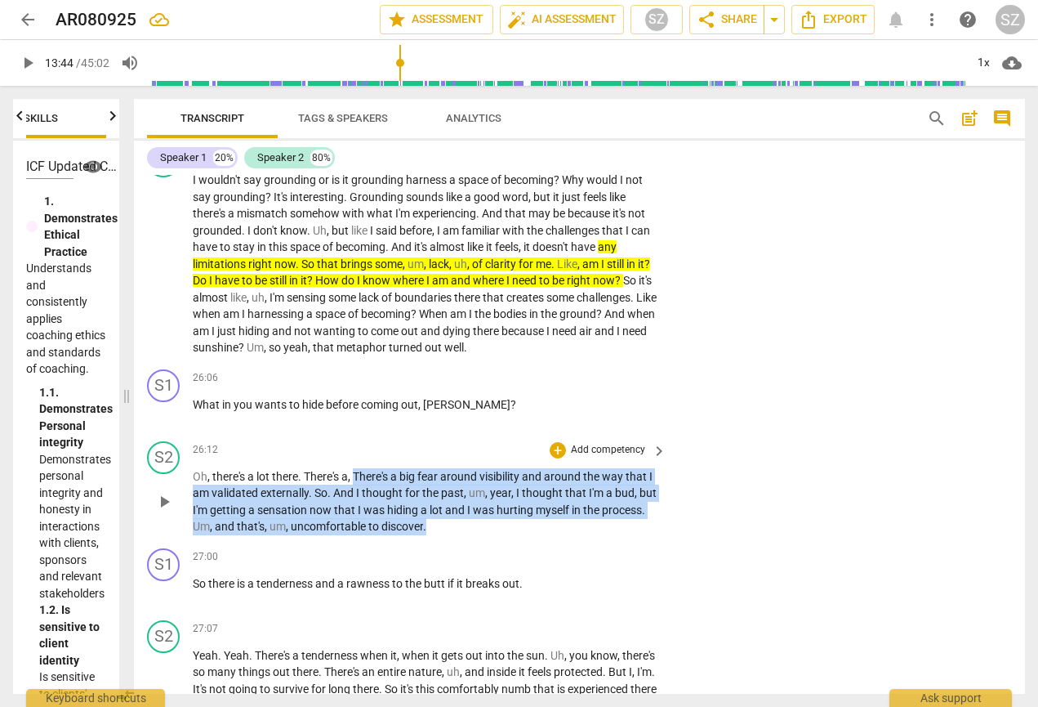
drag, startPoint x: 356, startPoint y: 466, endPoint x: 497, endPoint y: 510, distance: 148.0
click at [497, 510] on p "Oh , there's a lot there . There's a , There's a big fear around visibility and…" at bounding box center [426, 501] width 466 height 67
click at [505, 497] on icon "button" at bounding box center [512, 495] width 16 height 20
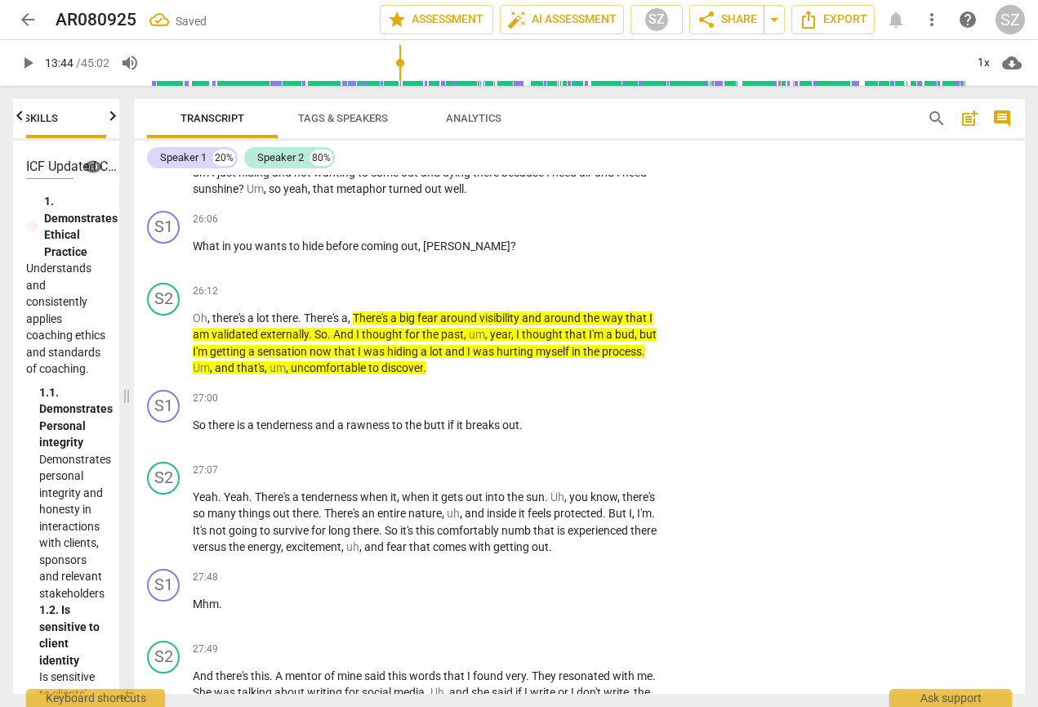
scroll to position [5121, 0]
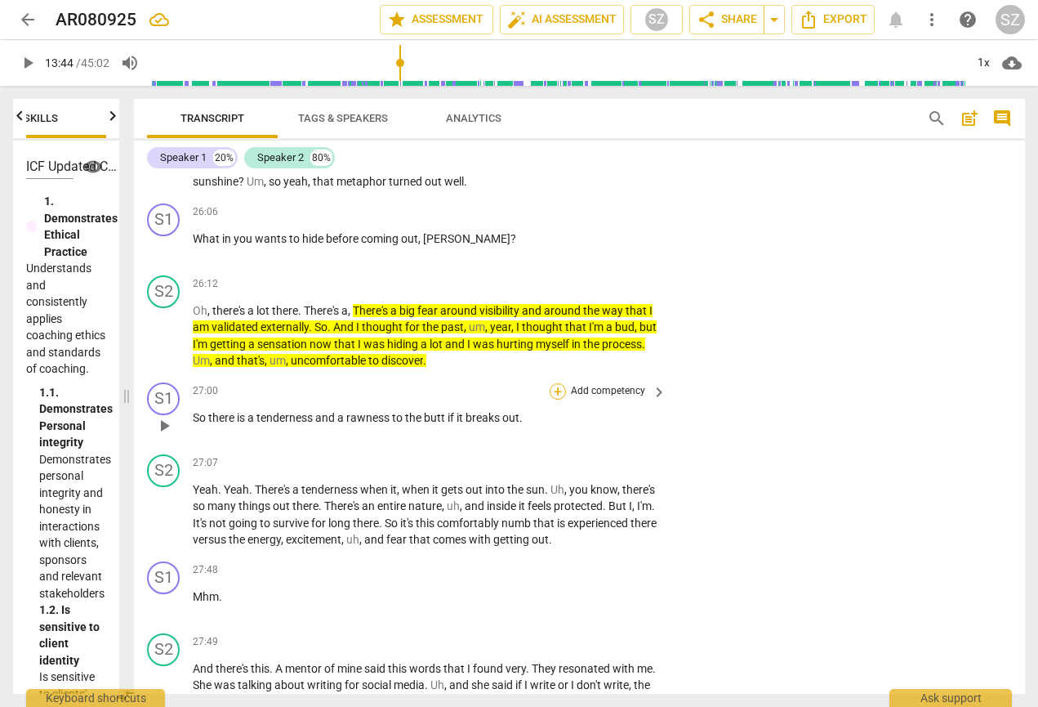
click at [557, 383] on div "+" at bounding box center [558, 391] width 16 height 16
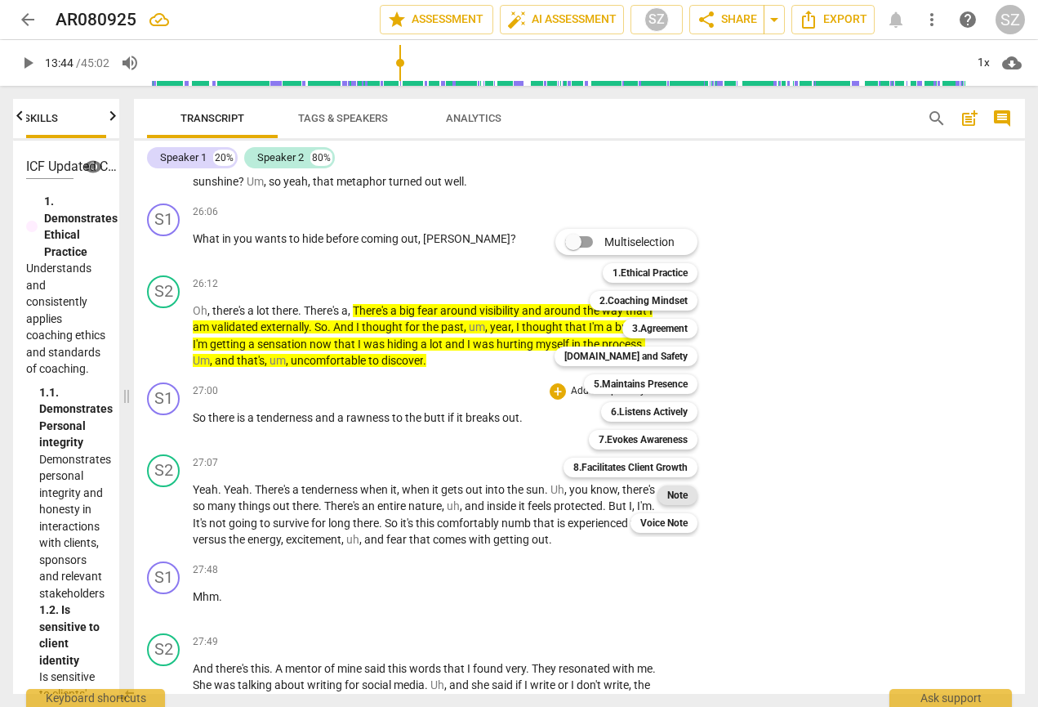
click at [681, 487] on b "Note" at bounding box center [677, 495] width 20 height 20
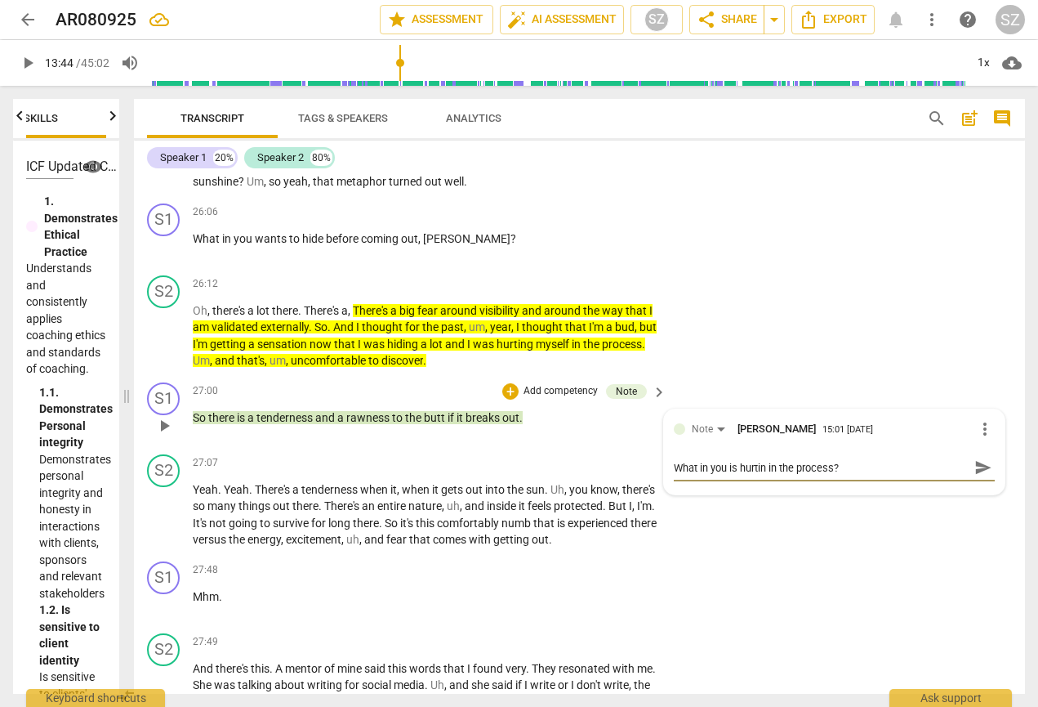
click at [705, 458] on span "send" at bounding box center [983, 467] width 18 height 18
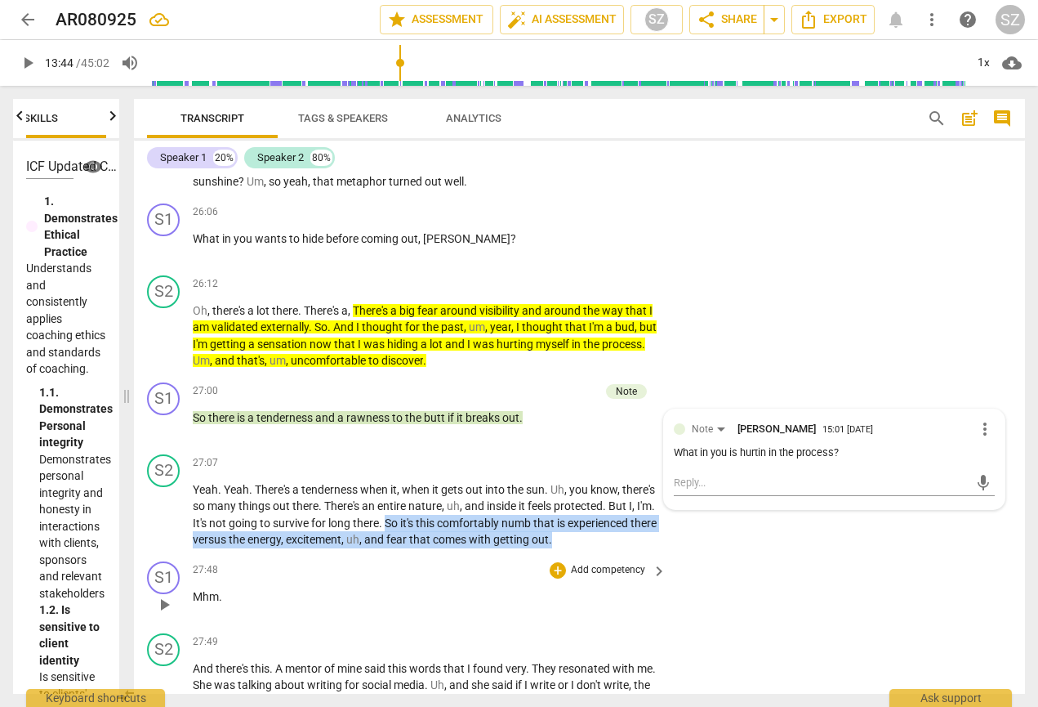
drag, startPoint x: 435, startPoint y: 510, endPoint x: 649, endPoint y: 549, distance: 218.2
click at [649, 549] on div "S1 play_arrow pause 00:02 + Add competency keyboard_arrow_right Welcome back , …" at bounding box center [579, 434] width 891 height 519
click at [678, 504] on icon "button" at bounding box center [684, 507] width 16 height 20
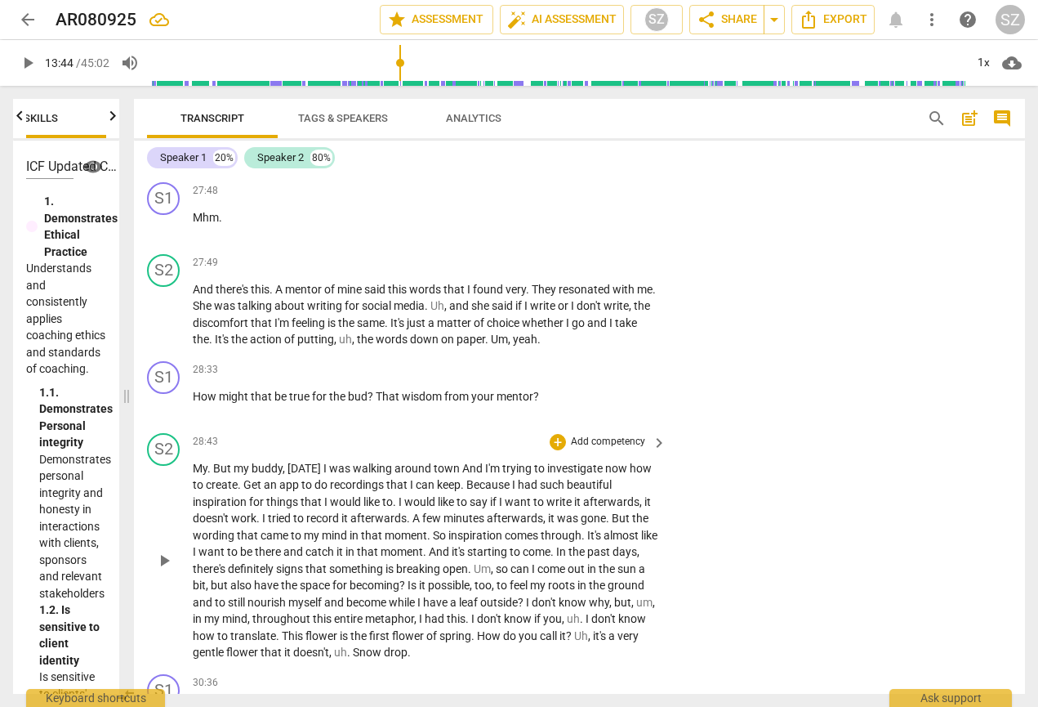
scroll to position [5502, 0]
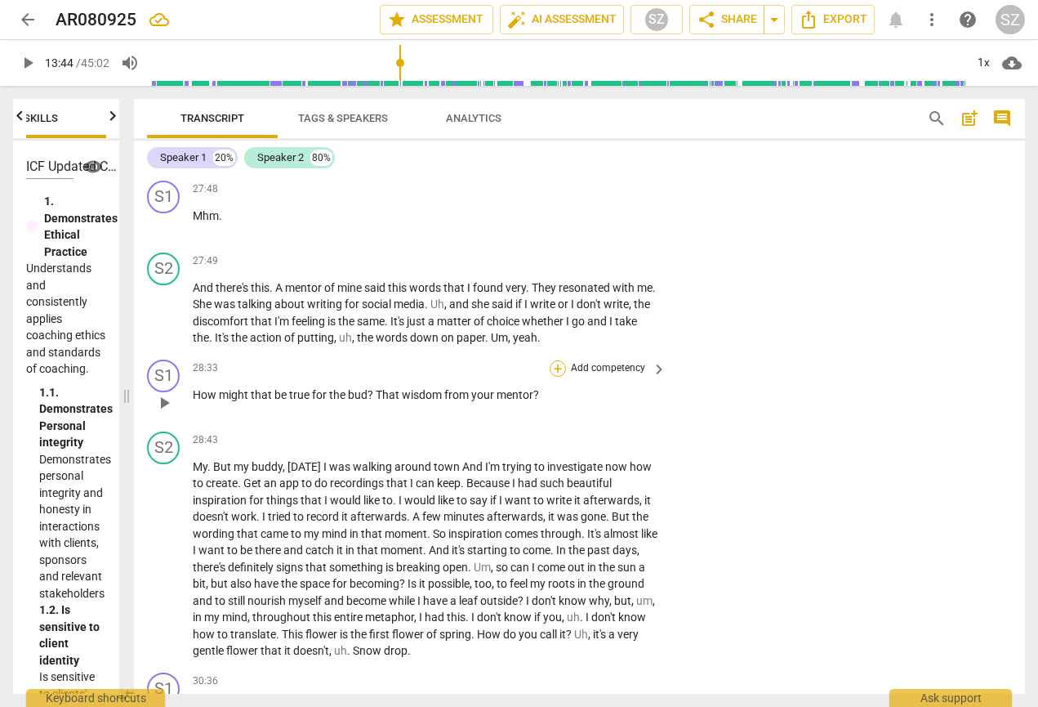
click at [559, 360] on div "+" at bounding box center [558, 368] width 16 height 16
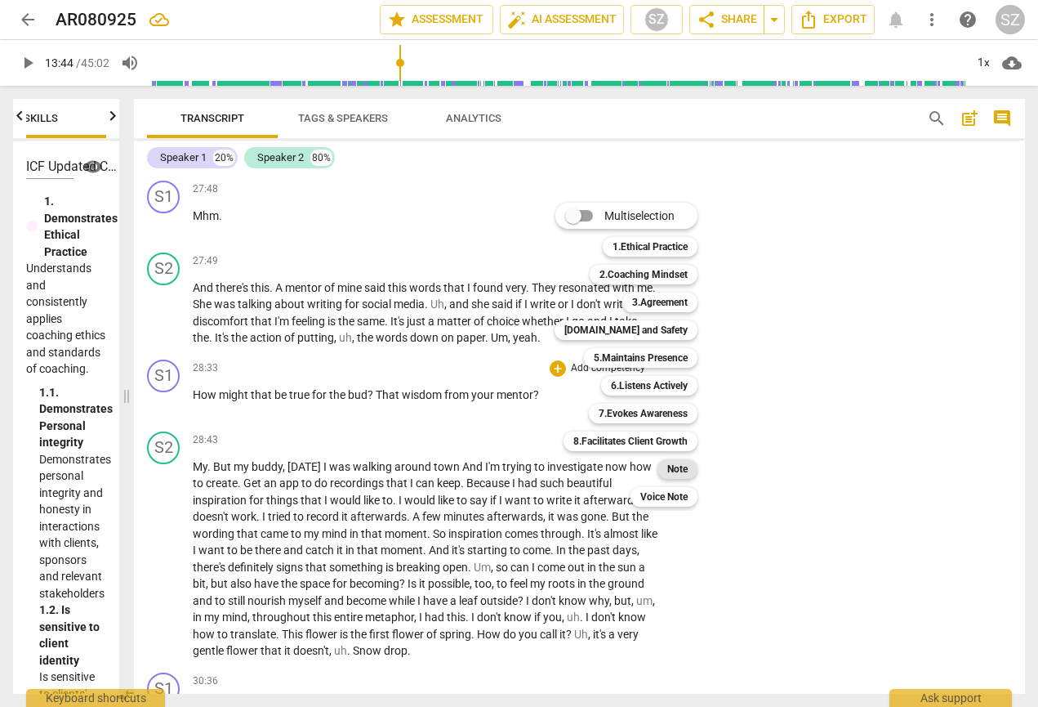
click at [666, 468] on div "Note" at bounding box center [678, 469] width 40 height 20
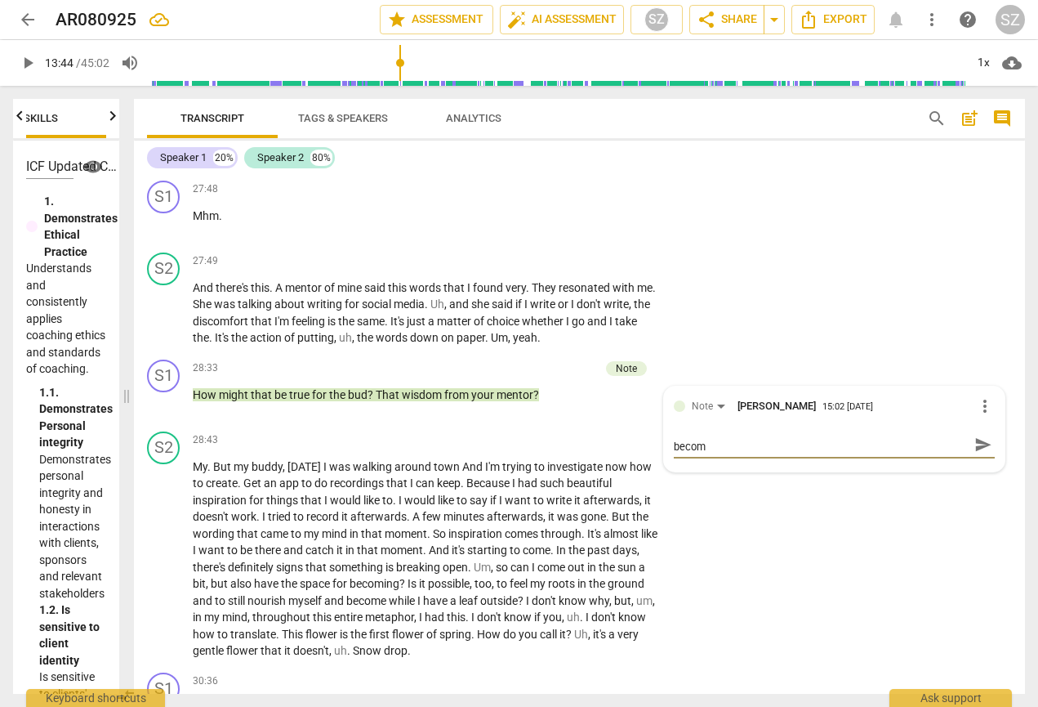
scroll to position [0, 0]
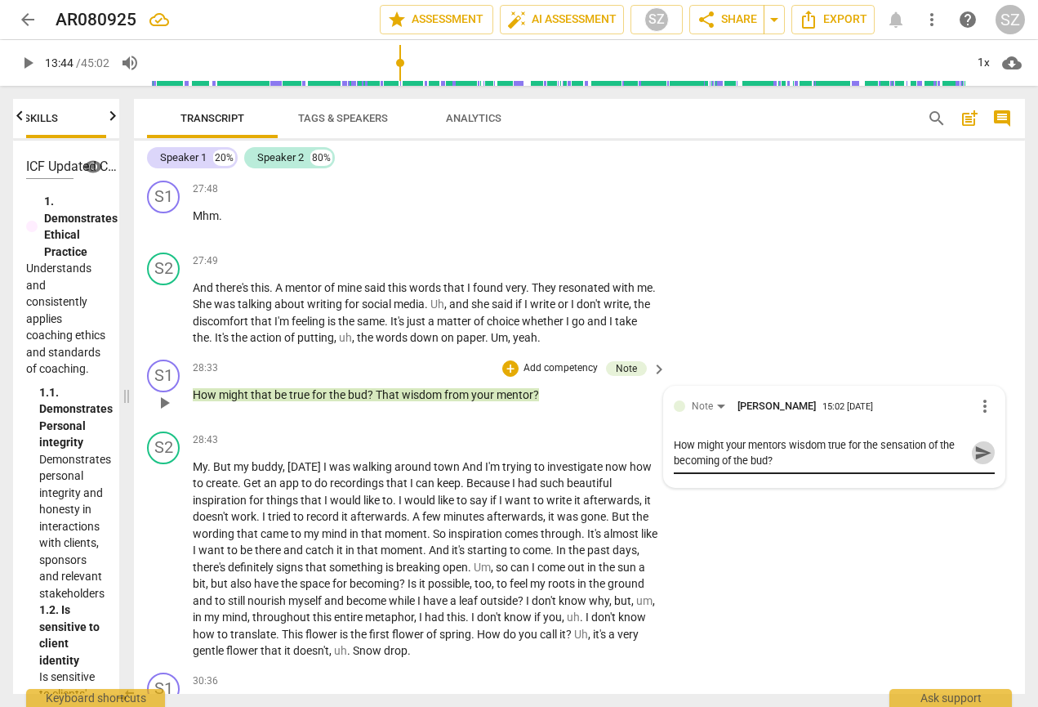
click at [705, 444] on span "send" at bounding box center [983, 453] width 18 height 18
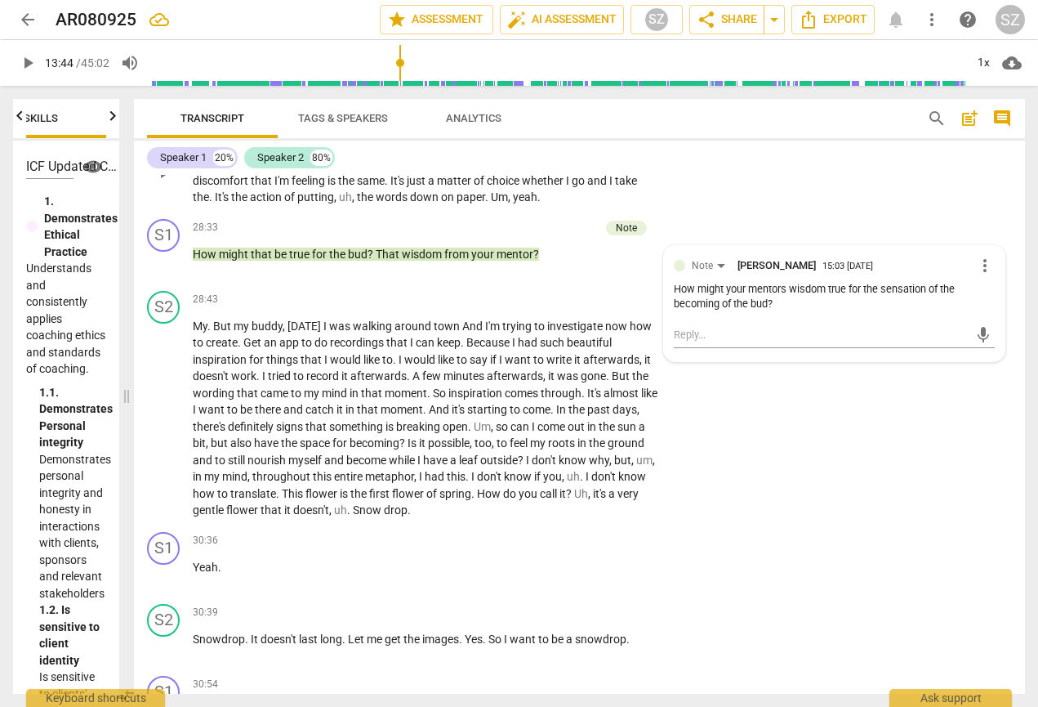
scroll to position [5675, 0]
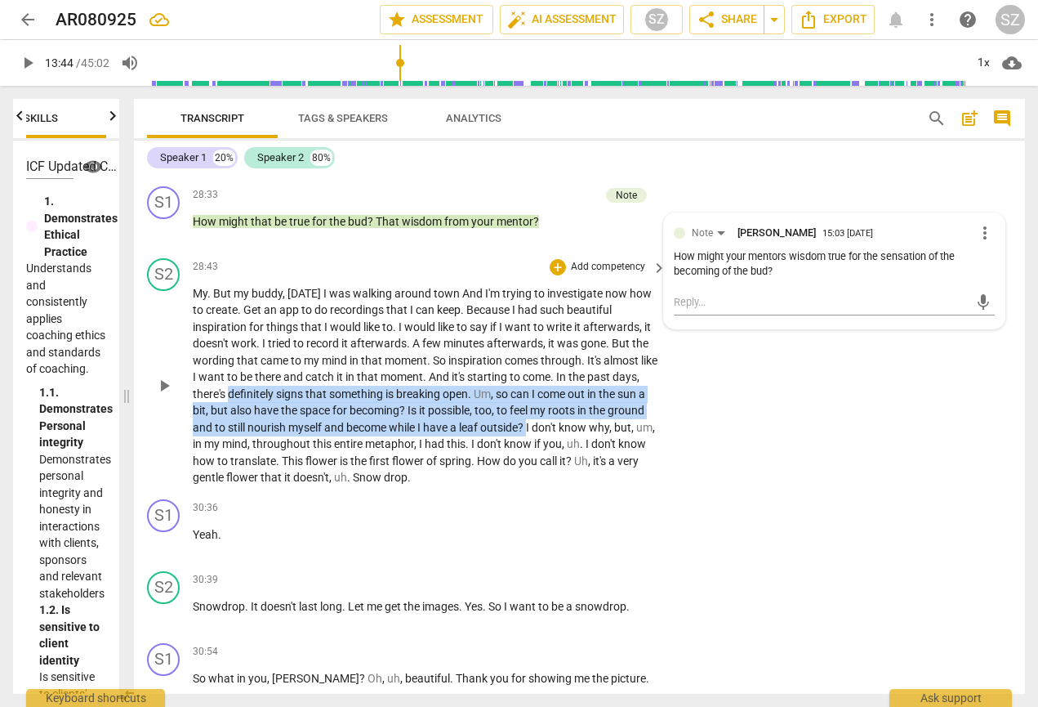
drag, startPoint x: 260, startPoint y: 381, endPoint x: 571, endPoint y: 412, distance: 312.7
click at [571, 412] on p "My . But my buddy , [DATE] I was walking around town And I'm trying to investig…" at bounding box center [426, 385] width 466 height 201
click at [603, 387] on icon "button" at bounding box center [606, 386] width 10 height 11
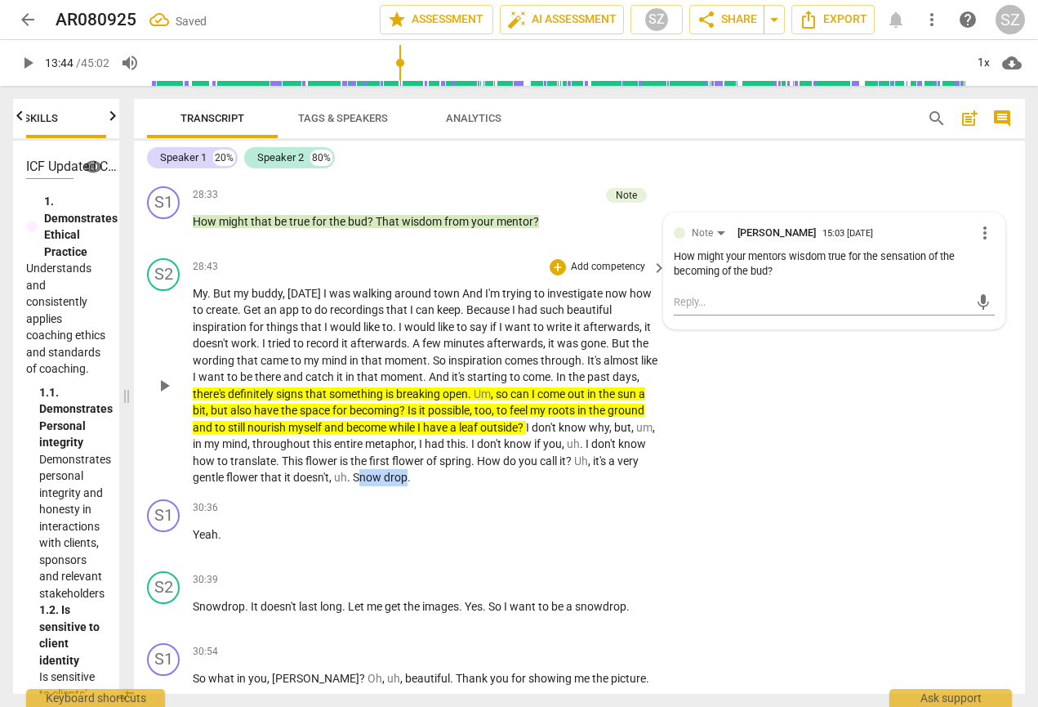
drag, startPoint x: 407, startPoint y: 456, endPoint x: 457, endPoint y: 462, distance: 51.1
click at [457, 462] on p "My . But my buddy , [DATE] I was walking around town And I'm trying to investig…" at bounding box center [426, 385] width 466 height 201
click at [384, 470] on span "Snow" at bounding box center [368, 476] width 31 height 13
drag, startPoint x: 403, startPoint y: 457, endPoint x: 457, endPoint y: 458, distance: 54.7
click at [457, 458] on p "My . But my buddy , [DATE] I was walking around town And I'm trying to investig…" at bounding box center [426, 385] width 466 height 201
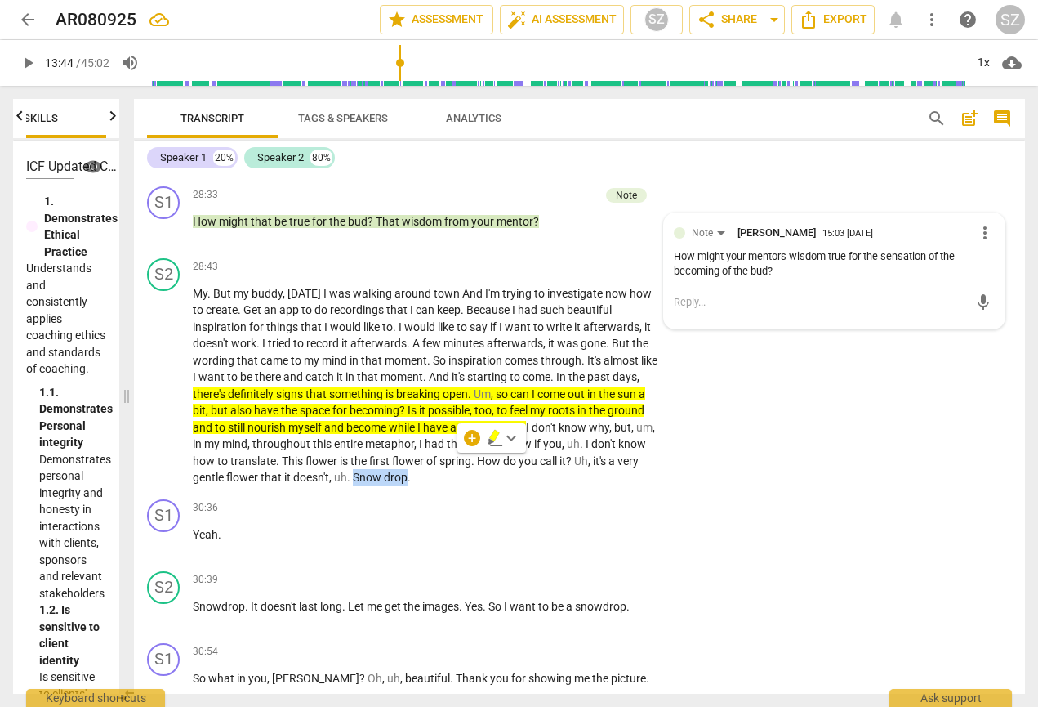
click at [497, 432] on icon "button" at bounding box center [494, 435] width 10 height 11
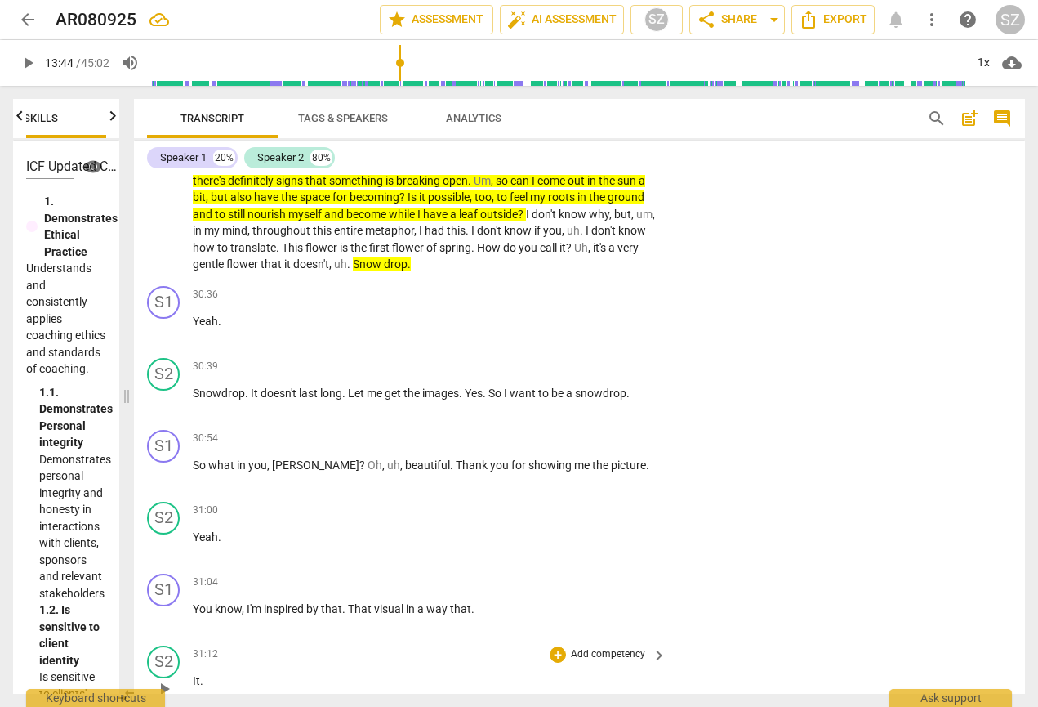
scroll to position [5865, 0]
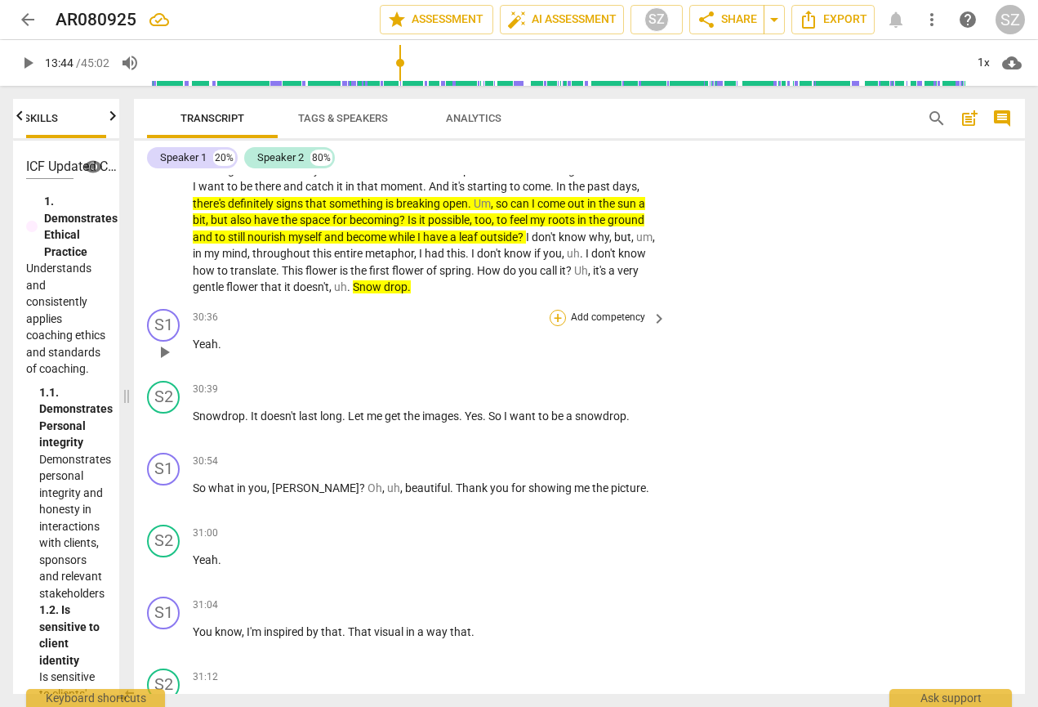
click at [555, 310] on div "+" at bounding box center [558, 318] width 16 height 16
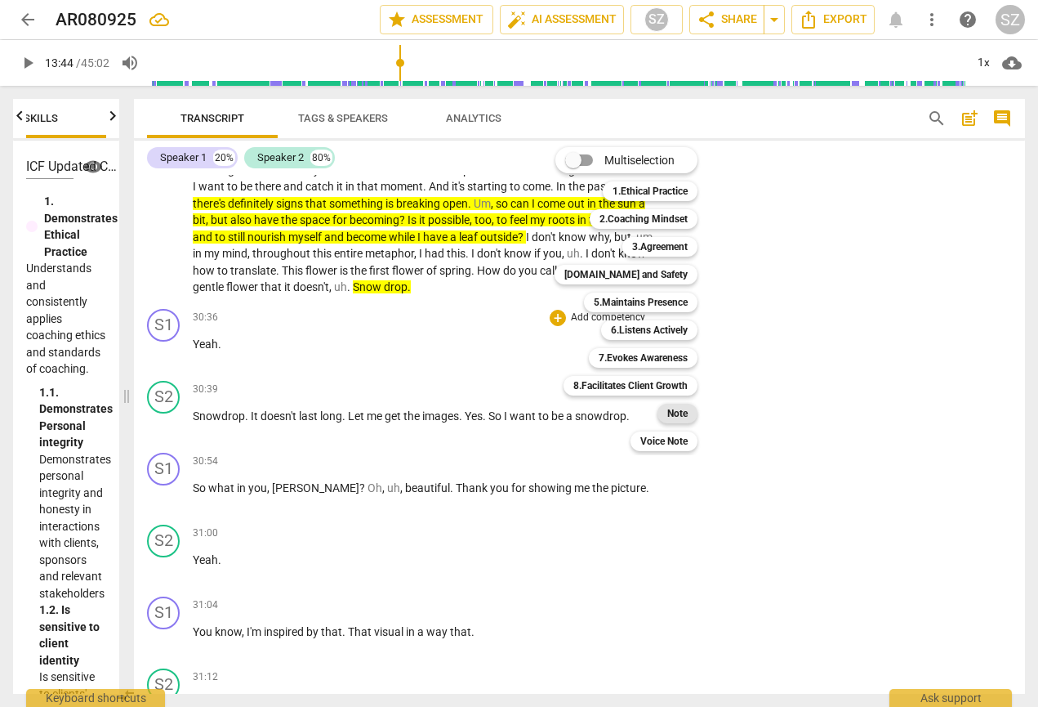
click at [682, 410] on b "Note" at bounding box center [677, 413] width 20 height 20
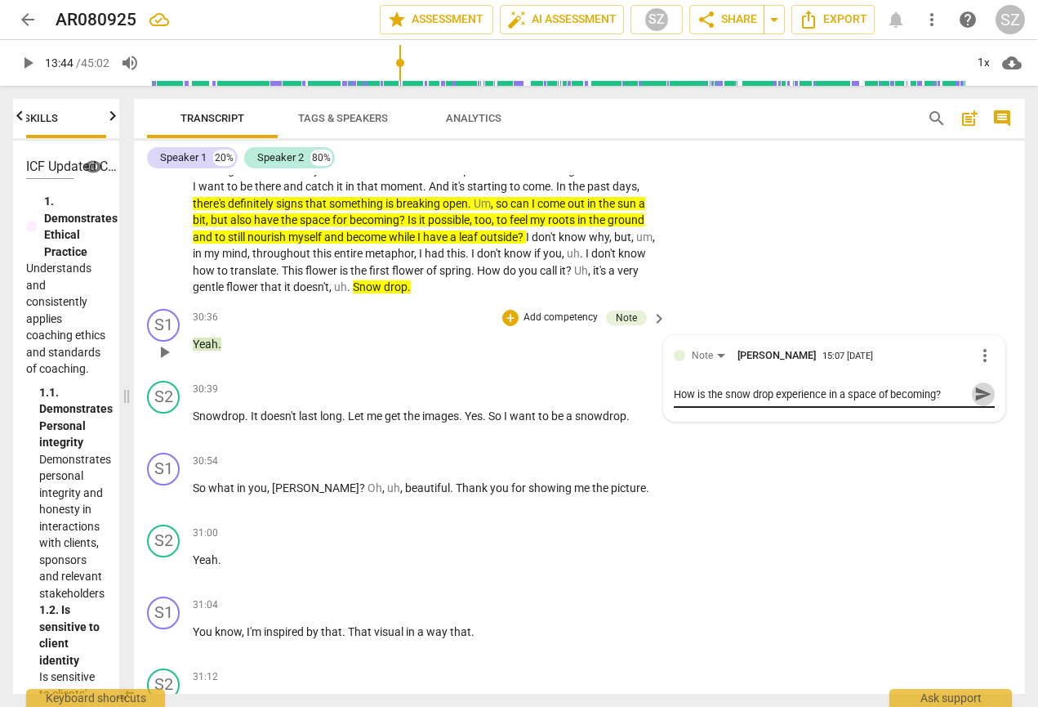
click at [705, 385] on span "send" at bounding box center [983, 394] width 18 height 18
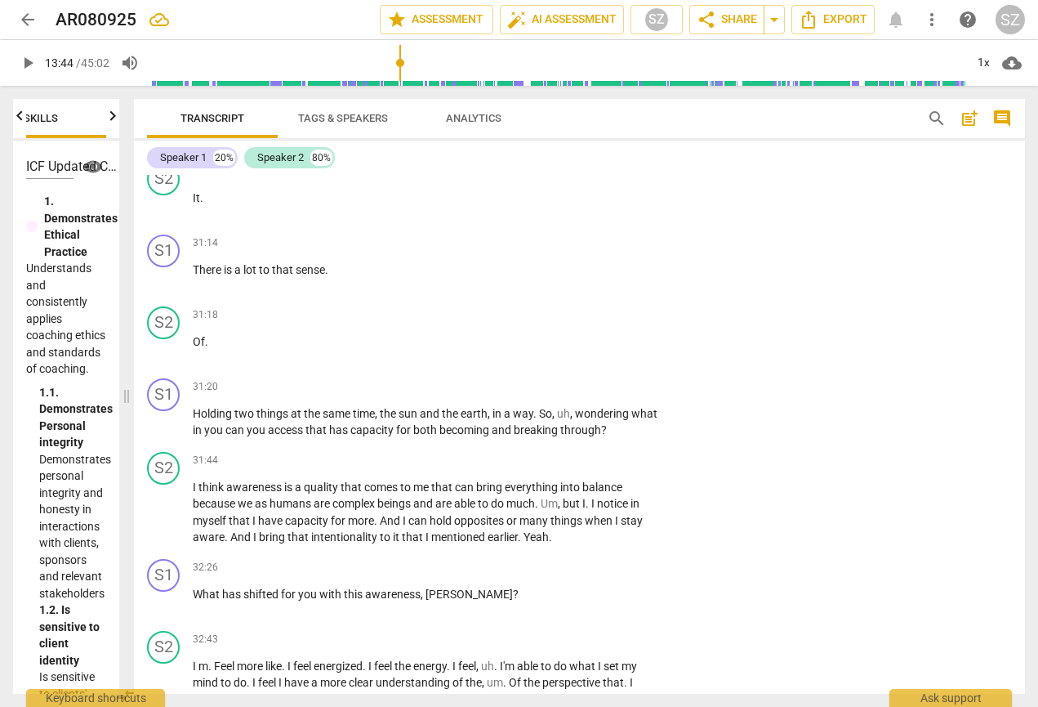
scroll to position [6373, 0]
drag, startPoint x: 179, startPoint y: 386, endPoint x: 232, endPoint y: 399, distance: 54.5
click at [232, 399] on div "S1 play_arrow pause 31:20 + Add competency keyboard_arrow_right Holding two thi…" at bounding box center [579, 407] width 891 height 74
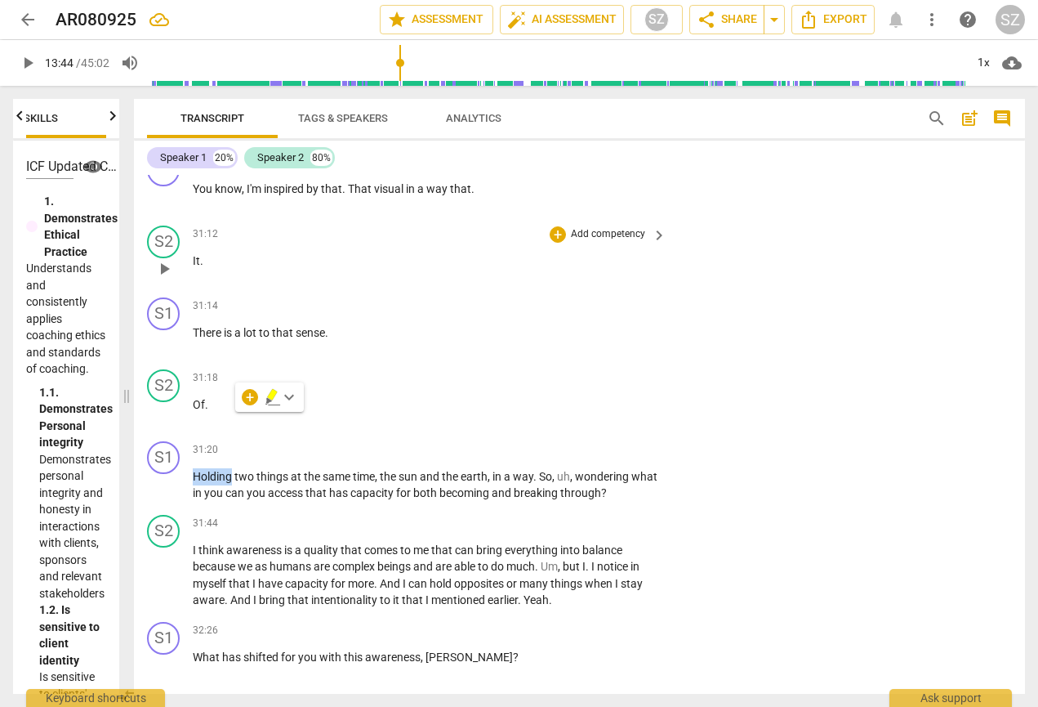
scroll to position [6364, 0]
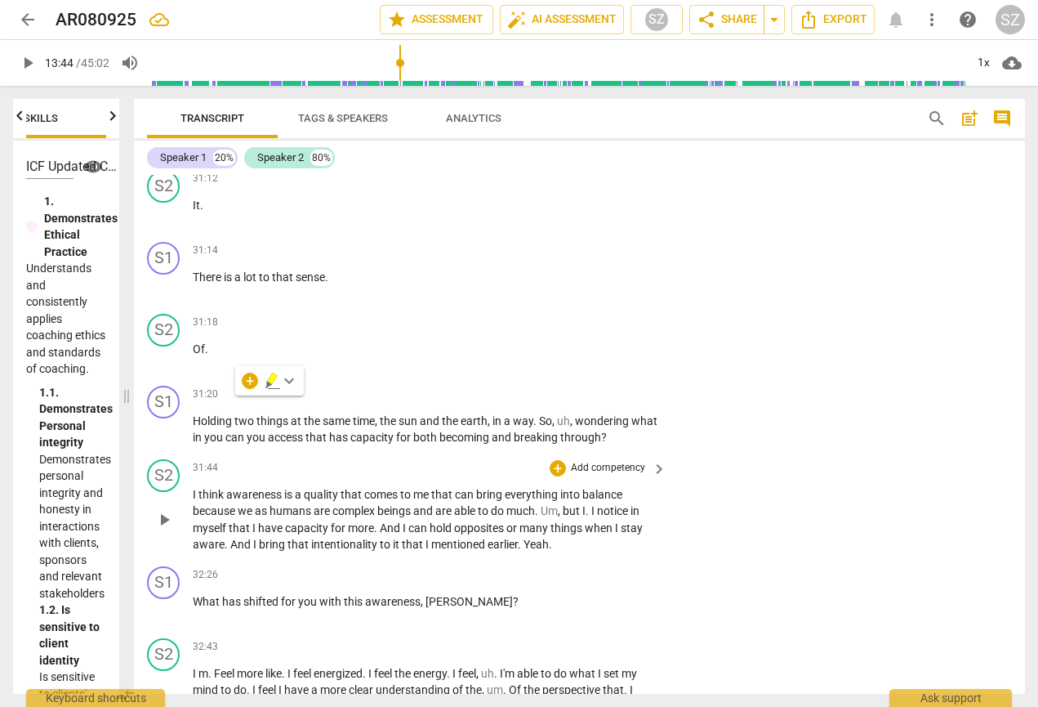
click at [204, 488] on span "think" at bounding box center [212, 494] width 28 height 13
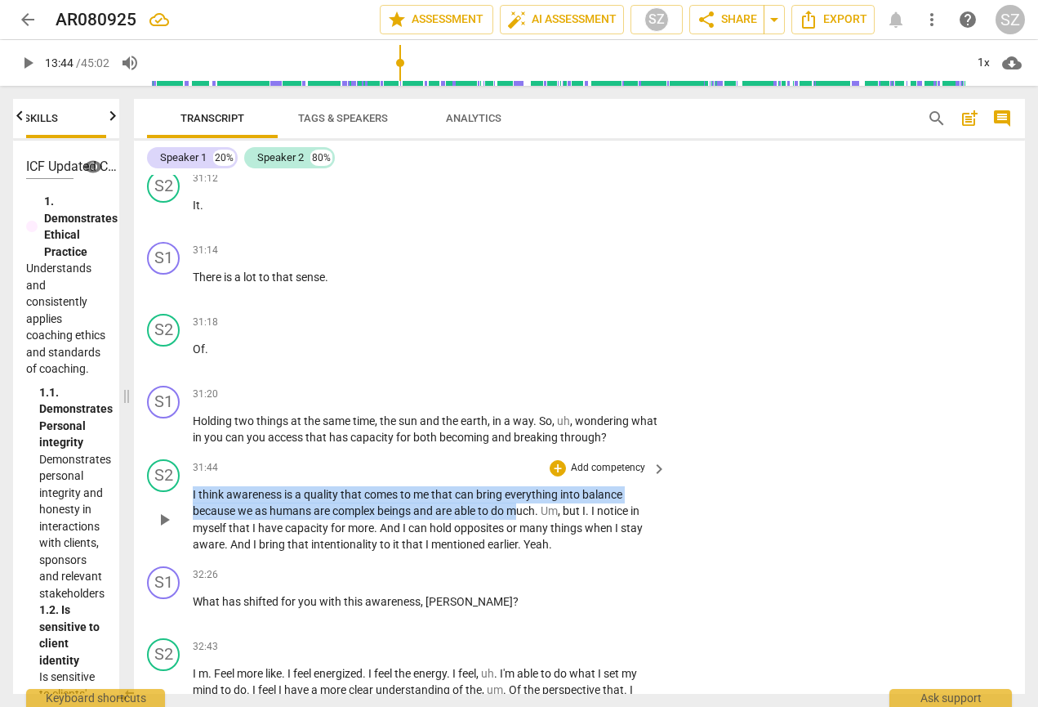
drag, startPoint x: 191, startPoint y: 478, endPoint x: 523, endPoint y: 482, distance: 331.6
click at [523, 483] on div "S2 play_arrow pause 31:44 + Add competency keyboard_arrow_right I think awarene…" at bounding box center [579, 505] width 891 height 107
